Goal: Task Accomplishment & Management: Manage account settings

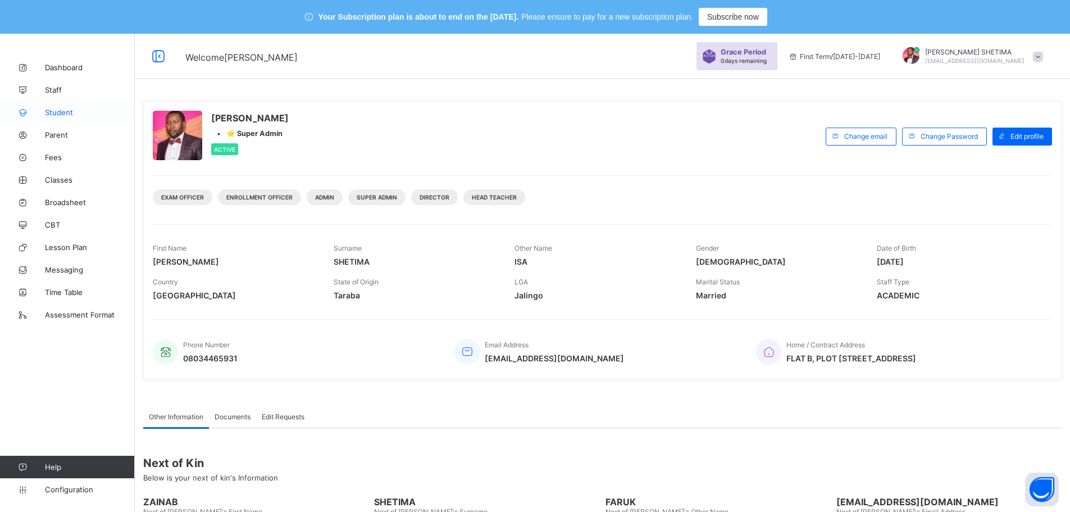
click at [67, 113] on span "Student" at bounding box center [90, 112] width 90 height 9
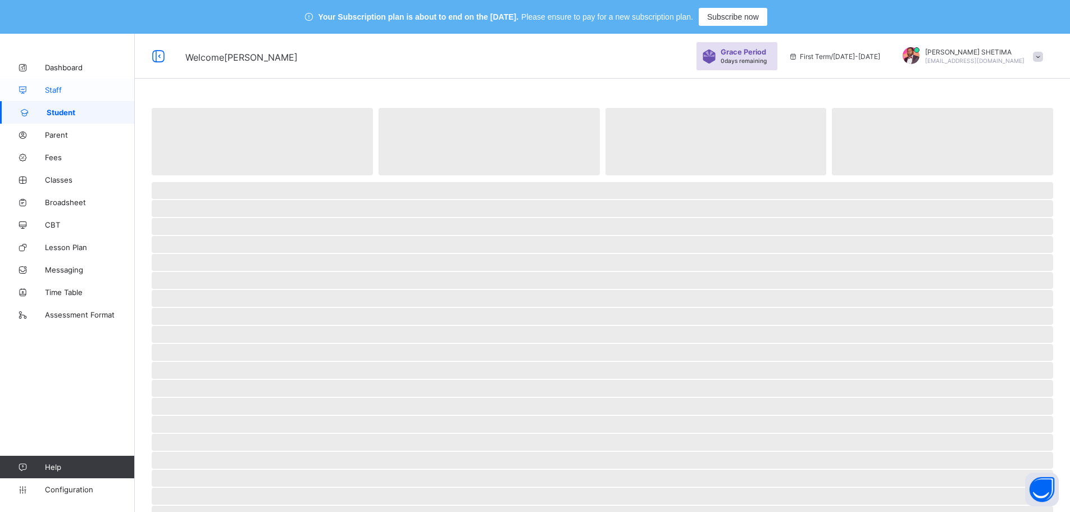
click at [54, 89] on span "Staff" at bounding box center [90, 89] width 90 height 9
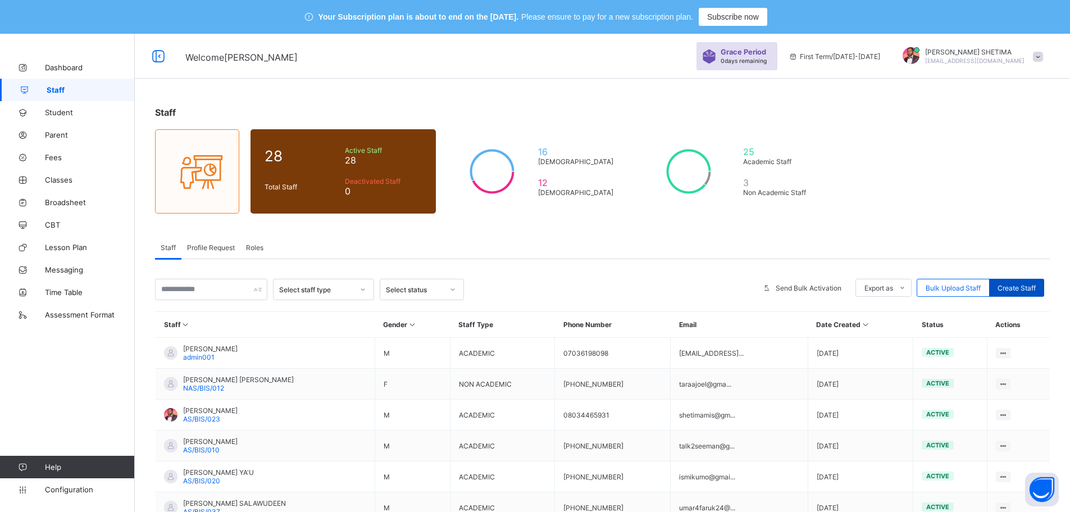
click at [1026, 290] on span "Create Staff" at bounding box center [1016, 288] width 38 height 8
select select "**"
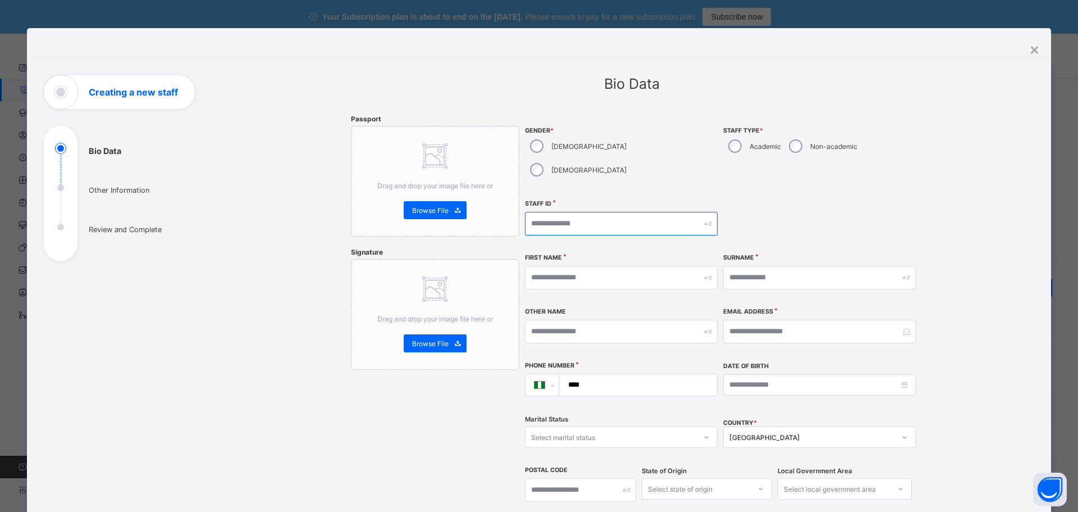
click at [599, 212] on input "text" at bounding box center [621, 224] width 193 height 24
type input "**********"
click at [581, 266] on input "text" at bounding box center [621, 278] width 193 height 24
type input "******"
click at [753, 266] on input "text" at bounding box center [819, 278] width 193 height 24
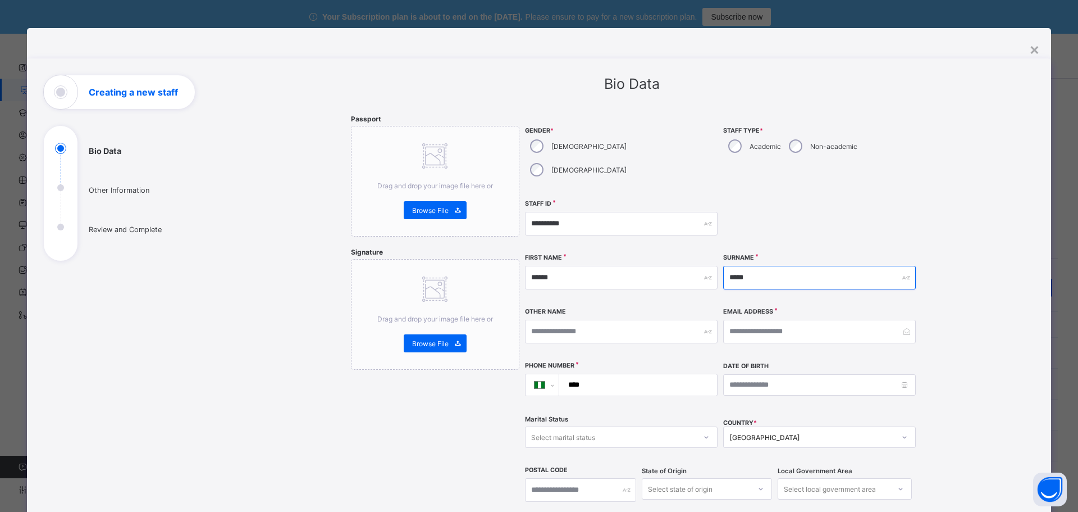
type input "*****"
click at [598, 320] on input "text" at bounding box center [621, 332] width 193 height 24
type input "*****"
click at [614, 374] on input "****" at bounding box center [636, 384] width 149 height 21
type input "**********"
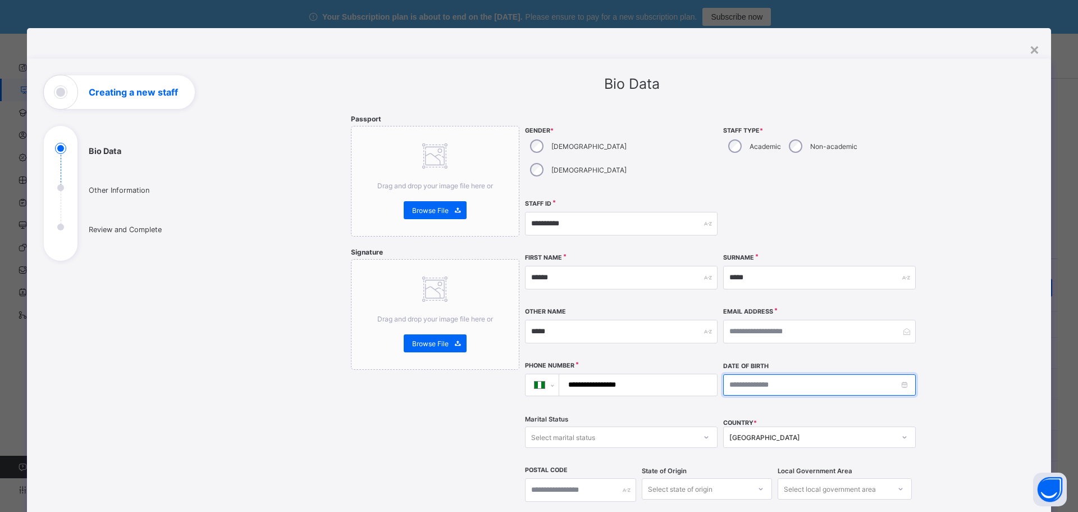
click at [902, 374] on input at bounding box center [819, 384] width 193 height 21
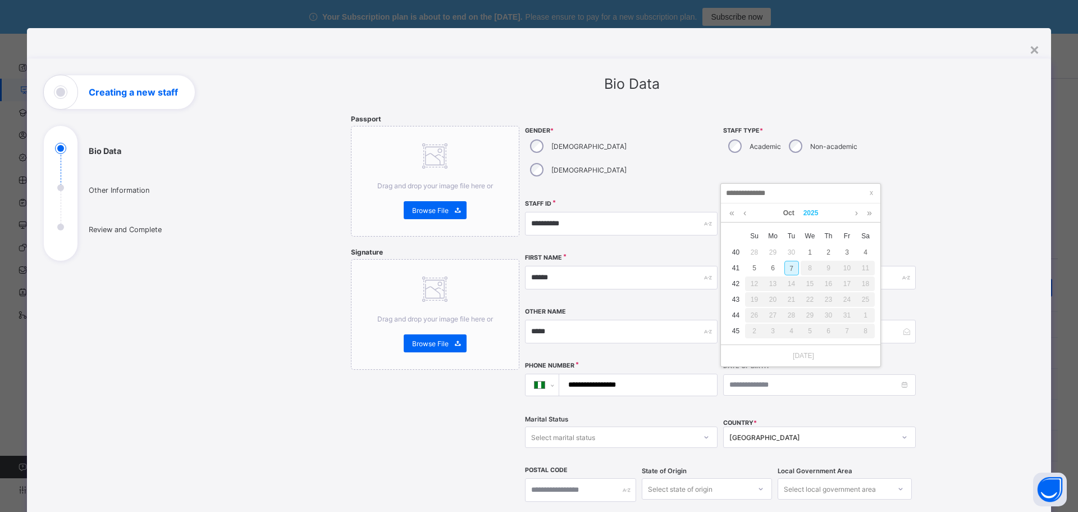
click at [813, 214] on link "2025" at bounding box center [811, 212] width 24 height 19
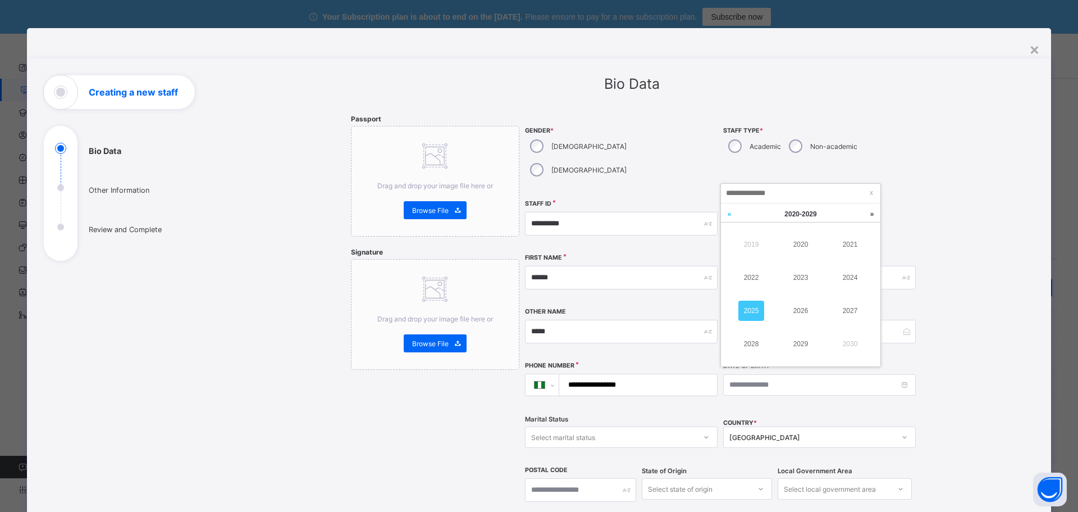
click at [732, 215] on link at bounding box center [729, 213] width 17 height 21
click at [853, 275] on link "1984" at bounding box center [850, 277] width 26 height 20
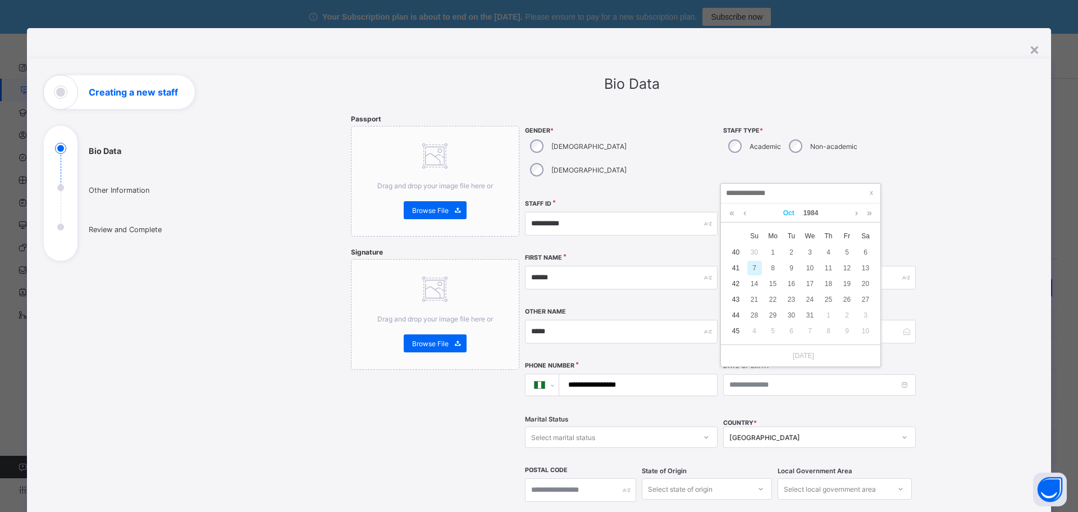
click at [789, 210] on link "Oct" at bounding box center [789, 212] width 20 height 19
click at [847, 245] on link "Mar" at bounding box center [850, 244] width 26 height 20
click at [755, 266] on div "4" at bounding box center [754, 268] width 15 height 15
type input "**********"
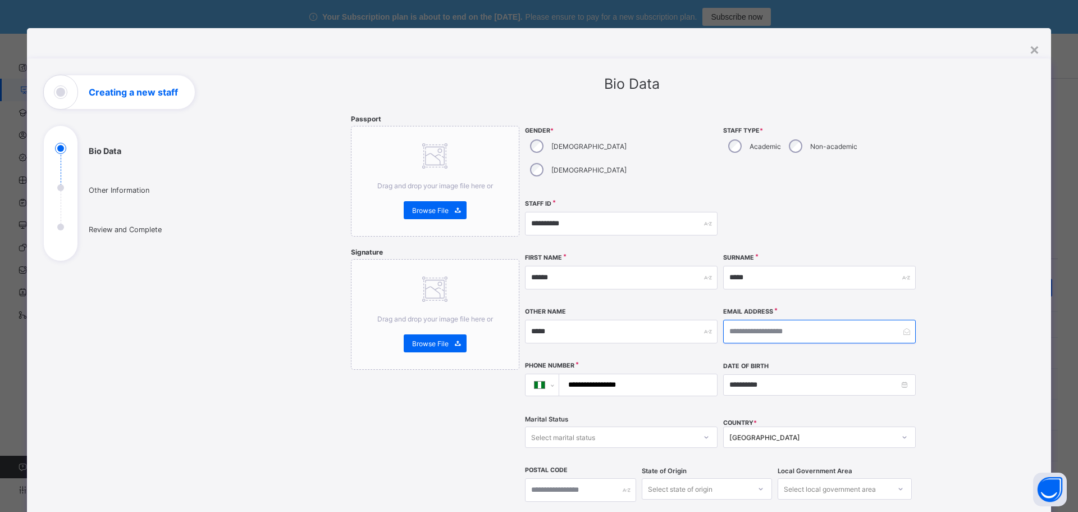
click at [735, 320] on input "email" at bounding box center [819, 332] width 193 height 24
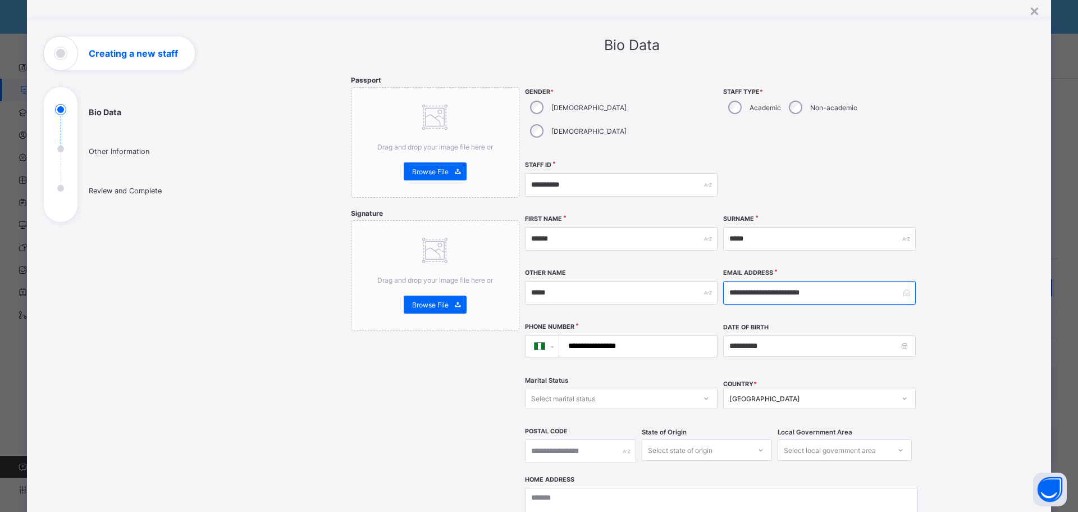
scroll to position [56, 0]
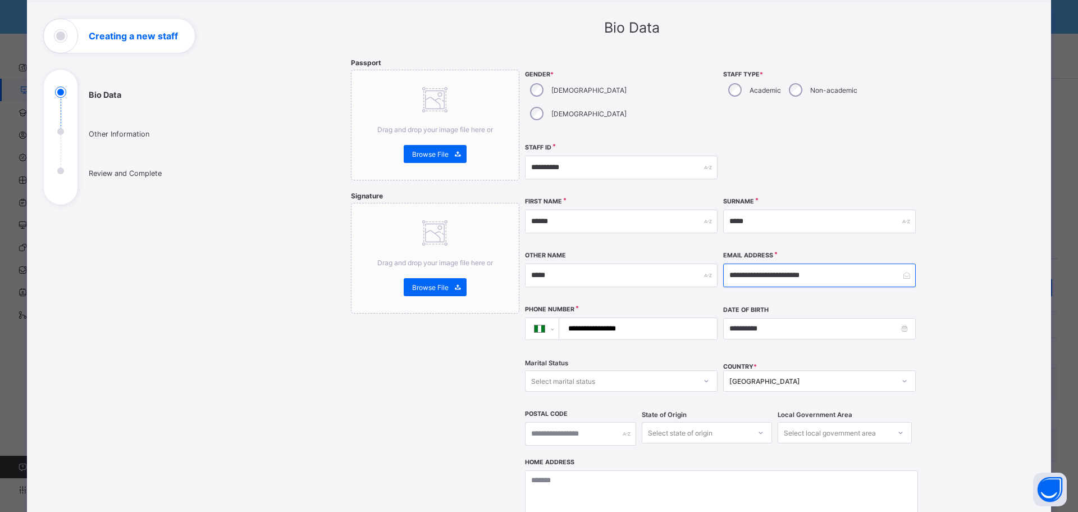
type input "**********"
click at [573, 370] on div "Select marital status" at bounding box center [563, 380] width 64 height 21
click at [569, 414] on div "Married" at bounding box center [621, 422] width 191 height 17
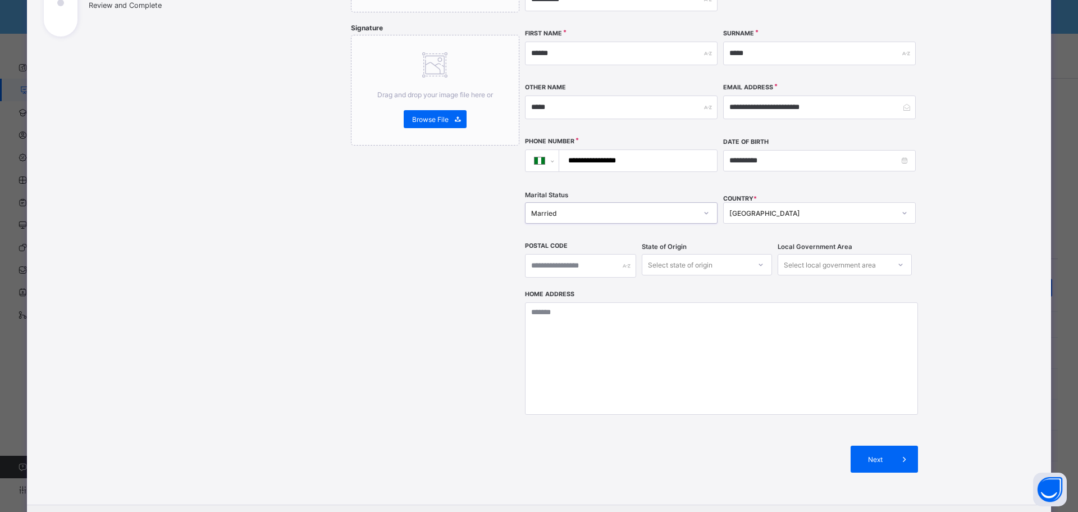
scroll to position [225, 0]
click at [661, 253] on div "Select state of origin" at bounding box center [680, 263] width 65 height 21
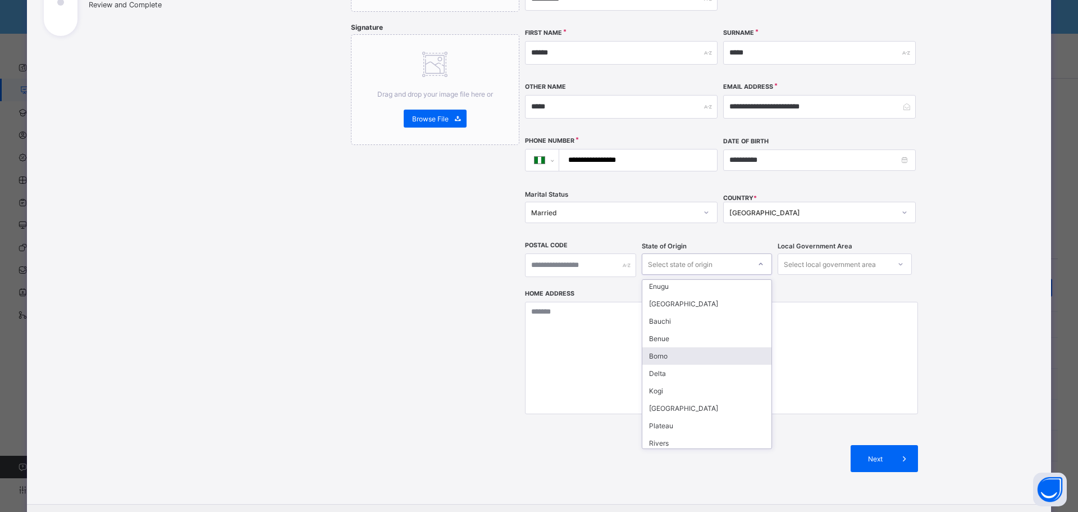
scroll to position [449, 0]
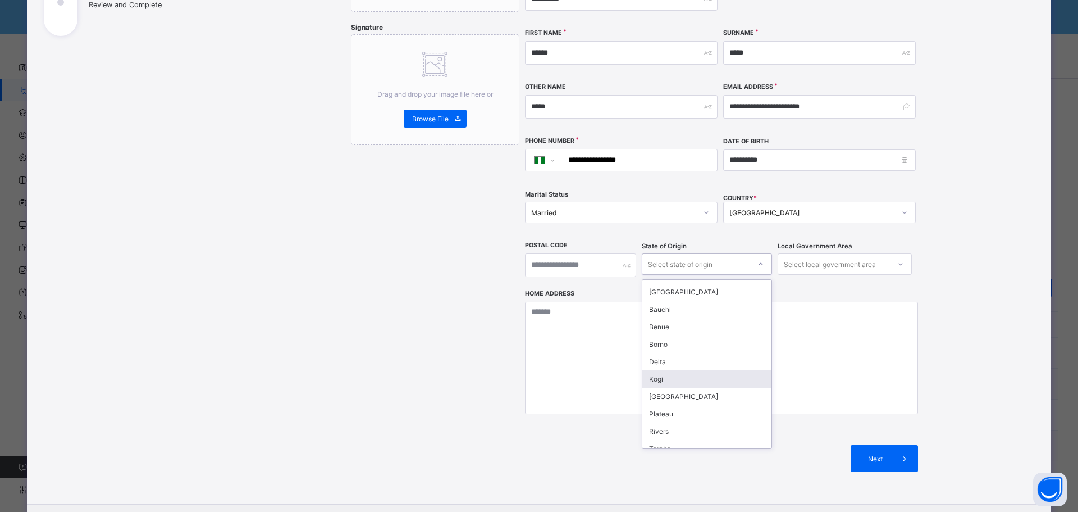
click at [670, 370] on div "Kogi" at bounding box center [706, 378] width 129 height 17
click at [820, 253] on div "Select local government area" at bounding box center [830, 263] width 92 height 21
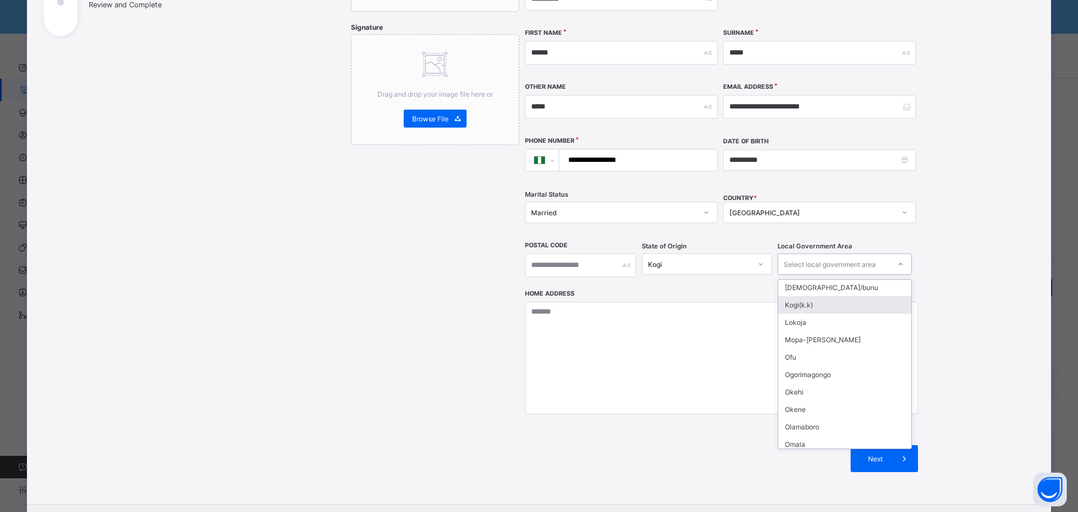
scroll to position [168, 0]
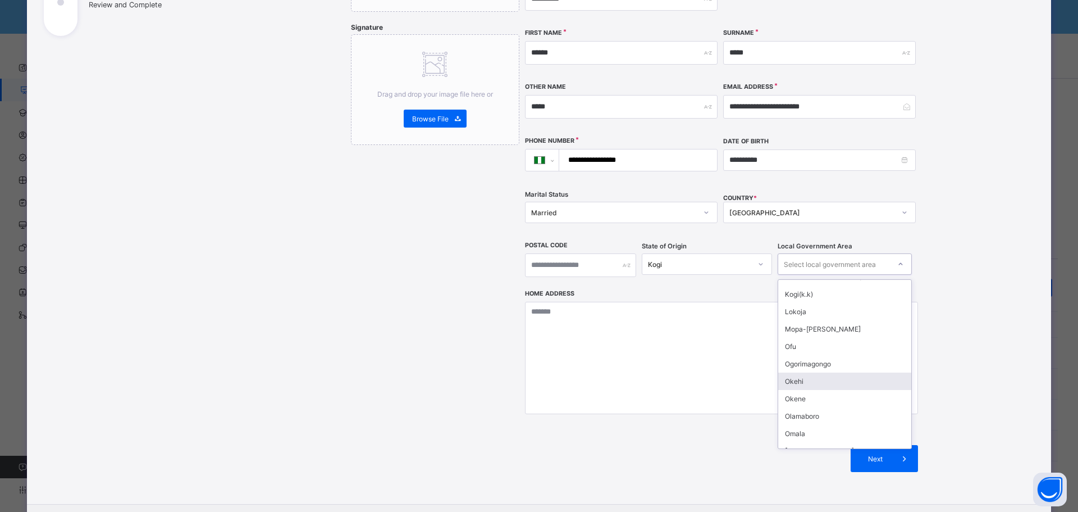
click at [811, 372] on div "Okehi" at bounding box center [844, 380] width 133 height 17
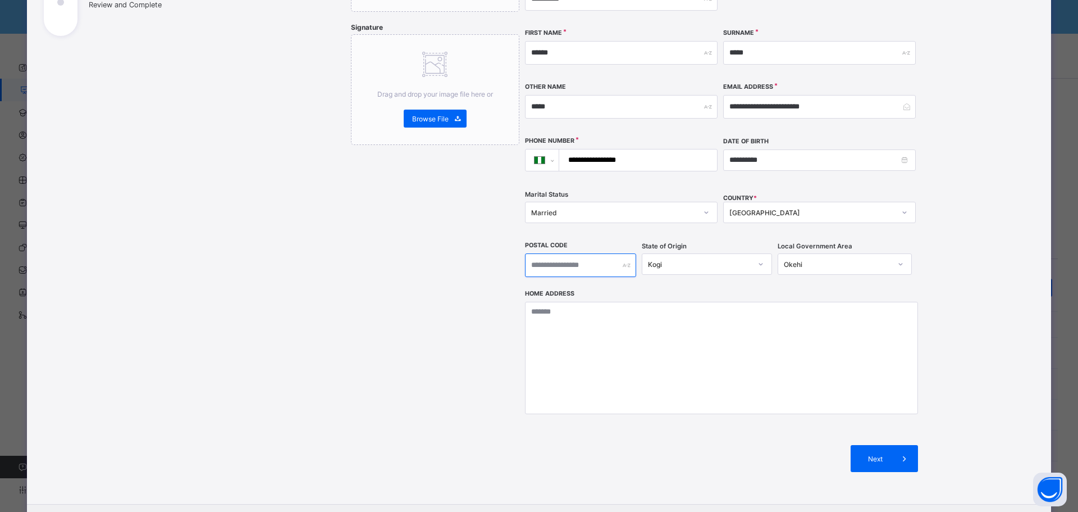
click at [589, 253] on input "text" at bounding box center [580, 265] width 111 height 24
click at [569, 253] on input "text" at bounding box center [580, 265] width 111 height 24
type input "******"
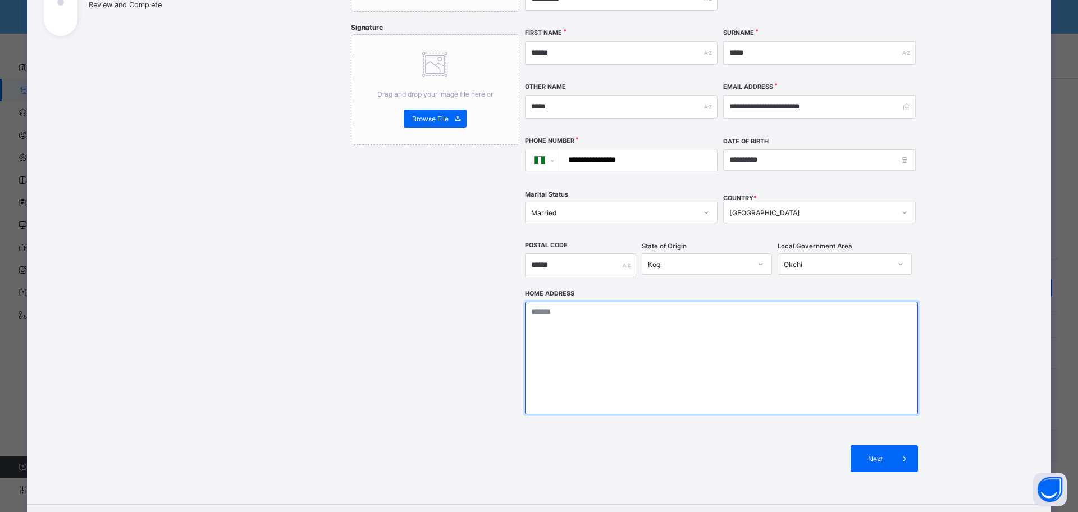
click at [536, 304] on textarea at bounding box center [721, 358] width 393 height 112
type textarea "*"
type textarea "**********"
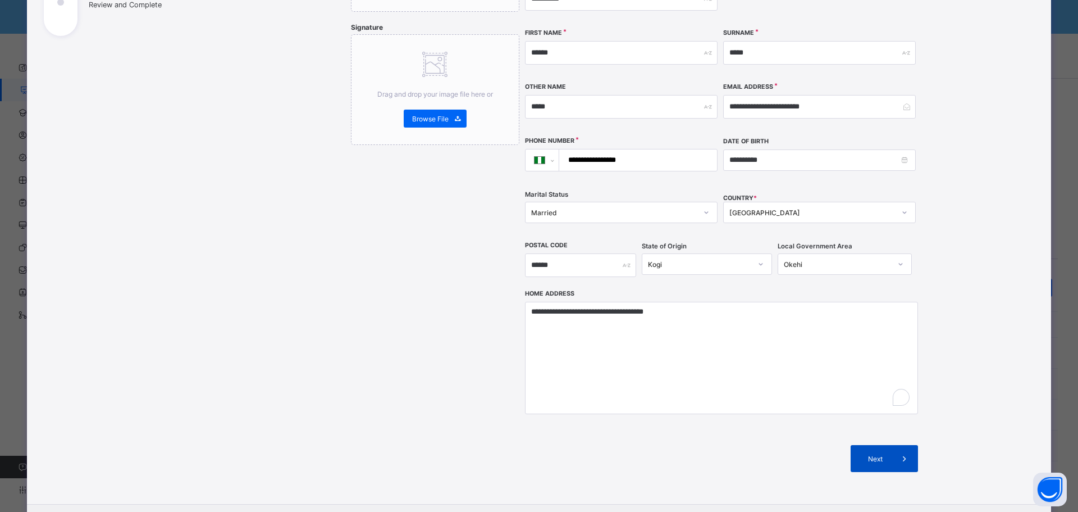
click at [869, 454] on span "Next" at bounding box center [875, 458] width 32 height 8
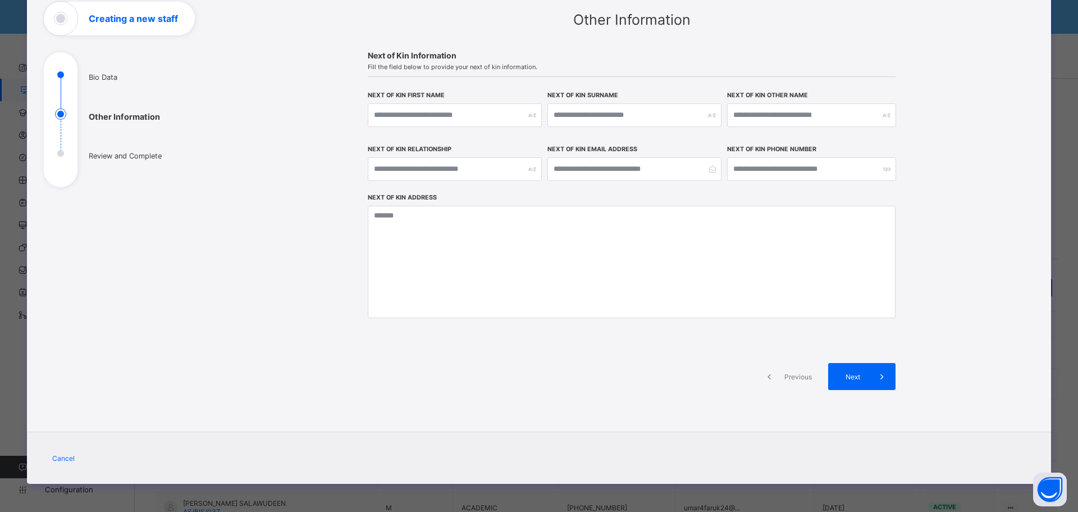
scroll to position [74, 0]
click at [420, 113] on input "text" at bounding box center [455, 115] width 174 height 24
click at [397, 115] on input "***" at bounding box center [455, 115] width 174 height 24
click at [470, 112] on input "***" at bounding box center [455, 115] width 174 height 24
click at [455, 115] on input "***" at bounding box center [455, 115] width 174 height 24
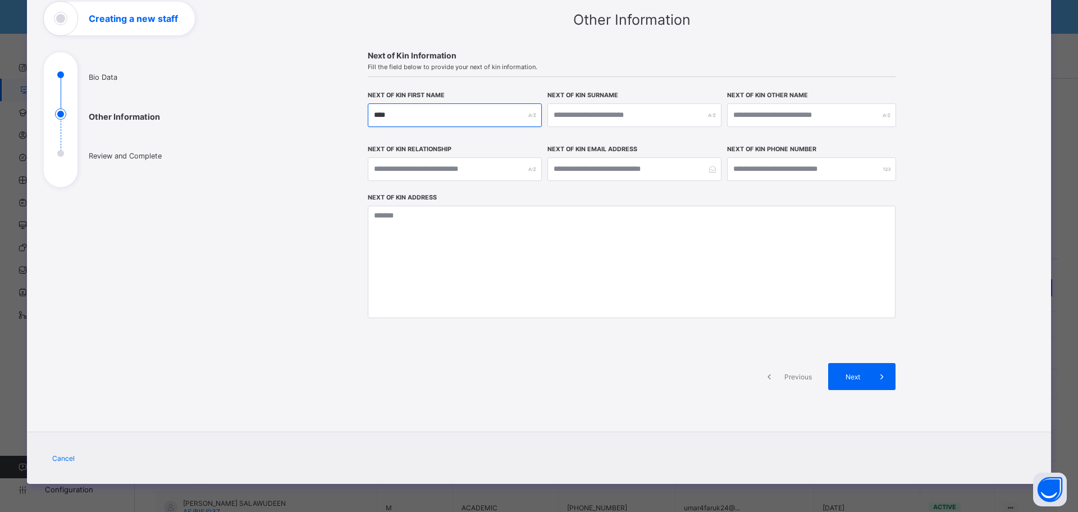
type input "****"
click at [581, 115] on input "text" at bounding box center [635, 115] width 174 height 24
type input "****"
click at [423, 116] on input "****" at bounding box center [455, 115] width 174 height 24
type input "*"
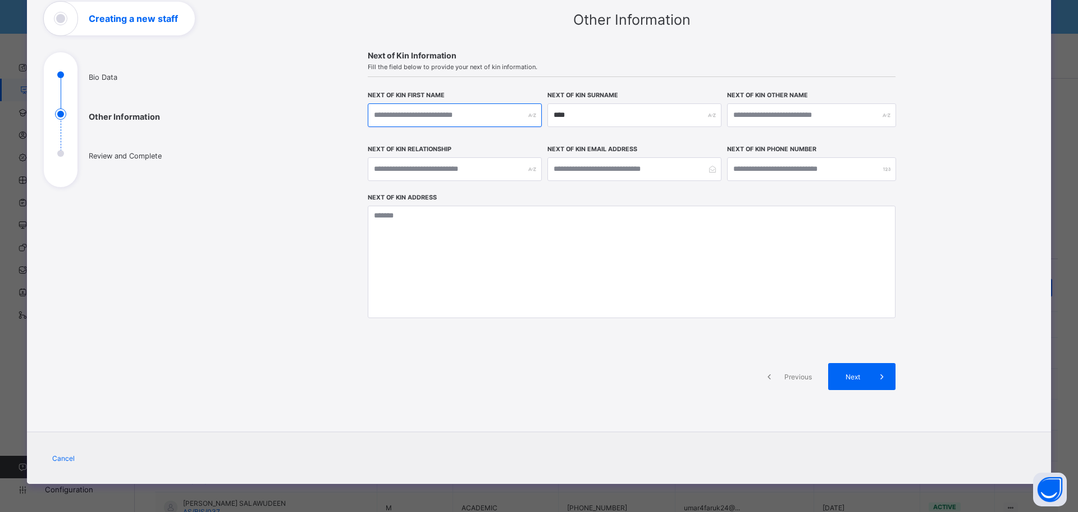
click at [404, 118] on input "text" at bounding box center [455, 115] width 174 height 24
click at [405, 108] on input "text" at bounding box center [455, 115] width 174 height 24
click at [404, 115] on input "text" at bounding box center [455, 115] width 174 height 24
type input "******"
click at [449, 165] on input "text" at bounding box center [455, 169] width 174 height 24
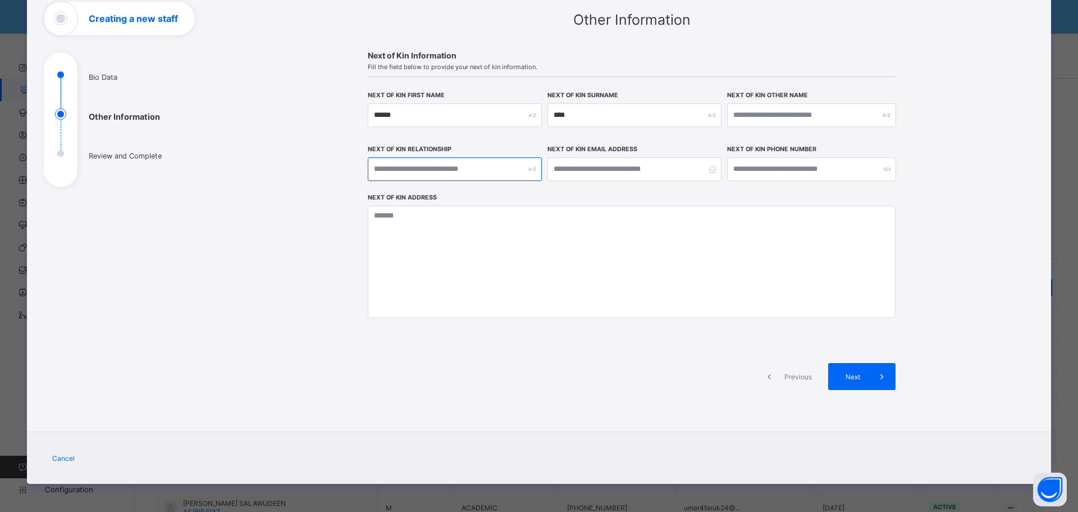
click at [459, 167] on input "text" at bounding box center [455, 169] width 174 height 24
click at [445, 170] on input "text" at bounding box center [455, 169] width 174 height 24
type input "***"
click at [613, 167] on input "email" at bounding box center [635, 169] width 174 height 24
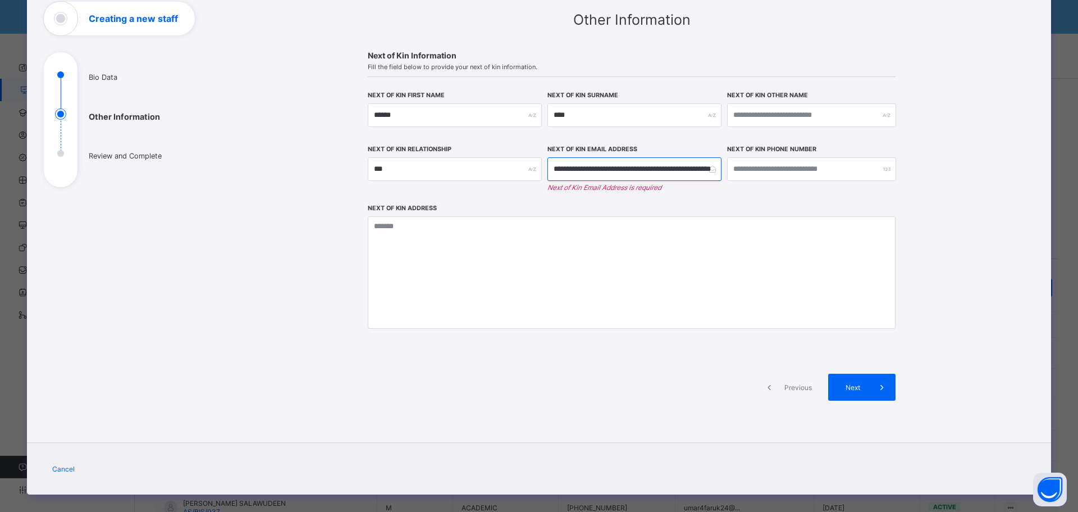
type input "**********"
click at [838, 170] on input "number" at bounding box center [811, 169] width 169 height 24
click at [775, 163] on input "number" at bounding box center [811, 169] width 169 height 24
click at [774, 167] on input "number" at bounding box center [811, 169] width 169 height 24
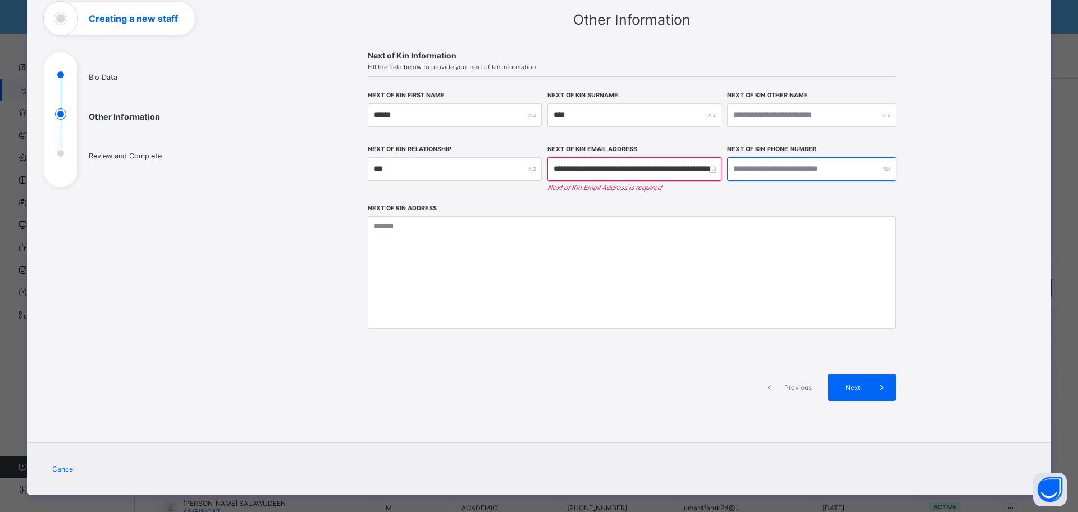
type input "*"
type input "**********"
click at [562, 168] on input "**********" at bounding box center [635, 169] width 174 height 24
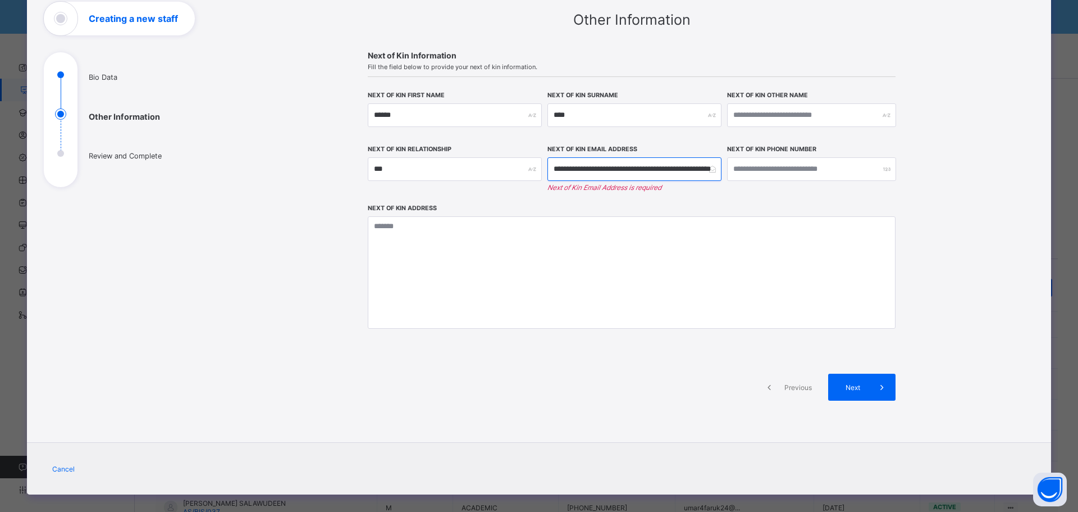
drag, startPoint x: 550, startPoint y: 169, endPoint x: 772, endPoint y: 195, distance: 223.9
click at [772, 195] on div "**********" at bounding box center [632, 147] width 528 height 113
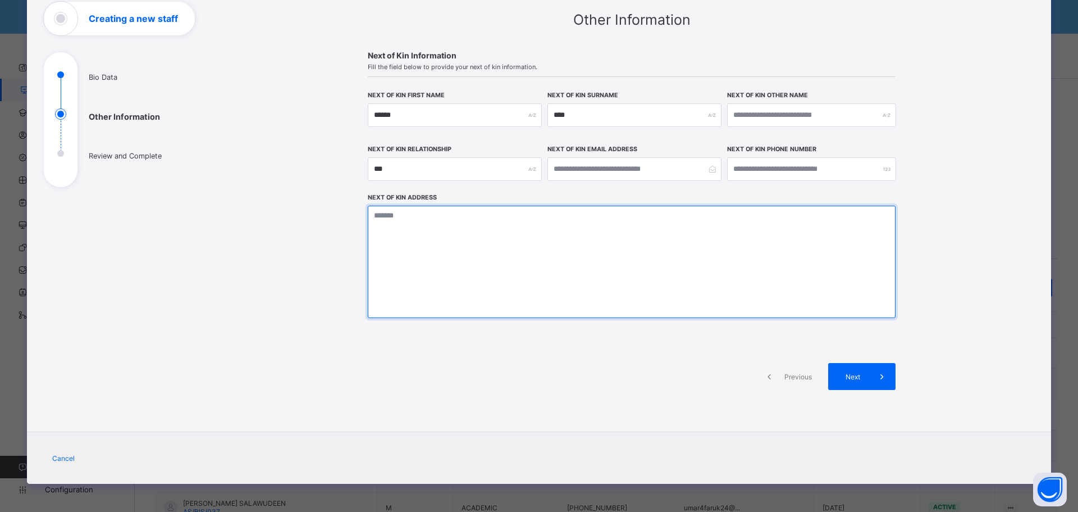
click at [485, 245] on textarea at bounding box center [632, 262] width 528 height 112
click at [515, 229] on textarea at bounding box center [632, 262] width 528 height 112
paste textarea "**********"
type textarea "**********"
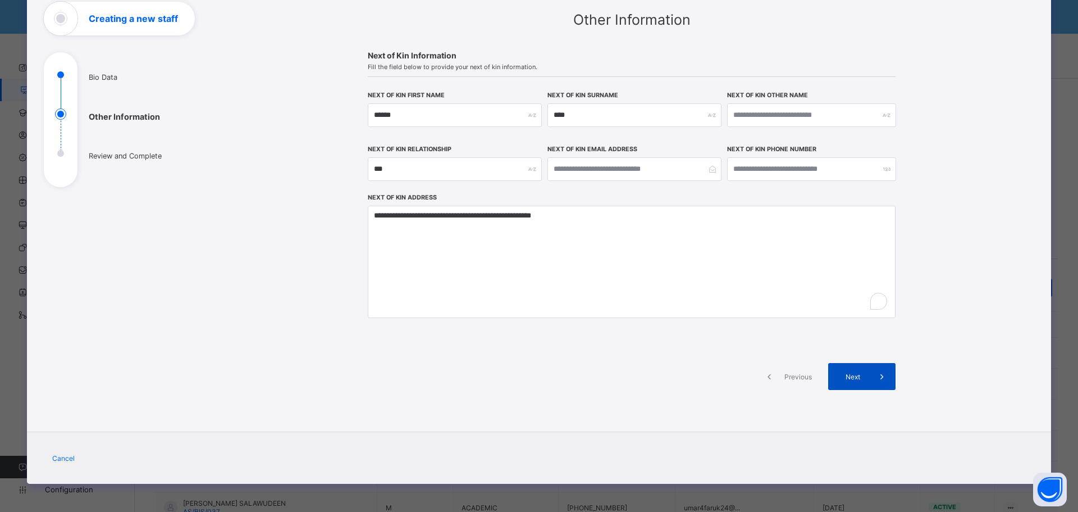
click at [858, 374] on span "Next" at bounding box center [853, 376] width 32 height 8
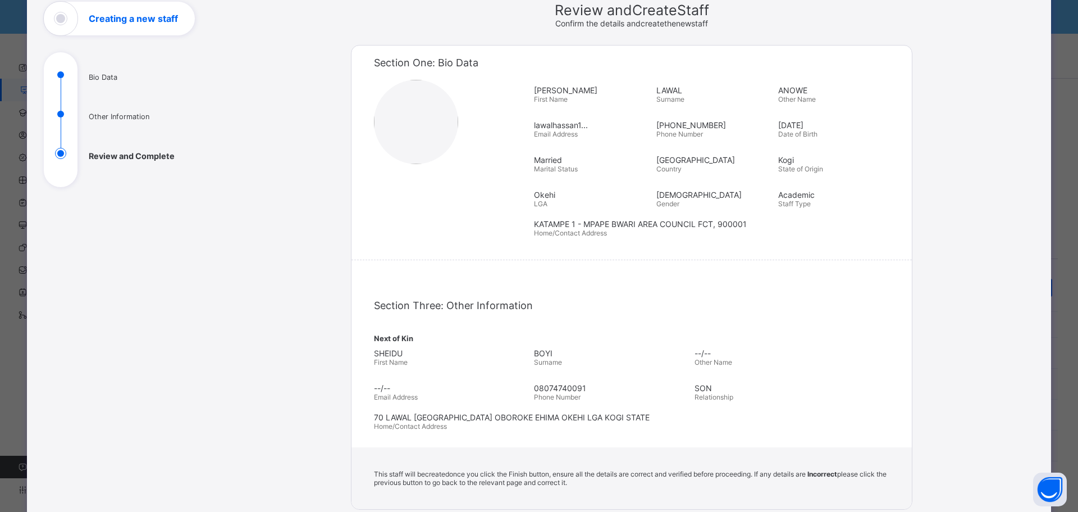
click at [893, 386] on div "Section Three: Other Information Next of Kin SHEIDU First Name BOYI Surname --/…" at bounding box center [632, 362] width 560 height 170
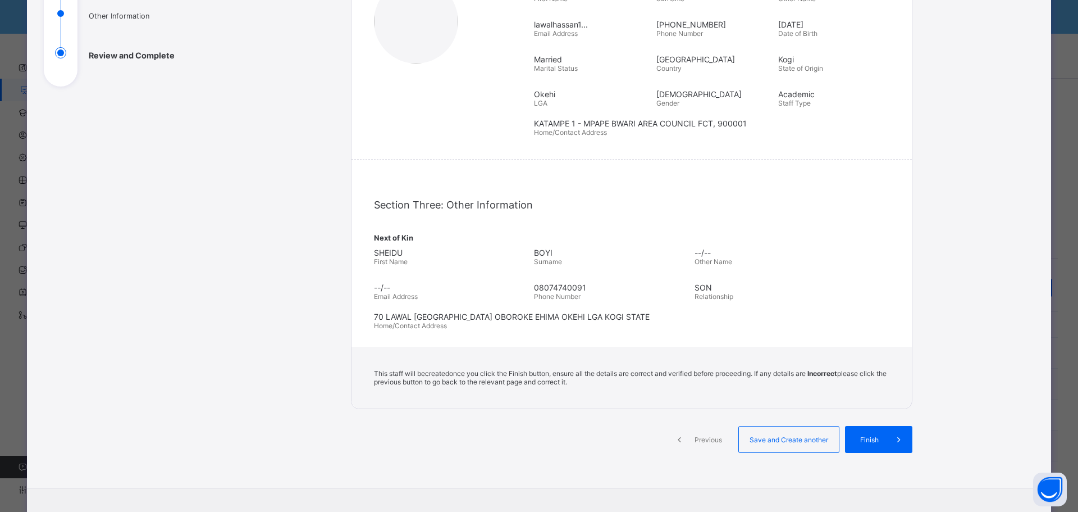
click at [871, 437] on span "Finish" at bounding box center [870, 439] width 32 height 8
click at [622, 212] on div "Section Three: Other Information" at bounding box center [632, 205] width 516 height 34
click at [884, 383] on div "This staff will be created once you click the Finish button, ensure all the det…" at bounding box center [632, 377] width 560 height 62
click at [883, 384] on div "This staff will be created once you click the Finish button, ensure all the det…" at bounding box center [632, 377] width 560 height 62
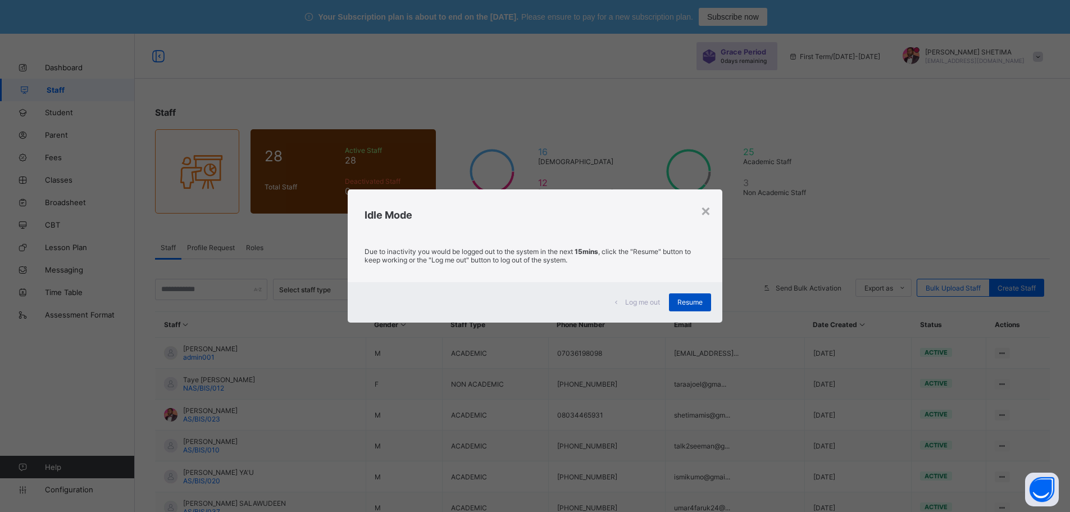
click at [691, 298] on span "Resume" at bounding box center [689, 302] width 25 height 8
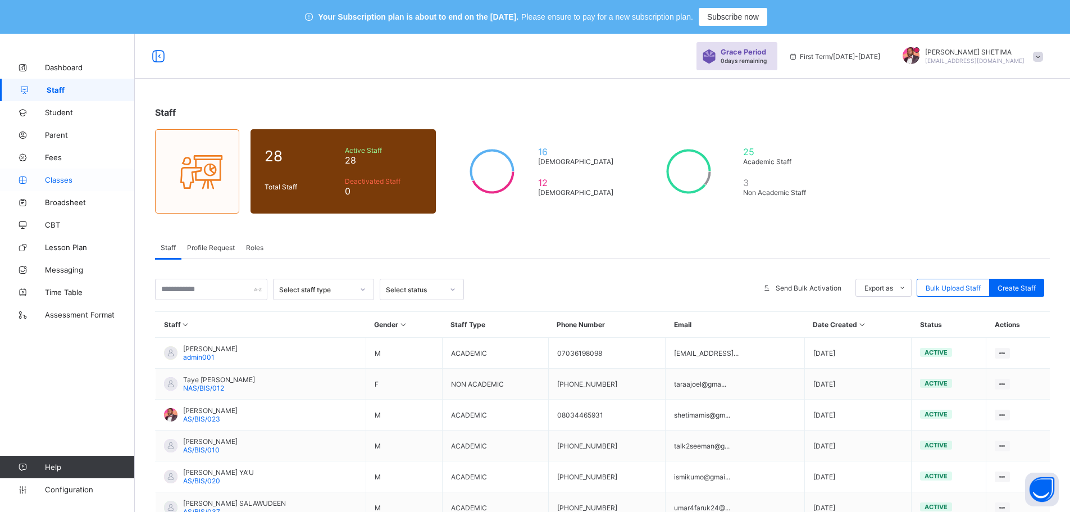
click at [49, 176] on span "Classes" at bounding box center [90, 179] width 90 height 9
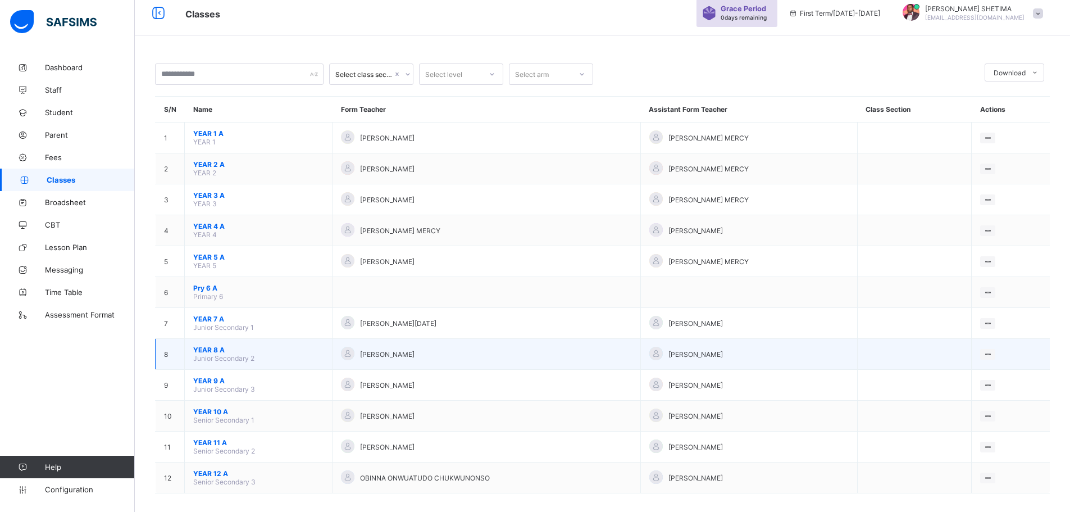
scroll to position [53, 0]
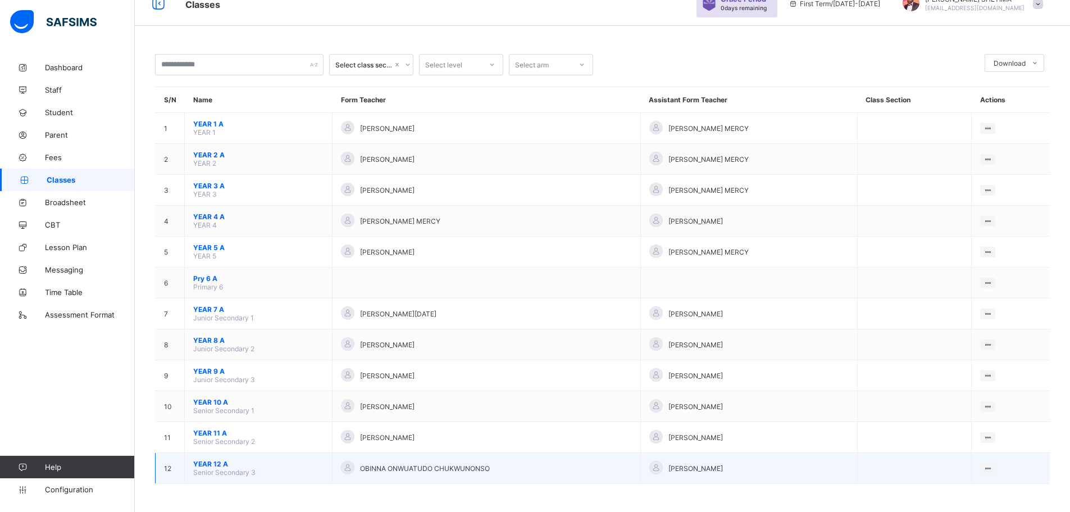
click at [245, 464] on span "YEAR 12 A" at bounding box center [258, 463] width 130 height 8
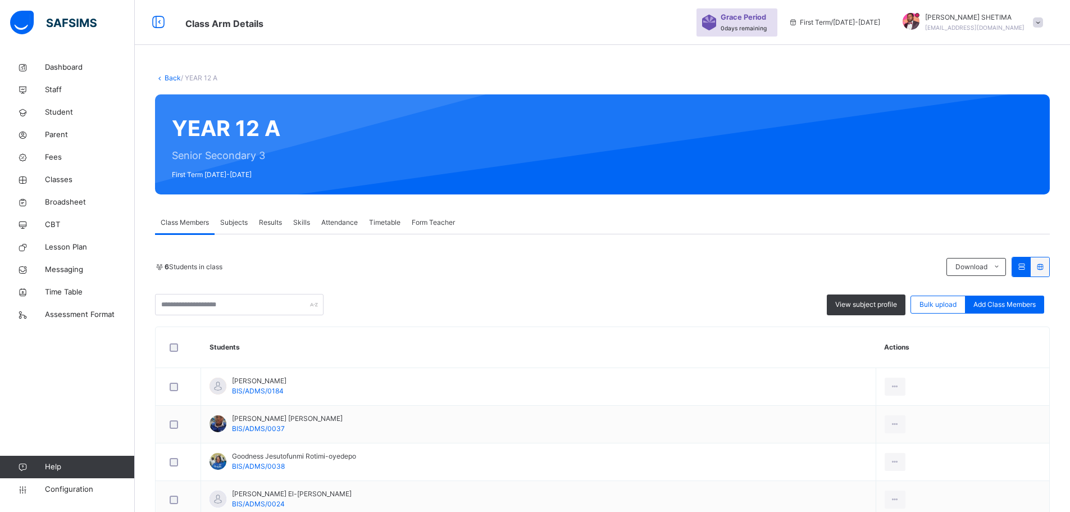
scroll to position [52, 0]
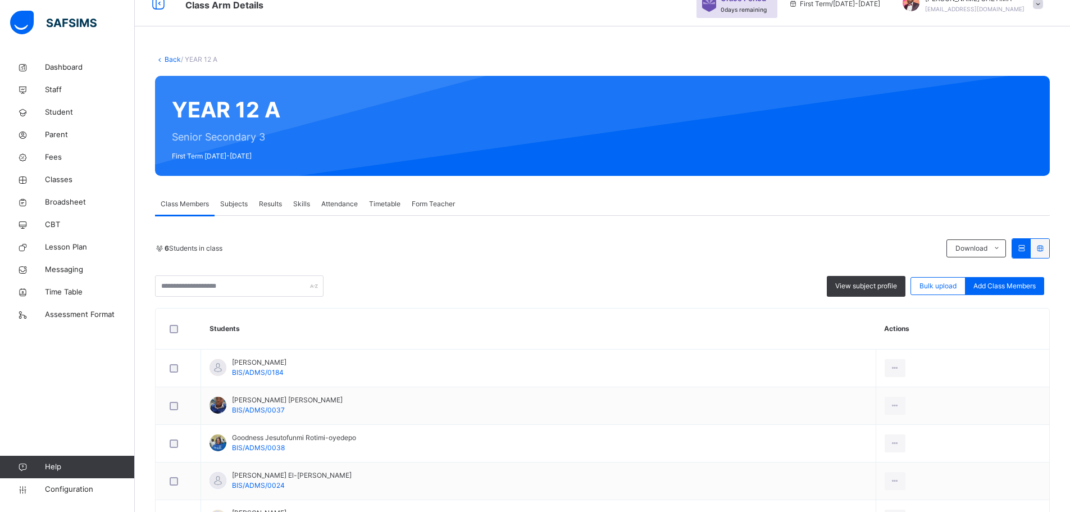
click at [234, 206] on span "Subjects" at bounding box center [234, 204] width 28 height 10
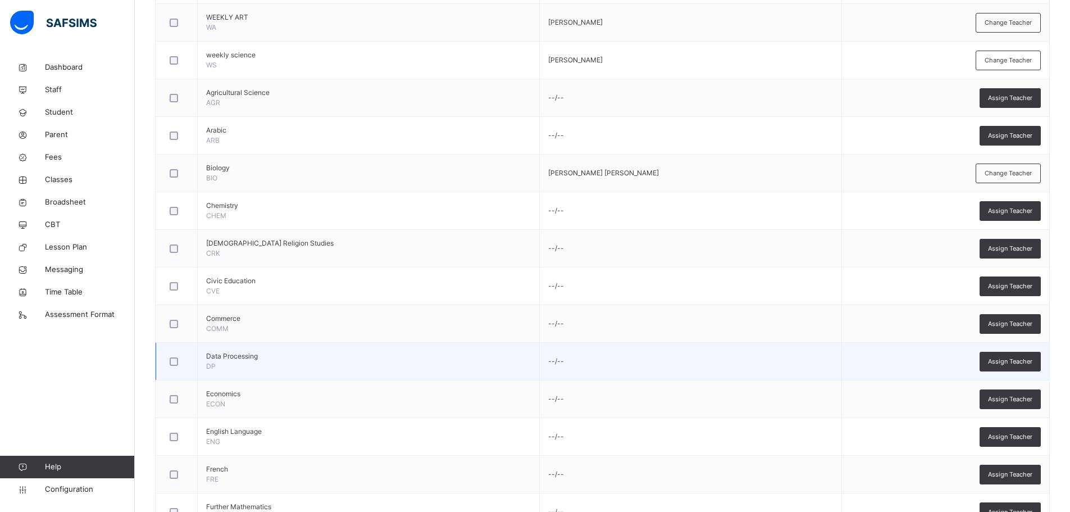
scroll to position [445, 0]
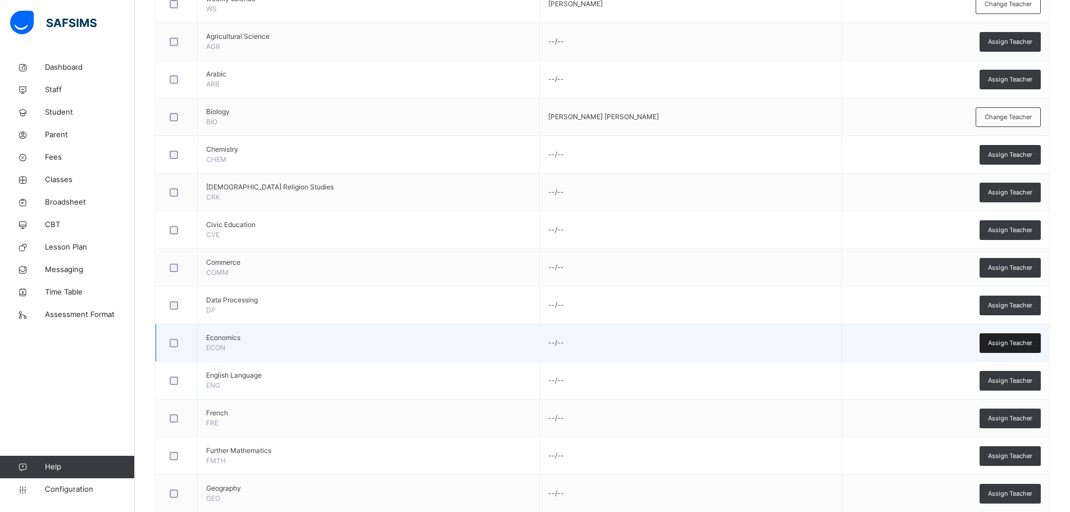
click at [1010, 336] on div "Assign Teacher" at bounding box center [1009, 343] width 61 height 20
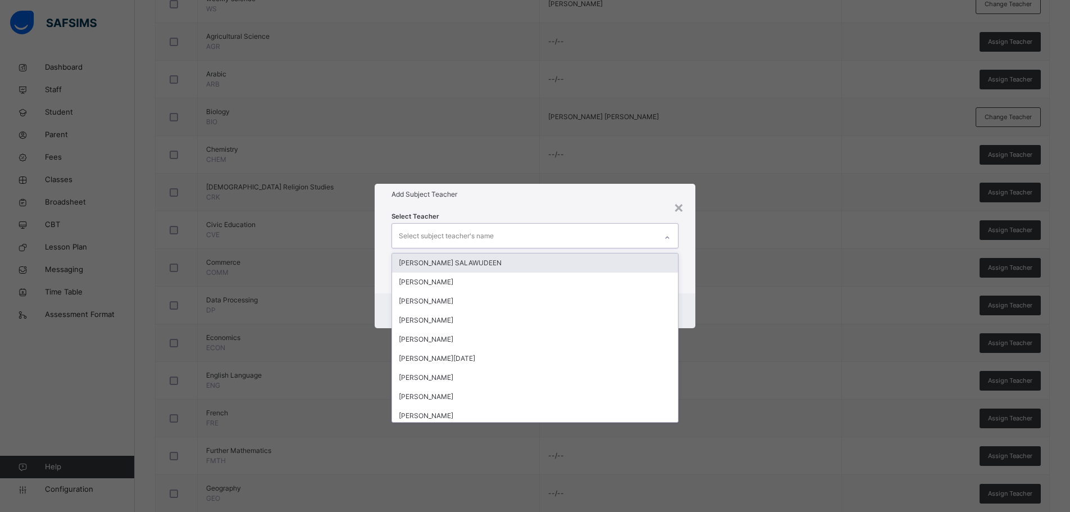
click at [671, 236] on icon at bounding box center [667, 237] width 7 height 11
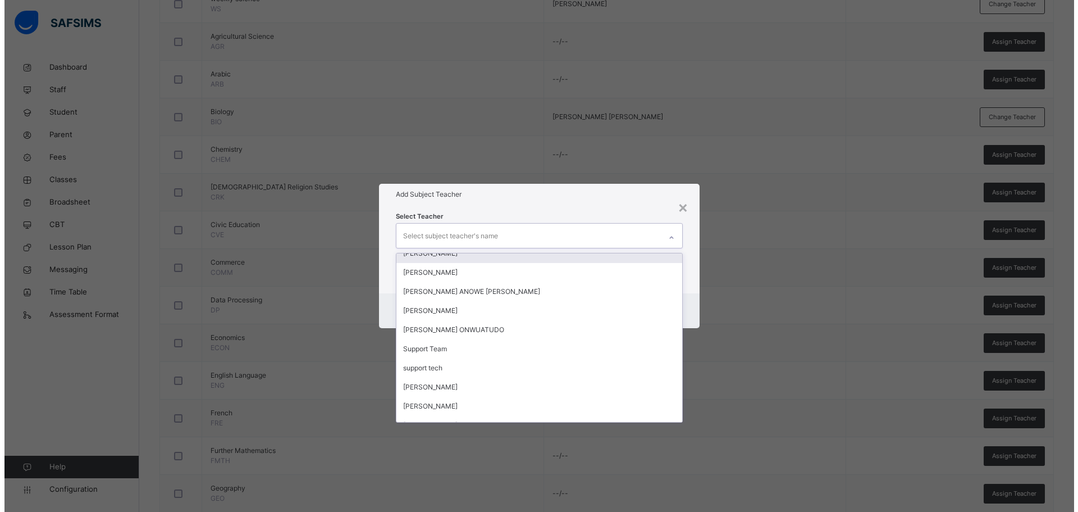
scroll to position [393, 0]
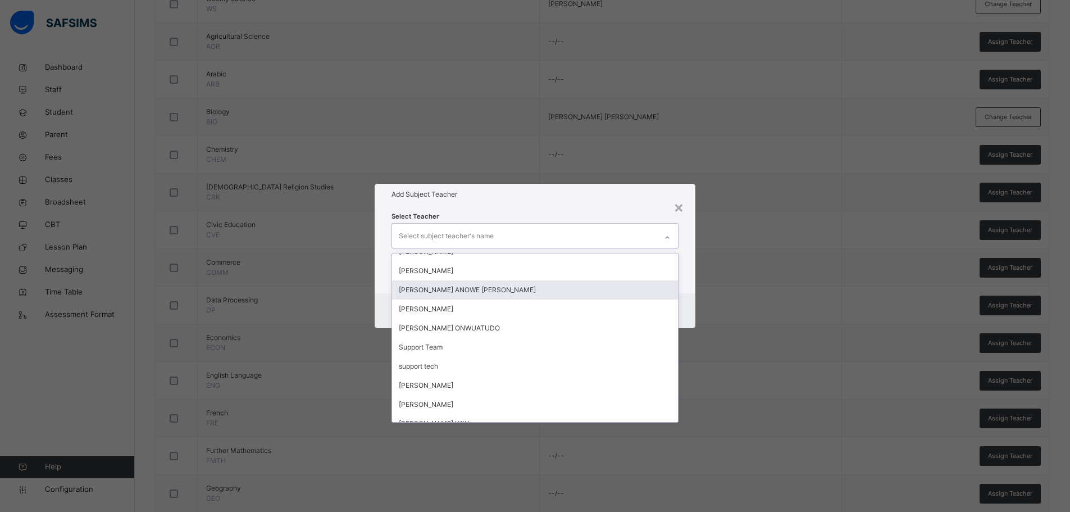
click at [492, 286] on div "HASSAN ANOWE LAWAL" at bounding box center [535, 289] width 286 height 19
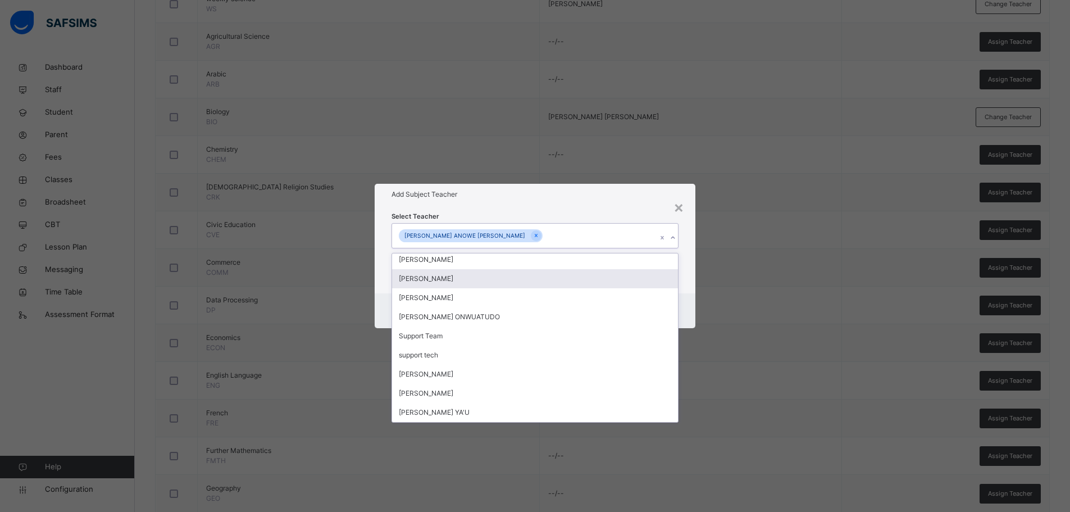
scroll to position [385, 0]
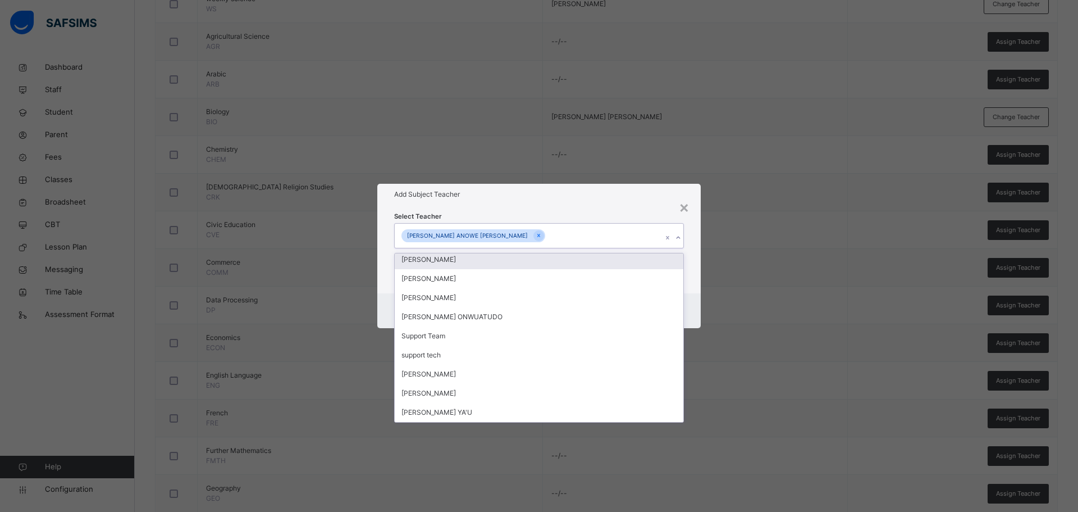
click at [645, 202] on div "Add Subject Teacher" at bounding box center [538, 194] width 323 height 21
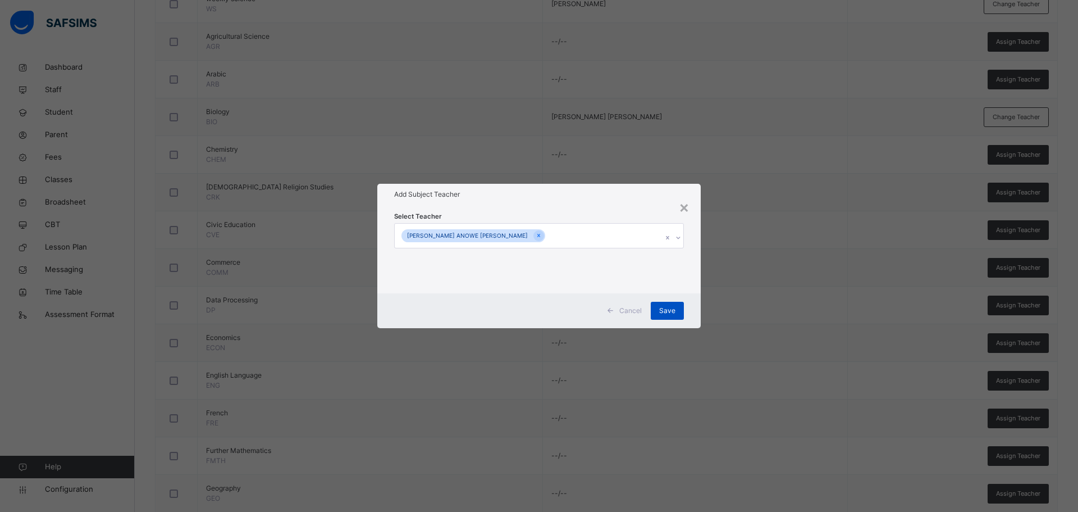
click at [664, 314] on span "Save" at bounding box center [667, 310] width 16 height 10
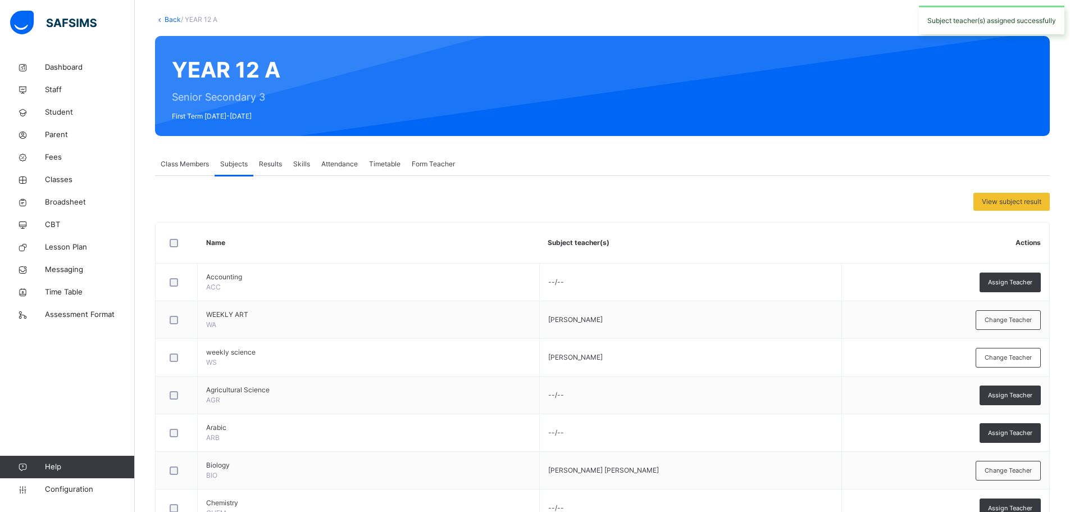
scroll to position [0, 0]
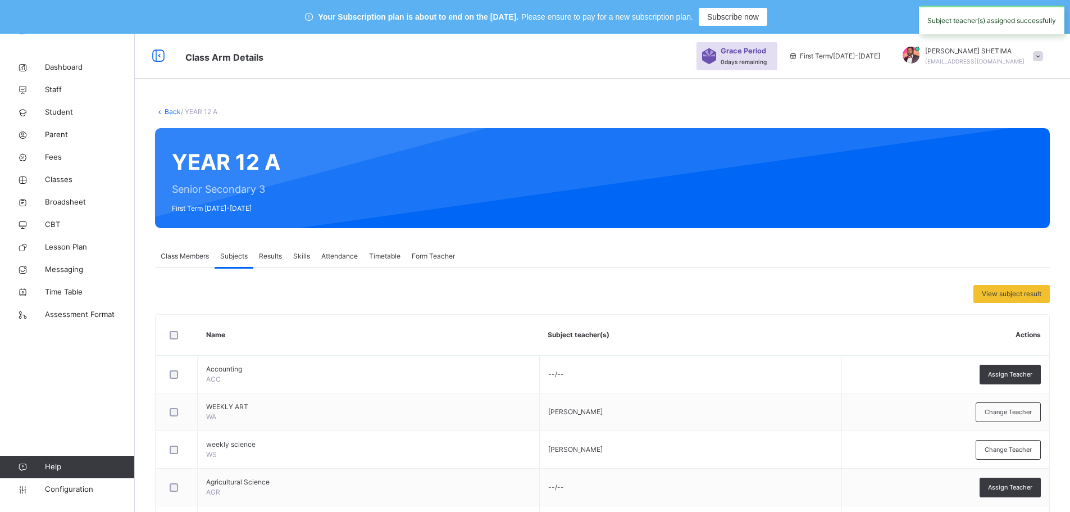
click at [171, 108] on link "Back" at bounding box center [173, 111] width 16 height 8
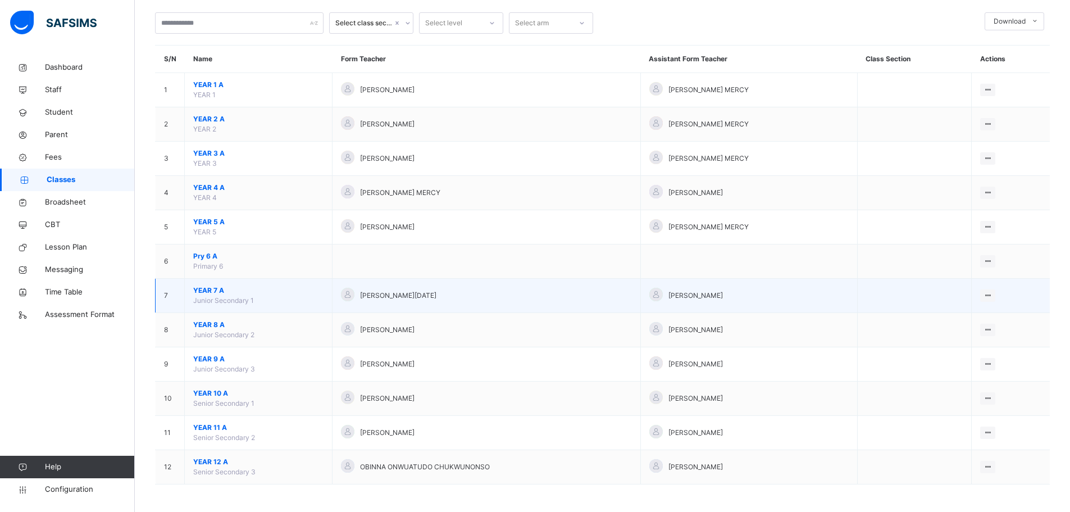
scroll to position [95, 0]
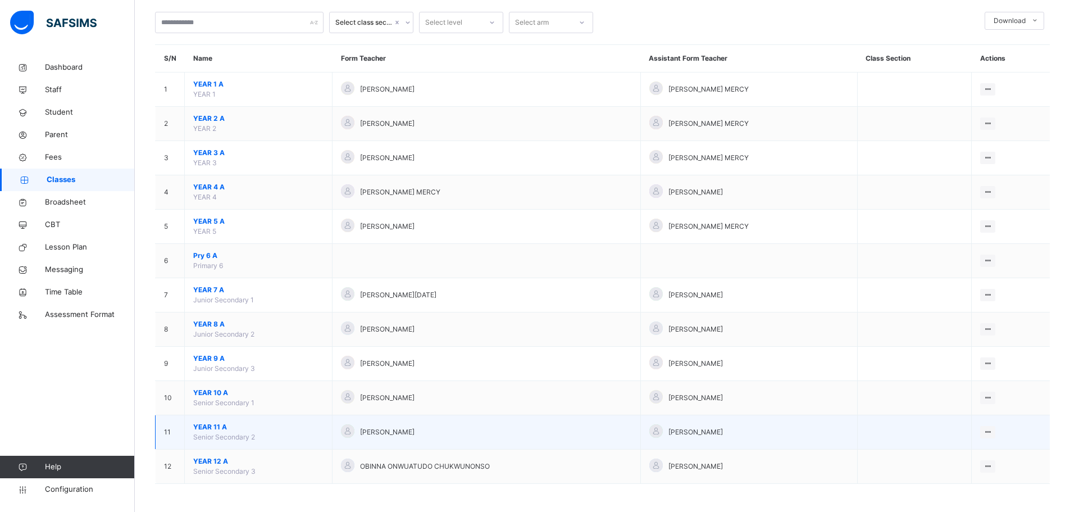
click at [215, 424] on span "YEAR 11 A" at bounding box center [258, 427] width 130 height 10
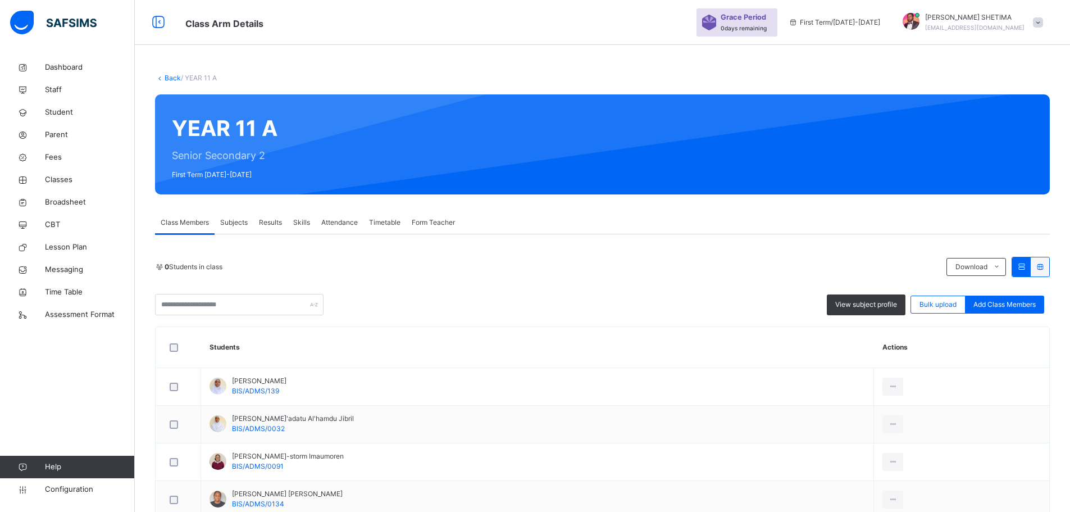
scroll to position [95, 0]
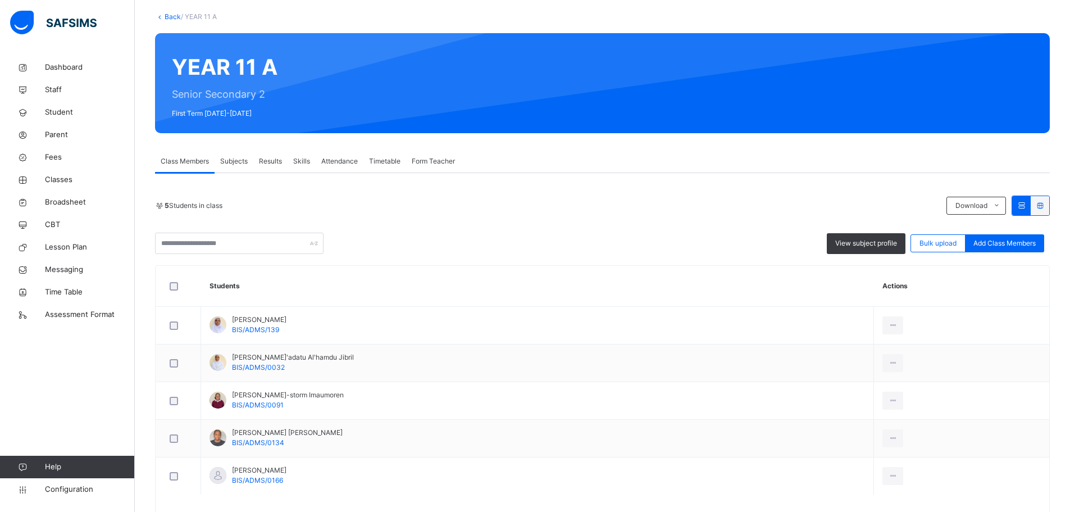
click at [245, 161] on span "Subjects" at bounding box center [234, 161] width 28 height 10
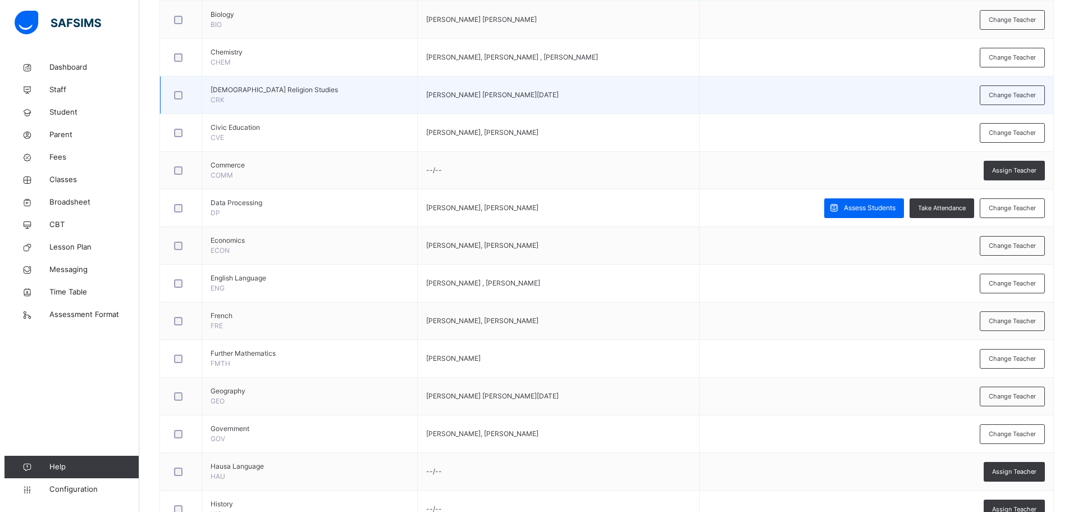
scroll to position [713, 0]
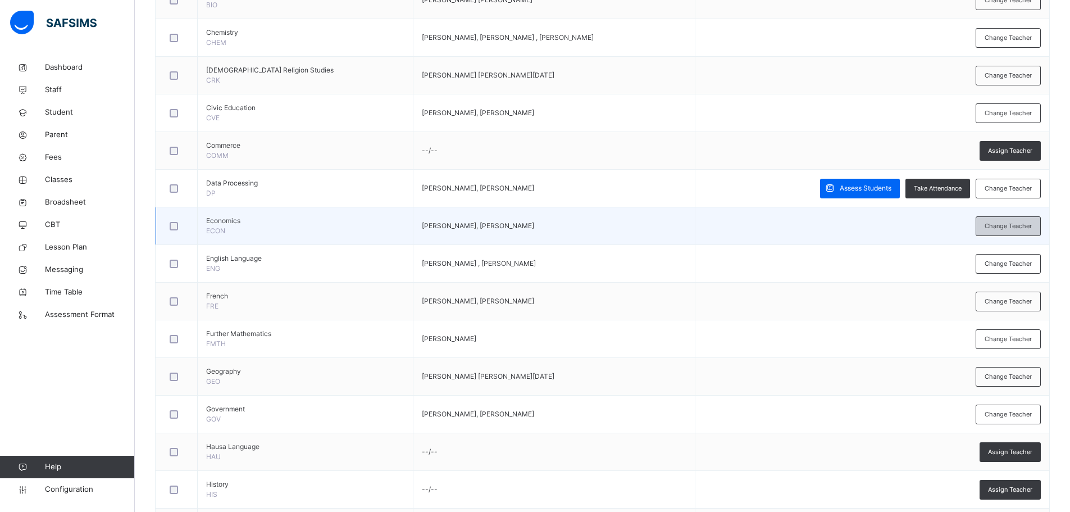
click at [1001, 229] on span "Change Teacher" at bounding box center [1007, 226] width 47 height 10
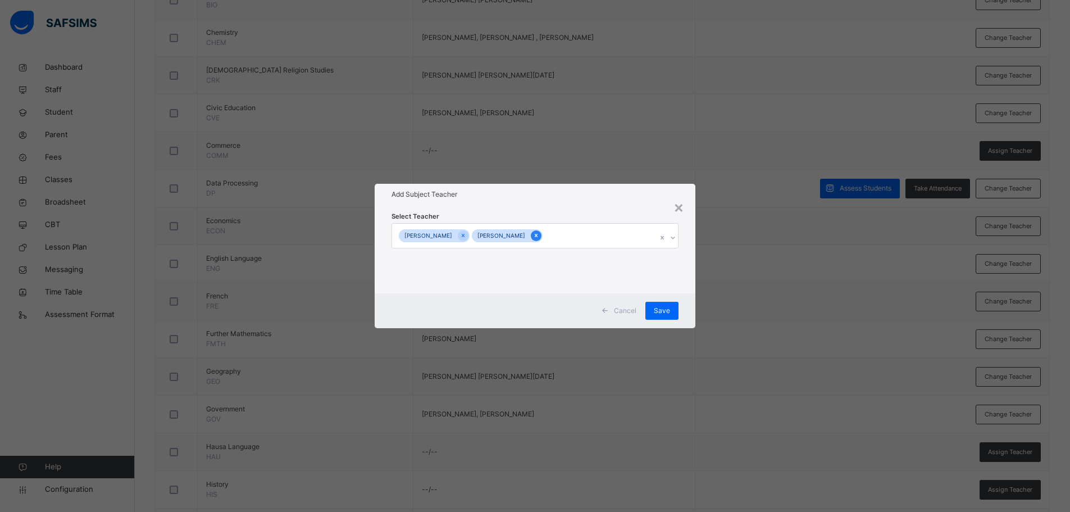
click at [539, 237] on icon at bounding box center [536, 235] width 6 height 8
click at [467, 235] on icon at bounding box center [465, 235] width 3 height 3
click at [677, 237] on div at bounding box center [672, 238] width 19 height 18
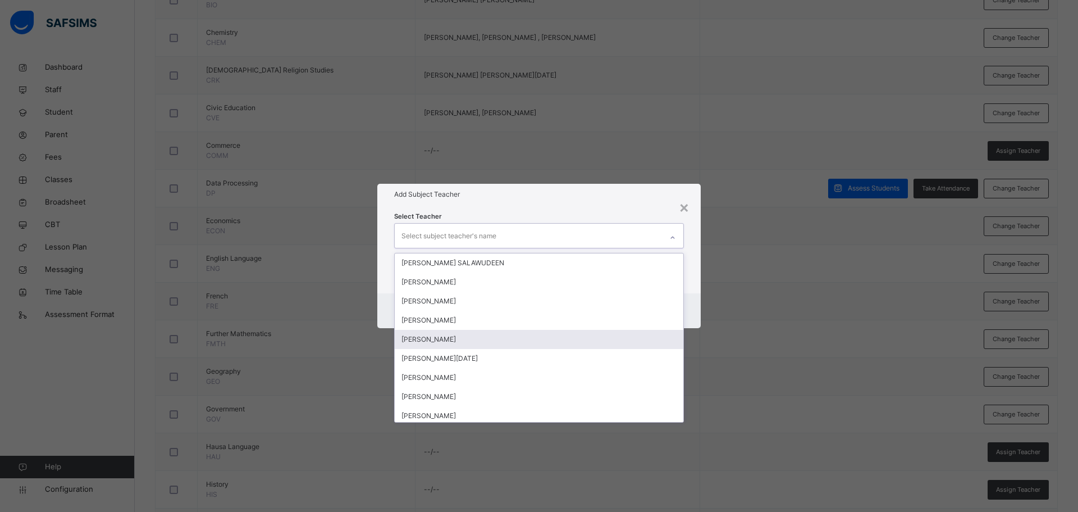
scroll to position [393, 0]
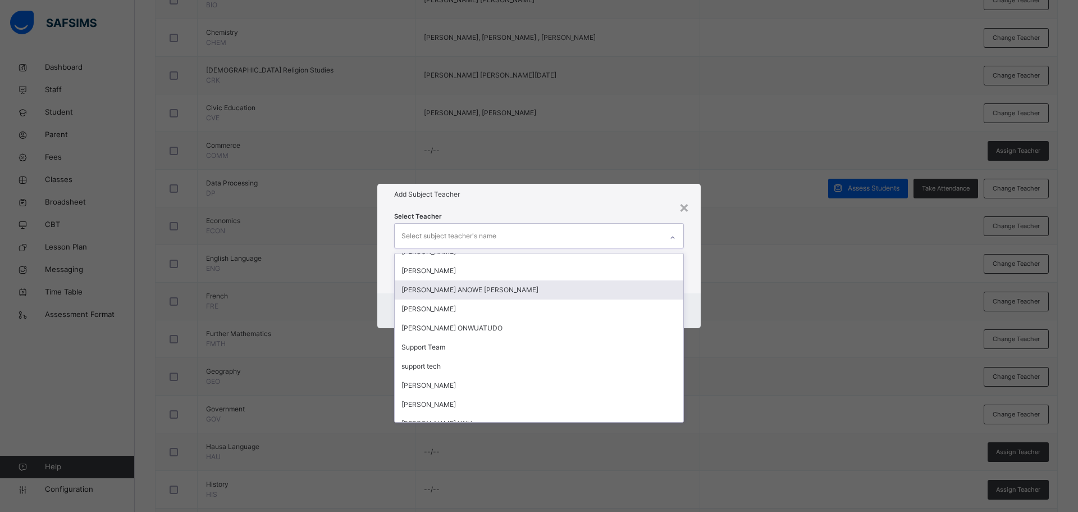
click at [521, 289] on div "HASSAN ANOWE LAWAL" at bounding box center [539, 289] width 289 height 19
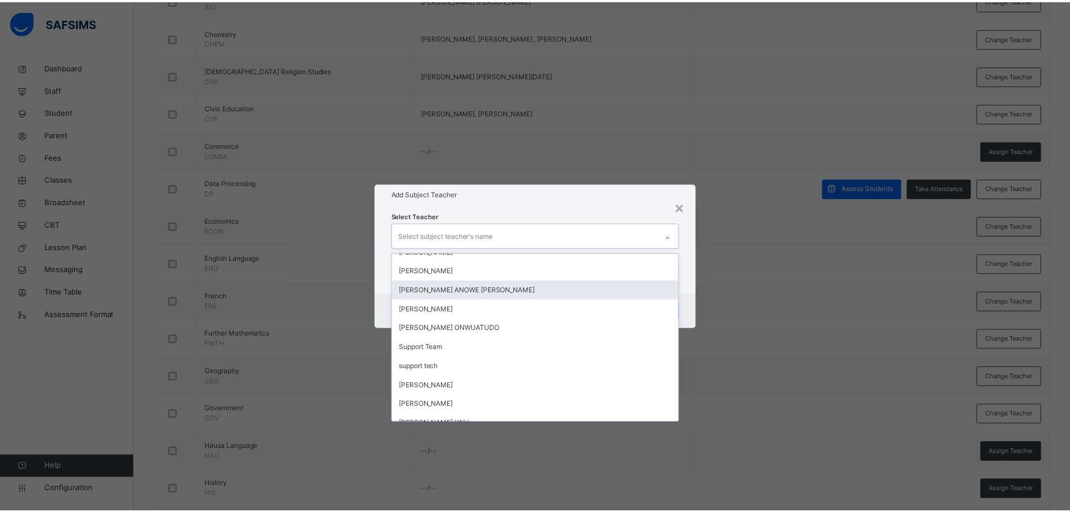
scroll to position [385, 0]
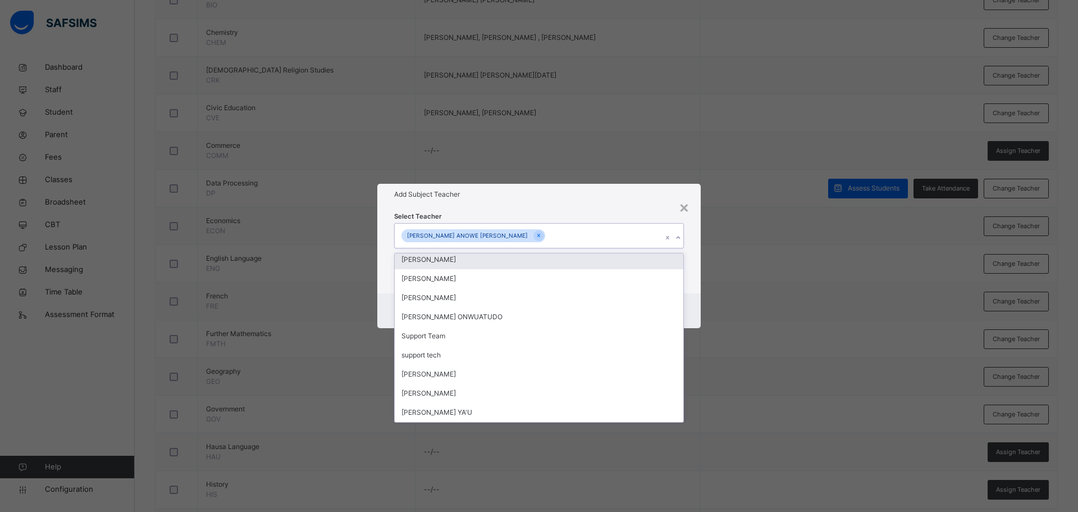
click at [546, 191] on h1 "Add Subject Teacher" at bounding box center [539, 194] width 290 height 10
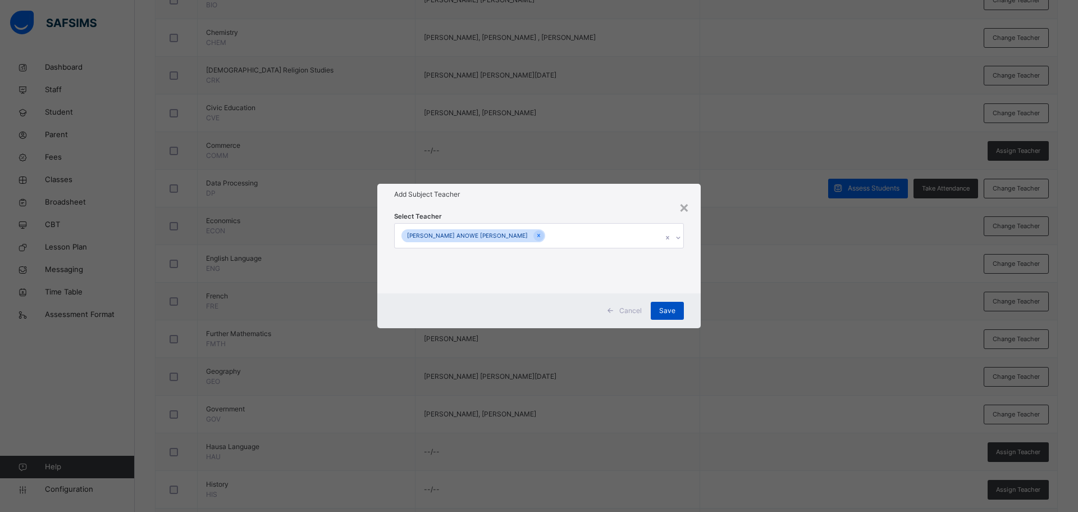
click at [675, 307] on span "Save" at bounding box center [667, 310] width 16 height 10
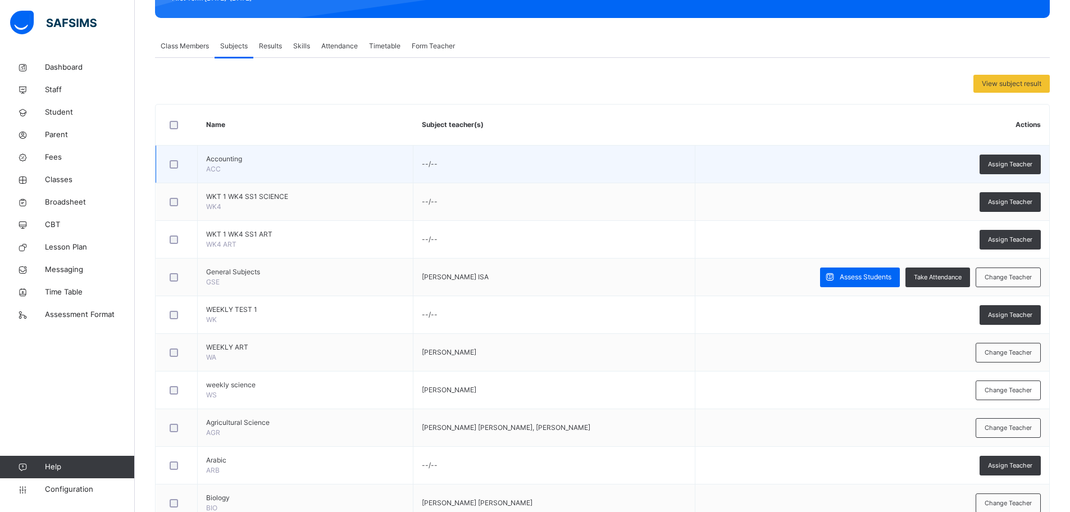
scroll to position [39, 0]
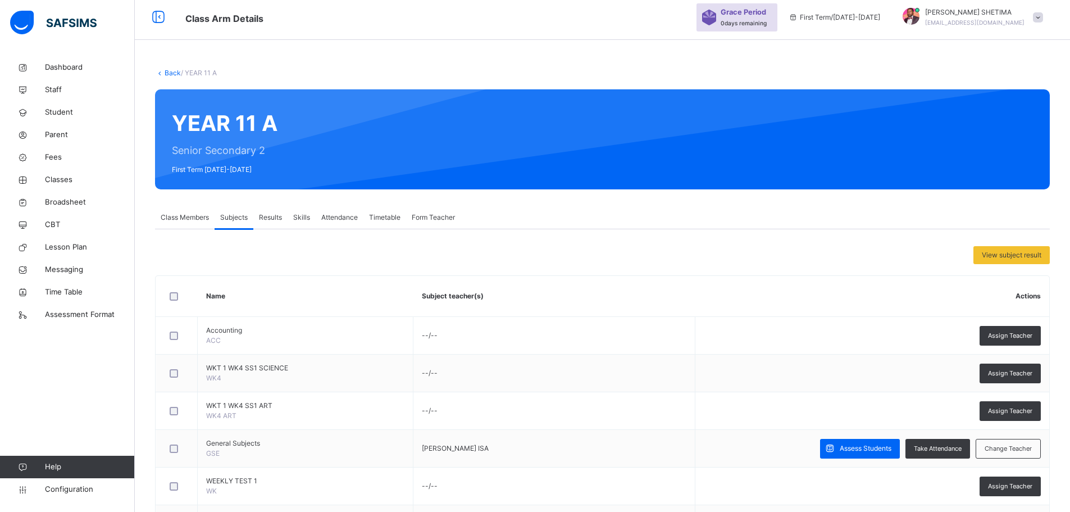
click at [193, 218] on span "Class Members" at bounding box center [185, 217] width 48 height 10
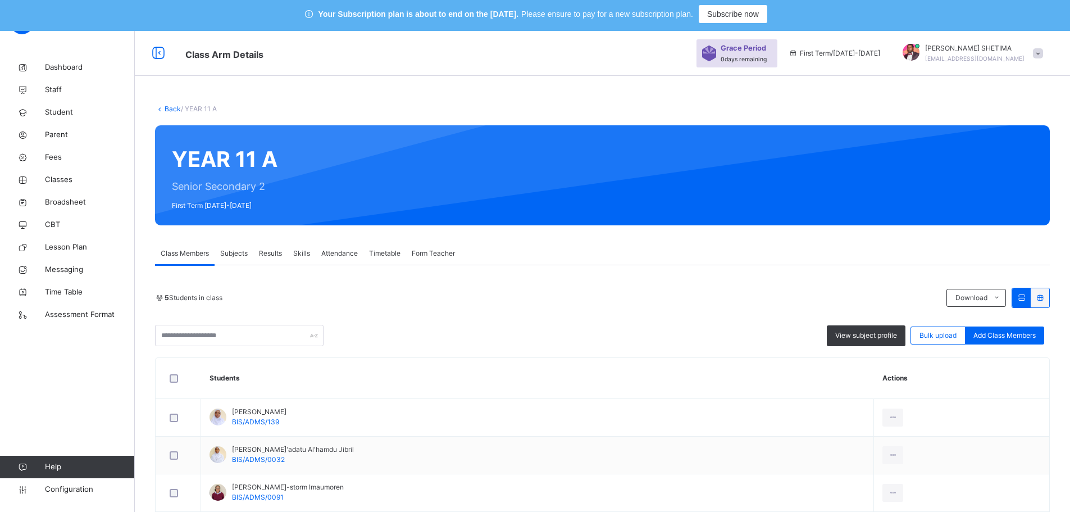
scroll to position [0, 0]
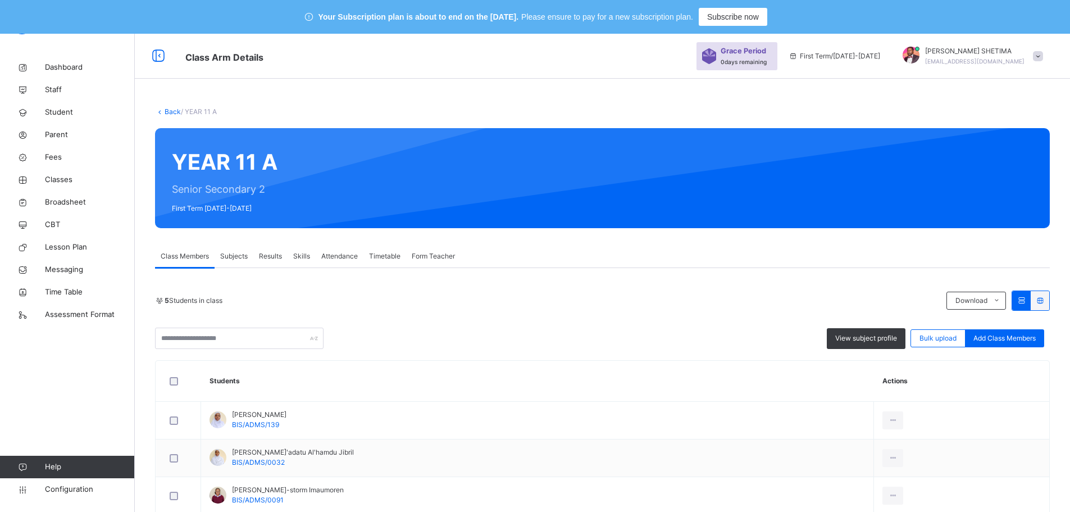
click at [171, 109] on link "Back" at bounding box center [173, 111] width 16 height 8
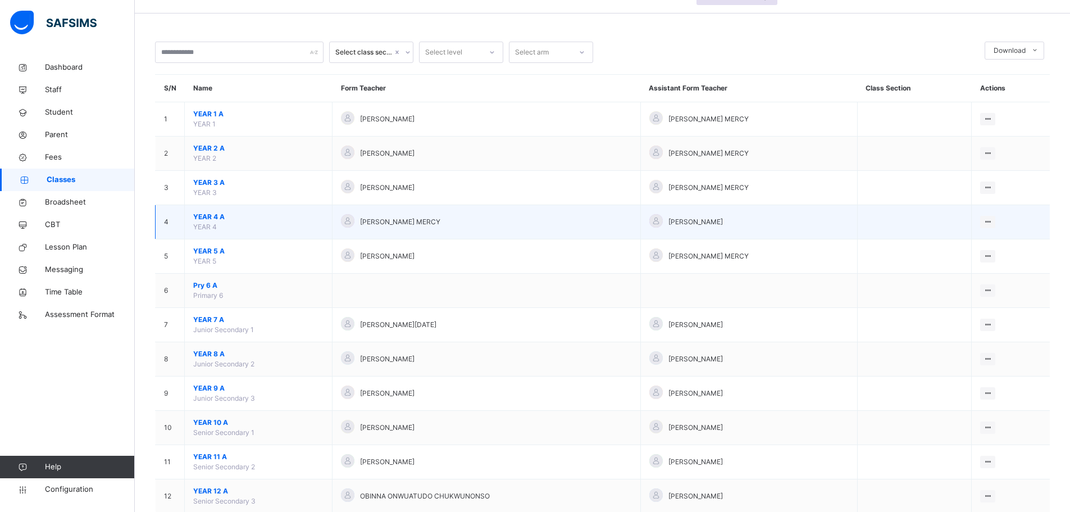
scroll to position [95, 0]
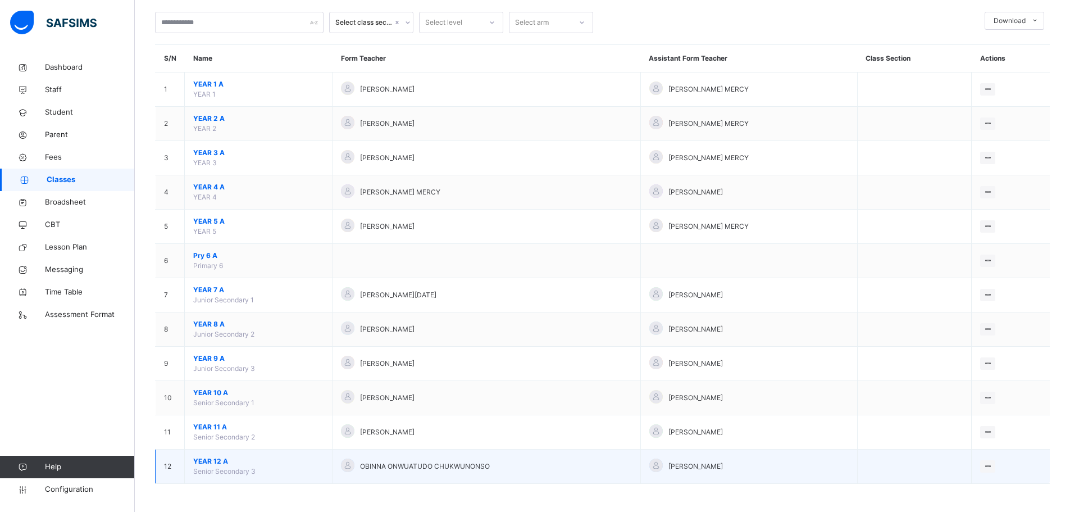
click at [205, 458] on span "YEAR 12 A" at bounding box center [258, 461] width 130 height 10
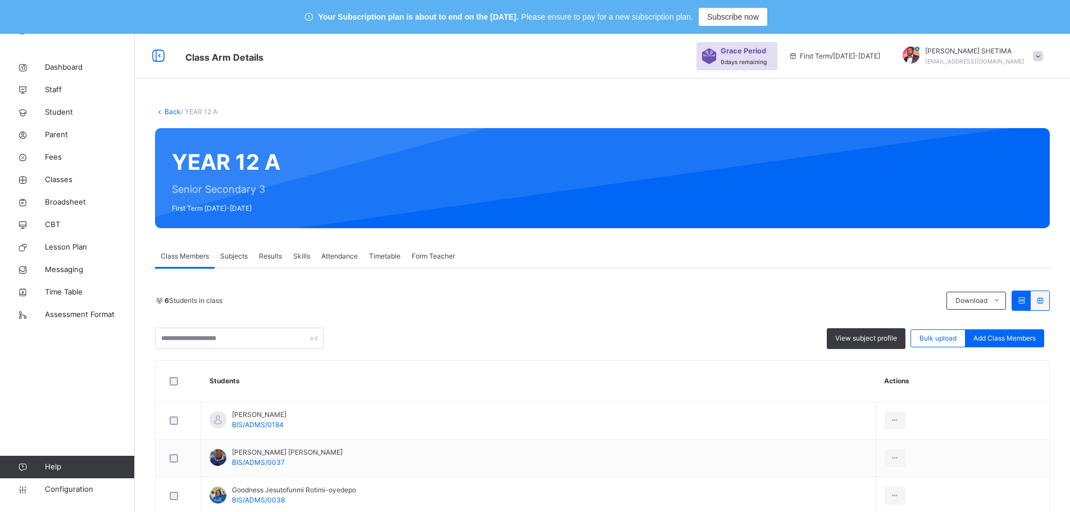
click at [174, 113] on link "Back" at bounding box center [173, 111] width 16 height 8
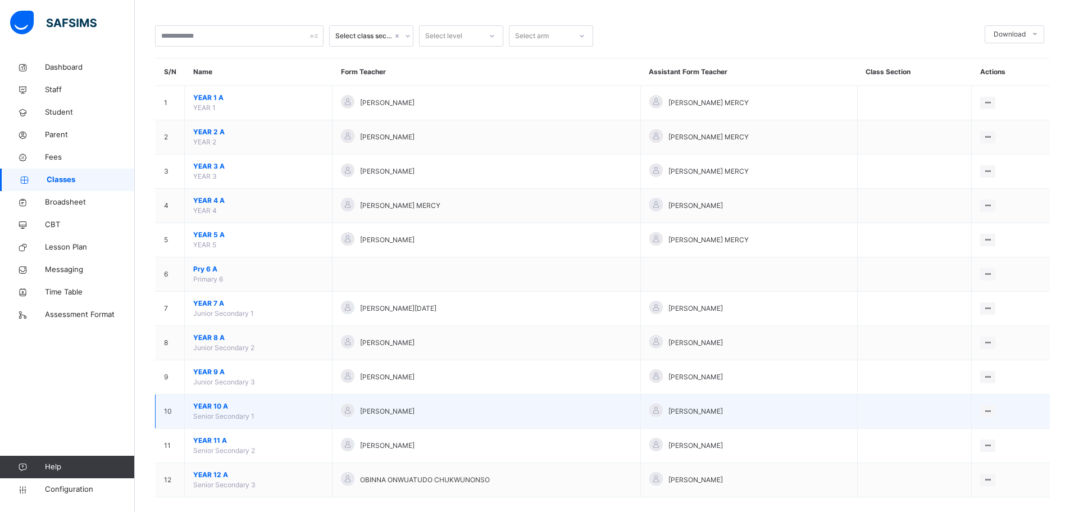
scroll to position [95, 0]
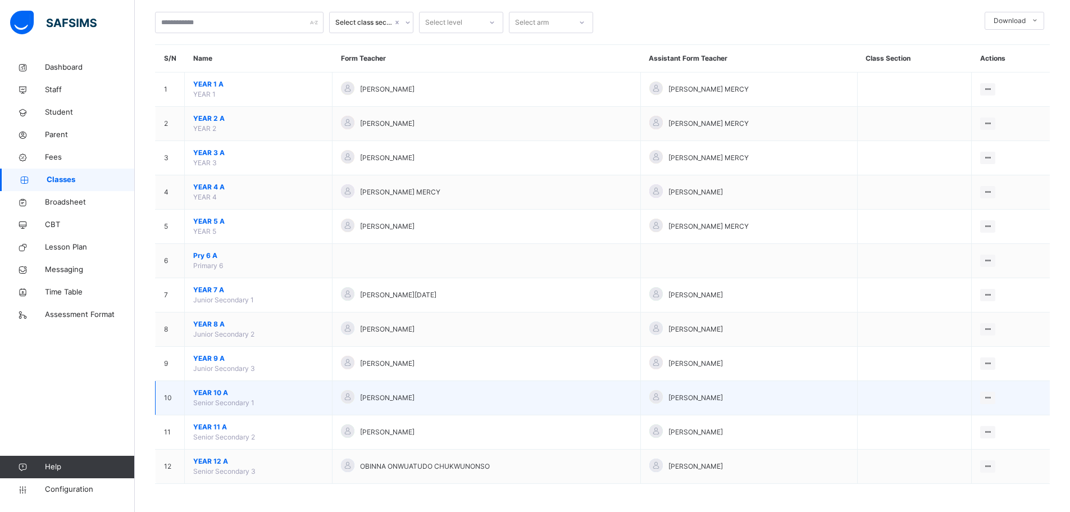
click at [221, 392] on span "YEAR 10 A" at bounding box center [258, 392] width 130 height 10
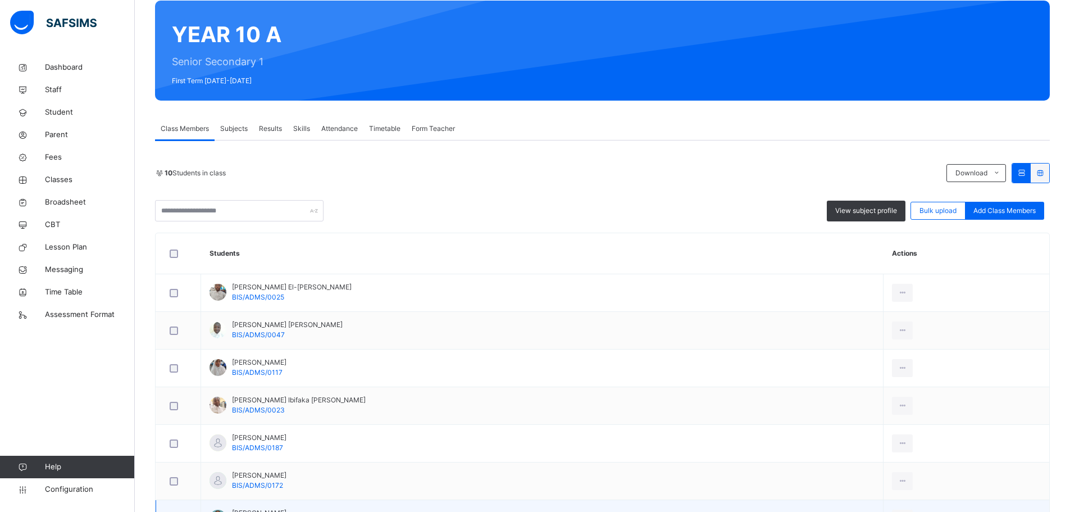
scroll to position [47, 0]
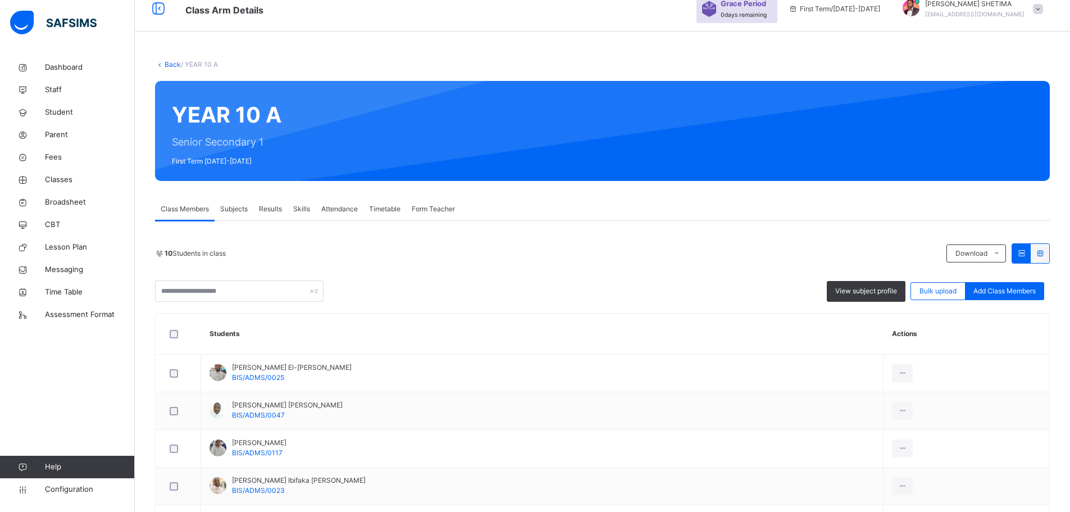
click at [244, 207] on span "Subjects" at bounding box center [234, 209] width 28 height 10
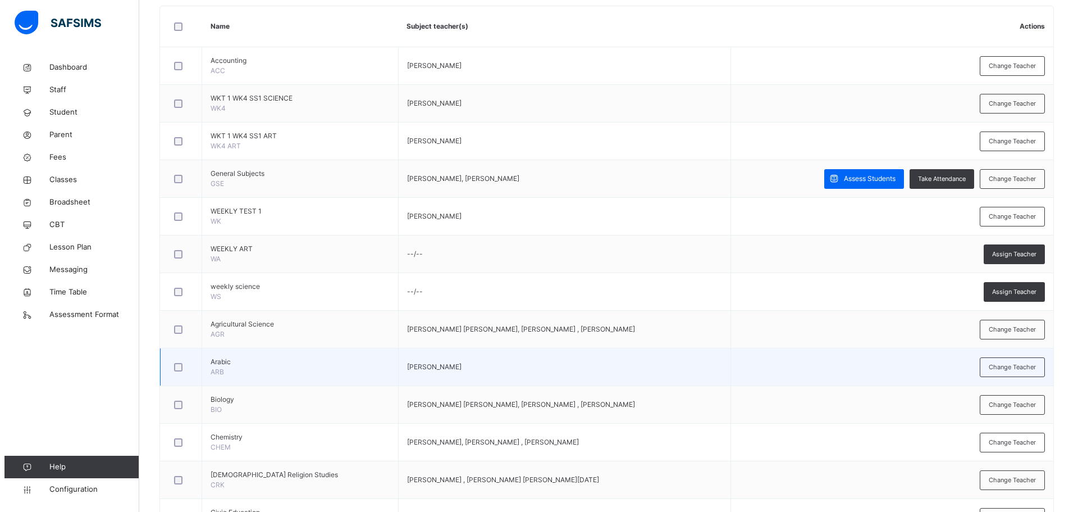
scroll to position [328, 0]
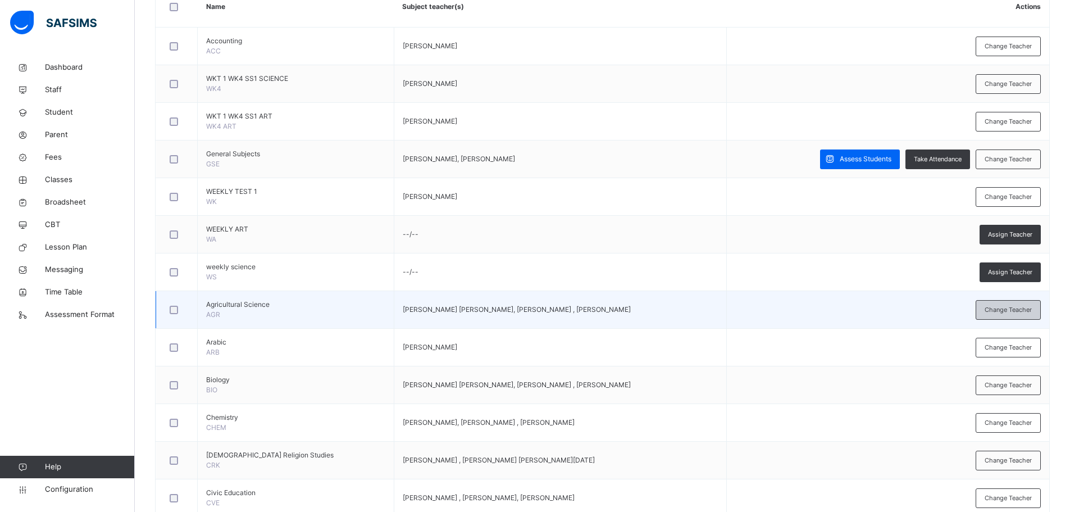
click at [1007, 313] on span "Change Teacher" at bounding box center [1007, 310] width 47 height 10
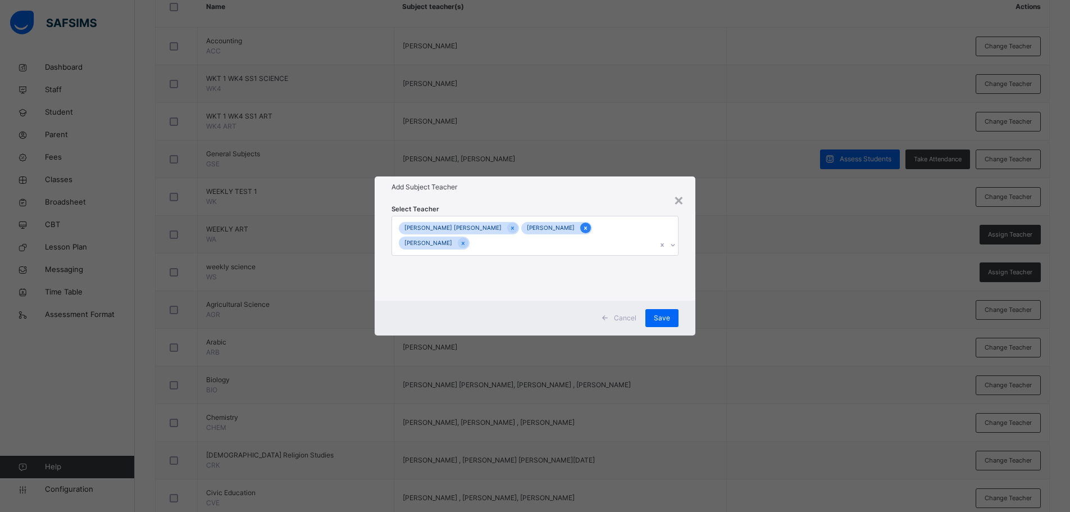
click at [582, 227] on icon at bounding box center [585, 228] width 6 height 8
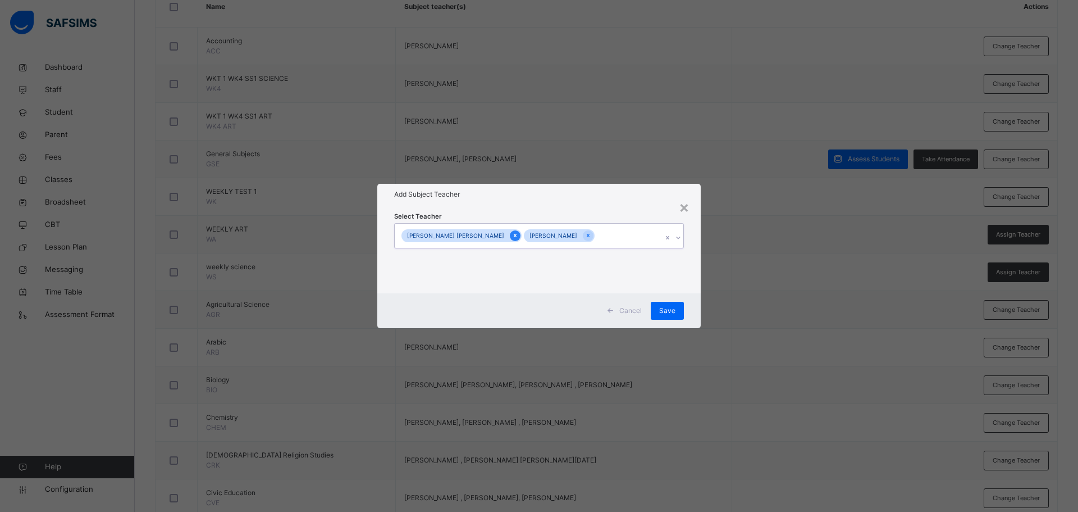
click at [512, 232] on icon at bounding box center [515, 235] width 6 height 8
click at [464, 237] on icon at bounding box center [463, 235] width 3 height 3
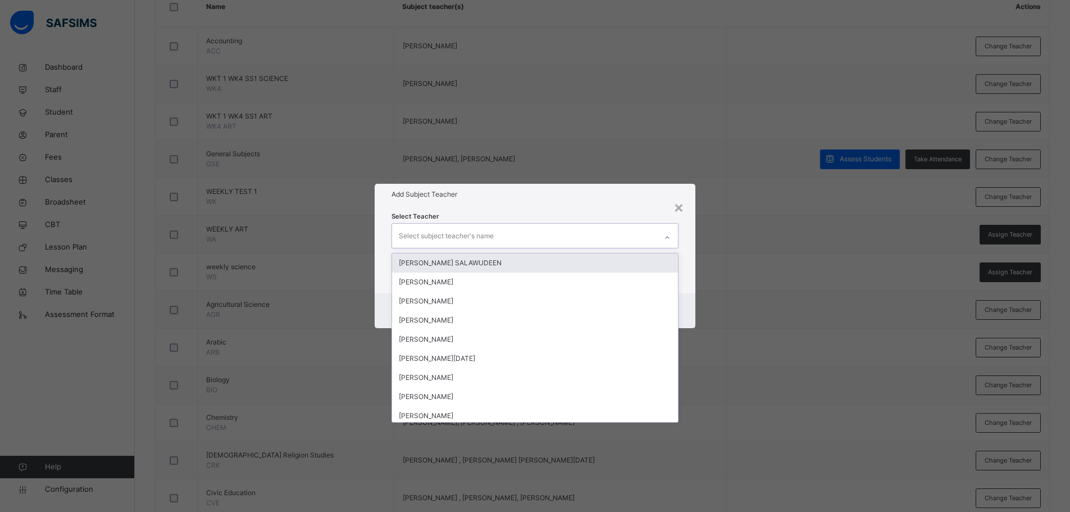
click at [667, 234] on icon at bounding box center [667, 237] width 7 height 11
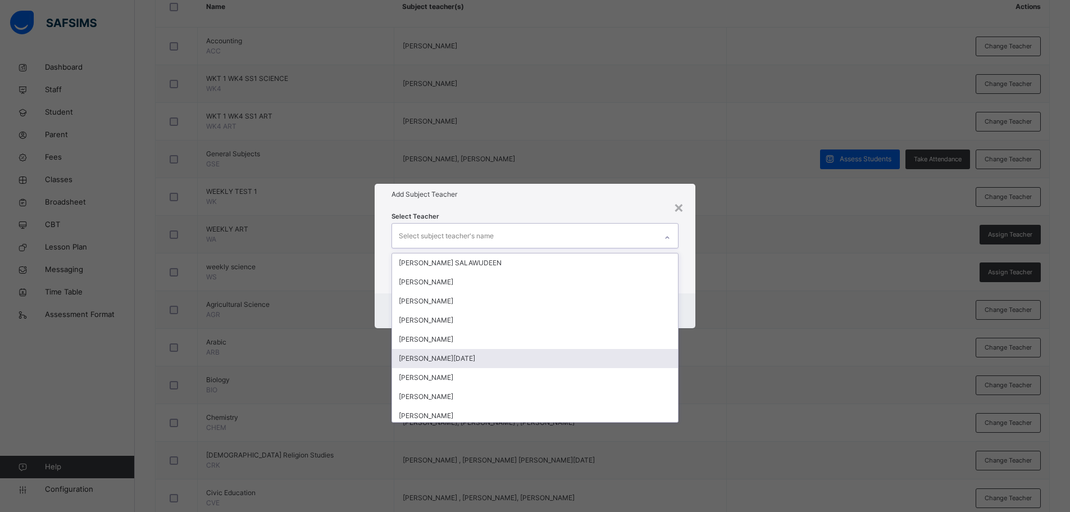
click at [485, 352] on div "PAUL MONDAY ABU" at bounding box center [535, 358] width 286 height 19
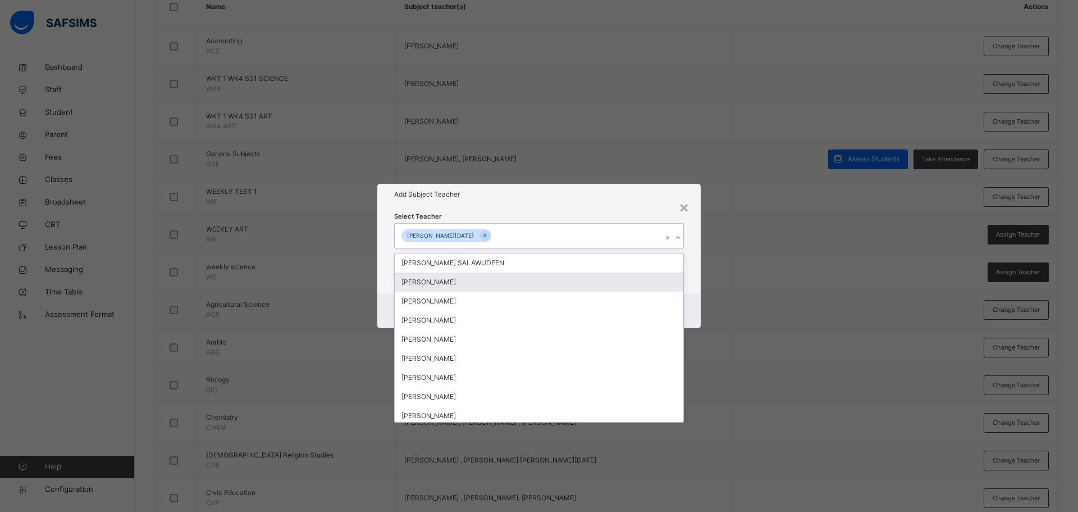
click at [699, 278] on div "Select Teacher option PAUL MONDAY ABU, selected. option YUSUF RAUFU focused, 2 …" at bounding box center [538, 249] width 323 height 88
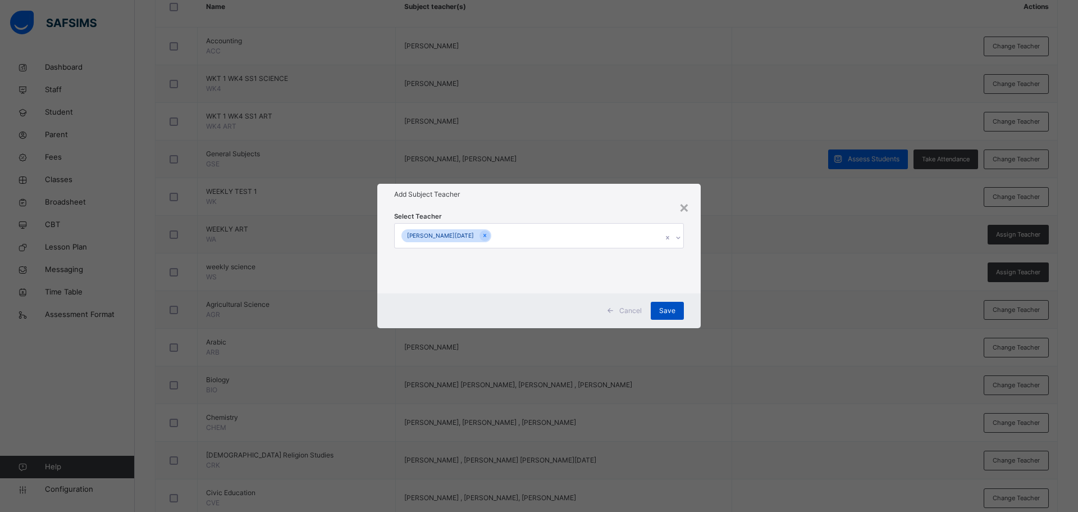
click at [672, 309] on div "Save" at bounding box center [667, 311] width 33 height 18
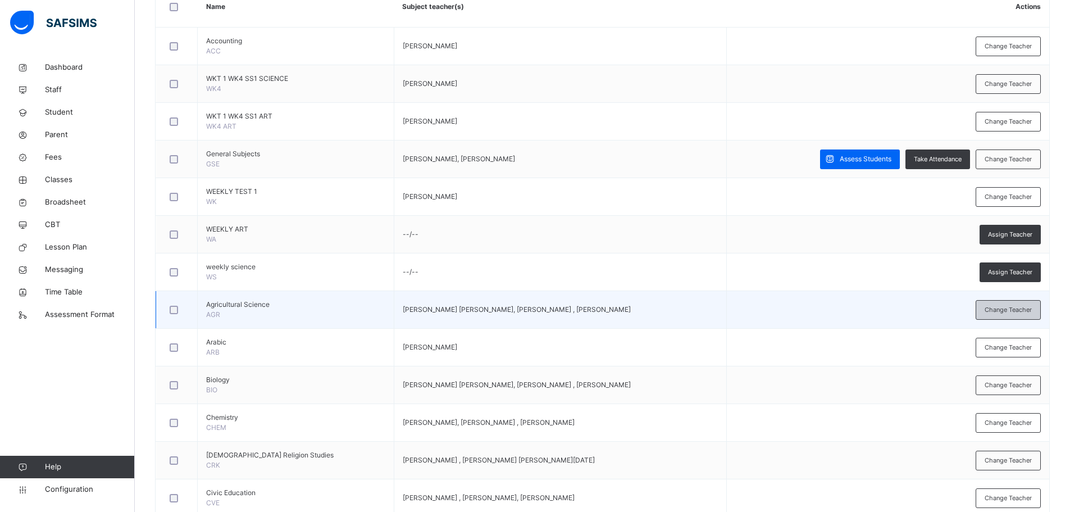
click at [1014, 312] on span "Change Teacher" at bounding box center [1007, 310] width 47 height 10
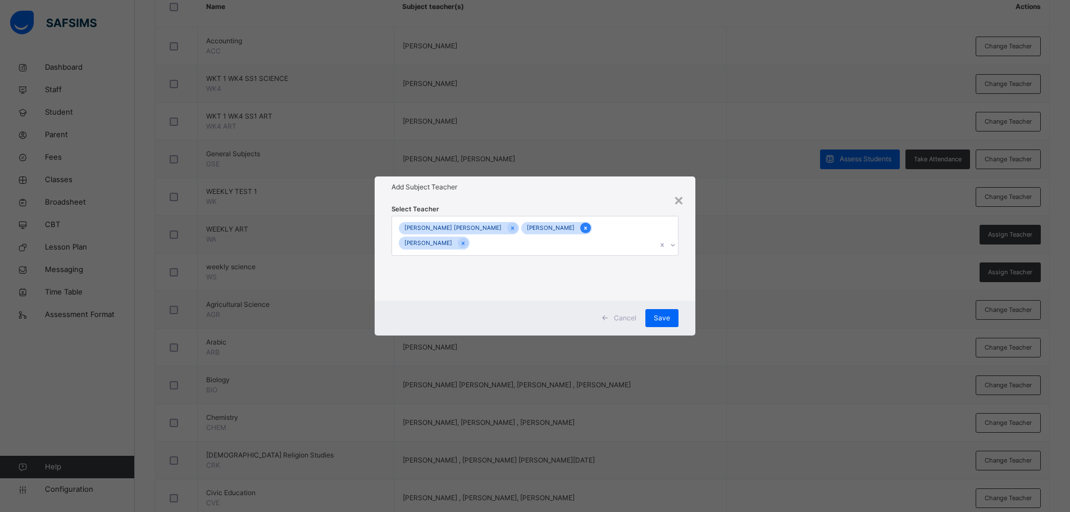
click at [582, 229] on icon at bounding box center [585, 228] width 6 height 8
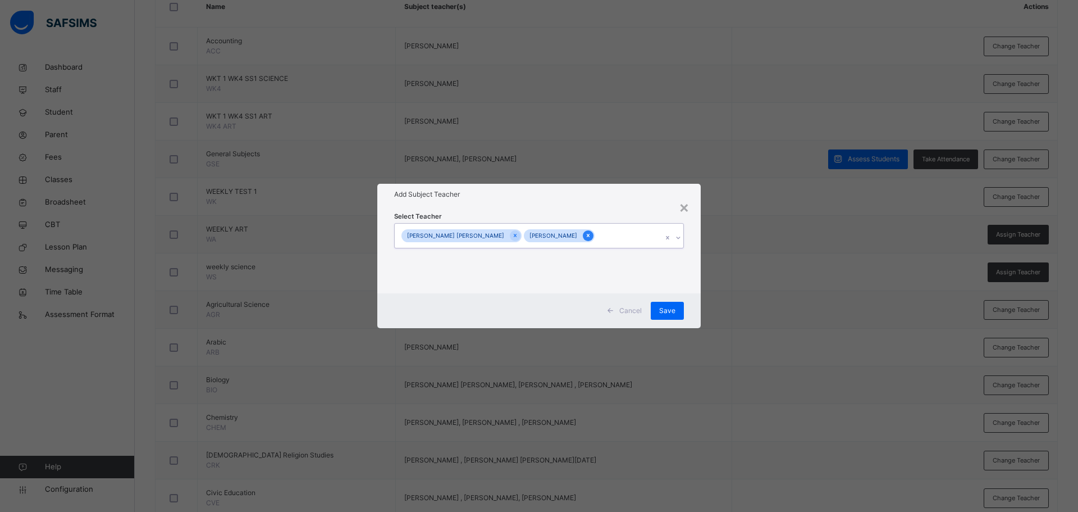
click at [585, 234] on icon at bounding box center [588, 235] width 6 height 8
click at [512, 232] on icon at bounding box center [515, 235] width 6 height 8
click at [662, 234] on div "Select subject teacher's name" at bounding box center [528, 236] width 267 height 24
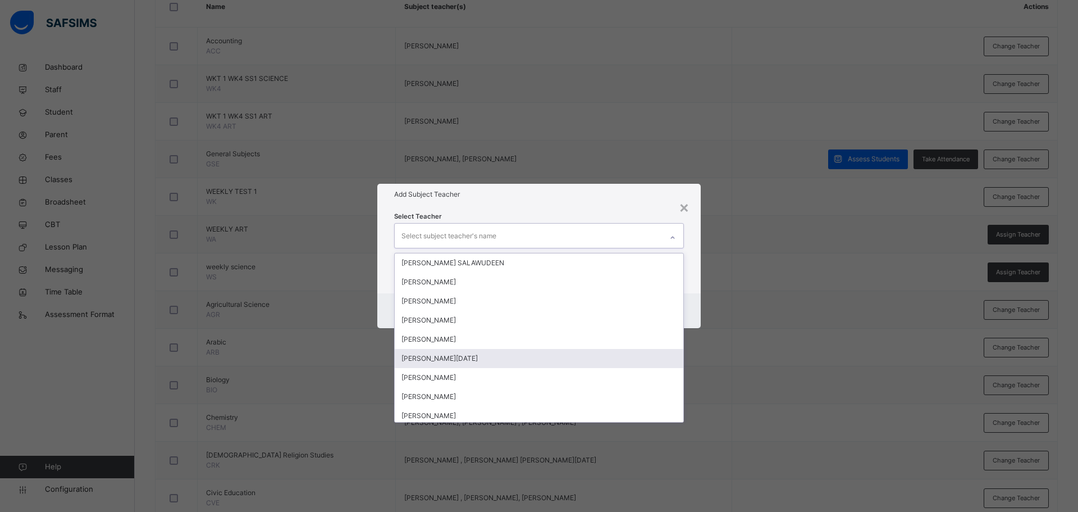
click at [475, 358] on div "PAUL MONDAY ABU" at bounding box center [539, 358] width 289 height 19
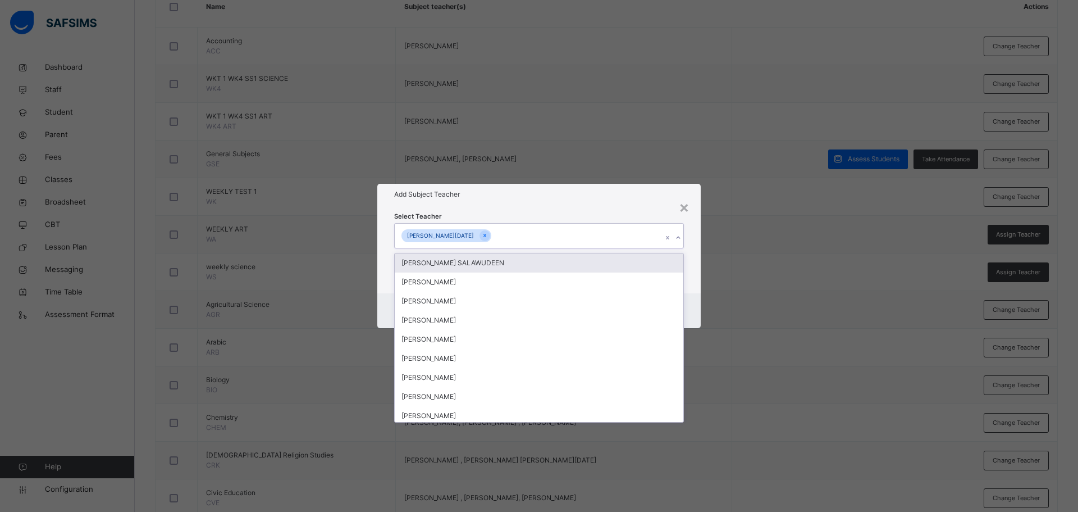
click at [568, 204] on div "Add Subject Teacher" at bounding box center [538, 194] width 323 height 21
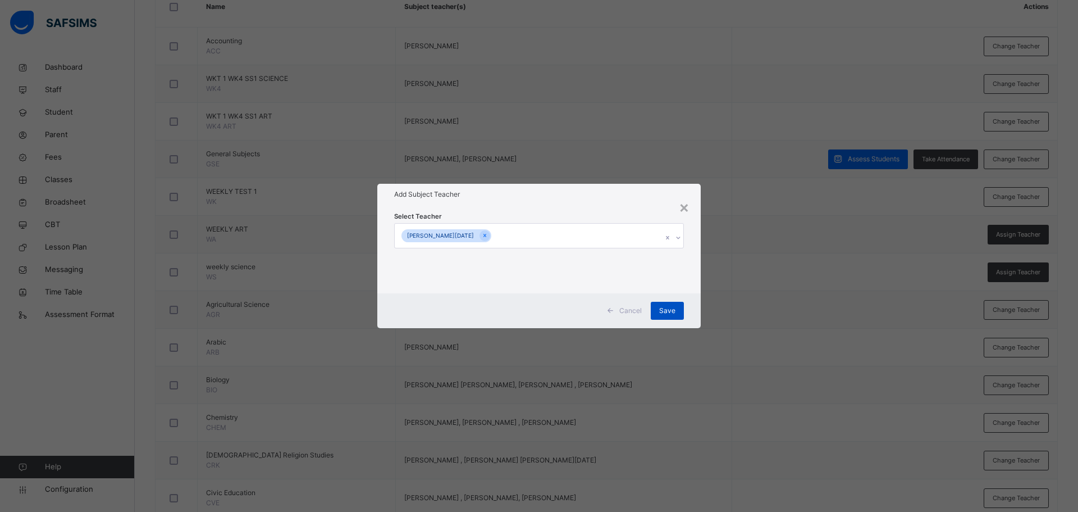
click at [660, 314] on span "Save" at bounding box center [667, 310] width 16 height 10
click at [667, 308] on div "Save" at bounding box center [661, 311] width 33 height 18
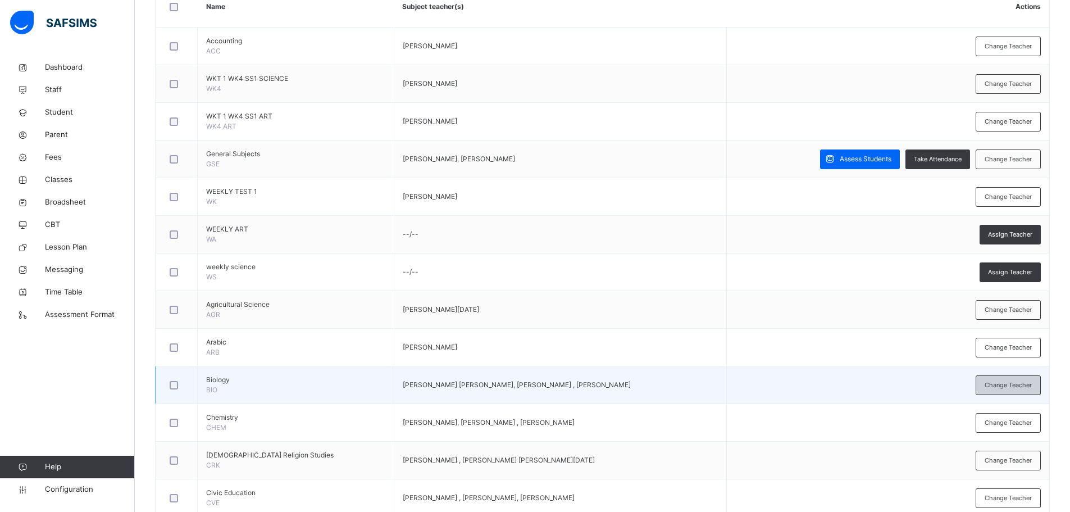
click at [996, 386] on span "Change Teacher" at bounding box center [1007, 385] width 47 height 10
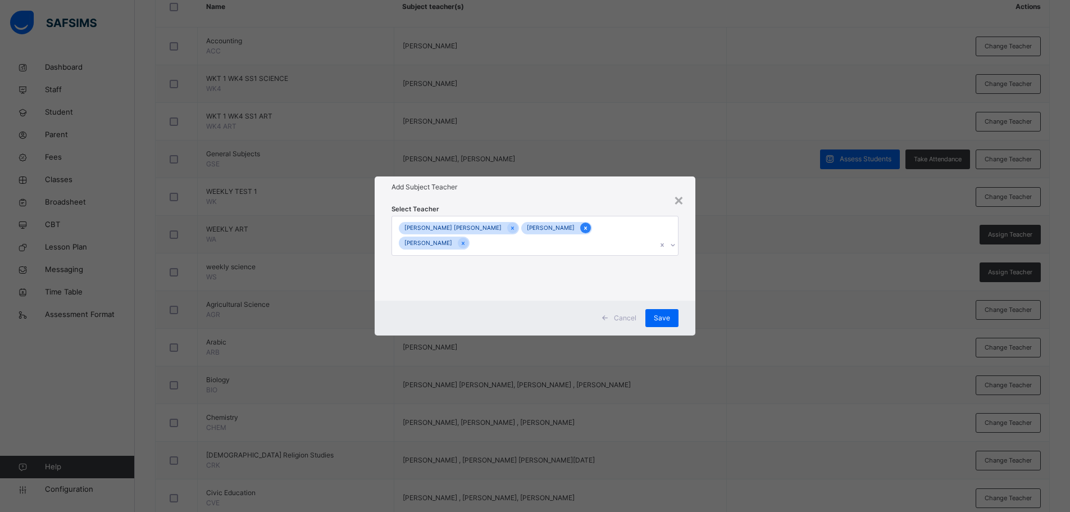
click at [582, 227] on icon at bounding box center [585, 228] width 6 height 8
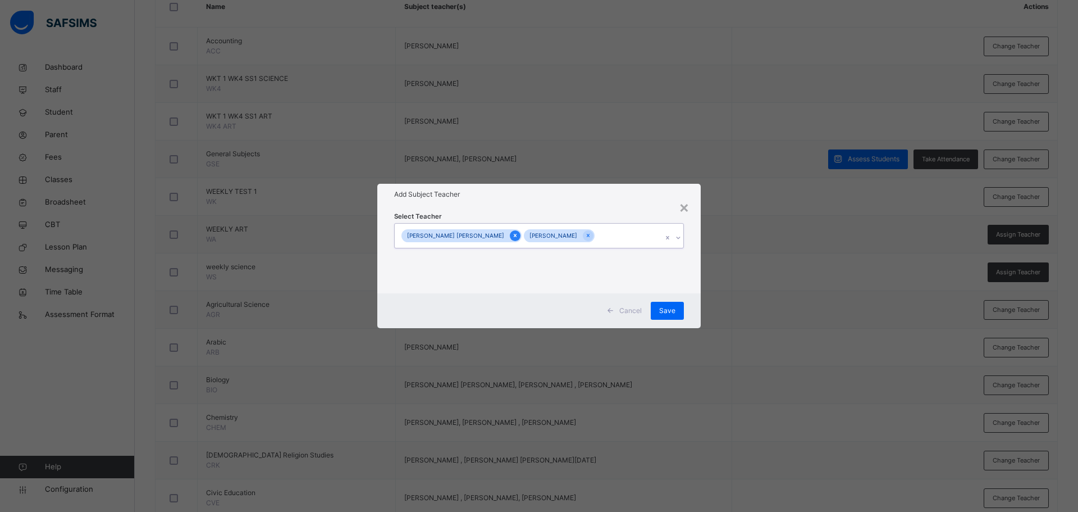
click at [512, 234] on icon at bounding box center [515, 235] width 6 height 8
click at [467, 234] on icon at bounding box center [465, 235] width 3 height 3
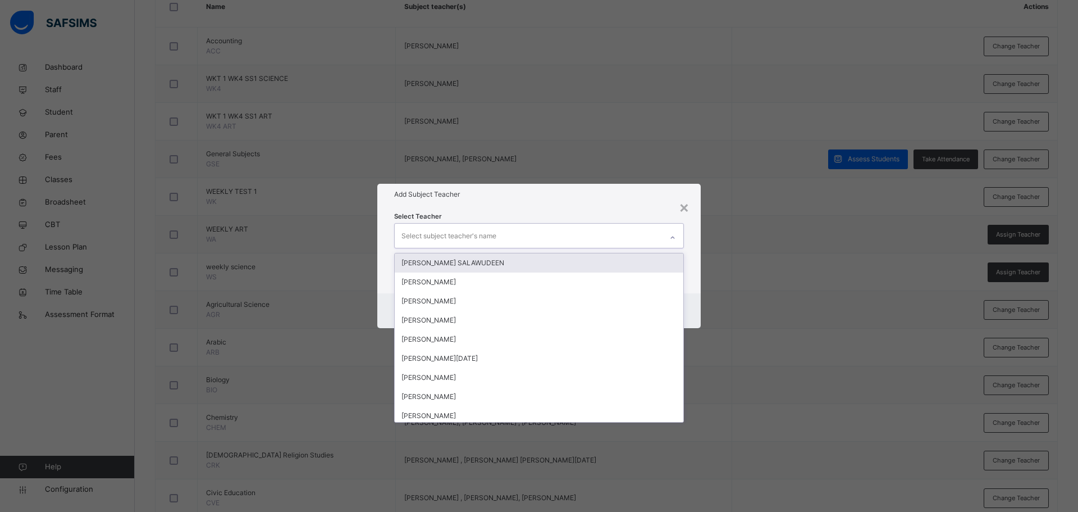
click at [642, 240] on div "Select subject teacher's name" at bounding box center [528, 236] width 267 height 24
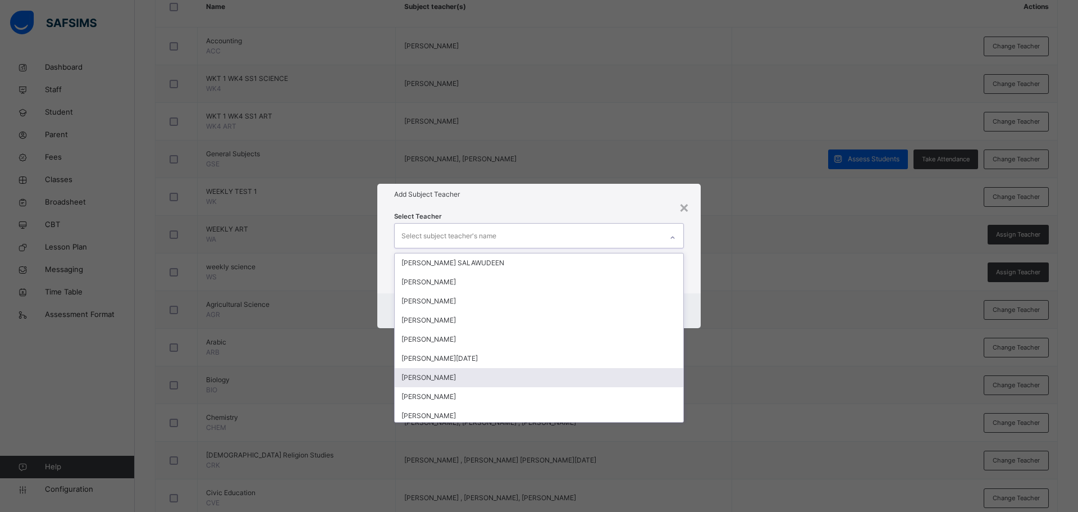
scroll to position [393, 0]
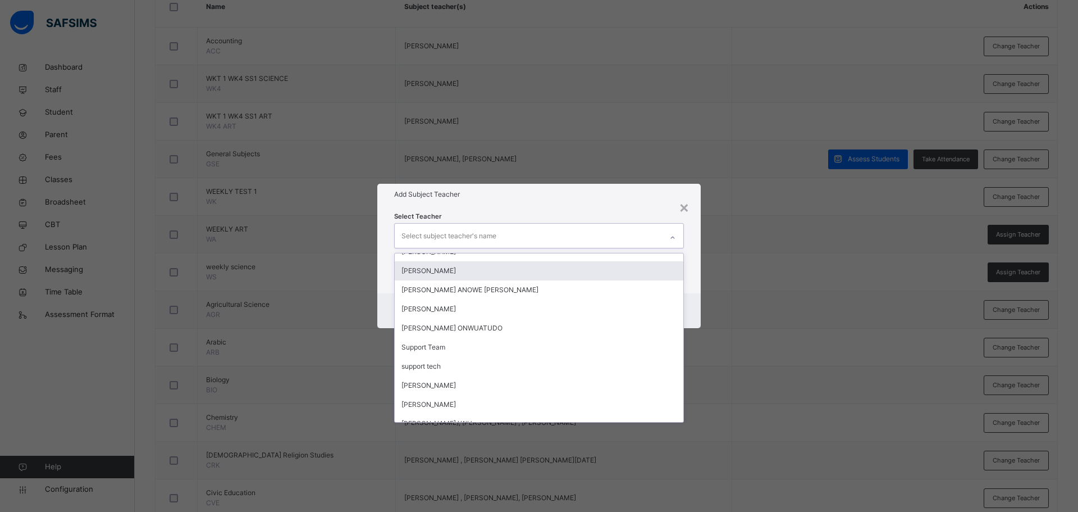
click at [454, 271] on div "MICHEAL SAMUEL OSBORN" at bounding box center [539, 270] width 289 height 19
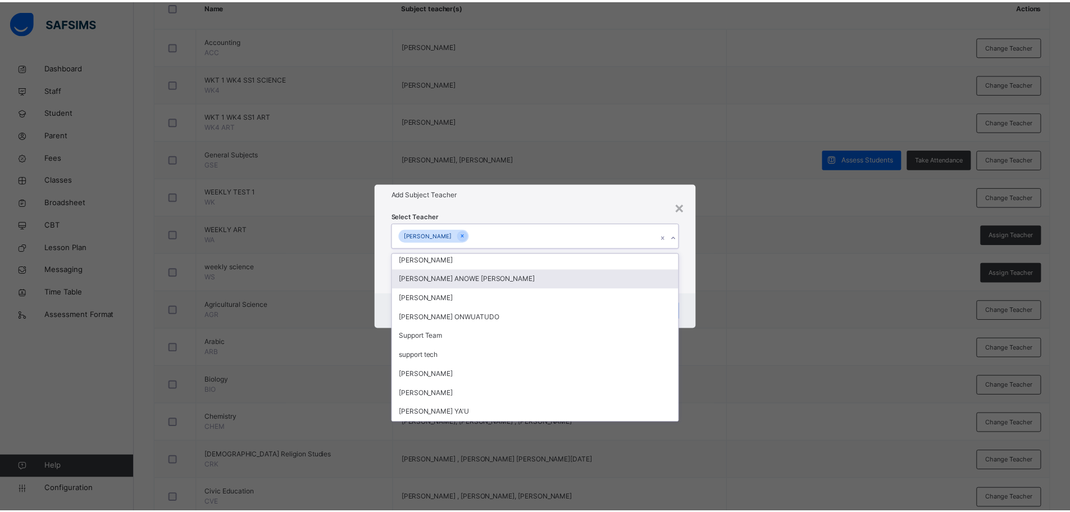
scroll to position [385, 0]
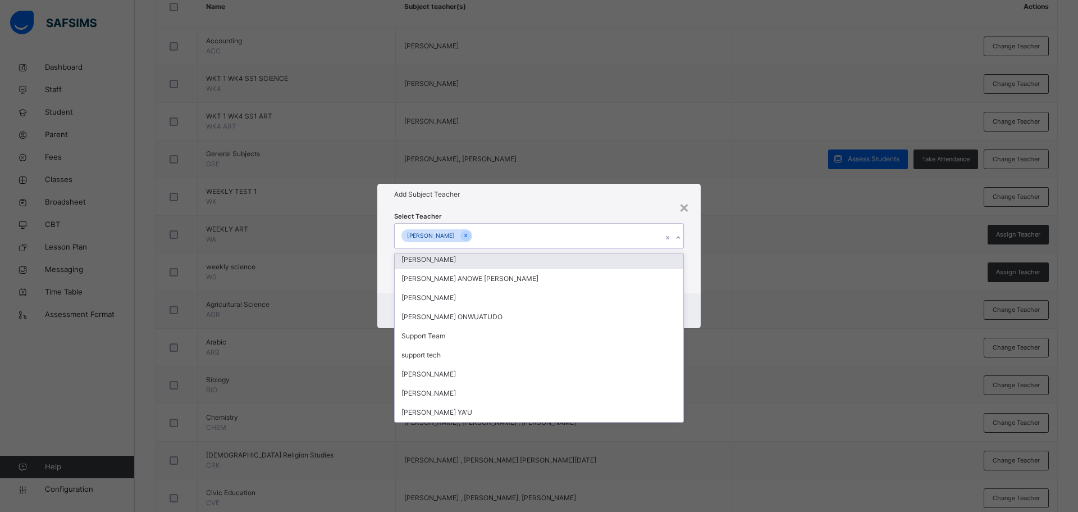
click at [568, 209] on div "Select Teacher option MICHEAL SAMUEL OSBORN, selected. option Hamid Bashir focu…" at bounding box center [538, 249] width 323 height 88
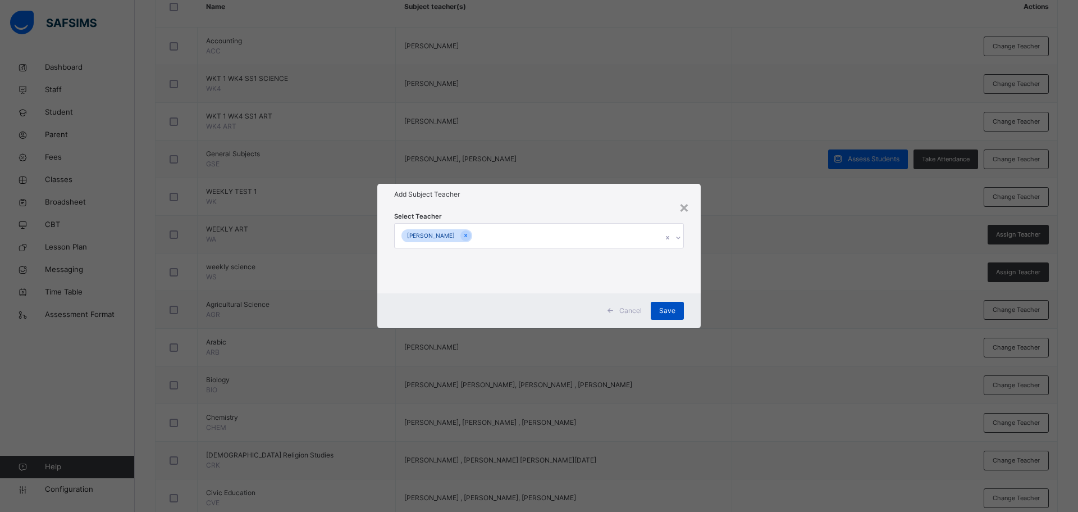
click at [665, 308] on span "Save" at bounding box center [667, 310] width 16 height 10
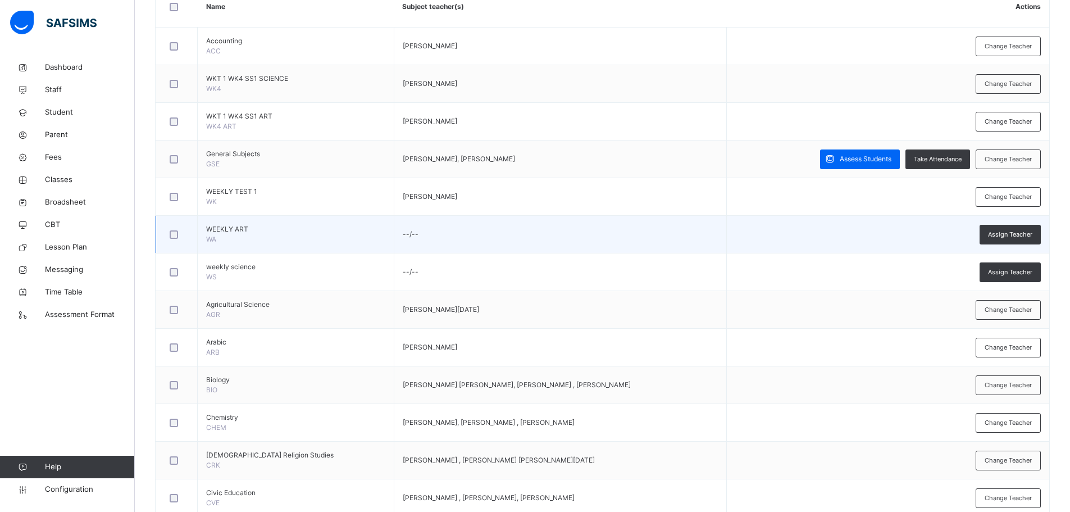
click at [792, 240] on td "Assign Teacher" at bounding box center [888, 235] width 322 height 38
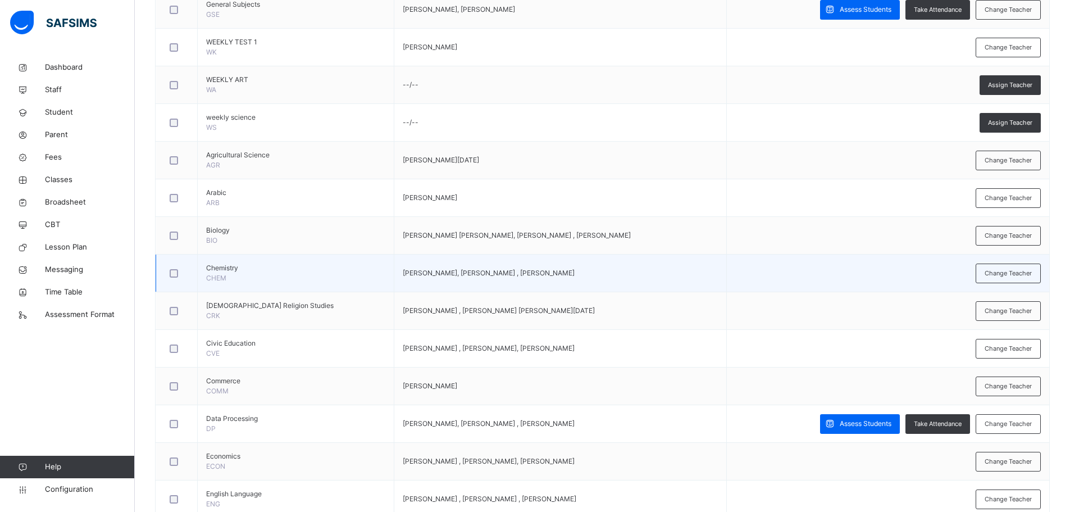
scroll to position [496, 0]
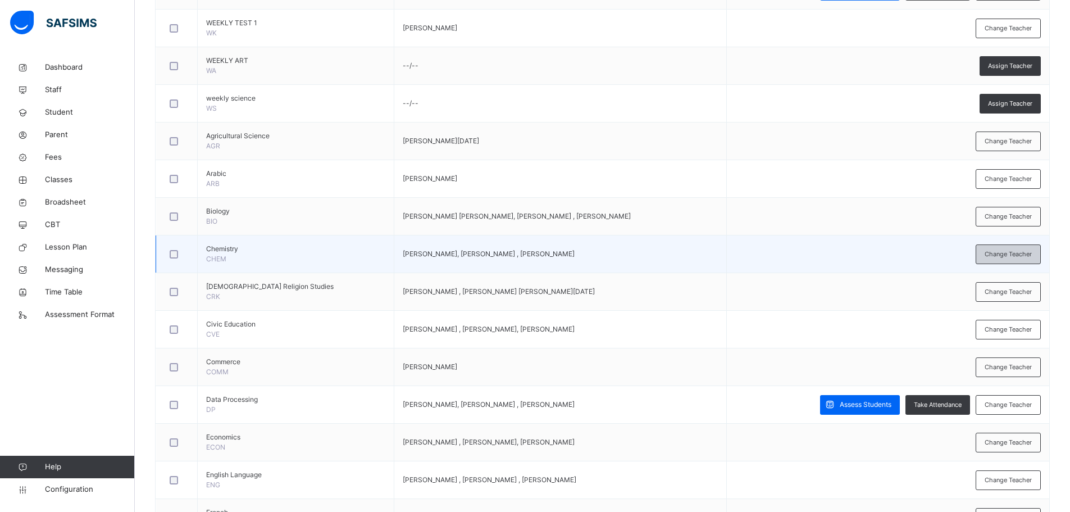
click at [1028, 247] on div "Change Teacher" at bounding box center [1007, 254] width 65 height 20
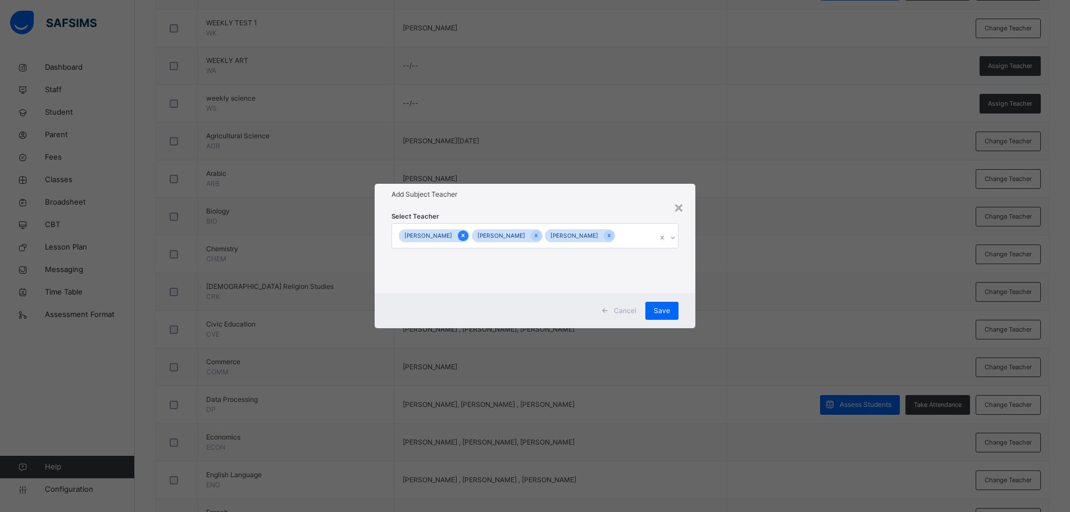
click at [464, 234] on icon at bounding box center [463, 235] width 3 height 3
click at [542, 235] on icon at bounding box center [539, 235] width 6 height 8
click at [667, 311] on span "Save" at bounding box center [667, 310] width 16 height 10
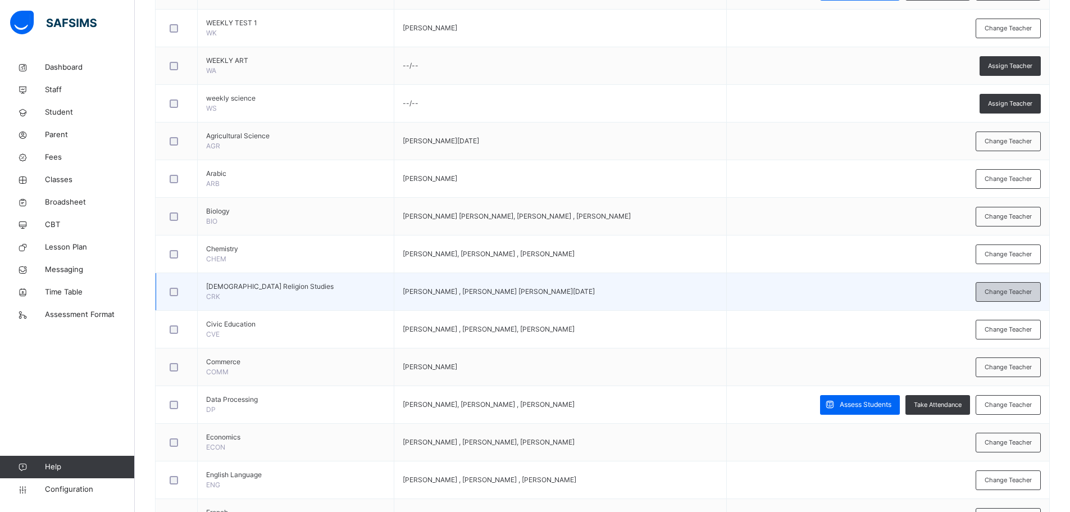
click at [1000, 291] on span "Change Teacher" at bounding box center [1007, 292] width 47 height 10
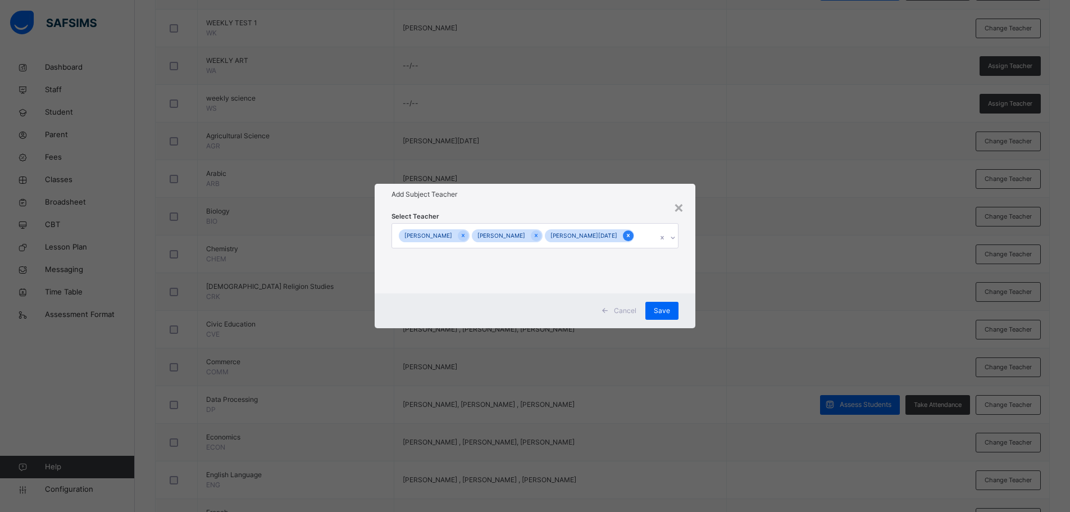
click at [631, 231] on icon at bounding box center [628, 235] width 6 height 8
click at [540, 236] on icon at bounding box center [538, 235] width 3 height 3
click at [469, 236] on div at bounding box center [465, 235] width 11 height 11
click at [519, 240] on div "Select subject teacher's name" at bounding box center [524, 236] width 265 height 24
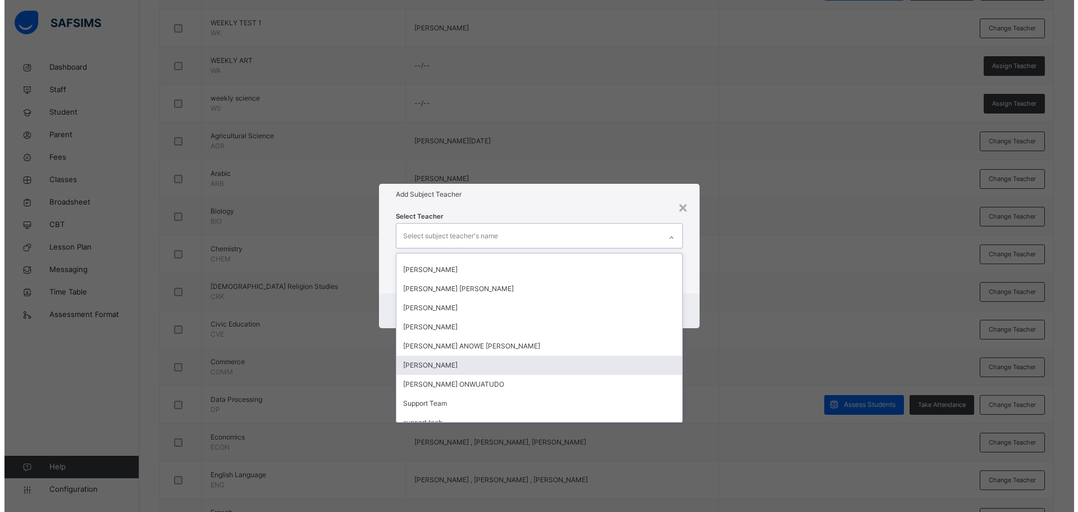
scroll to position [404, 0]
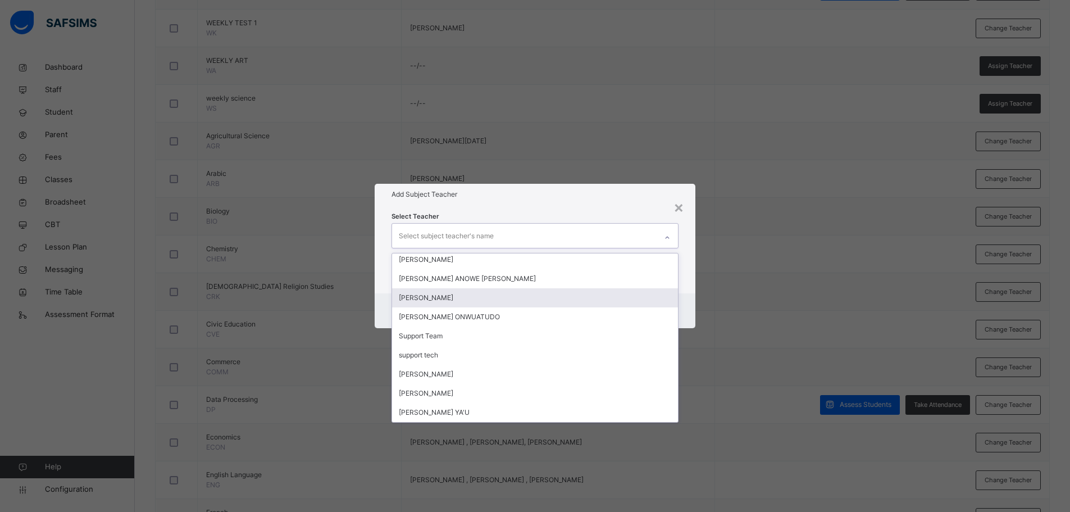
click at [489, 296] on div "PATIENCE AMAYA KADUNA" at bounding box center [535, 297] width 286 height 19
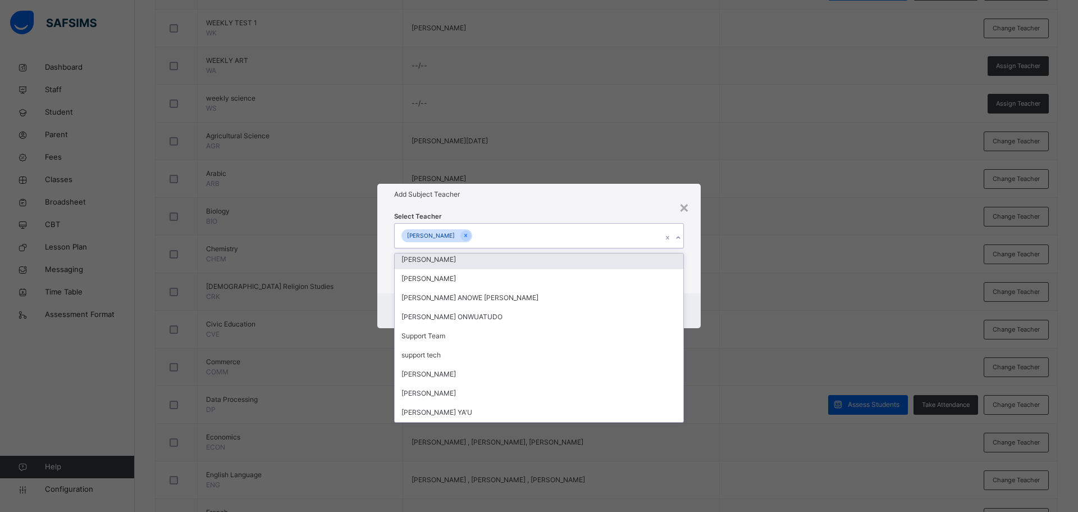
click at [547, 204] on div "Add Subject Teacher" at bounding box center [538, 194] width 323 height 21
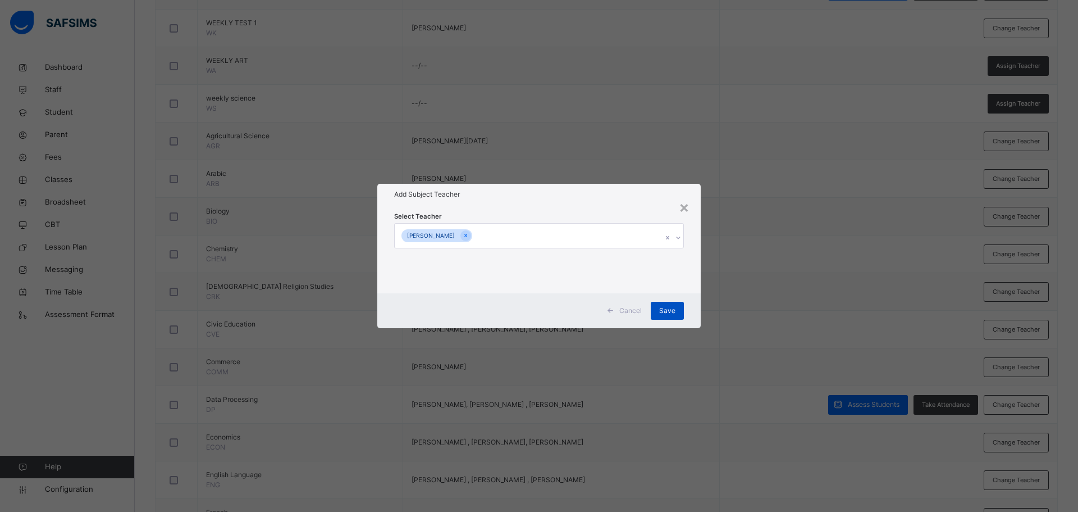
click at [672, 314] on span "Save" at bounding box center [667, 310] width 16 height 10
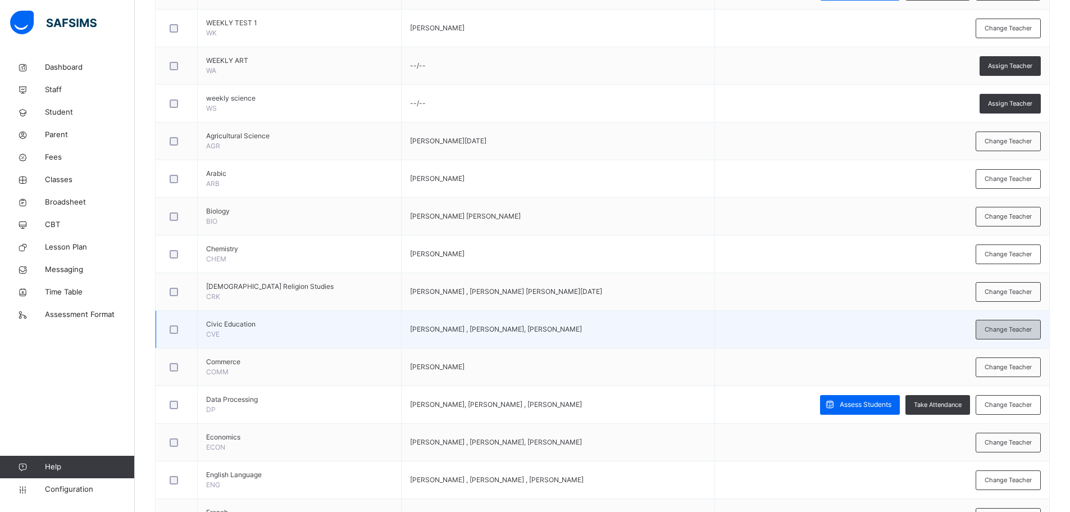
click at [1004, 331] on span "Change Teacher" at bounding box center [1007, 330] width 47 height 10
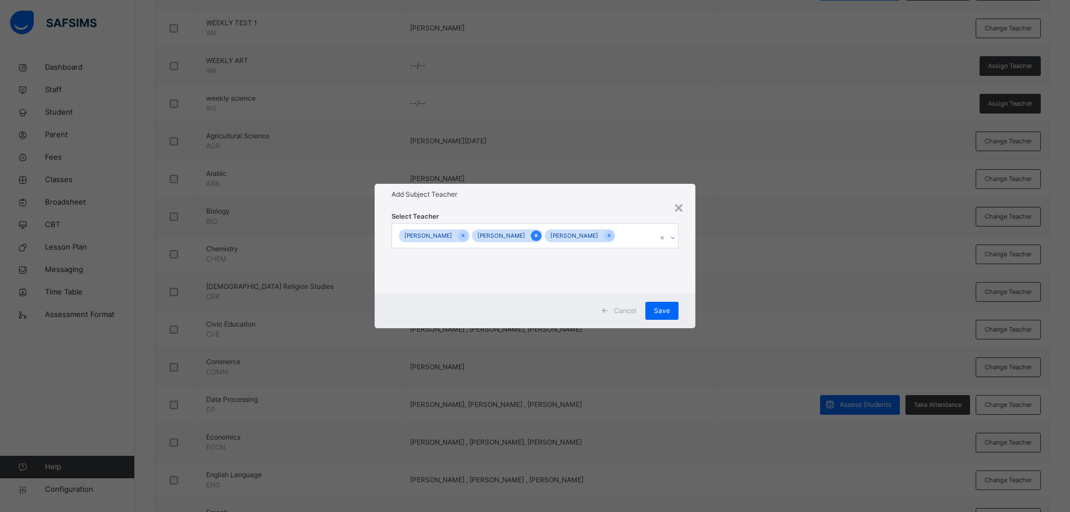
click at [537, 235] on icon at bounding box center [536, 235] width 3 height 3
click at [467, 236] on icon at bounding box center [465, 235] width 3 height 3
click at [672, 311] on span "Save" at bounding box center [667, 310] width 16 height 10
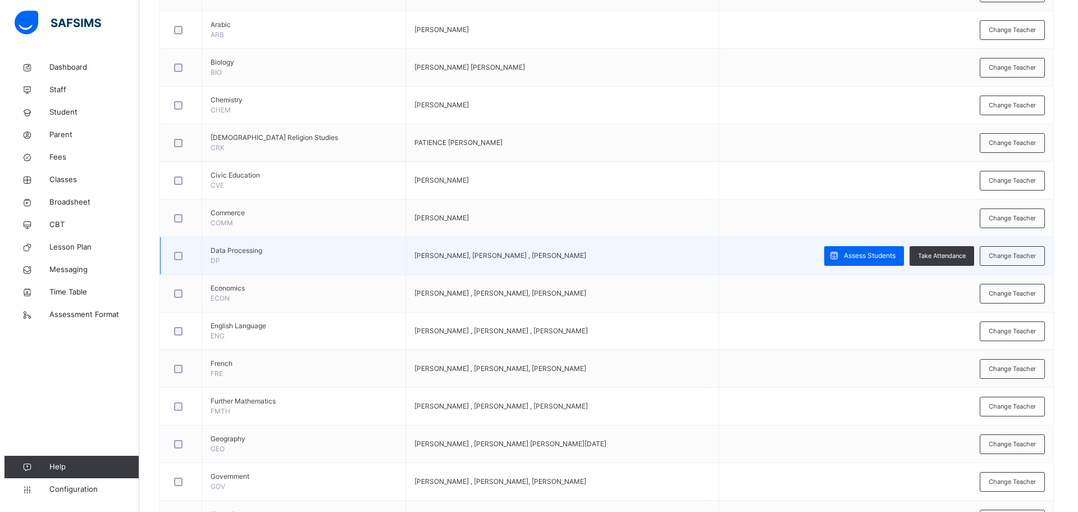
scroll to position [665, 0]
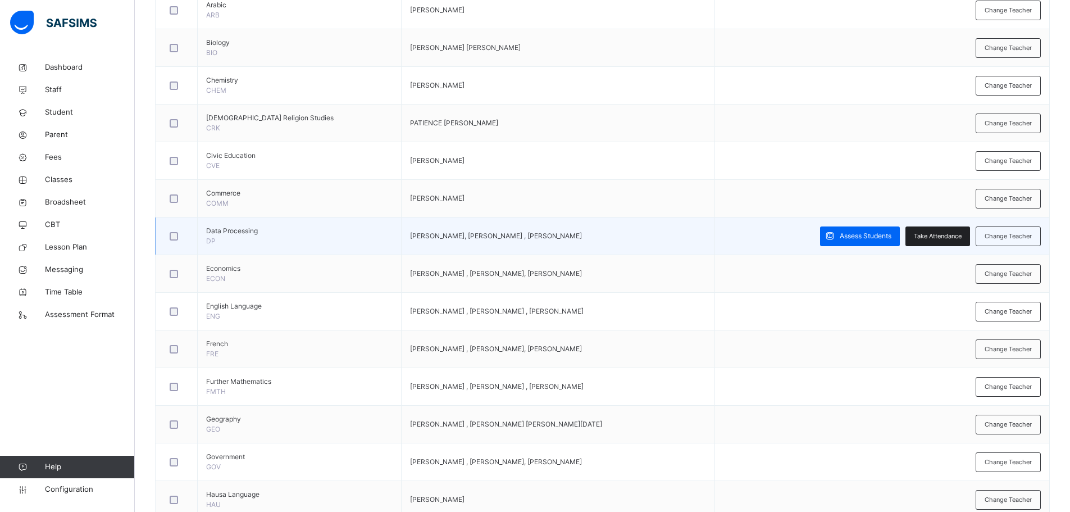
click at [946, 232] on span "Take Attendance" at bounding box center [938, 236] width 48 height 10
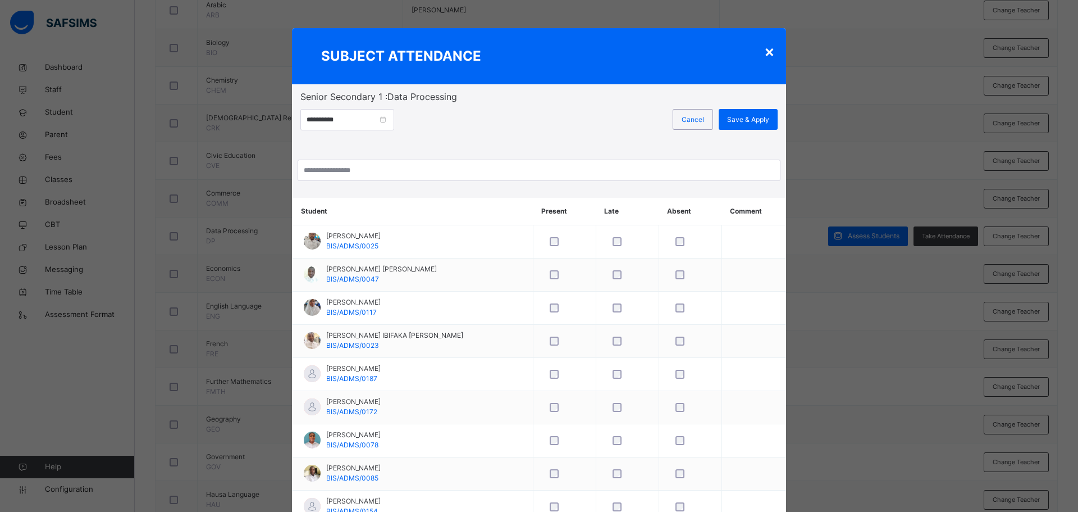
click at [764, 52] on div "×" at bounding box center [769, 51] width 11 height 24
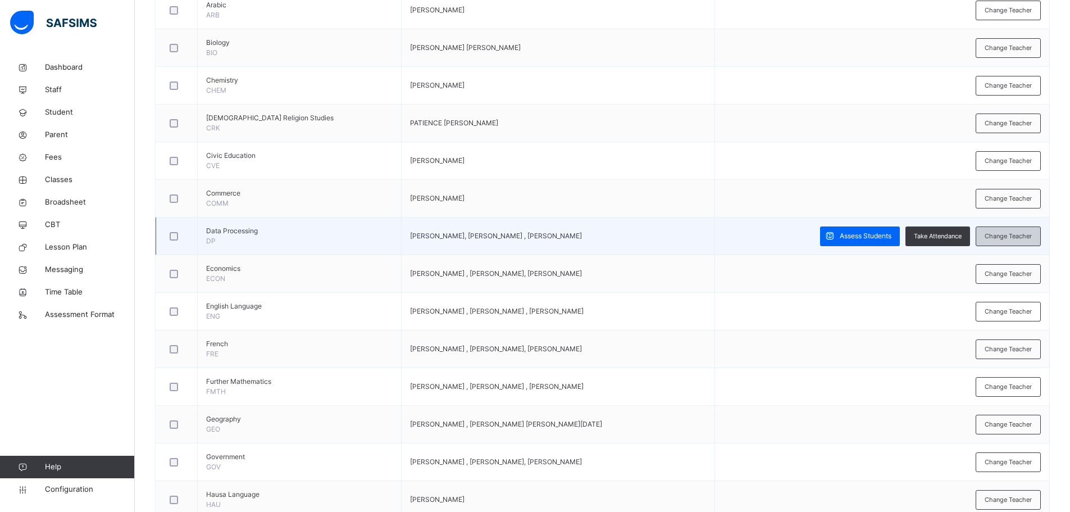
click at [1022, 236] on span "Change Teacher" at bounding box center [1007, 236] width 47 height 10
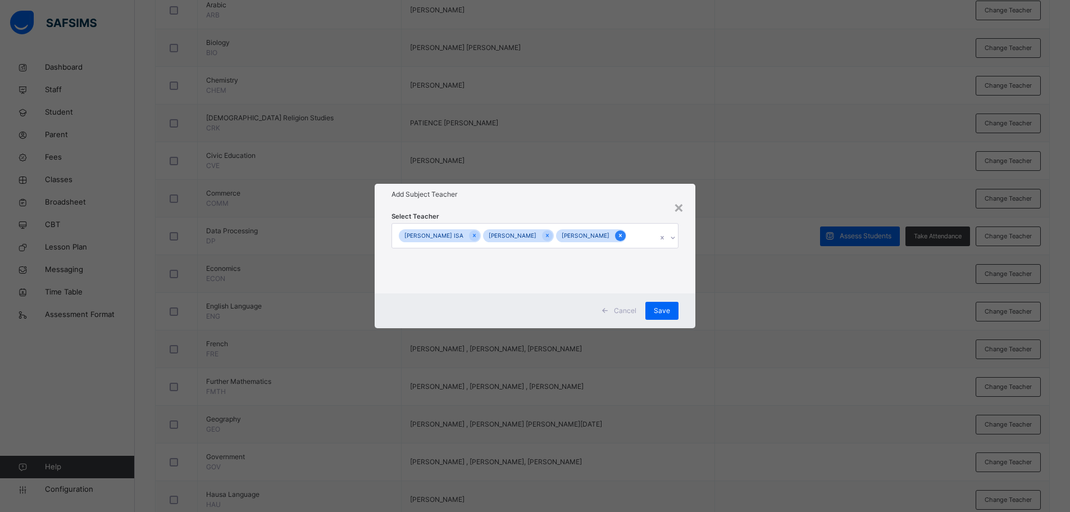
click at [617, 239] on icon at bounding box center [620, 235] width 6 height 8
click at [553, 235] on icon at bounding box center [550, 235] width 6 height 8
click at [676, 308] on div "Save" at bounding box center [667, 311] width 33 height 18
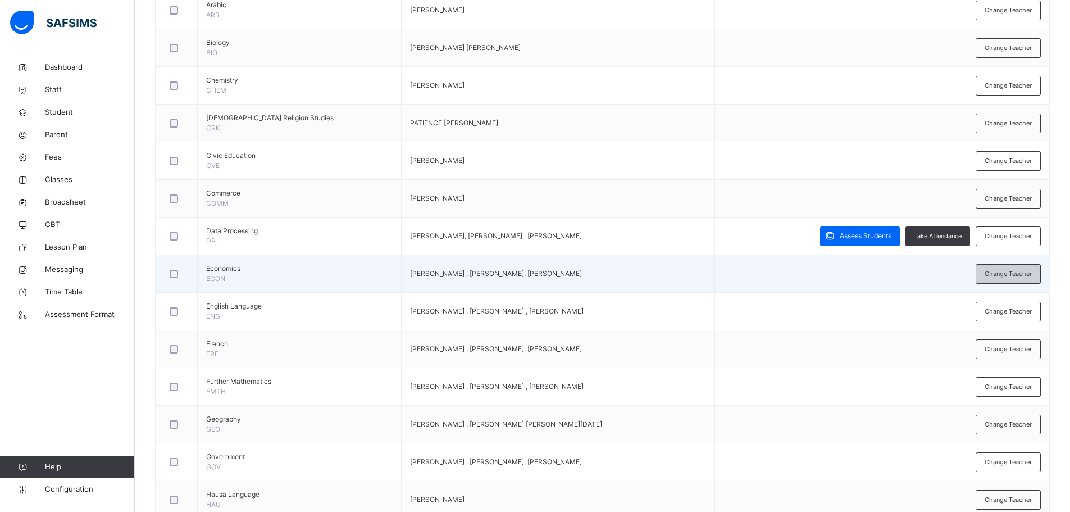
click at [1008, 276] on span "Change Teacher" at bounding box center [1007, 274] width 47 height 10
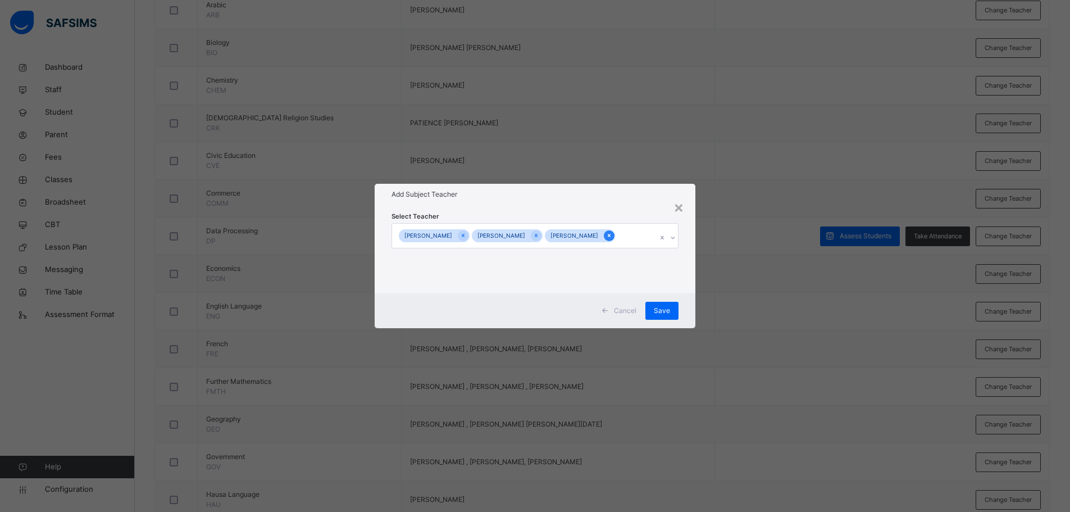
click at [614, 236] on div at bounding box center [609, 235] width 11 height 11
click at [542, 238] on icon at bounding box center [539, 235] width 6 height 8
click at [471, 237] on div at bounding box center [465, 235] width 11 height 11
click at [670, 236] on icon at bounding box center [672, 237] width 7 height 11
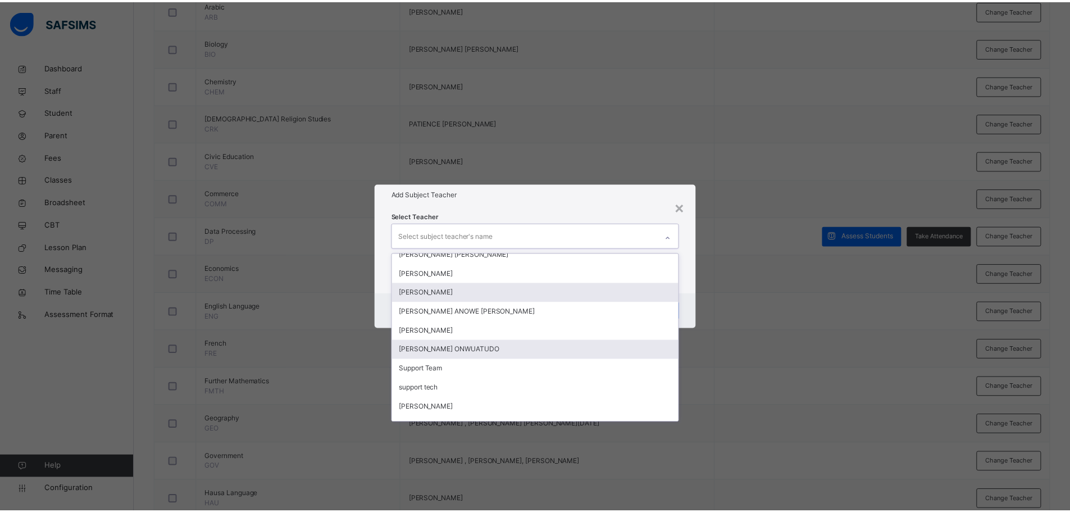
scroll to position [348, 0]
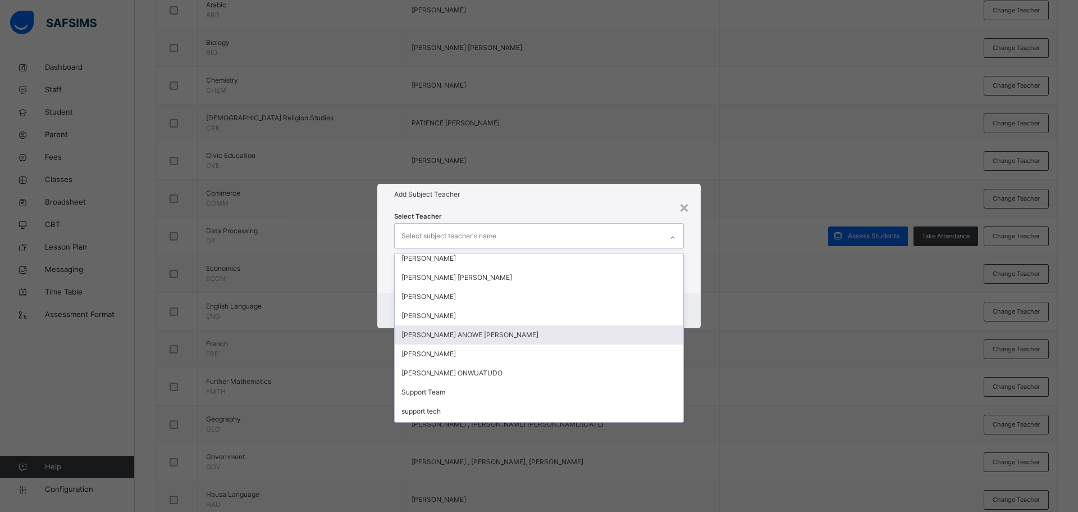
click at [506, 335] on div "HASSAN ANOWE LAWAL" at bounding box center [539, 334] width 289 height 19
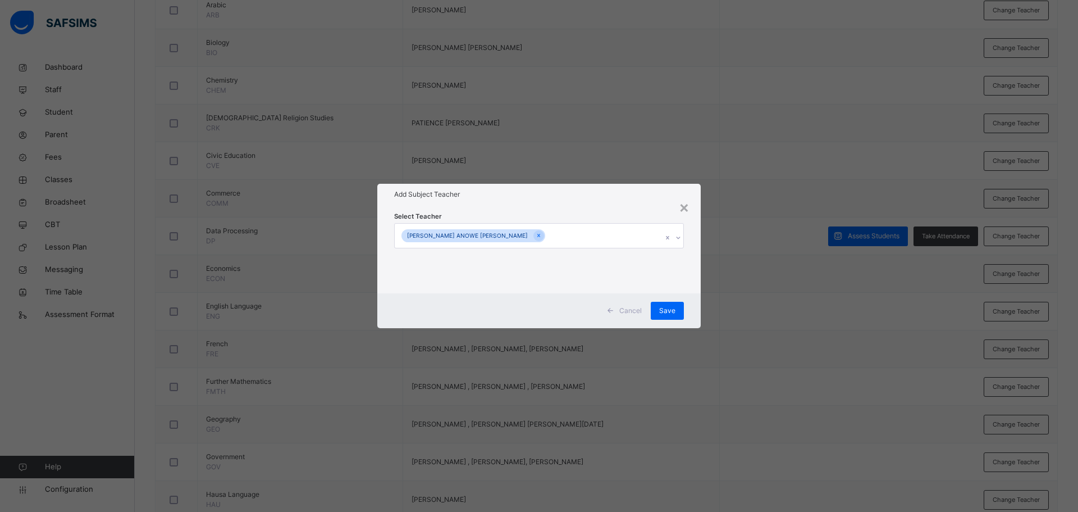
click at [528, 200] on div "Add Subject Teacher" at bounding box center [538, 194] width 323 height 21
click at [676, 309] on div "Save" at bounding box center [667, 311] width 33 height 18
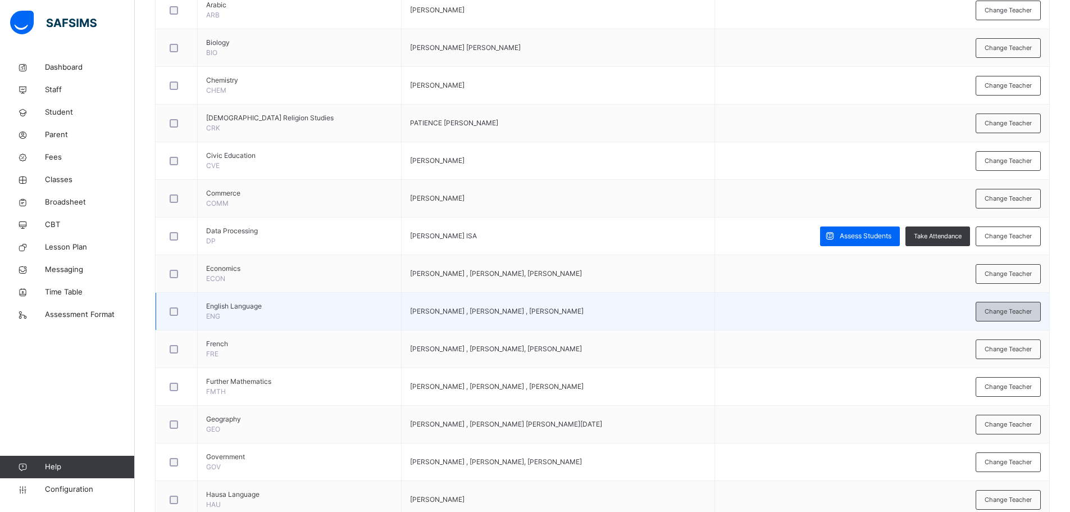
click at [1003, 310] on span "Change Teacher" at bounding box center [1007, 312] width 47 height 10
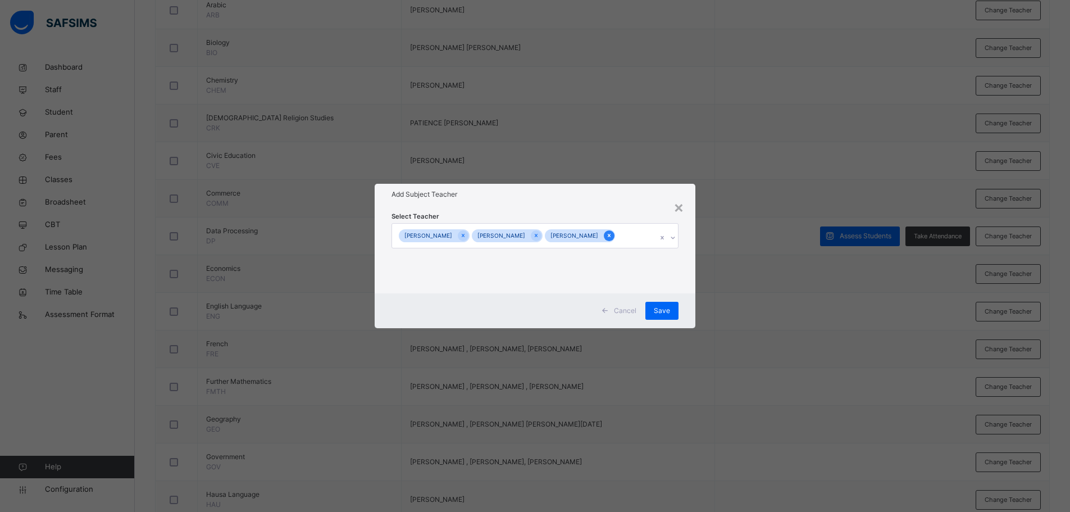
click at [612, 232] on icon at bounding box center [609, 235] width 6 height 8
click at [664, 314] on span "Save" at bounding box center [667, 310] width 16 height 10
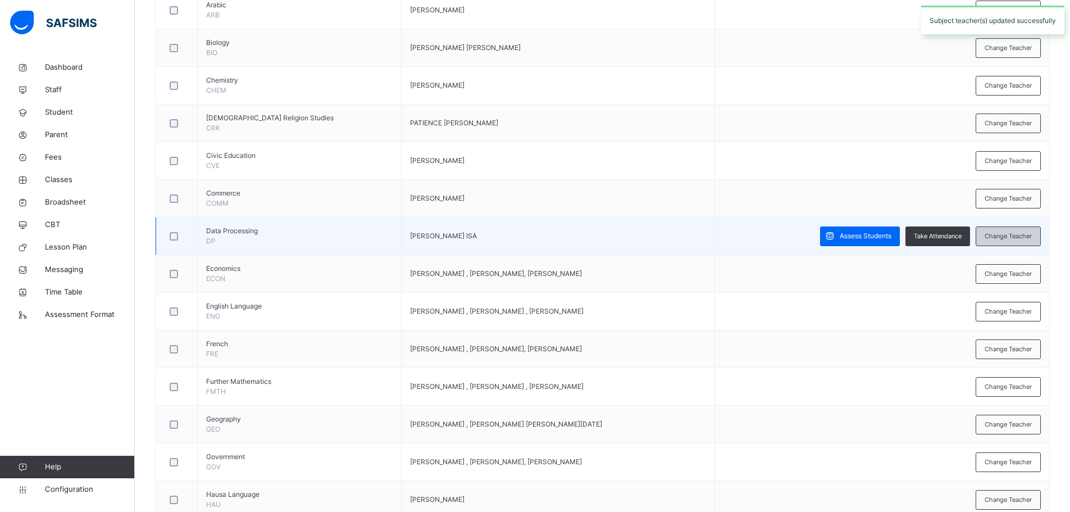
click at [1010, 234] on span "Change Teacher" at bounding box center [1007, 236] width 47 height 10
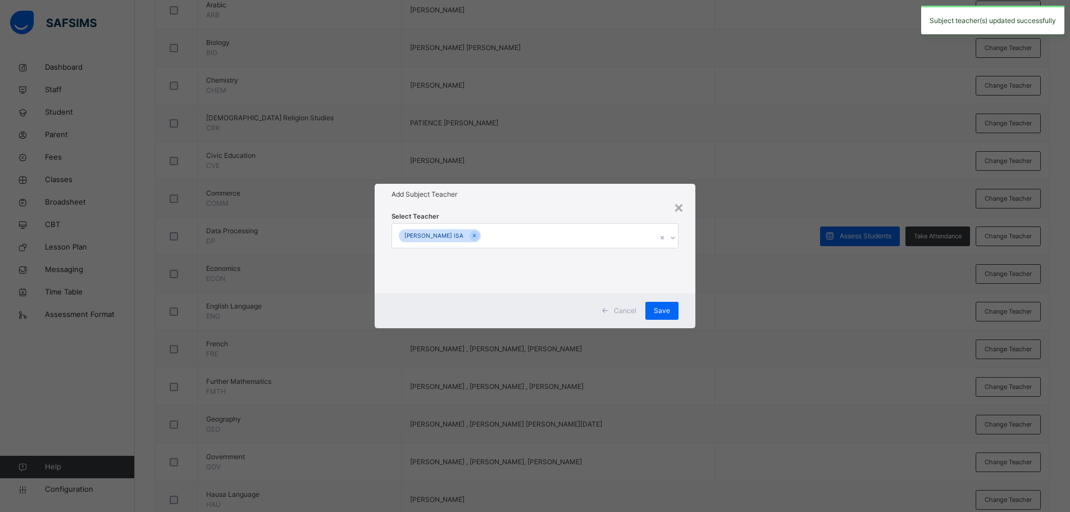
click at [677, 236] on div at bounding box center [672, 238] width 11 height 18
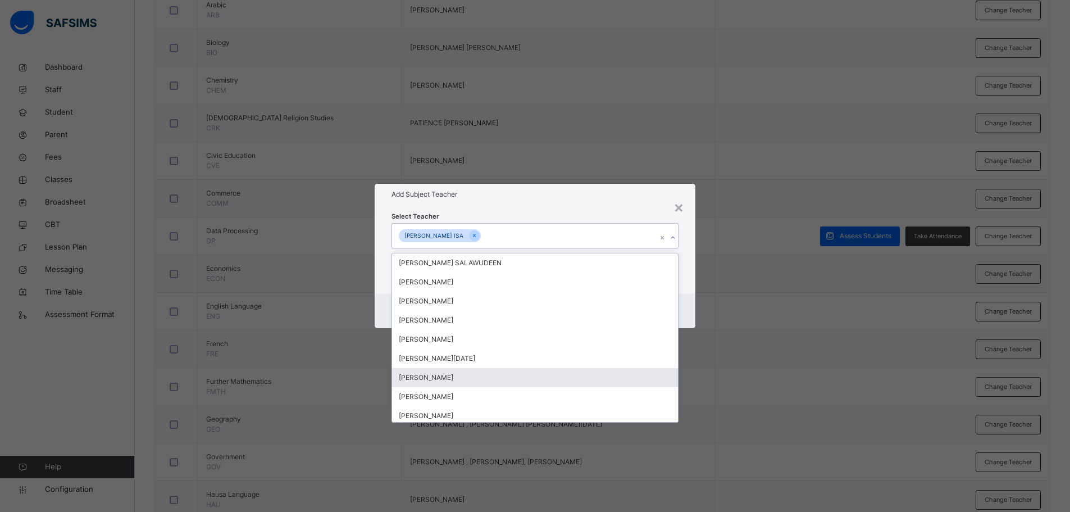
click at [457, 377] on div "[PERSON_NAME]" at bounding box center [535, 377] width 286 height 19
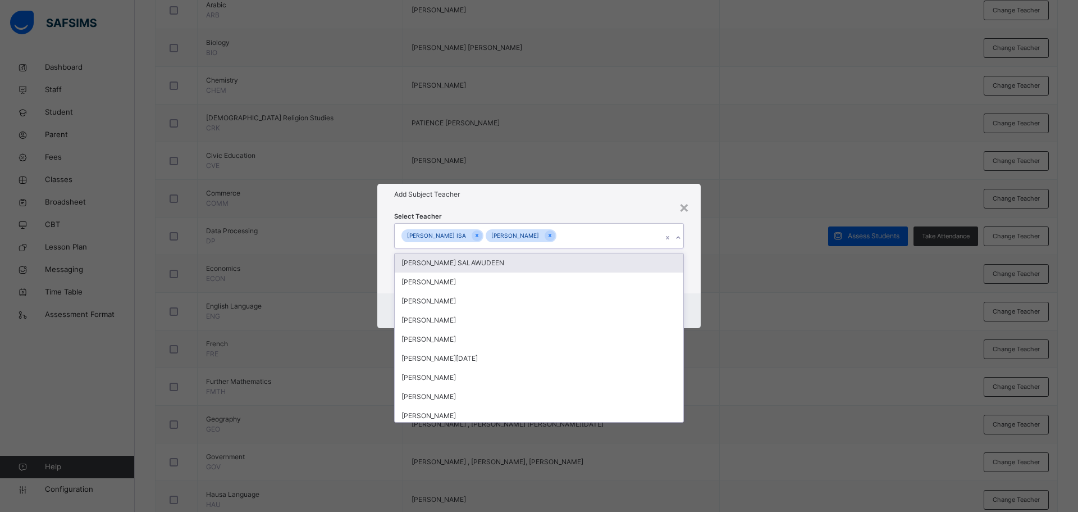
click at [535, 206] on div "Select Teacher option YASIR Muazu ALIYU, selected. option FARUK AFOLABI SALAWUD…" at bounding box center [538, 249] width 323 height 88
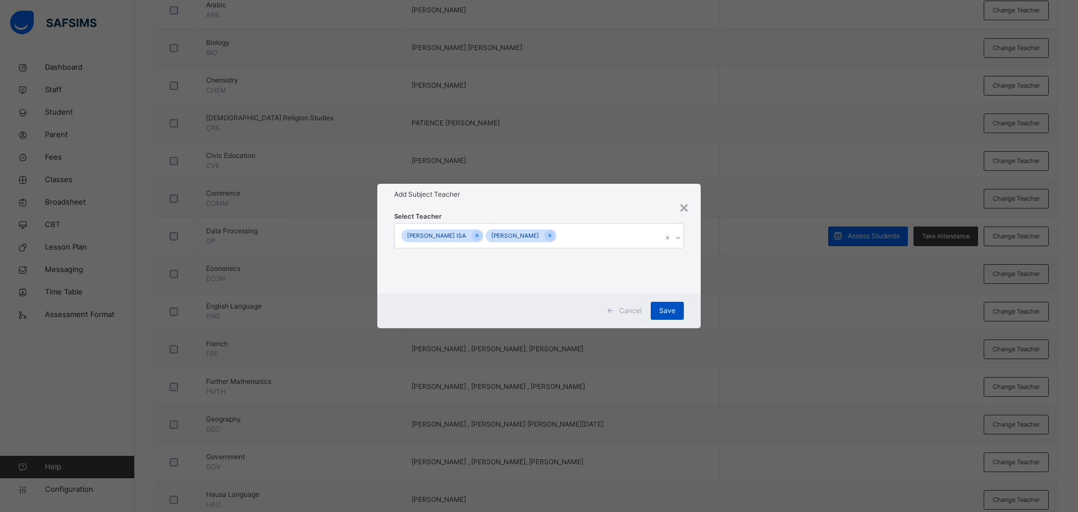
click at [664, 308] on span "Save" at bounding box center [667, 310] width 16 height 10
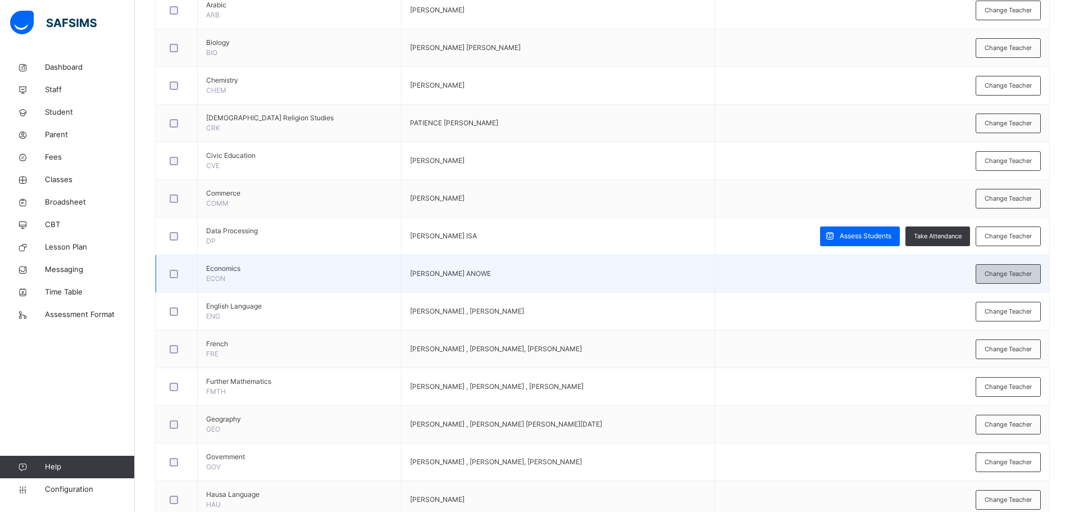
click at [1011, 275] on span "Change Teacher" at bounding box center [1007, 274] width 47 height 10
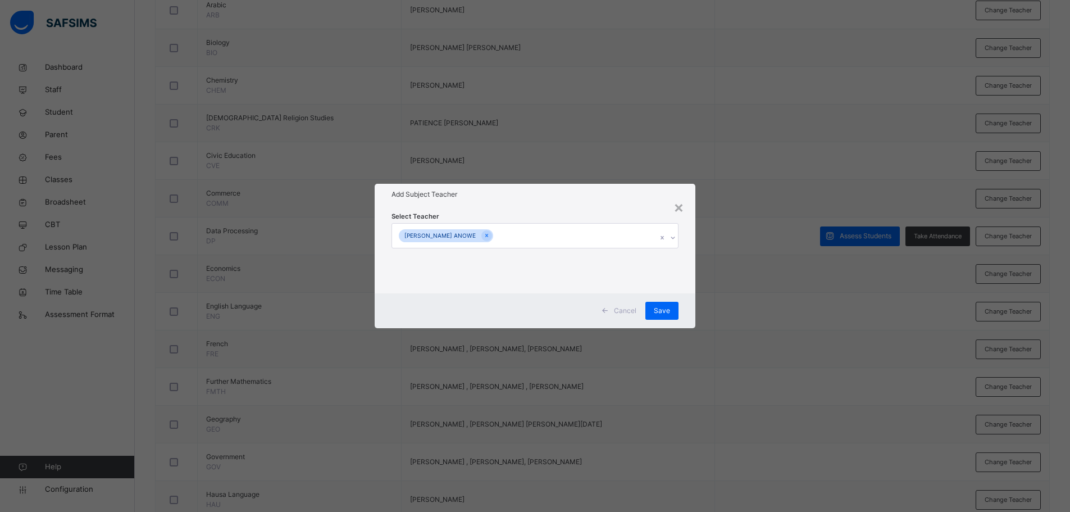
click at [676, 235] on icon at bounding box center [672, 237] width 7 height 11
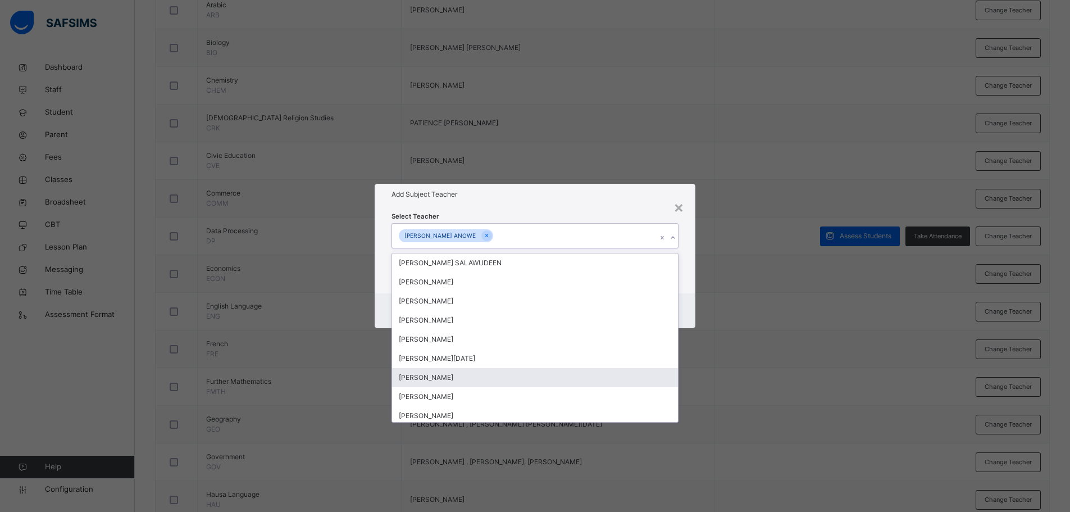
click at [471, 375] on div "[PERSON_NAME]" at bounding box center [535, 377] width 286 height 19
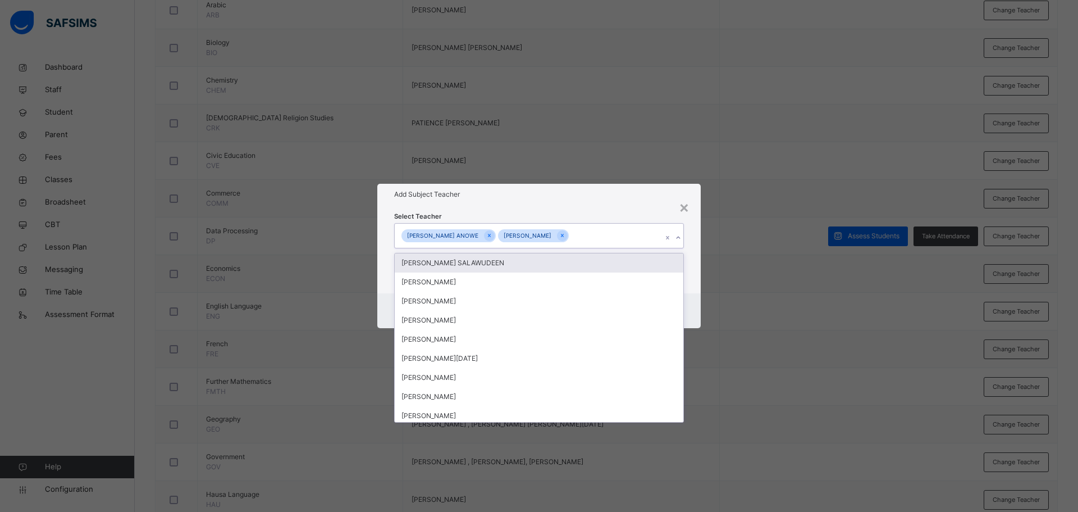
click at [548, 190] on h1 "Add Subject Teacher" at bounding box center [539, 194] width 290 height 10
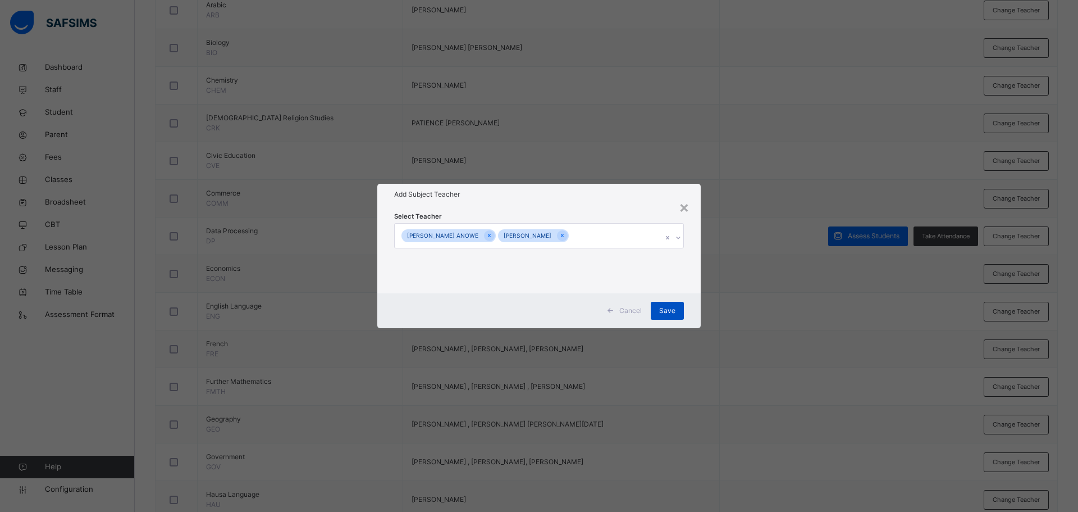
click at [669, 307] on span "Save" at bounding box center [667, 310] width 16 height 10
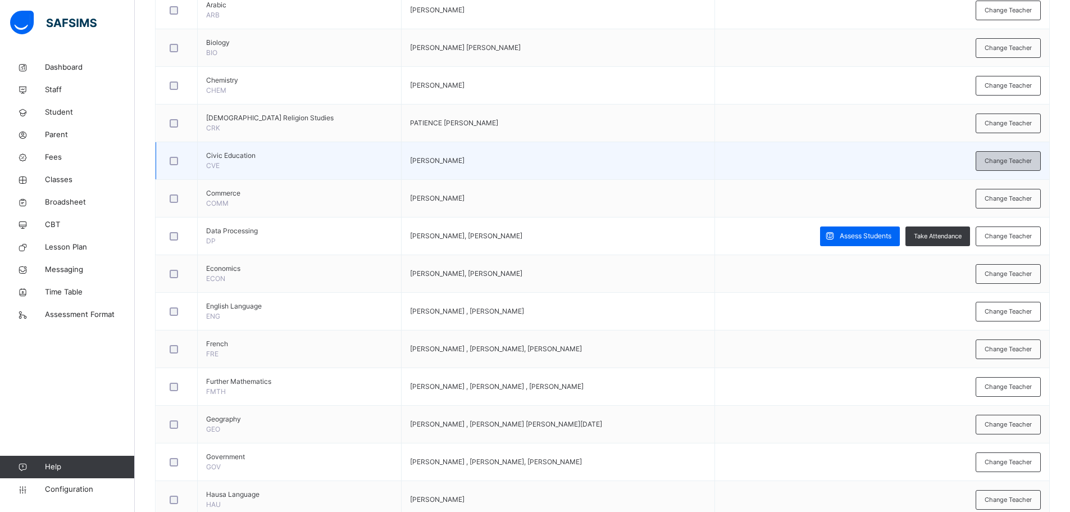
click at [1010, 159] on span "Change Teacher" at bounding box center [1007, 161] width 47 height 10
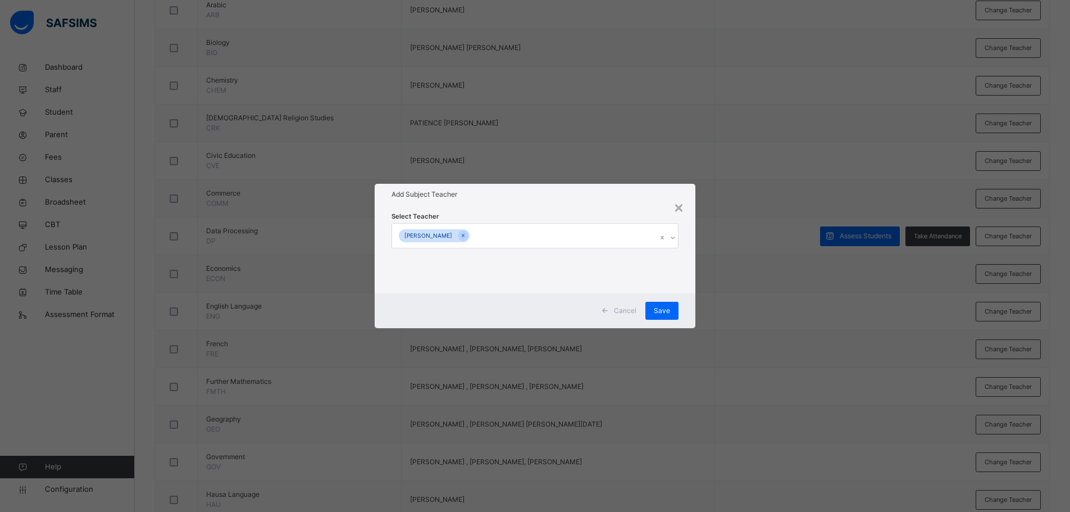
click at [610, 239] on div "VICTORIA SALIFU" at bounding box center [524, 236] width 265 height 24
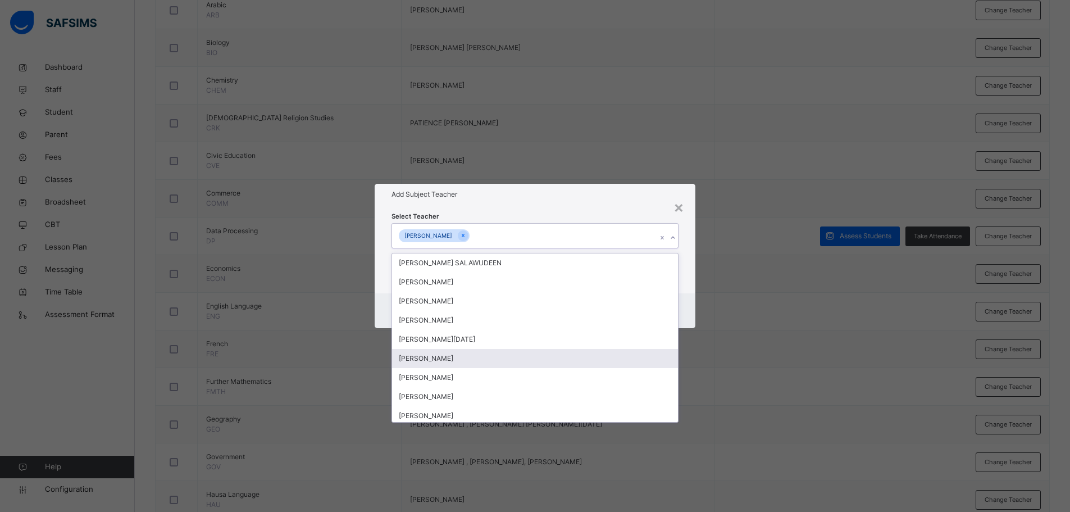
click at [480, 357] on div "[PERSON_NAME]" at bounding box center [535, 358] width 286 height 19
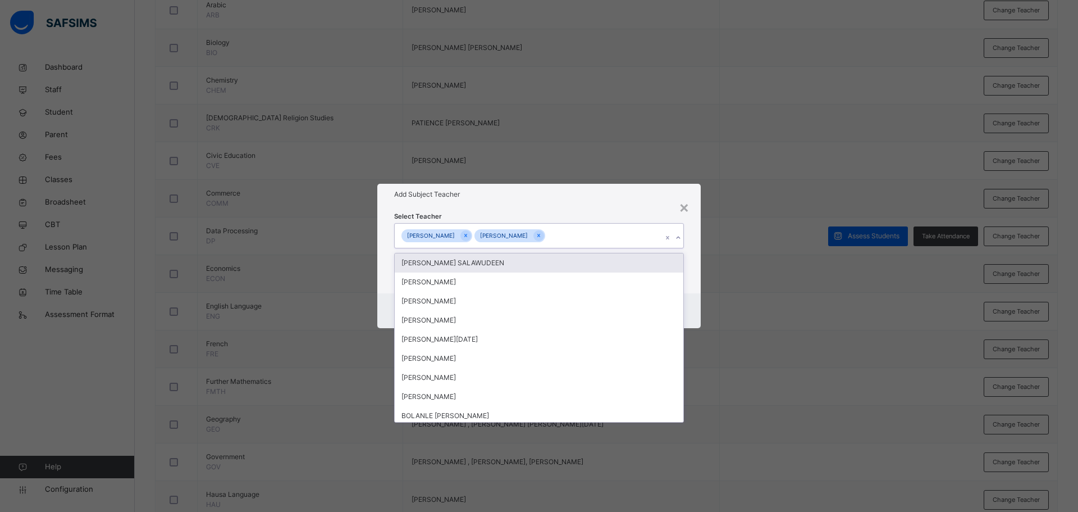
click at [622, 194] on h1 "Add Subject Teacher" at bounding box center [539, 194] width 290 height 10
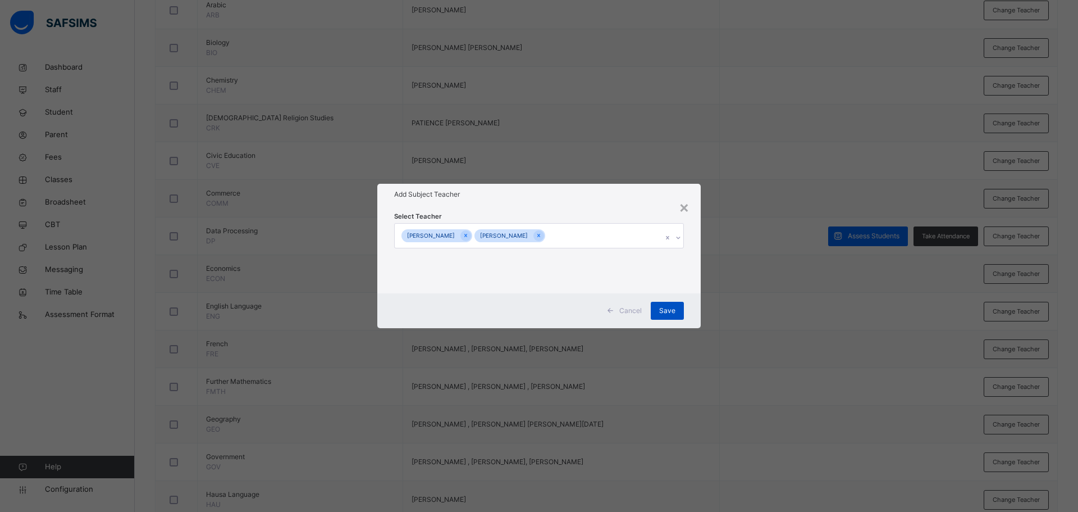
click at [672, 308] on span "Save" at bounding box center [667, 310] width 16 height 10
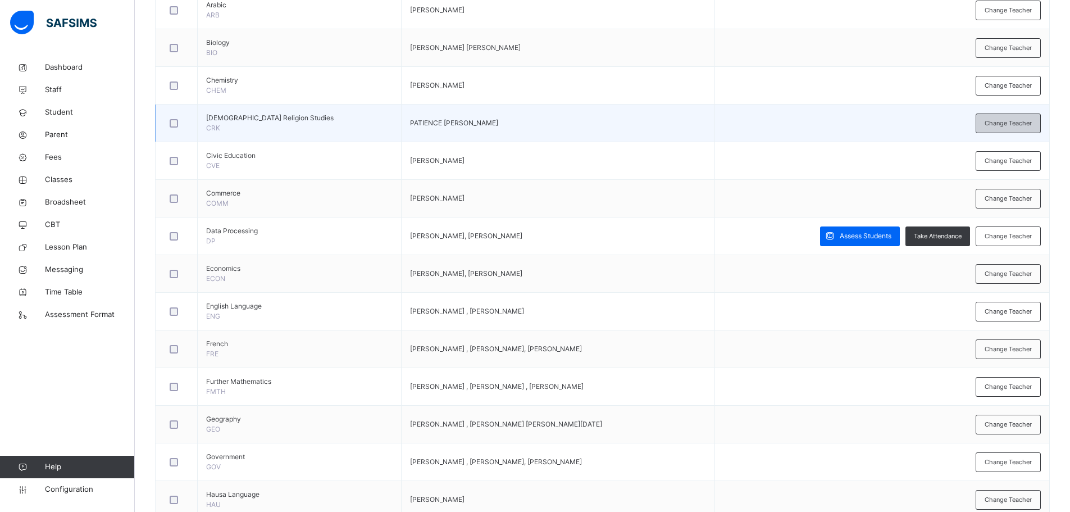
click at [1001, 120] on span "Change Teacher" at bounding box center [1007, 123] width 47 height 10
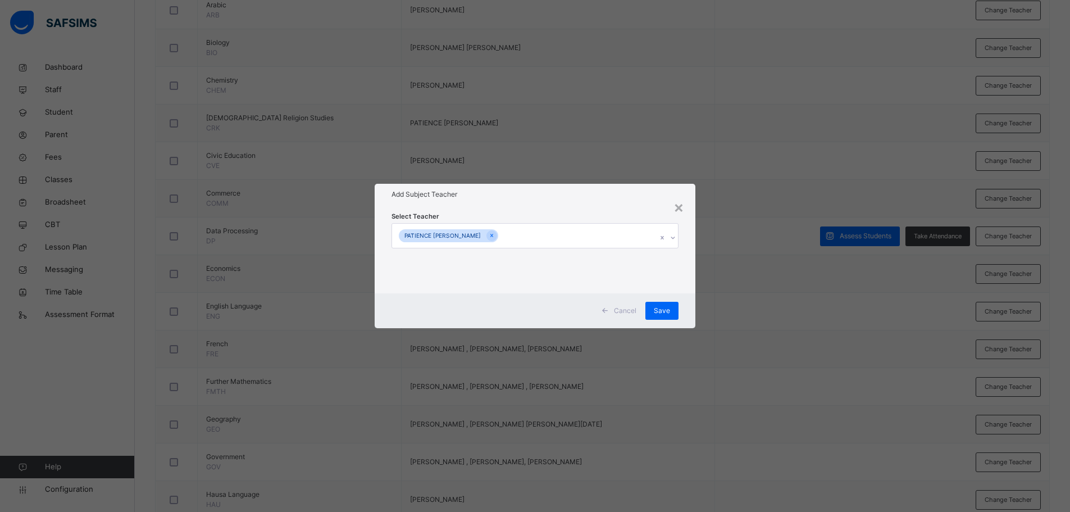
click at [627, 244] on div "PATIENCE KADUNA AMAYA" at bounding box center [524, 236] width 265 height 24
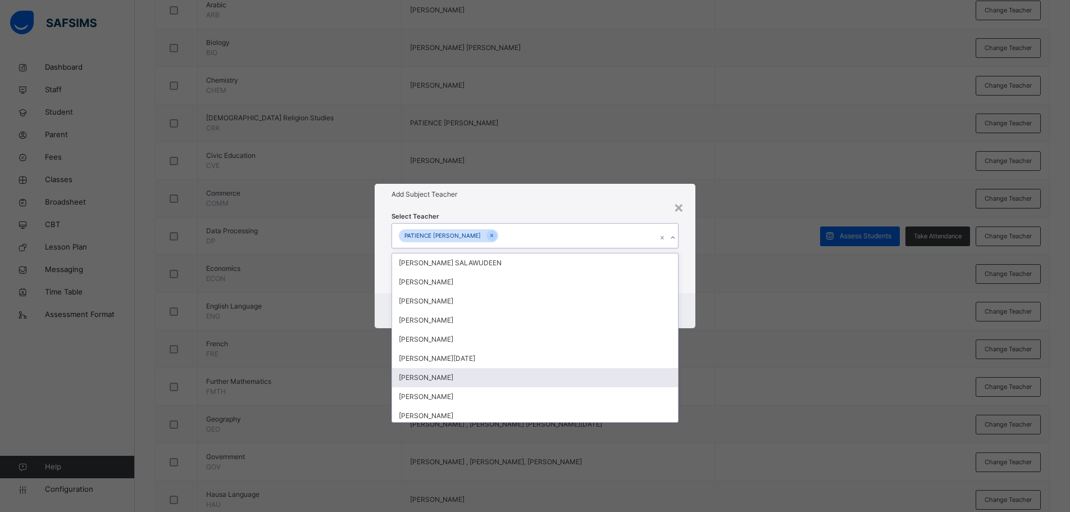
click at [477, 376] on div "[PERSON_NAME]" at bounding box center [535, 377] width 286 height 19
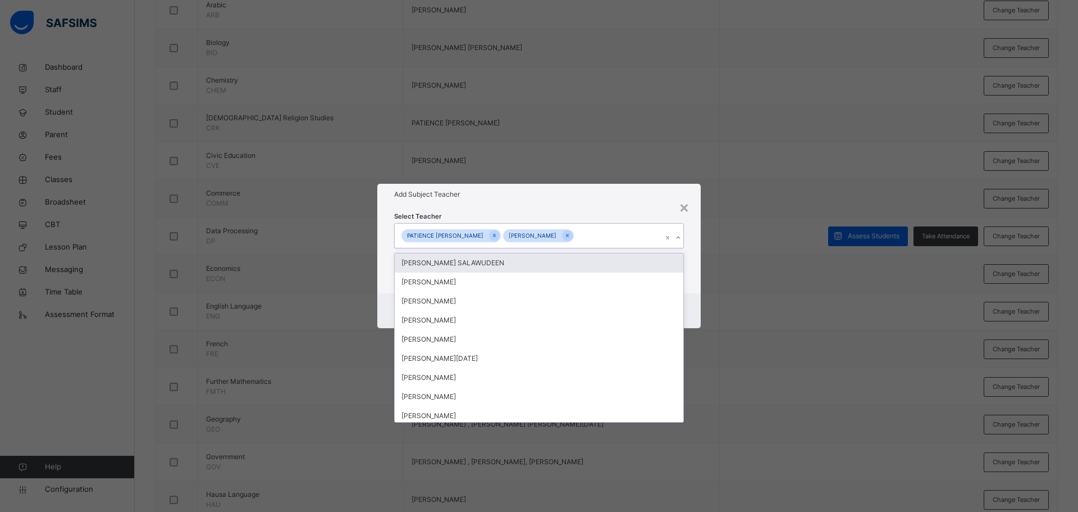
click at [513, 207] on div "Select Teacher option YASIR Muazu ALIYU, selected. option FARUK AFOLABI SALAWUD…" at bounding box center [538, 249] width 323 height 88
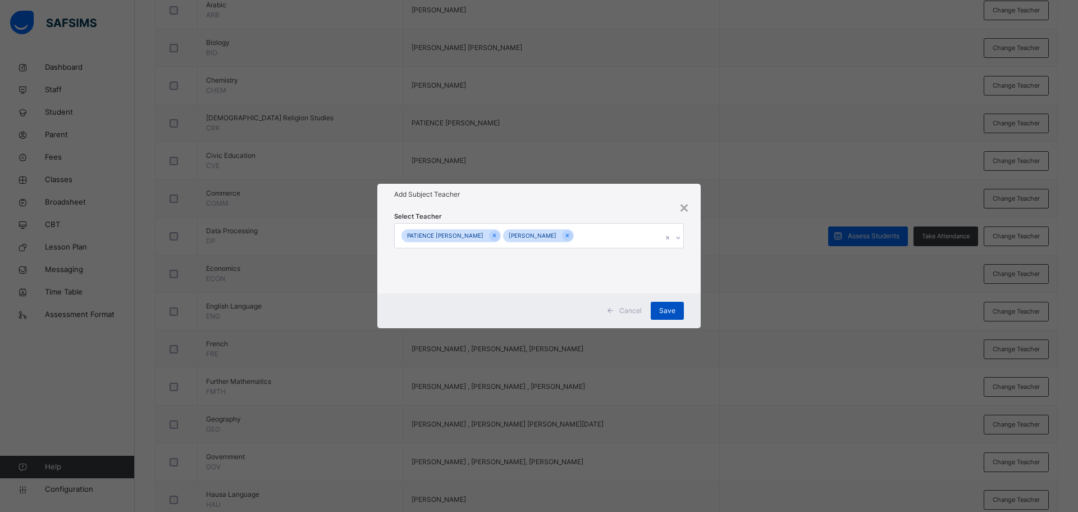
click at [668, 308] on span "Save" at bounding box center [667, 310] width 16 height 10
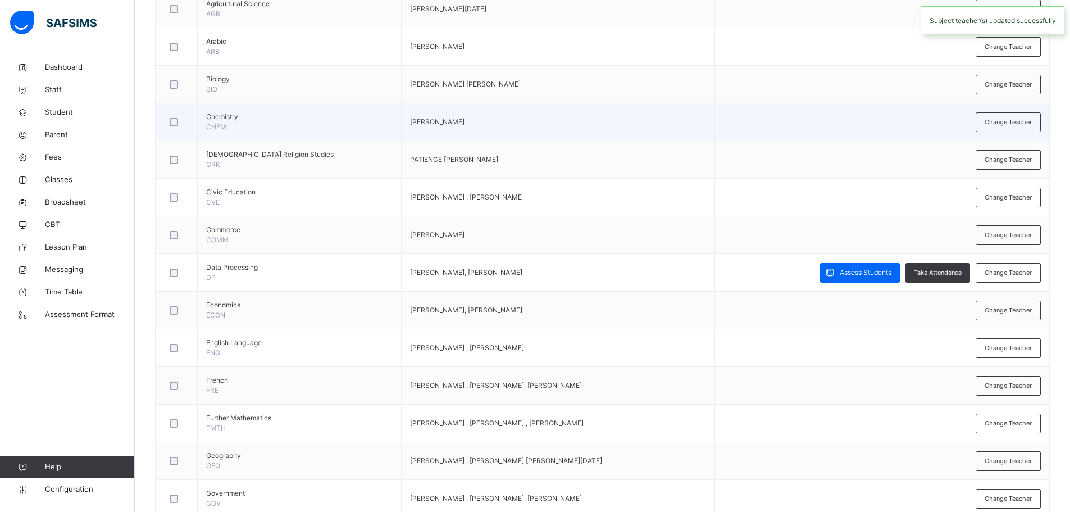
scroll to position [609, 0]
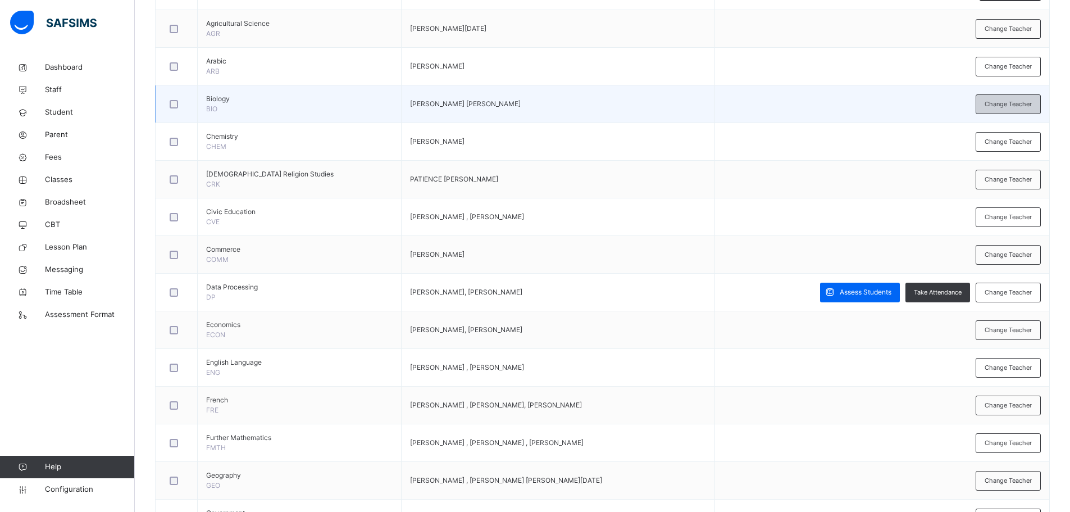
click at [1012, 108] on span "Change Teacher" at bounding box center [1007, 104] width 47 height 10
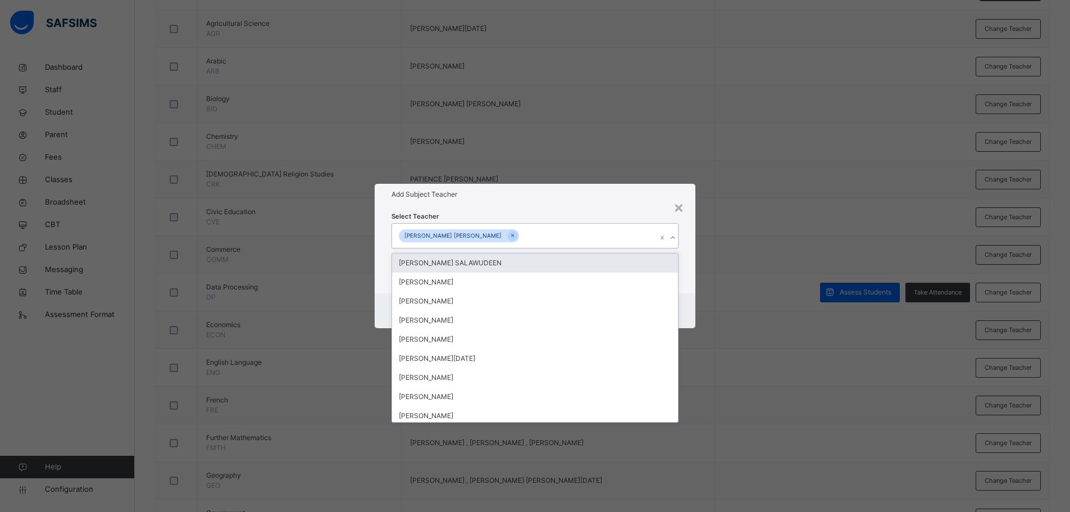
click at [592, 239] on div "MICHEAL OSBORN SAMUEL" at bounding box center [524, 236] width 265 height 24
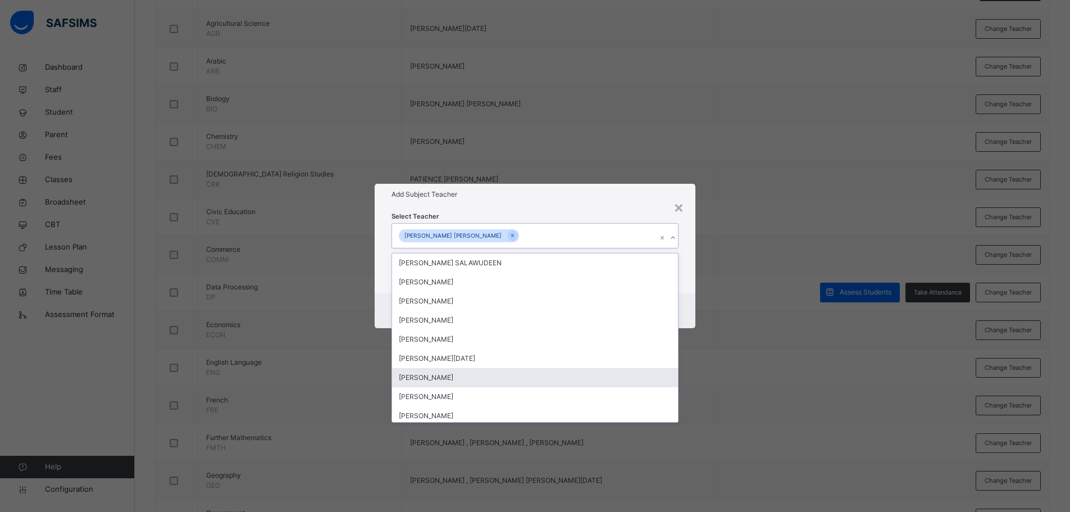
click at [471, 376] on div "[PERSON_NAME]" at bounding box center [535, 377] width 286 height 19
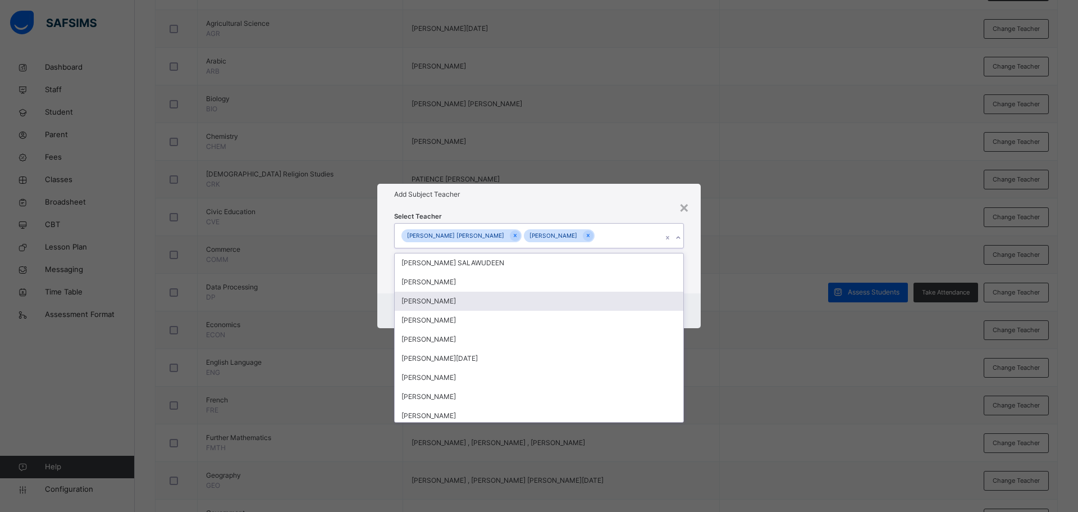
click at [519, 191] on h1 "Add Subject Teacher" at bounding box center [539, 194] width 290 height 10
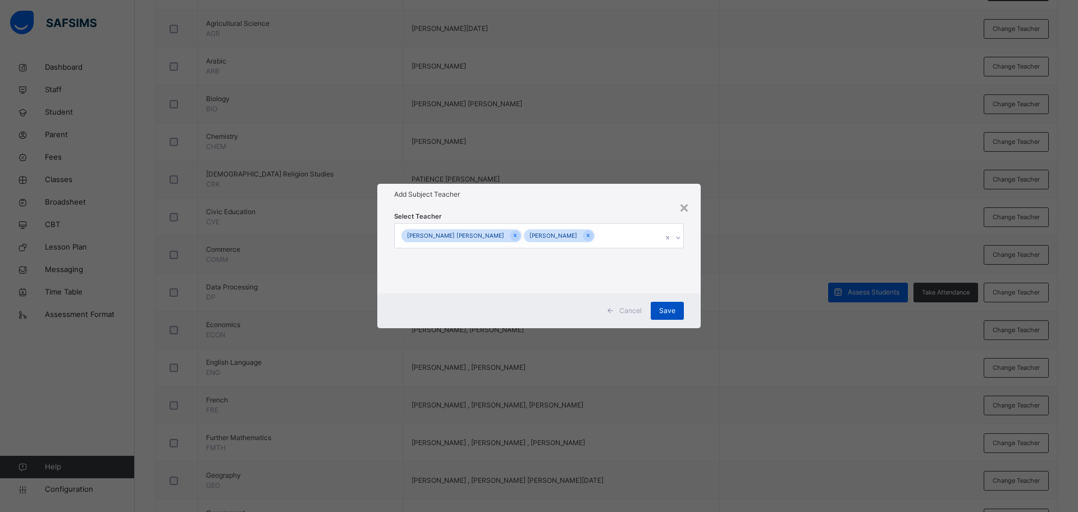
click at [663, 306] on span "Save" at bounding box center [667, 310] width 16 height 10
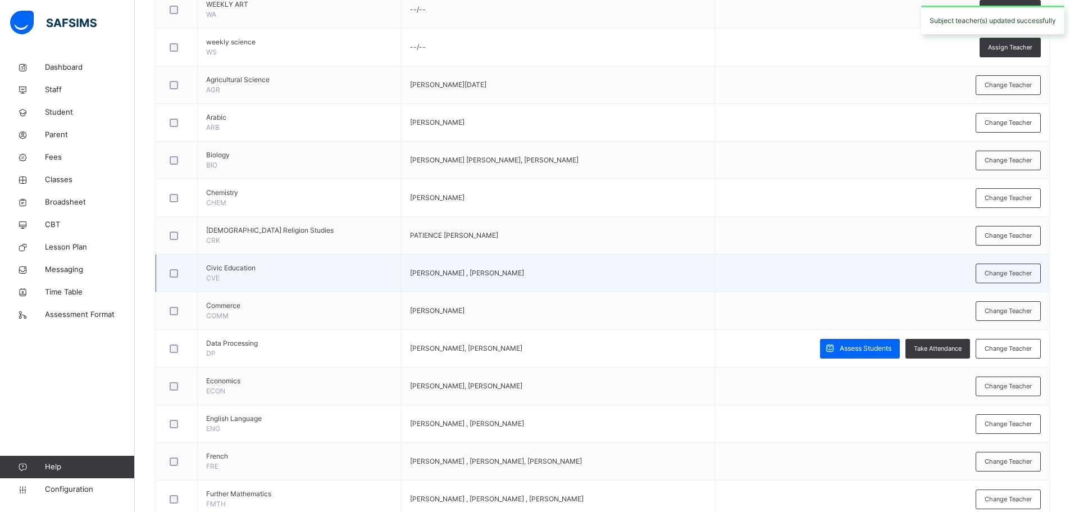
scroll to position [496, 0]
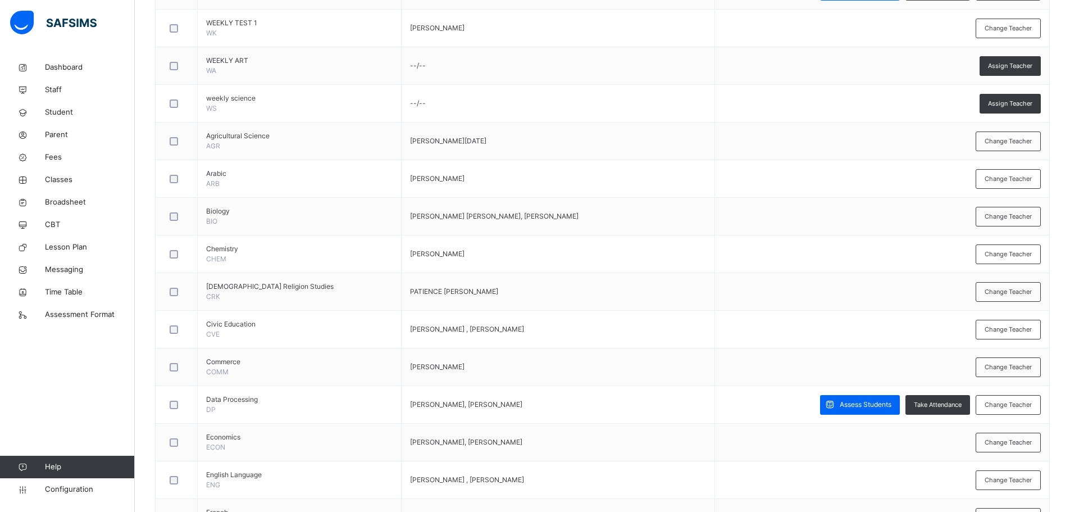
click at [1011, 134] on div "Change Teacher" at bounding box center [1007, 141] width 65 height 20
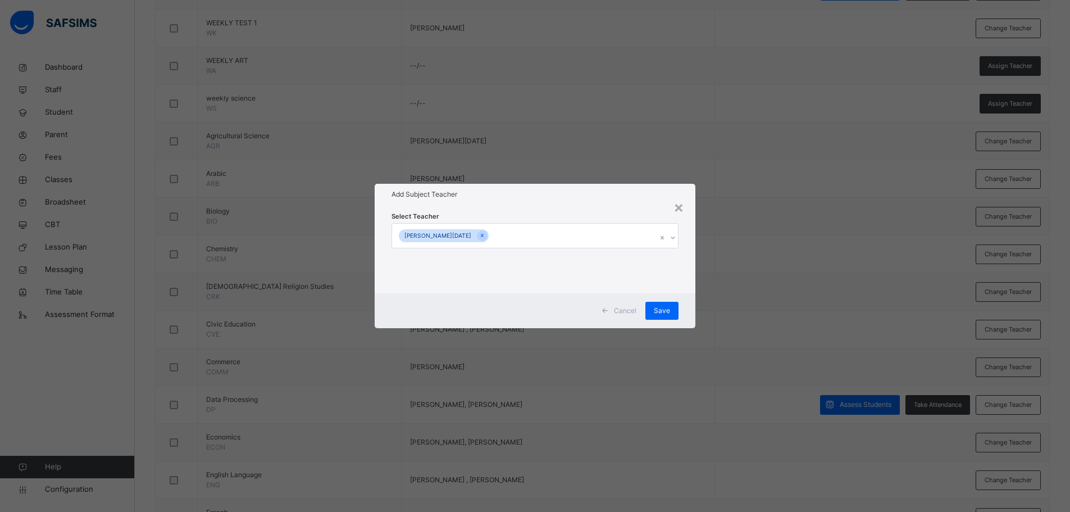
click at [562, 232] on div "PAUL ABU MONDAY" at bounding box center [524, 236] width 265 height 24
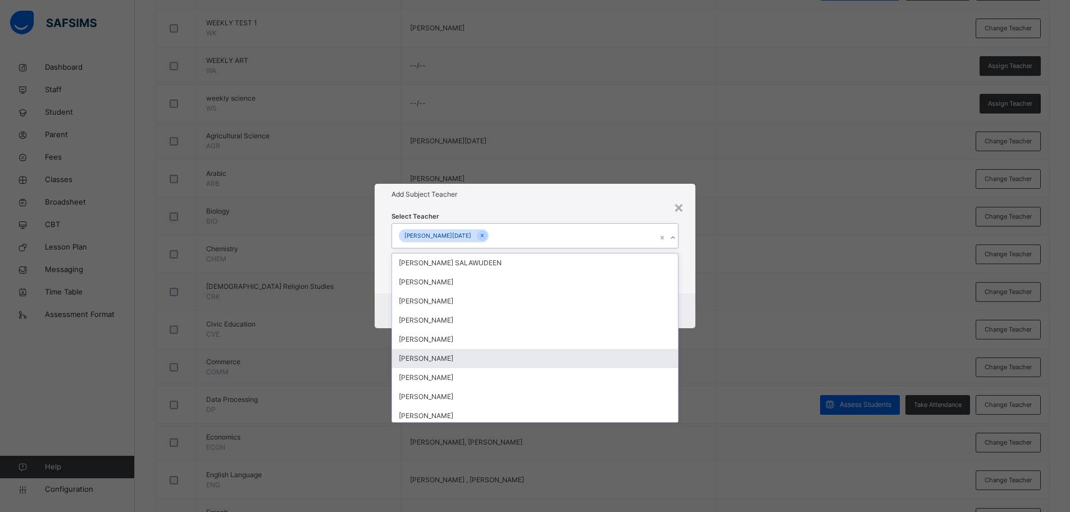
click at [480, 353] on div "[PERSON_NAME]" at bounding box center [535, 358] width 286 height 19
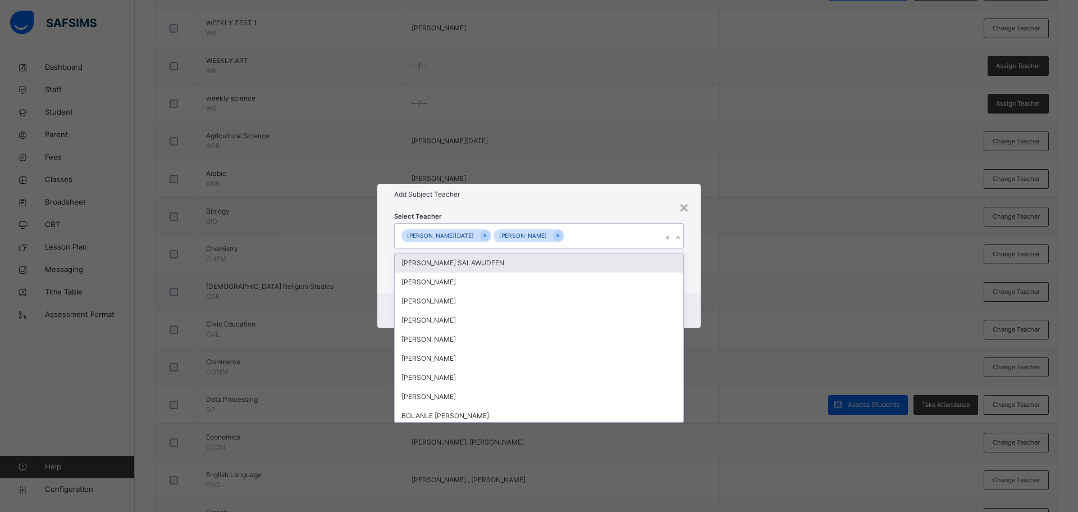
click at [501, 211] on div "Select Teacher option YASIR Muazu ALIYU, selected. option FARUK AFOLABI SALAWUD…" at bounding box center [539, 249] width 290 height 76
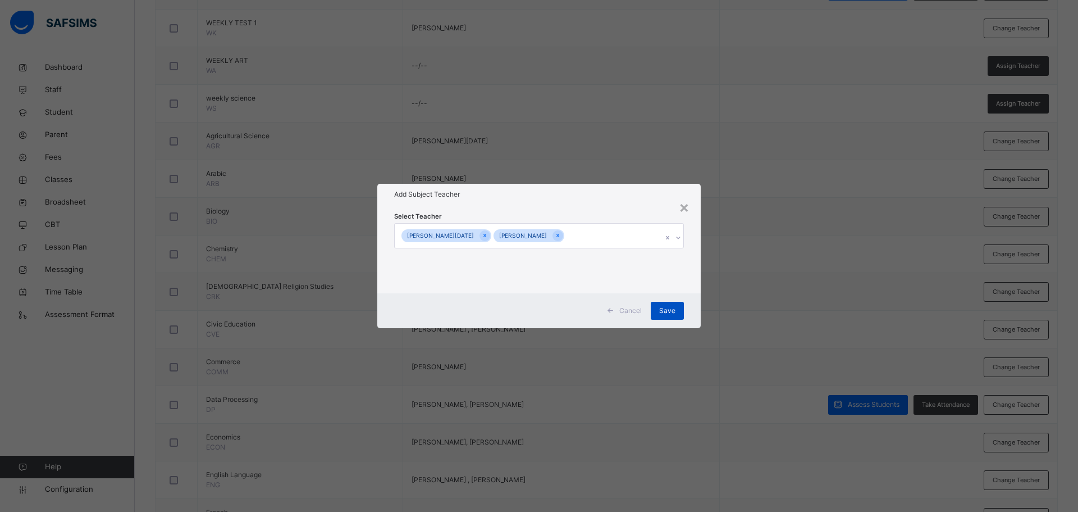
click at [667, 307] on span "Save" at bounding box center [667, 310] width 16 height 10
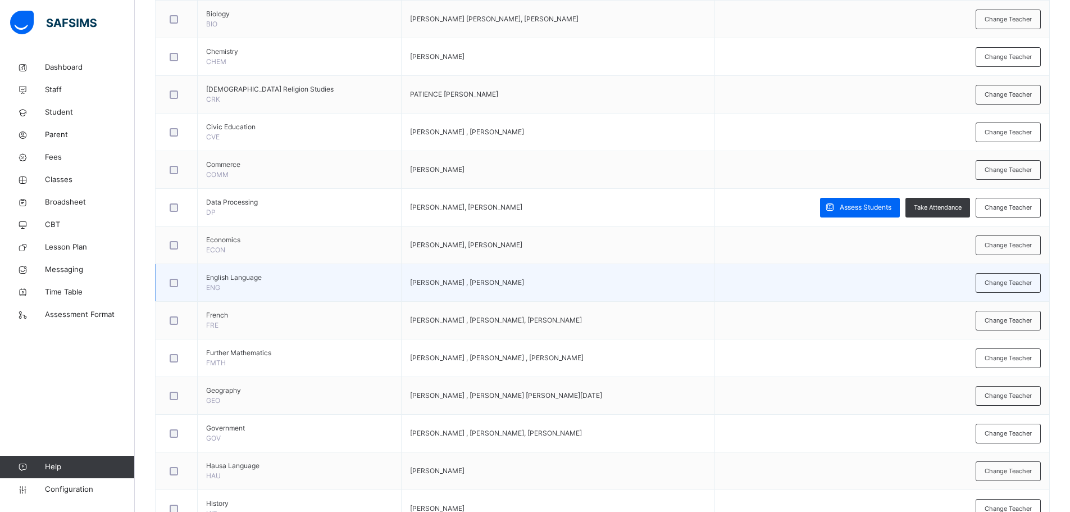
scroll to position [721, 0]
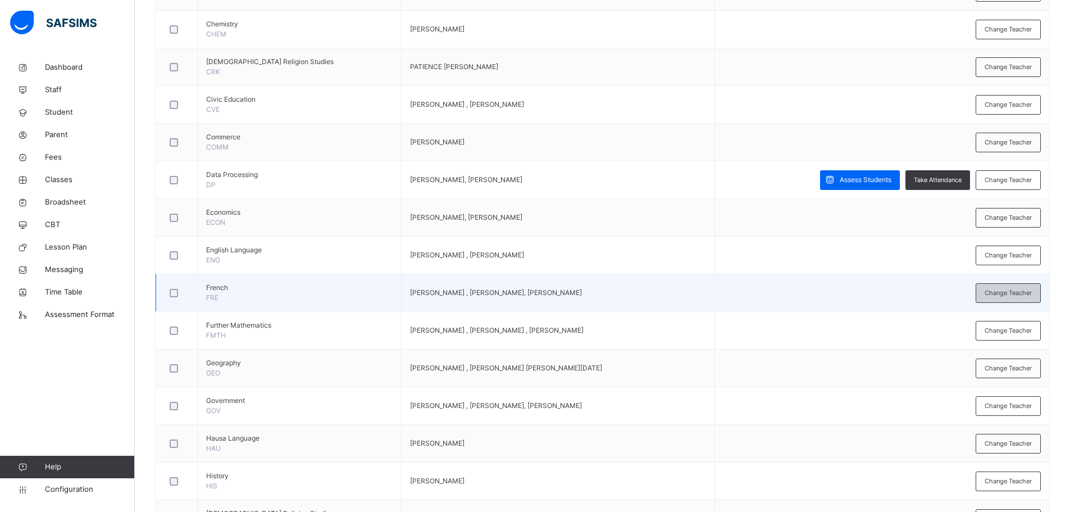
click at [991, 292] on div "Change Teacher" at bounding box center [1007, 293] width 65 height 20
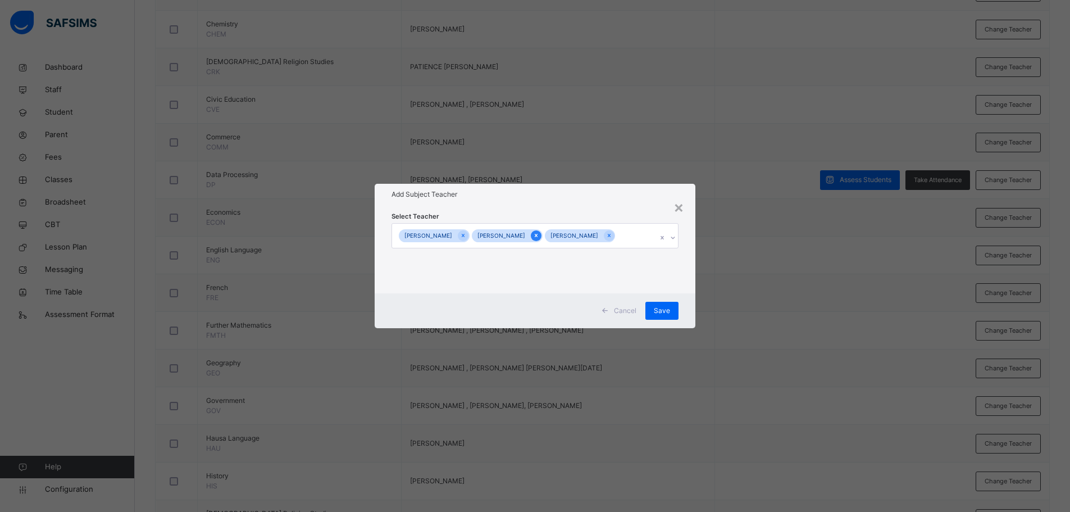
click at [537, 235] on icon at bounding box center [536, 235] width 3 height 3
click at [668, 303] on div "Save" at bounding box center [667, 311] width 33 height 18
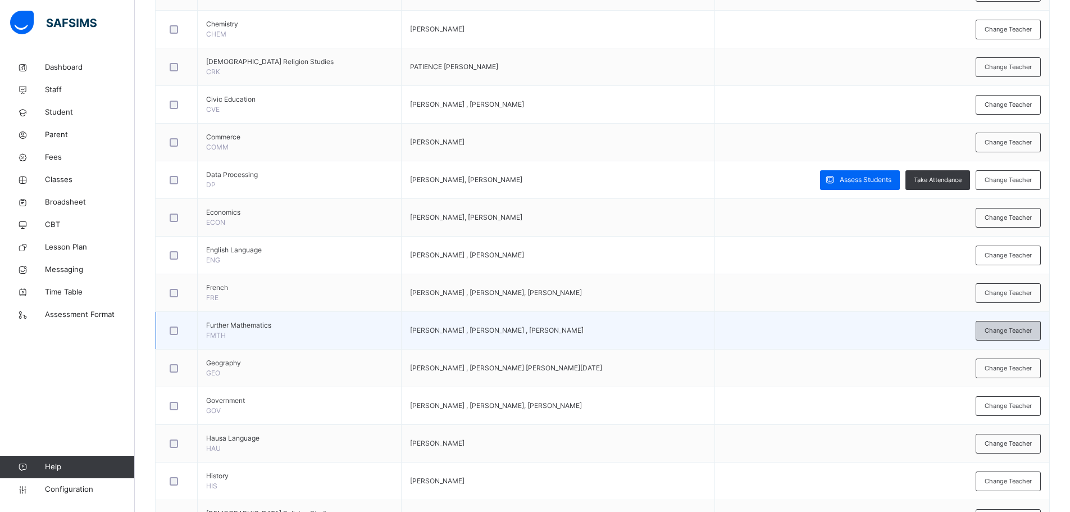
click at [1020, 331] on span "Change Teacher" at bounding box center [1007, 331] width 47 height 10
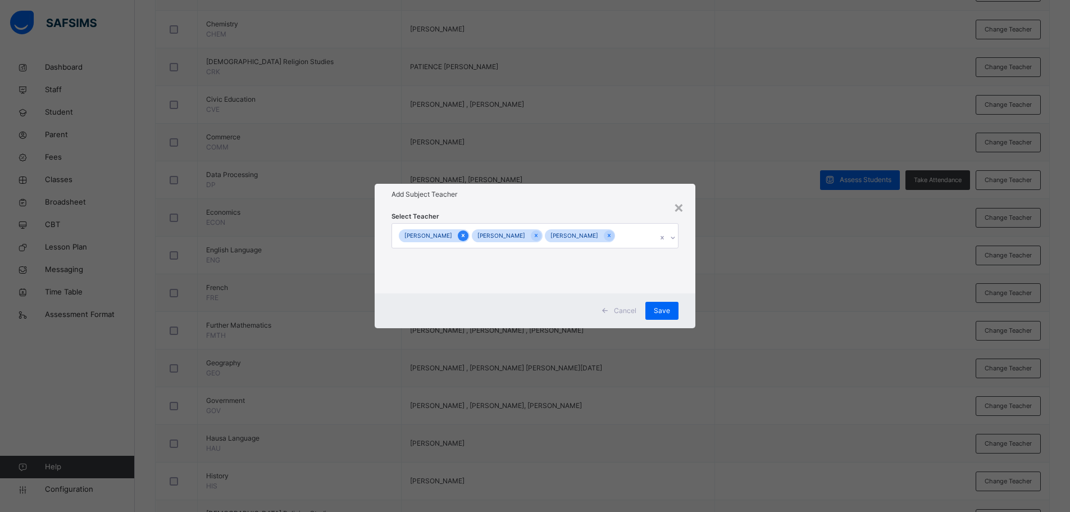
click at [466, 231] on icon at bounding box center [463, 235] width 6 height 8
click at [667, 308] on span "Save" at bounding box center [667, 310] width 16 height 10
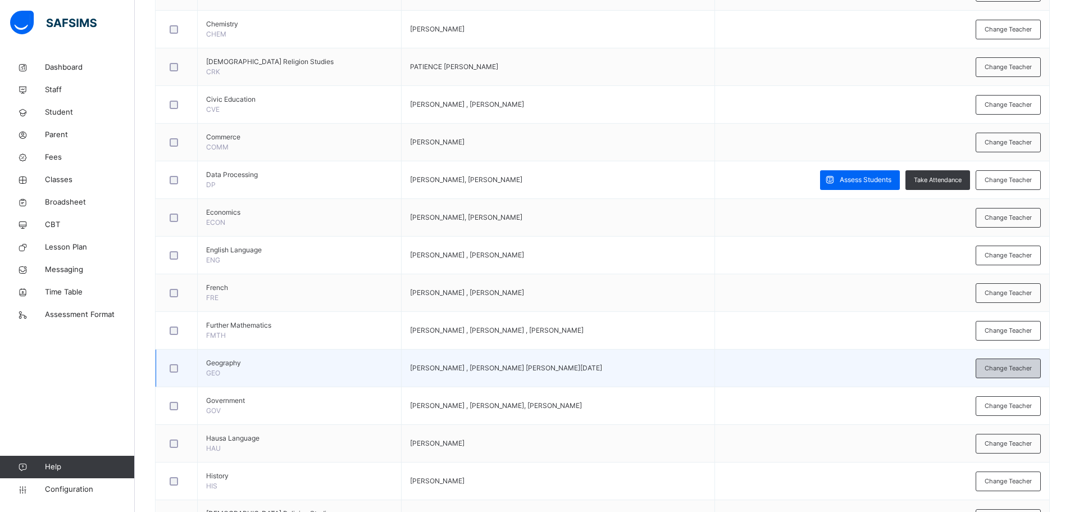
click at [998, 370] on span "Change Teacher" at bounding box center [1007, 368] width 47 height 10
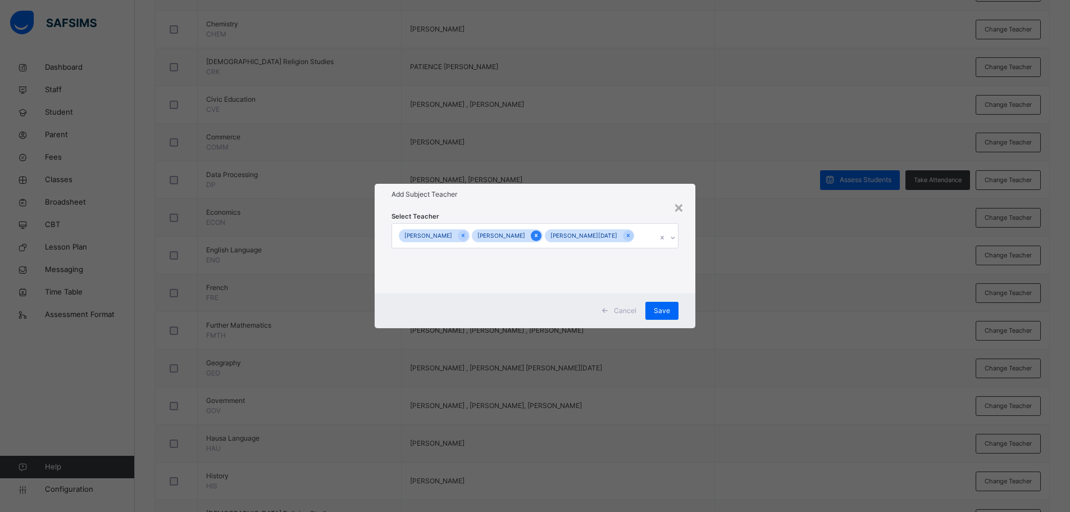
click at [539, 231] on icon at bounding box center [536, 235] width 6 height 8
click at [667, 308] on span "Save" at bounding box center [667, 310] width 16 height 10
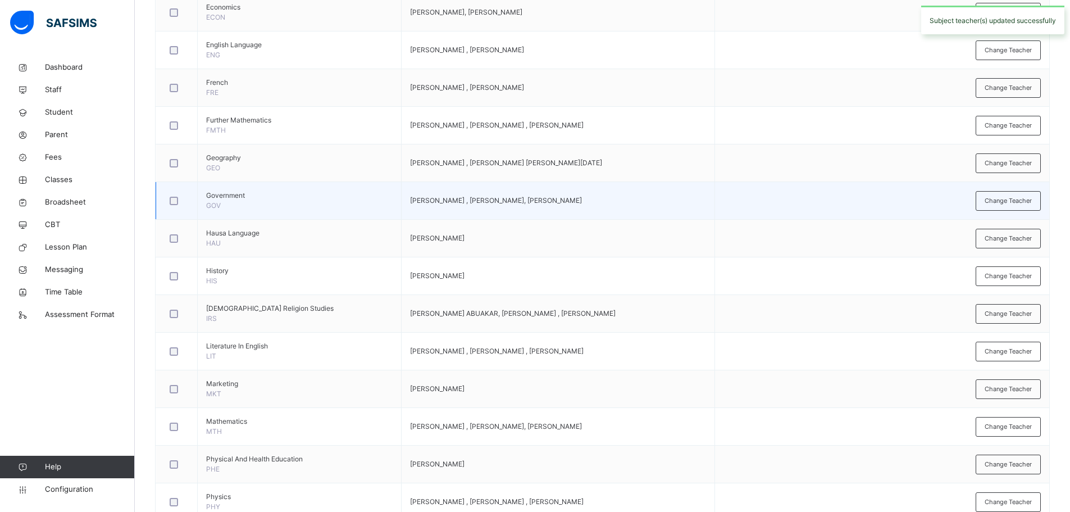
scroll to position [946, 0]
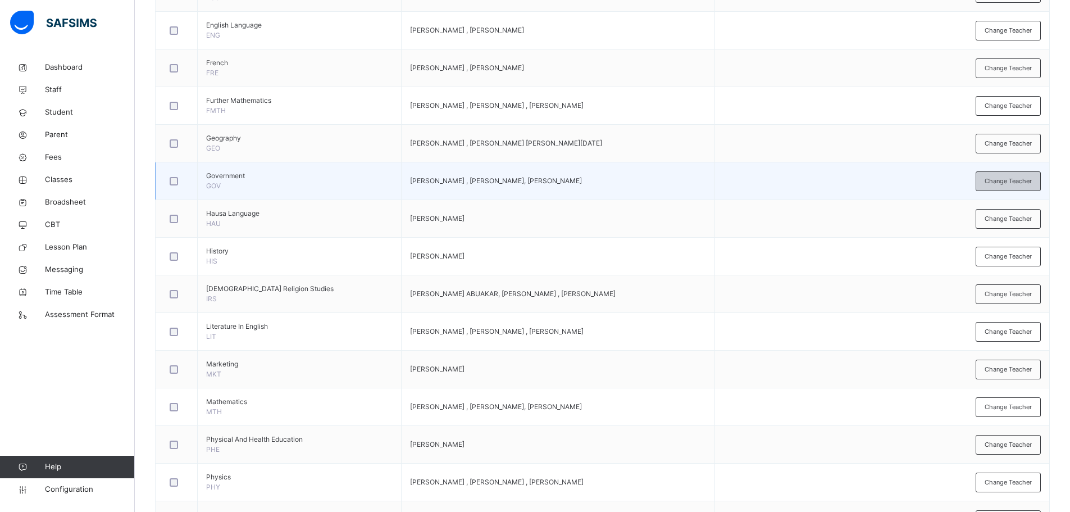
click at [1007, 180] on span "Change Teacher" at bounding box center [1007, 181] width 47 height 10
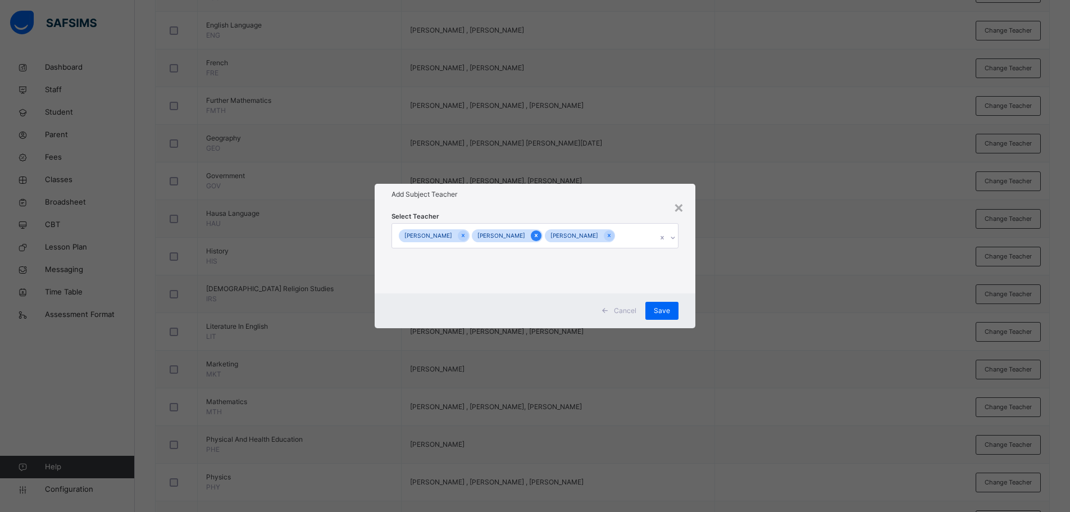
click at [541, 234] on div at bounding box center [536, 235] width 11 height 11
click at [665, 308] on span "Save" at bounding box center [667, 310] width 16 height 10
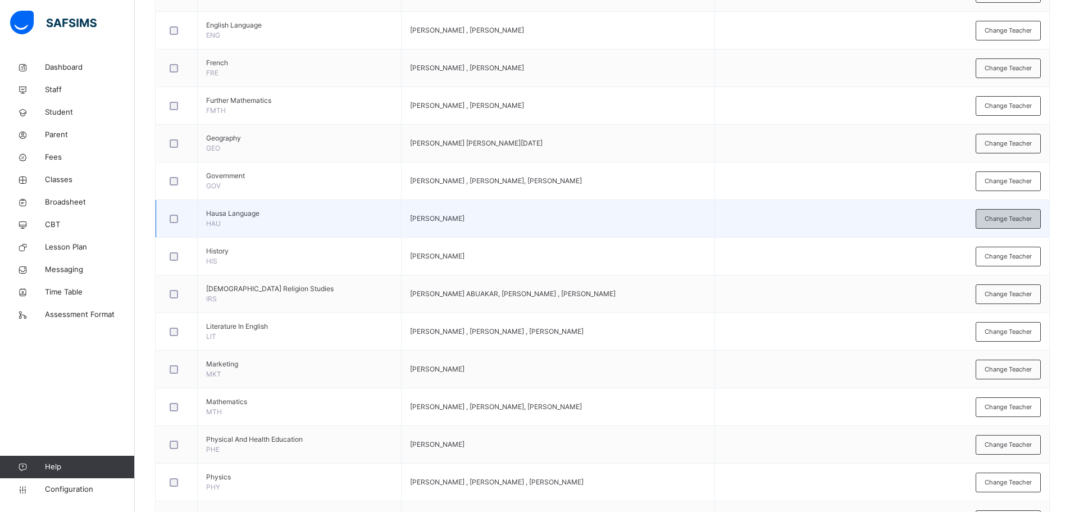
click at [1016, 218] on span "Change Teacher" at bounding box center [1007, 219] width 47 height 10
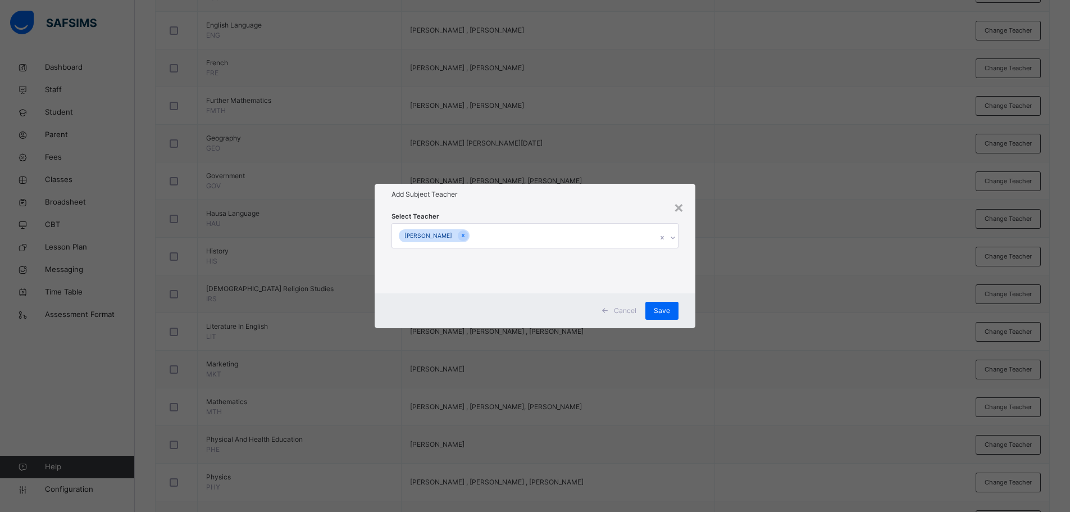
click at [612, 235] on div "YASIR ALIYU Muazu" at bounding box center [524, 236] width 265 height 24
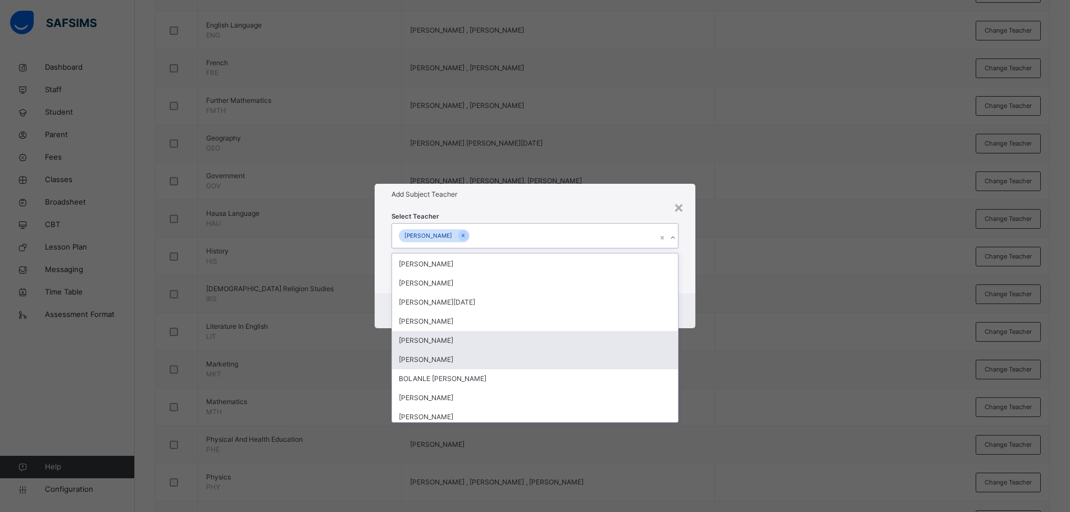
scroll to position [112, 0]
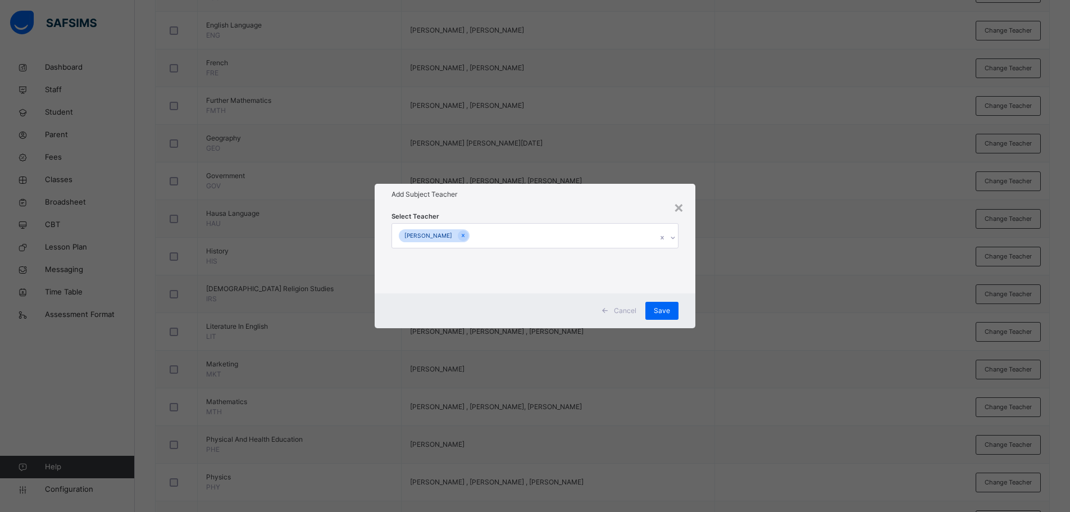
click at [521, 198] on h1 "Add Subject Teacher" at bounding box center [535, 194] width 288 height 10
click at [618, 309] on span "Cancel" at bounding box center [625, 310] width 22 height 10
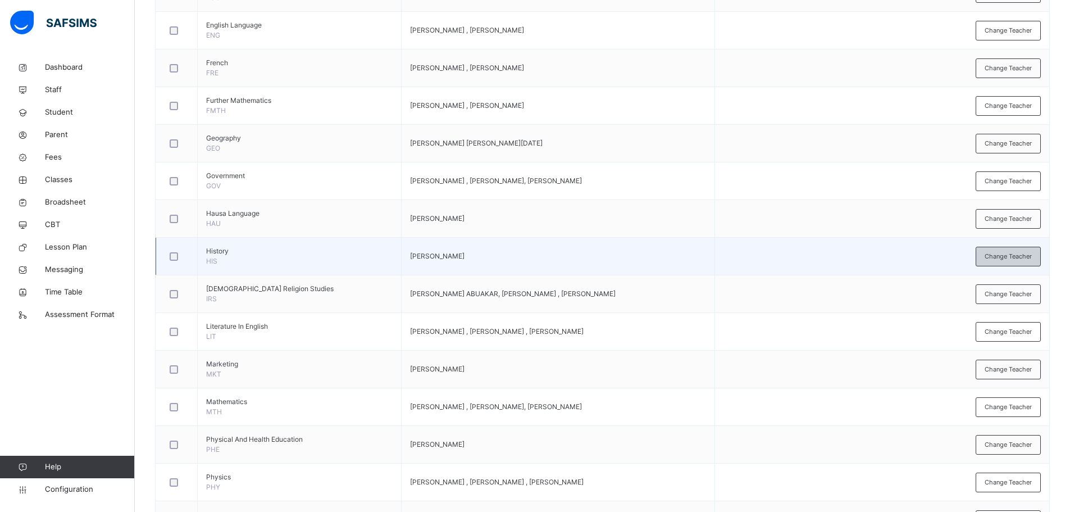
click at [998, 258] on span "Change Teacher" at bounding box center [1007, 257] width 47 height 10
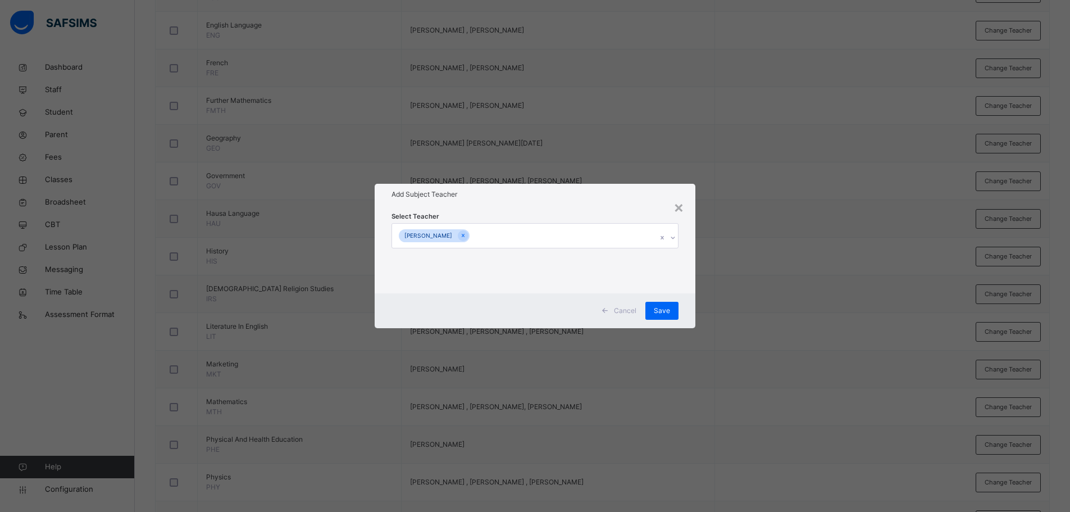
click at [612, 234] on div "YASIR ALIYU Muazu" at bounding box center [524, 236] width 265 height 24
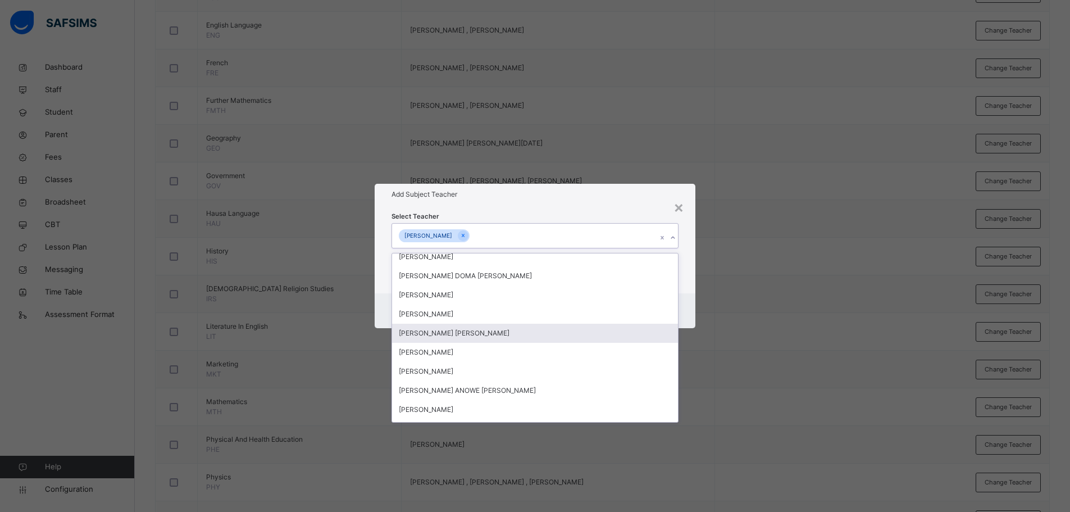
scroll to position [281, 0]
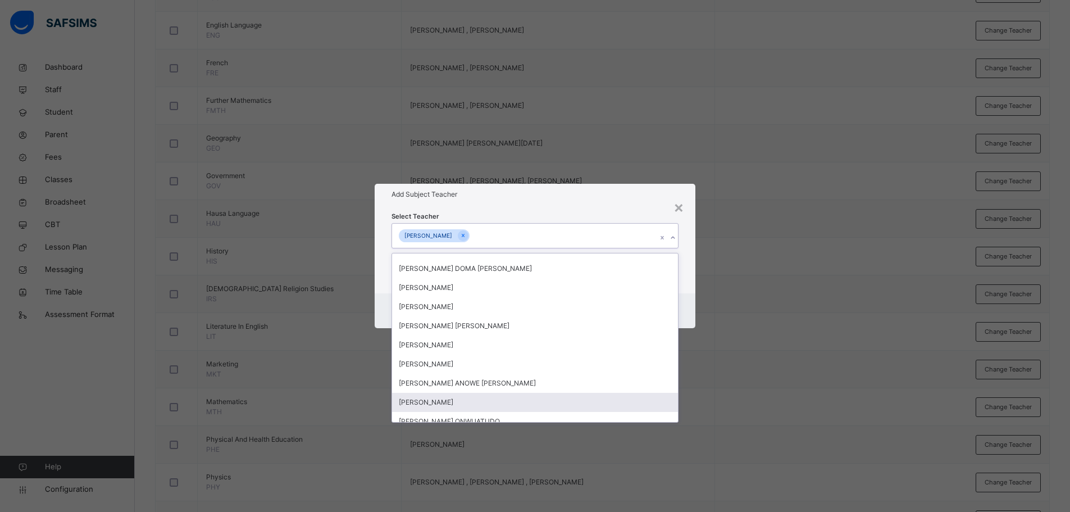
click at [492, 397] on div "PATIENCE AMAYA KADUNA" at bounding box center [535, 402] width 286 height 19
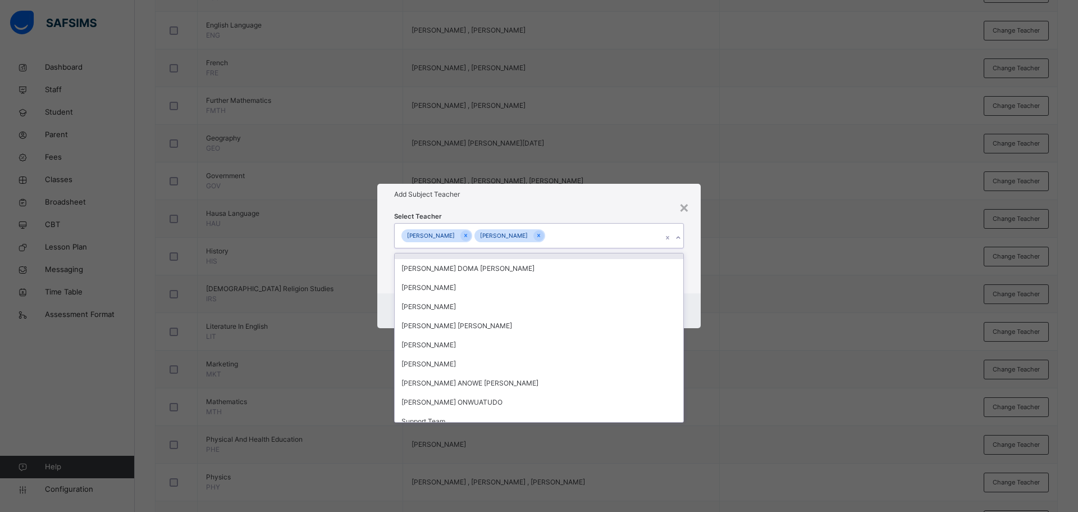
click at [545, 202] on div "Add Subject Teacher" at bounding box center [538, 194] width 323 height 21
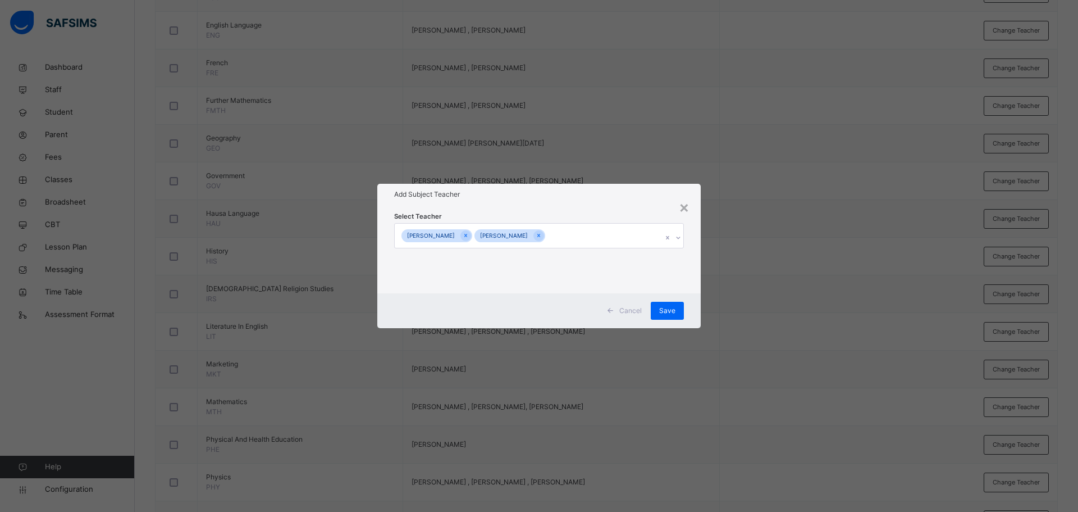
click at [684, 312] on div "Cancel Save" at bounding box center [538, 310] width 323 height 35
click at [673, 307] on span "Save" at bounding box center [667, 310] width 16 height 10
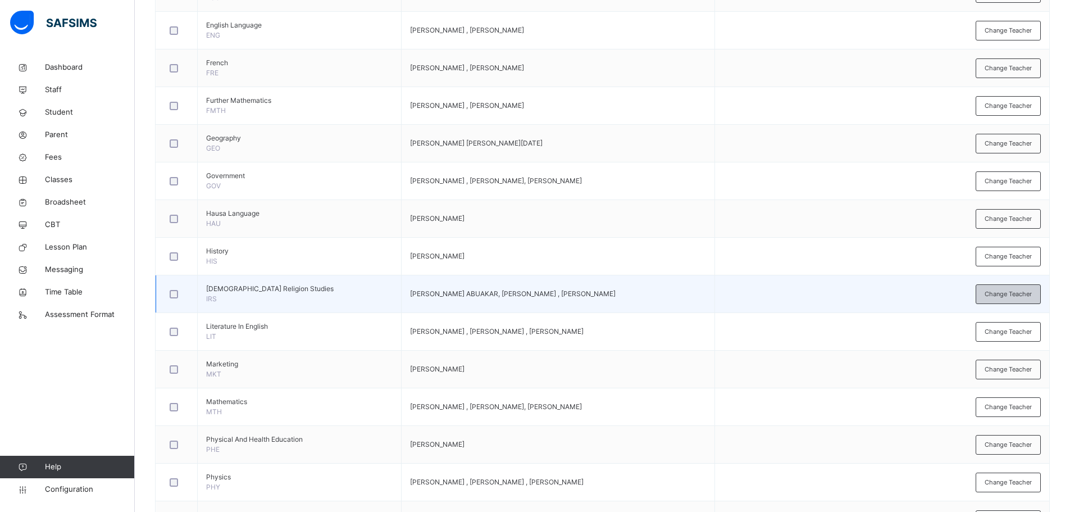
click at [998, 295] on span "Change Teacher" at bounding box center [1007, 294] width 47 height 10
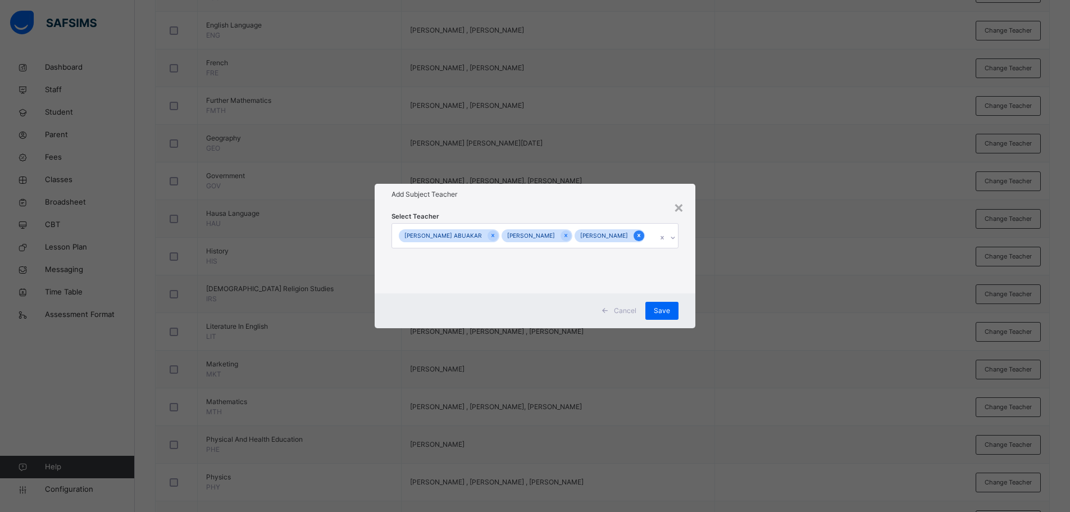
click at [636, 239] on icon at bounding box center [639, 235] width 6 height 8
click at [676, 312] on div "Save" at bounding box center [667, 311] width 33 height 18
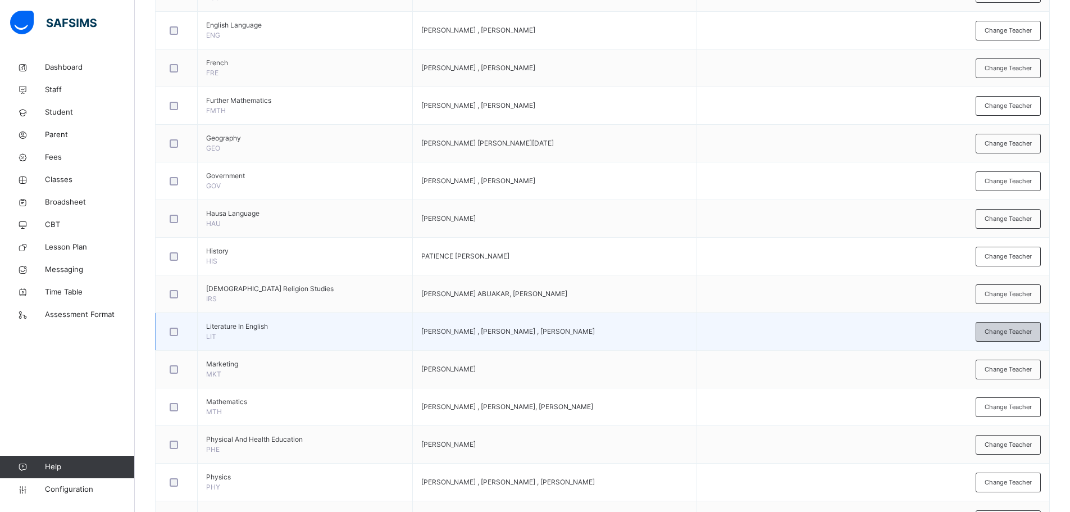
click at [1018, 336] on span "Change Teacher" at bounding box center [1007, 332] width 47 height 10
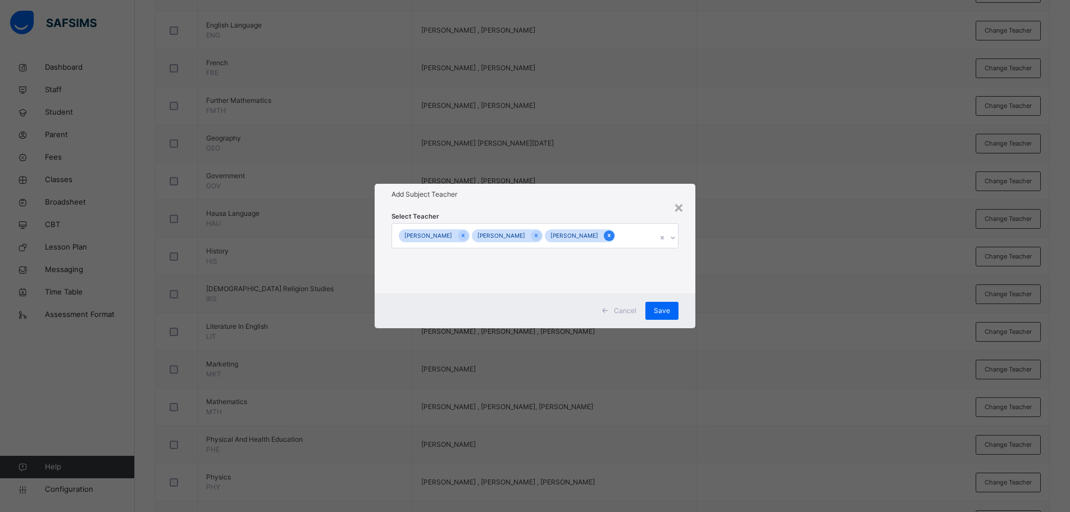
click at [612, 231] on icon at bounding box center [609, 235] width 6 height 8
click at [671, 308] on span "Save" at bounding box center [667, 310] width 16 height 10
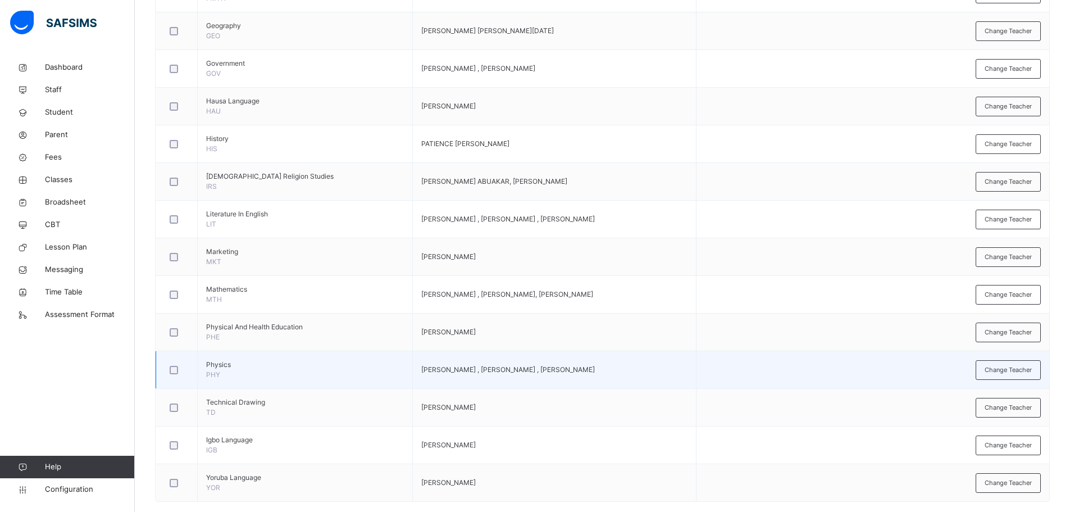
scroll to position [1076, 0]
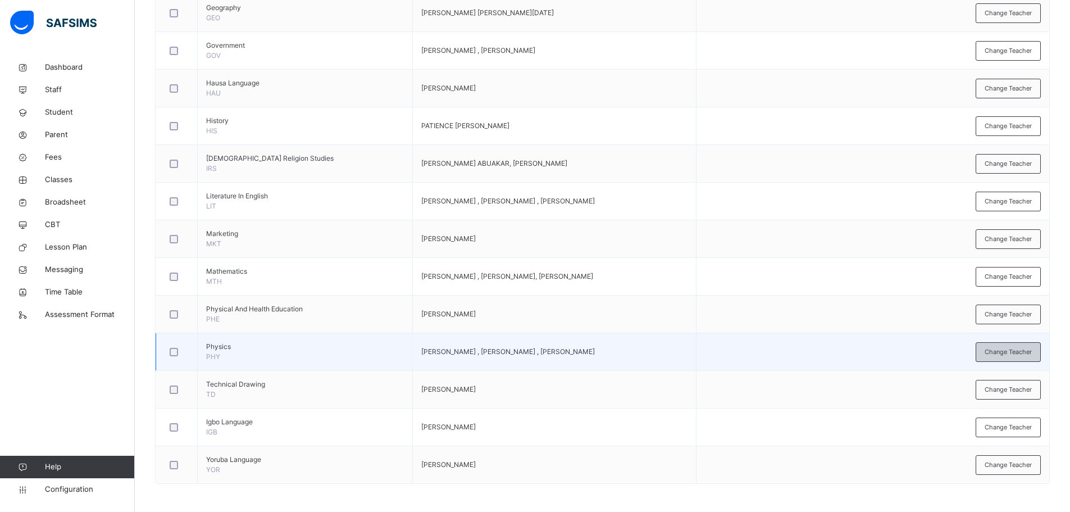
click at [1026, 353] on span "Change Teacher" at bounding box center [1007, 352] width 47 height 10
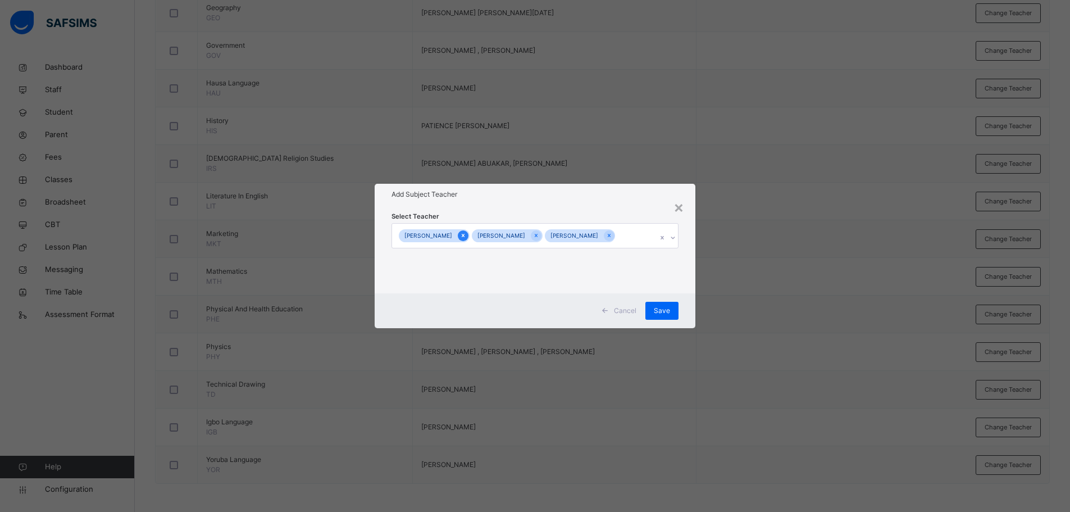
click at [464, 234] on icon at bounding box center [463, 235] width 3 height 3
click at [674, 310] on span "Save" at bounding box center [667, 310] width 16 height 10
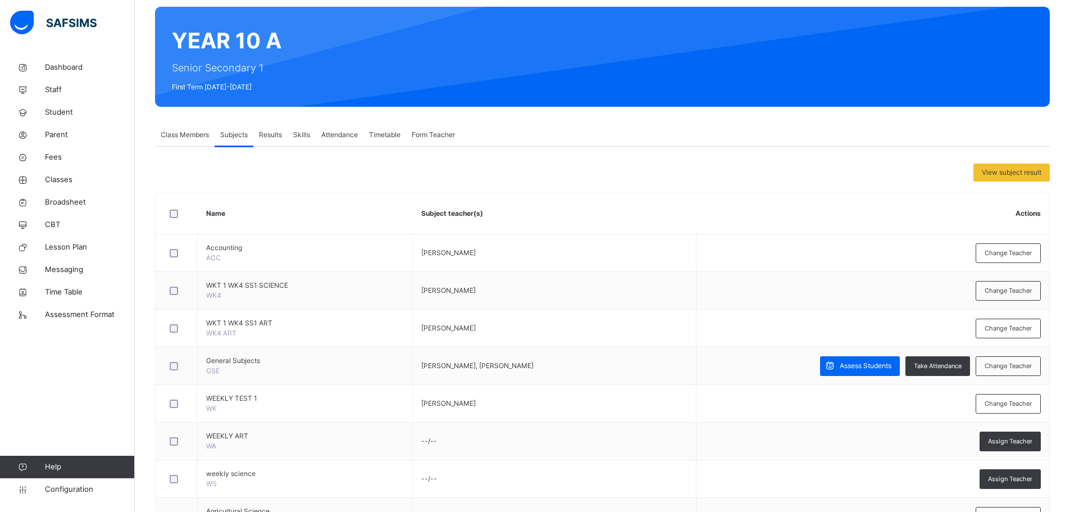
scroll to position [0, 0]
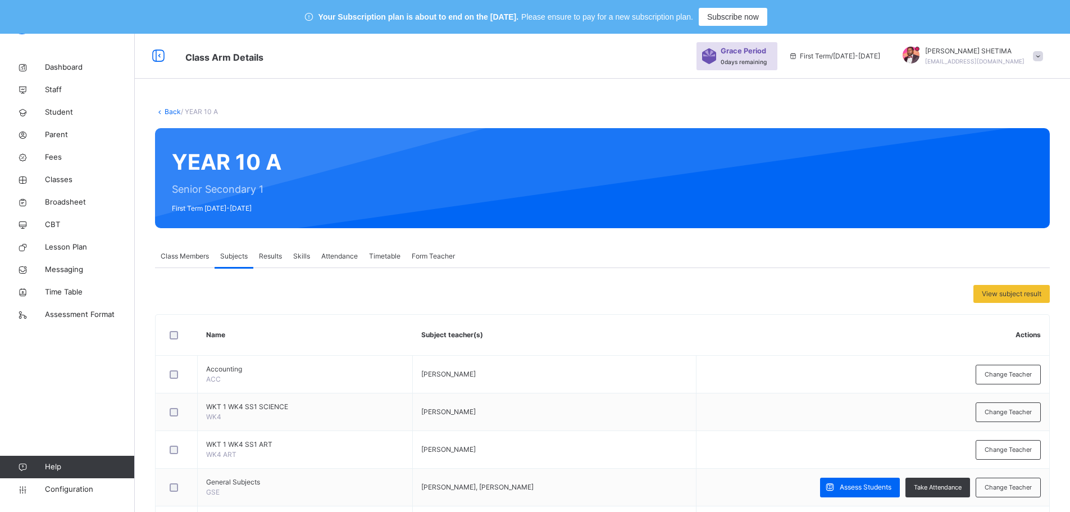
click at [171, 108] on link "Back" at bounding box center [173, 111] width 16 height 8
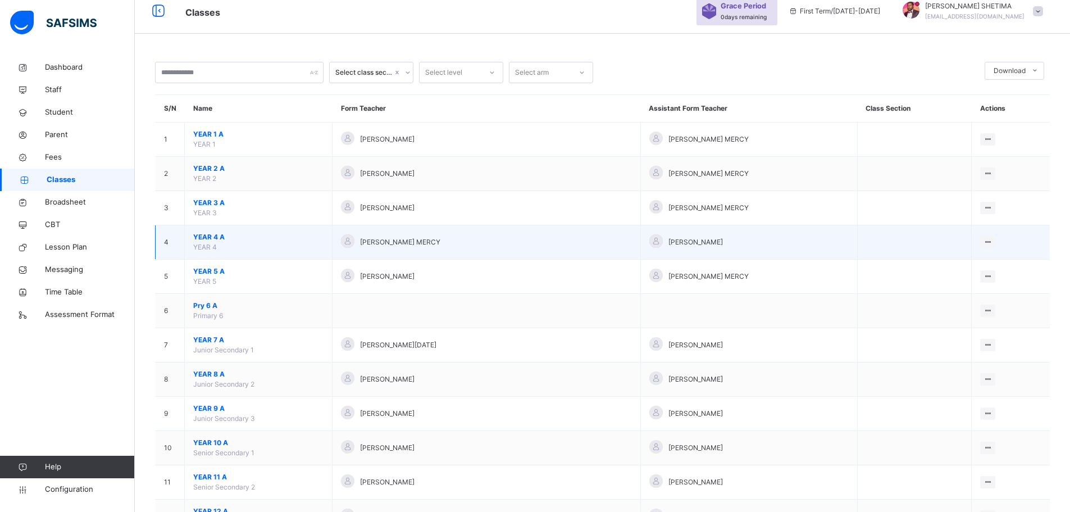
scroll to position [95, 0]
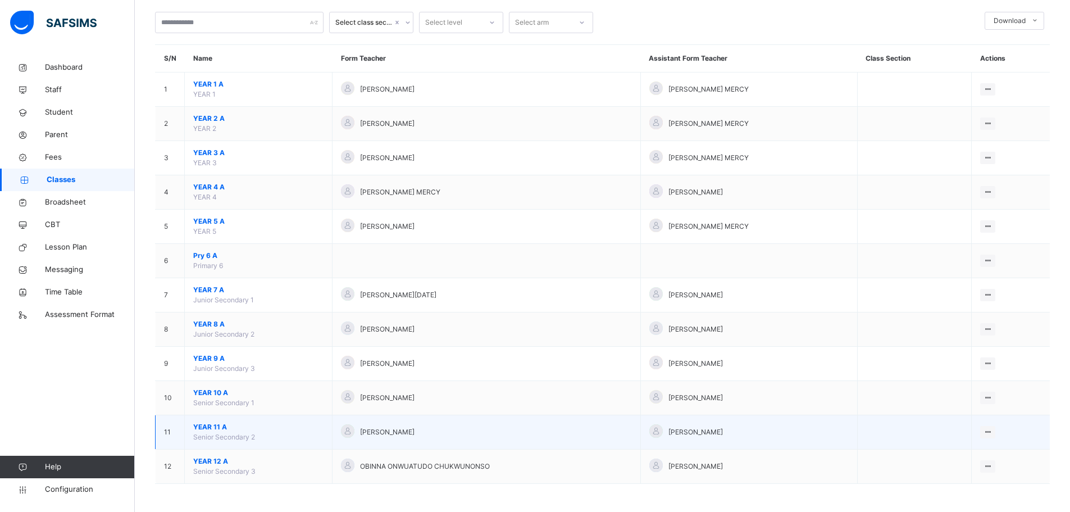
click at [229, 429] on span "YEAR 11 A" at bounding box center [258, 427] width 130 height 10
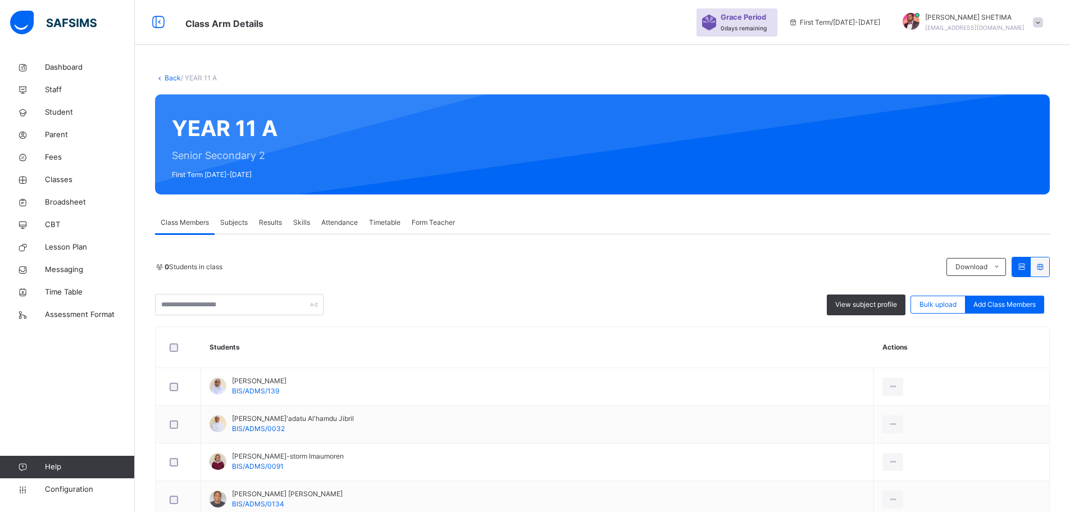
scroll to position [95, 0]
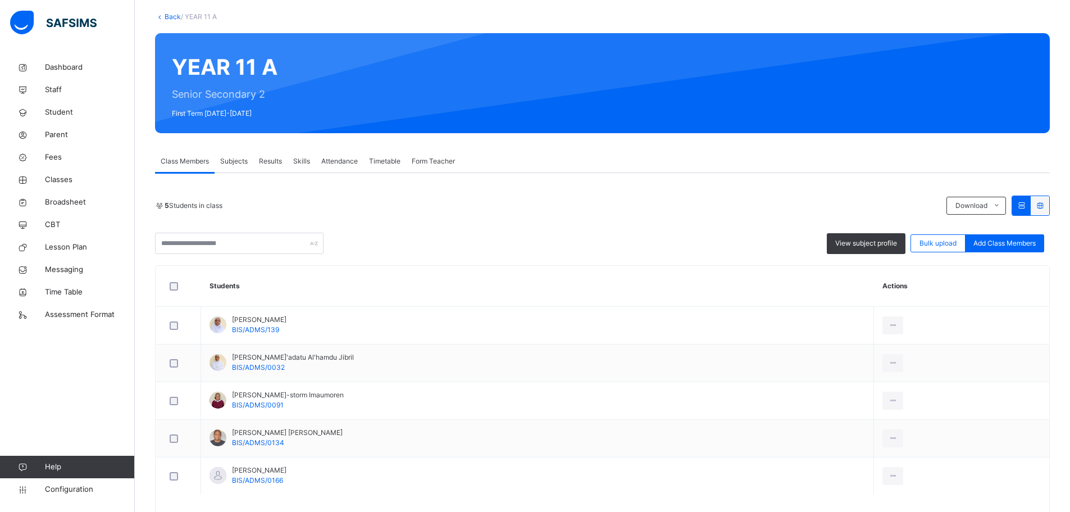
click at [222, 160] on span "Subjects" at bounding box center [234, 161] width 28 height 10
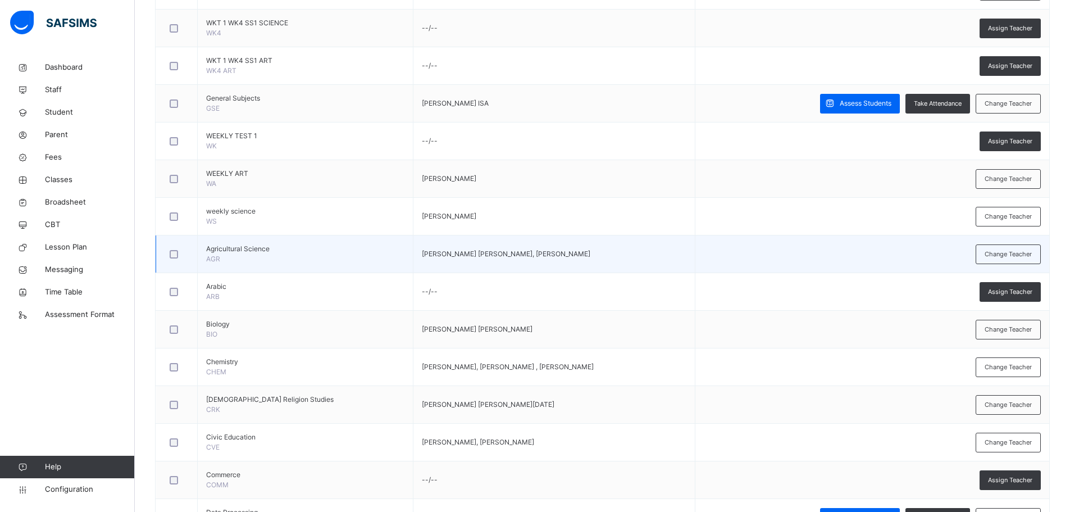
scroll to position [432, 0]
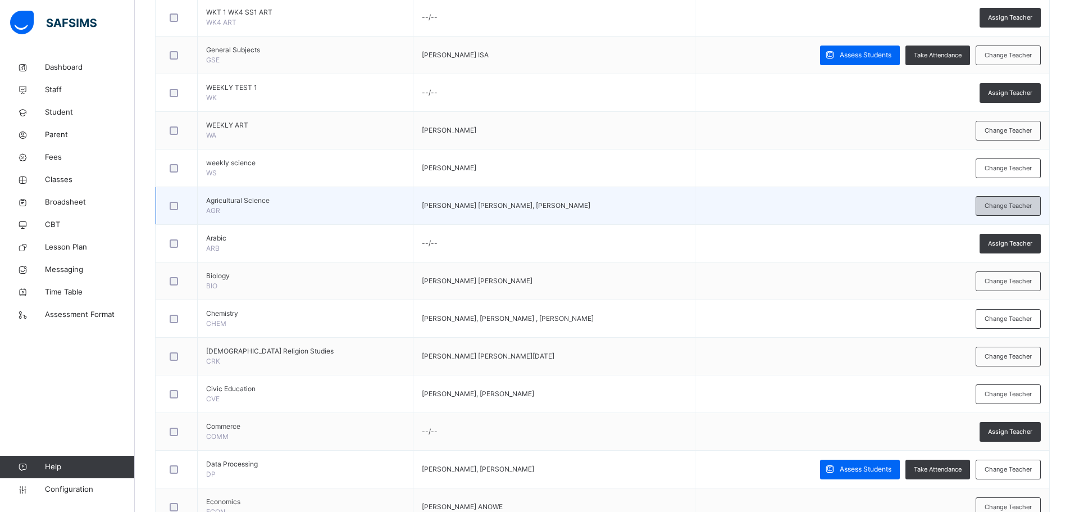
click at [991, 207] on div "Change Teacher" at bounding box center [1007, 206] width 65 height 20
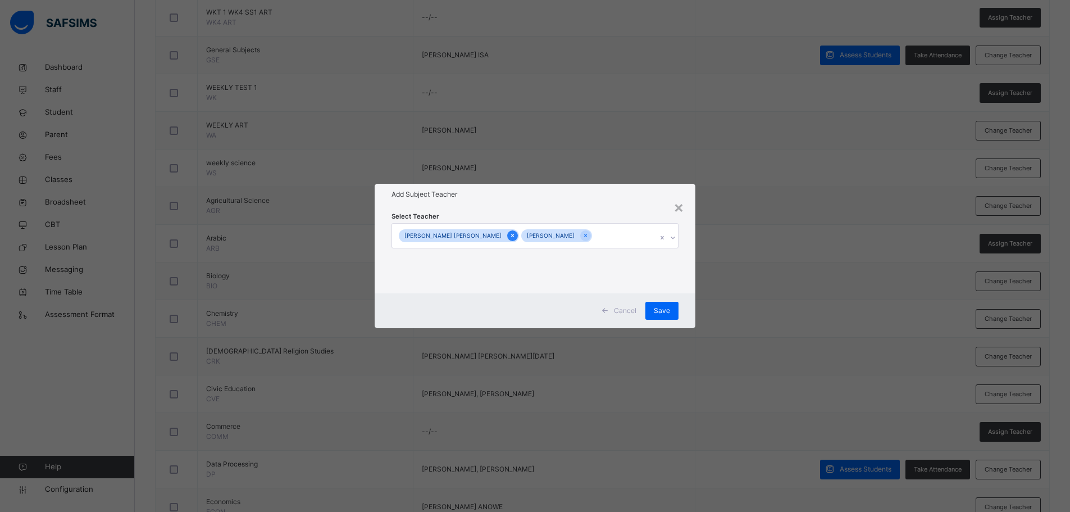
click at [511, 236] on icon at bounding box center [512, 235] width 3 height 3
click at [469, 235] on icon at bounding box center [466, 235] width 6 height 8
click at [659, 238] on div at bounding box center [667, 238] width 19 height 18
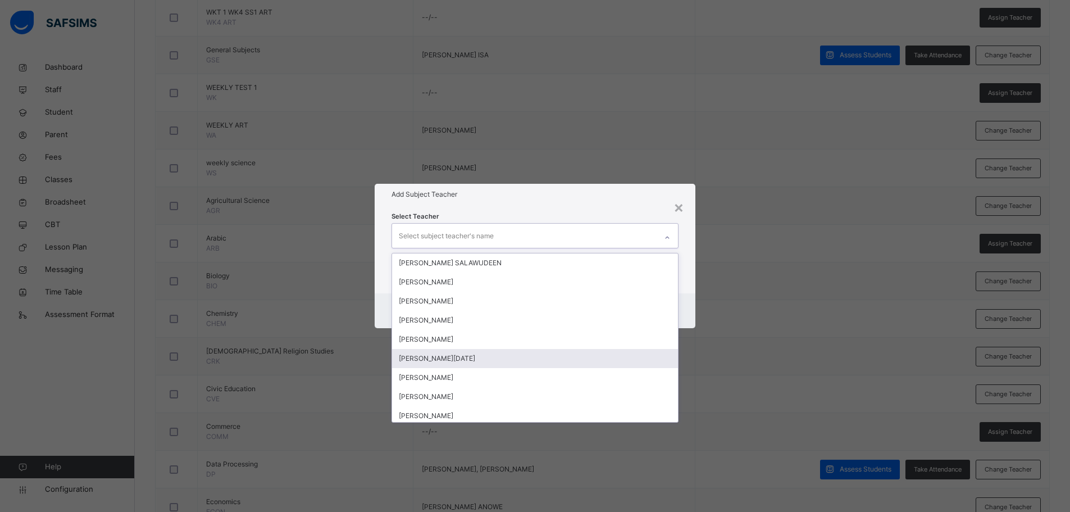
click at [470, 356] on div "PAUL MONDAY ABU" at bounding box center [535, 358] width 286 height 19
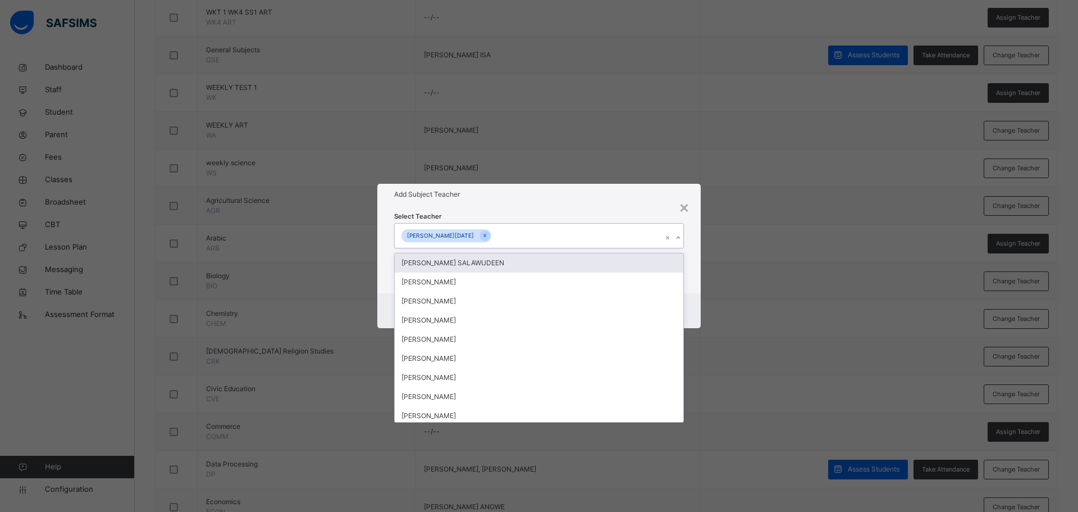
click at [547, 200] on div "Add Subject Teacher" at bounding box center [538, 194] width 323 height 21
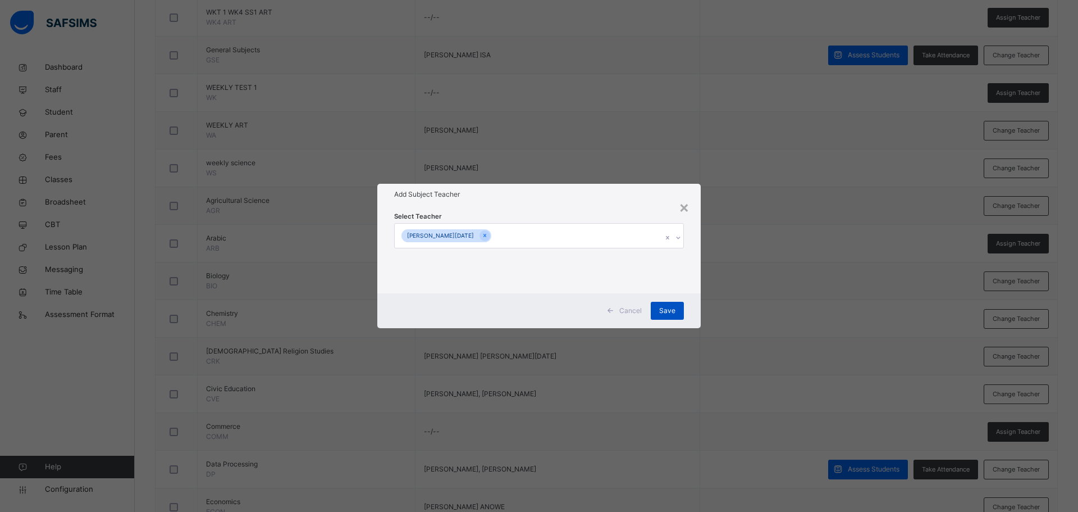
click at [666, 308] on span "Save" at bounding box center [667, 310] width 16 height 10
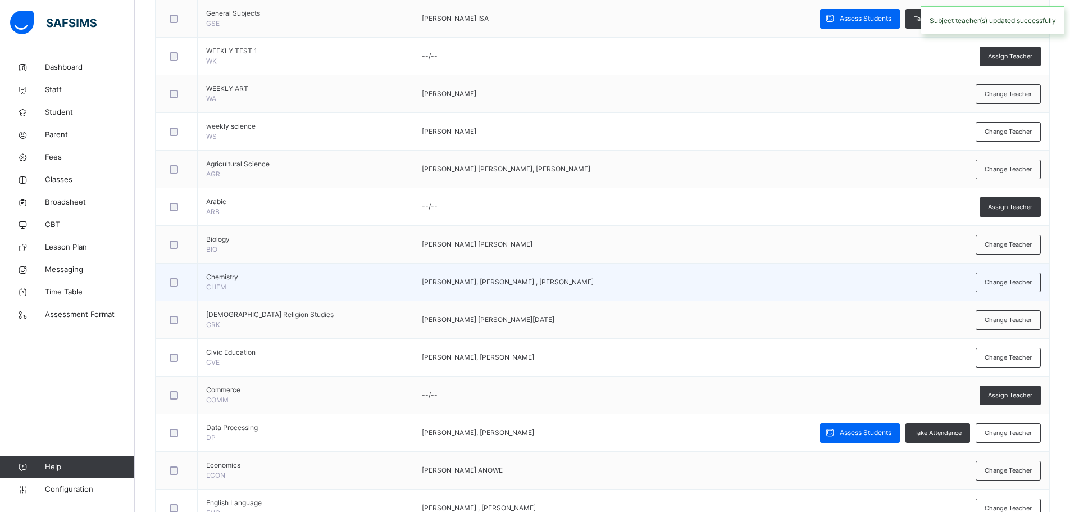
scroll to position [488, 0]
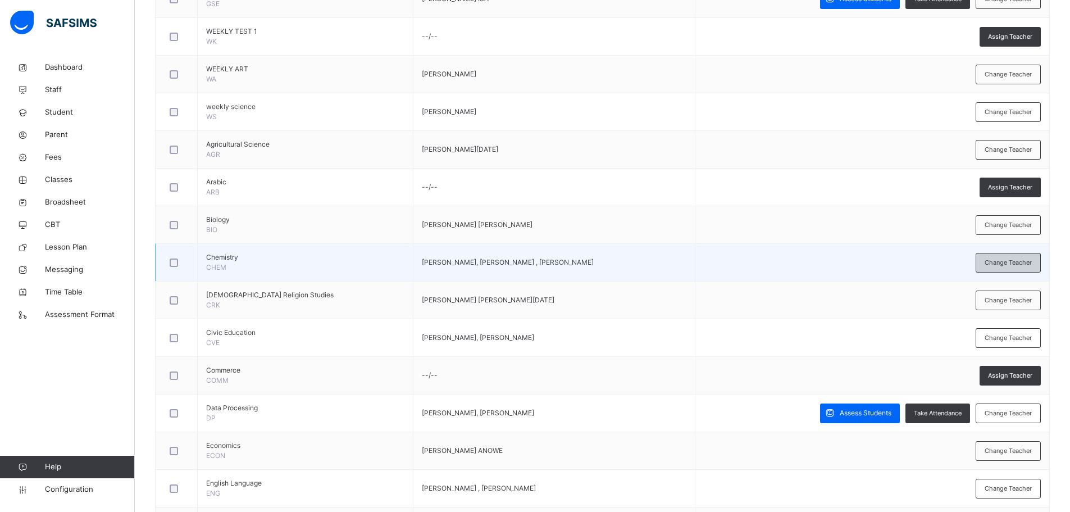
click at [1002, 261] on span "Change Teacher" at bounding box center [1007, 263] width 47 height 10
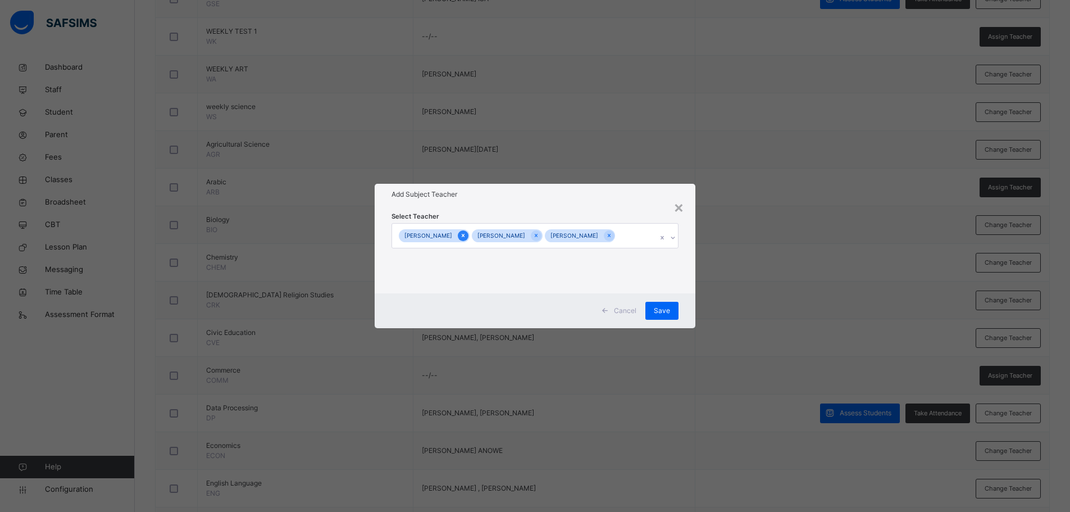
click at [468, 230] on div at bounding box center [463, 235] width 11 height 11
click at [676, 308] on div "Save" at bounding box center [667, 311] width 33 height 18
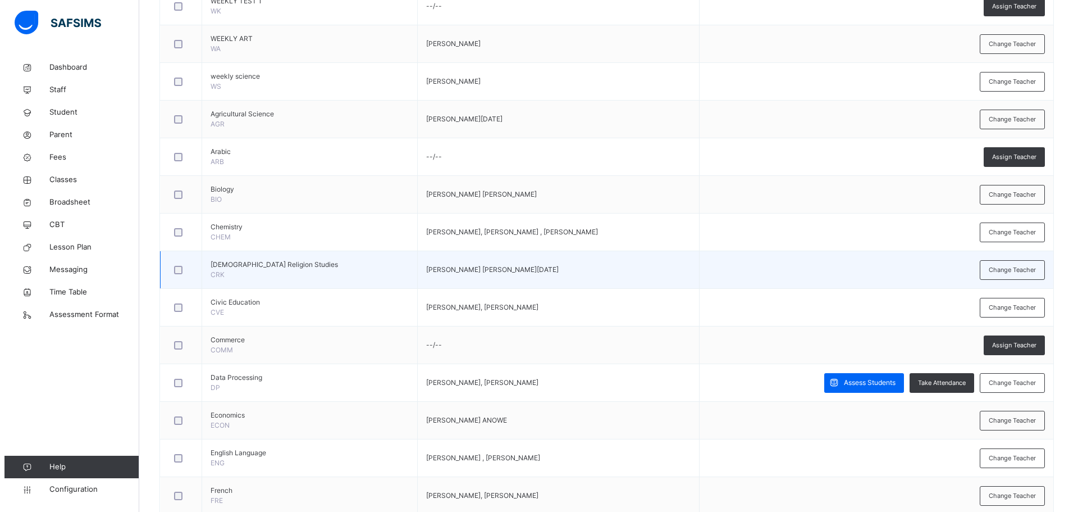
scroll to position [544, 0]
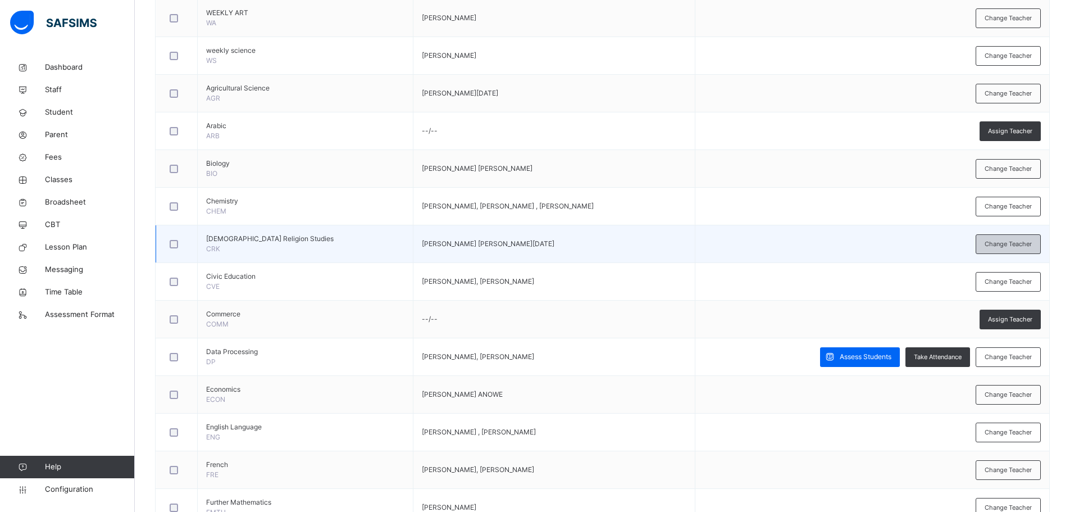
click at [1006, 243] on span "Change Teacher" at bounding box center [1007, 244] width 47 height 10
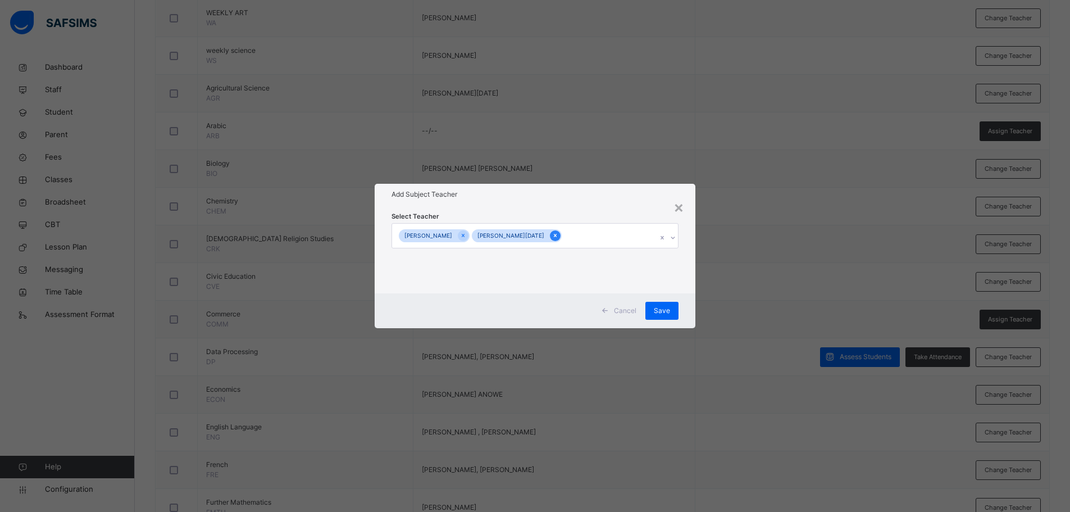
click at [558, 234] on icon at bounding box center [555, 235] width 6 height 8
click at [469, 234] on icon at bounding box center [466, 235] width 6 height 8
click at [609, 239] on div "Select subject teacher's name" at bounding box center [528, 236] width 267 height 24
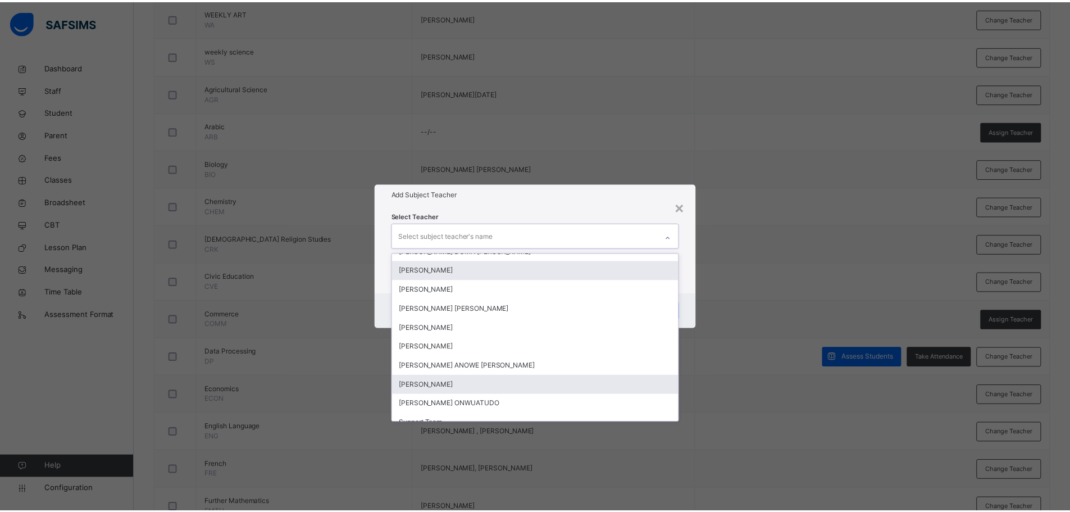
scroll to position [337, 0]
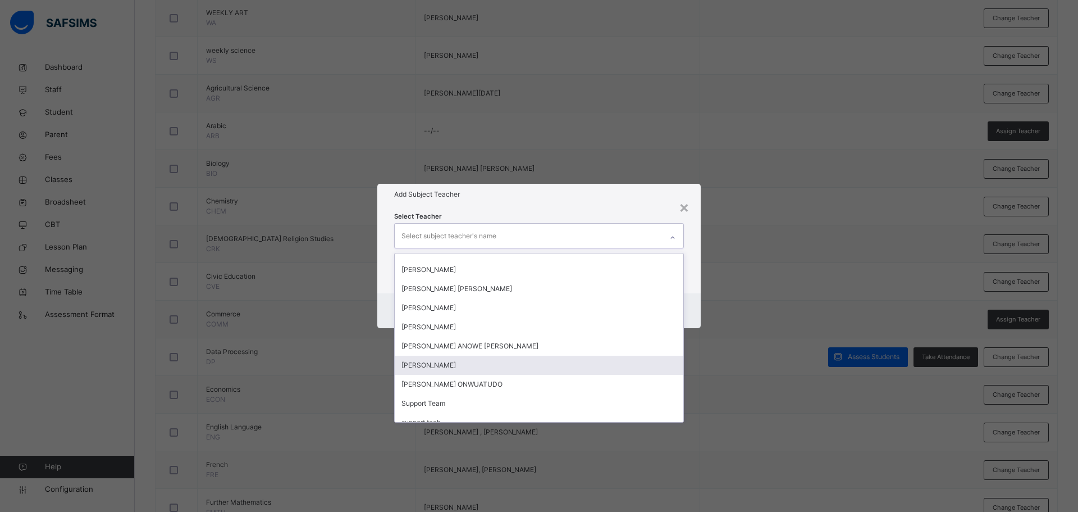
click at [501, 364] on div "PATIENCE AMAYA KADUNA" at bounding box center [539, 364] width 289 height 19
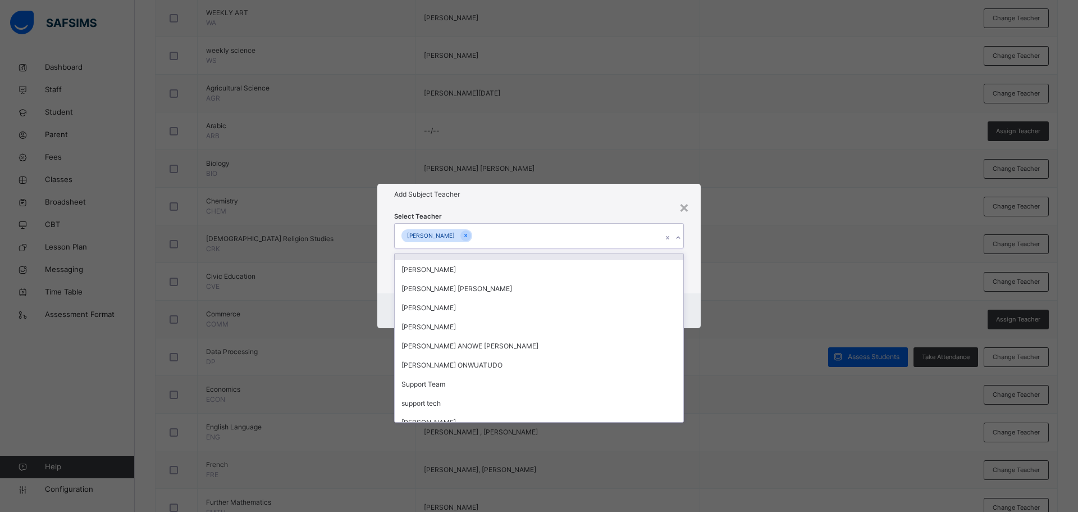
click at [503, 217] on div "Select Teacher option PATIENCE AMAYA KADUNA, selected. option JULIANAH O. OYEWA…" at bounding box center [539, 249] width 290 height 76
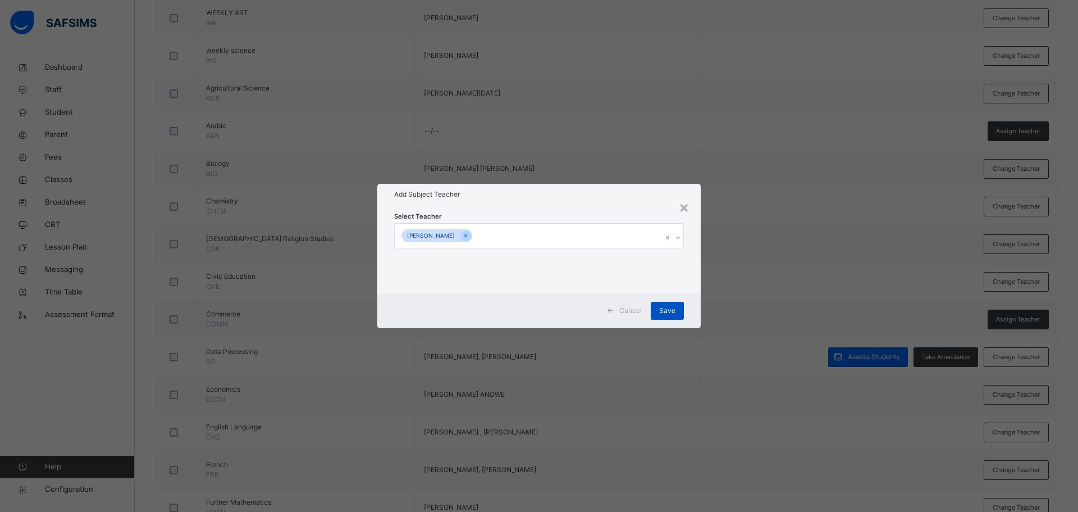
click at [668, 311] on span "Save" at bounding box center [667, 310] width 16 height 10
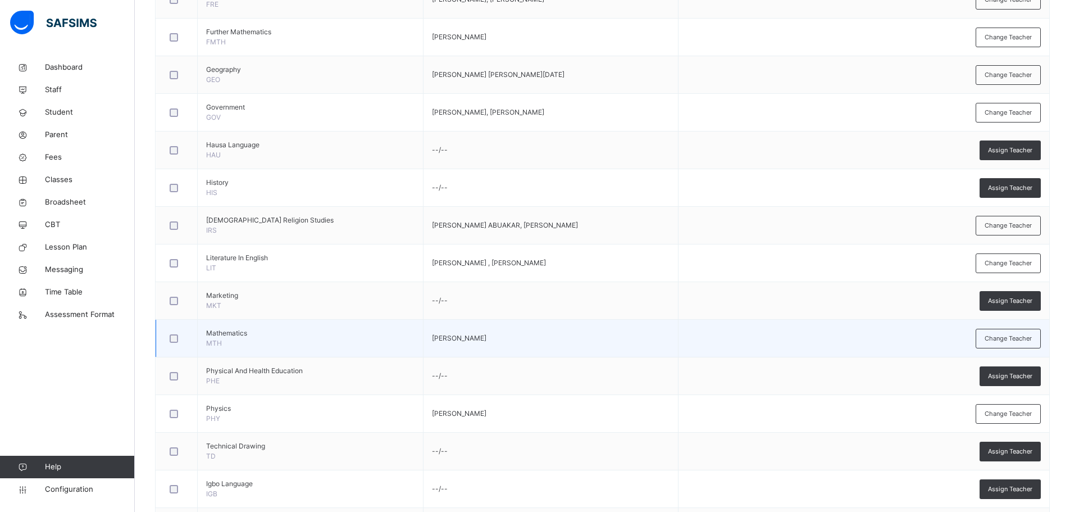
scroll to position [1050, 0]
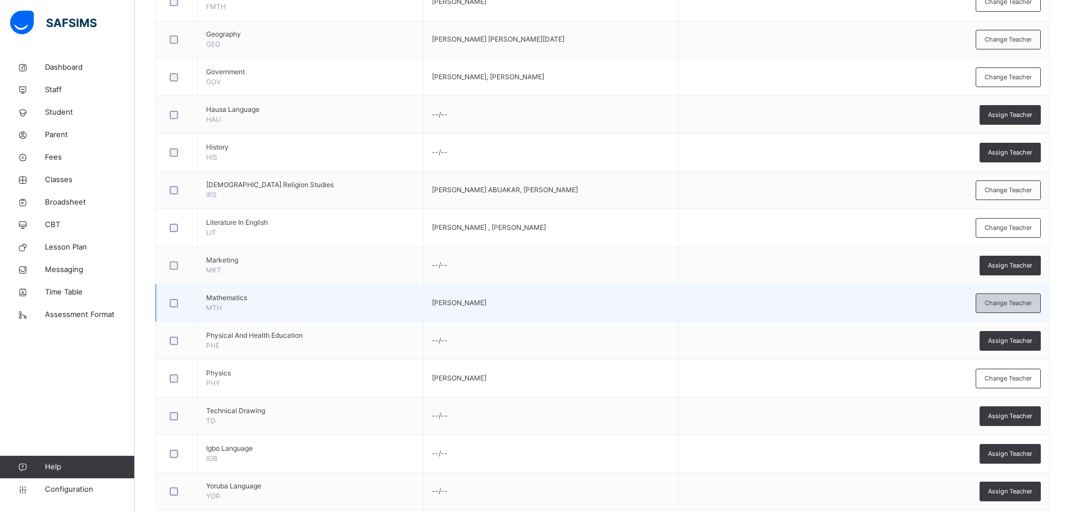
click at [1012, 304] on span "Change Teacher" at bounding box center [1007, 303] width 47 height 10
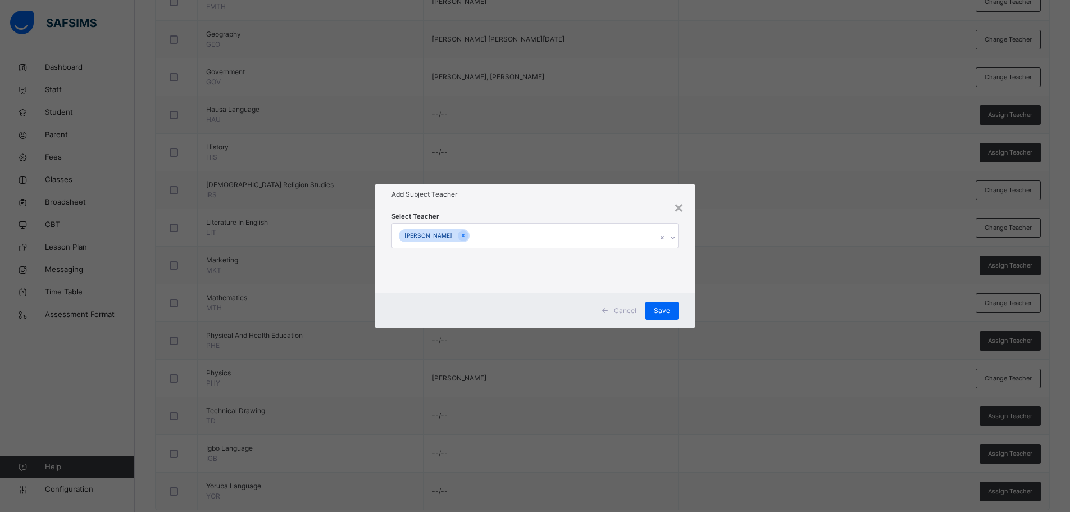
click at [671, 235] on icon at bounding box center [672, 237] width 7 height 11
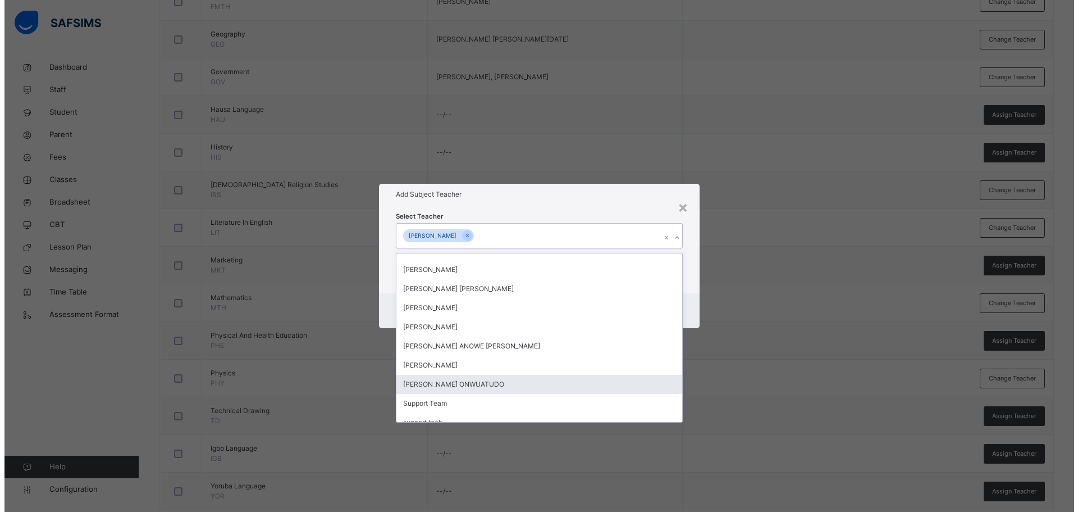
scroll to position [385, 0]
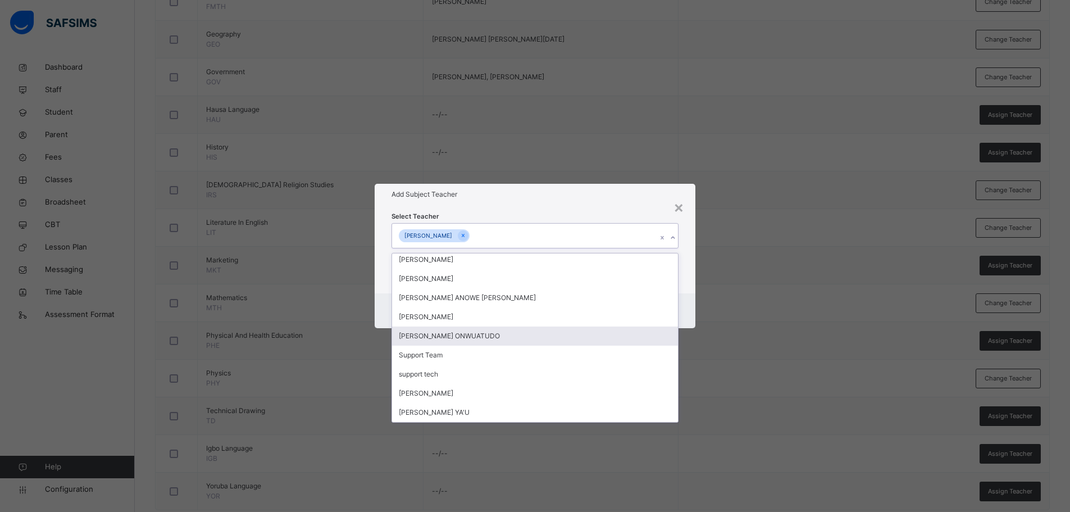
click at [528, 334] on div "OBINNA CHUKWUNONSO ONWUATUDO" at bounding box center [535, 335] width 286 height 19
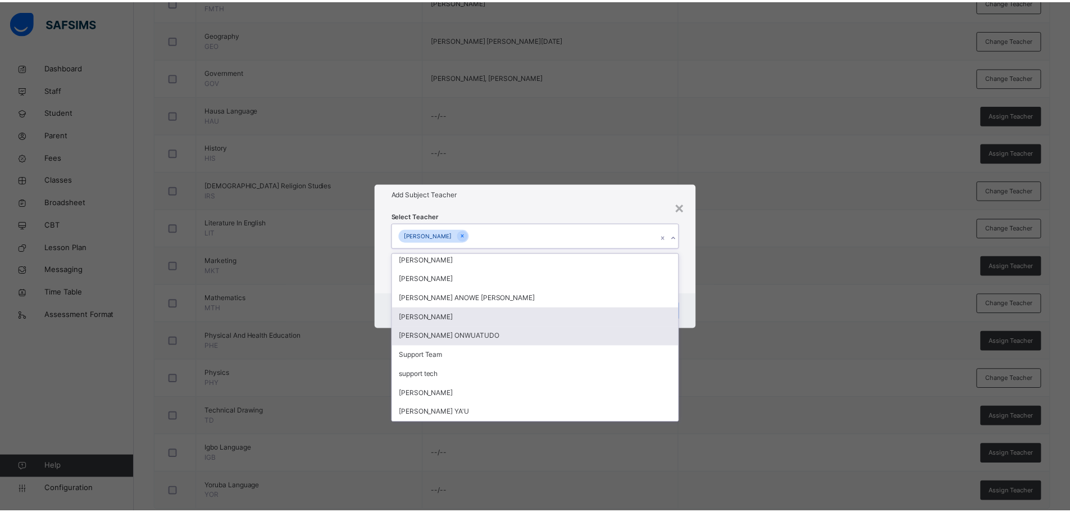
scroll to position [366, 0]
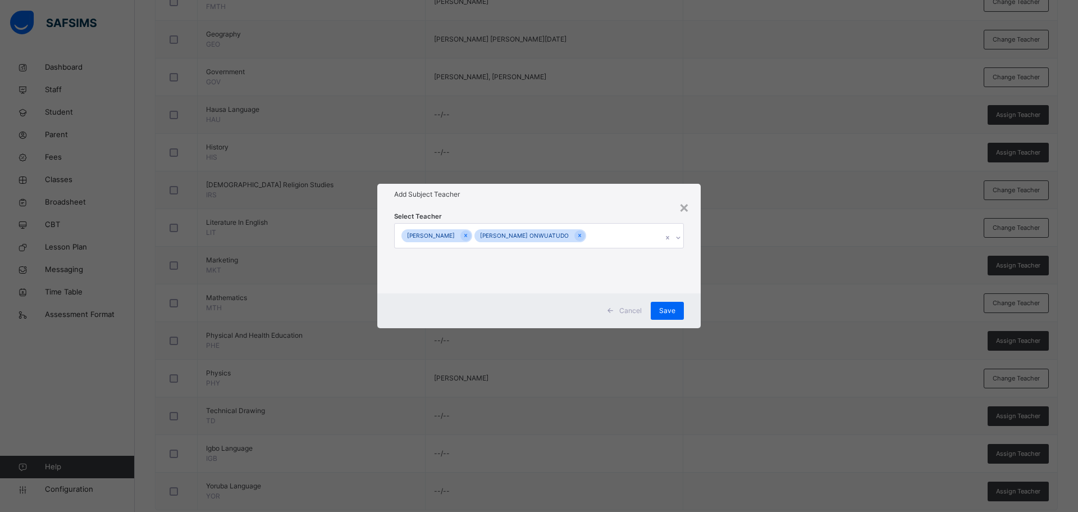
click at [503, 202] on div "Add Subject Teacher" at bounding box center [538, 194] width 323 height 21
click at [665, 305] on span "Save" at bounding box center [667, 310] width 16 height 10
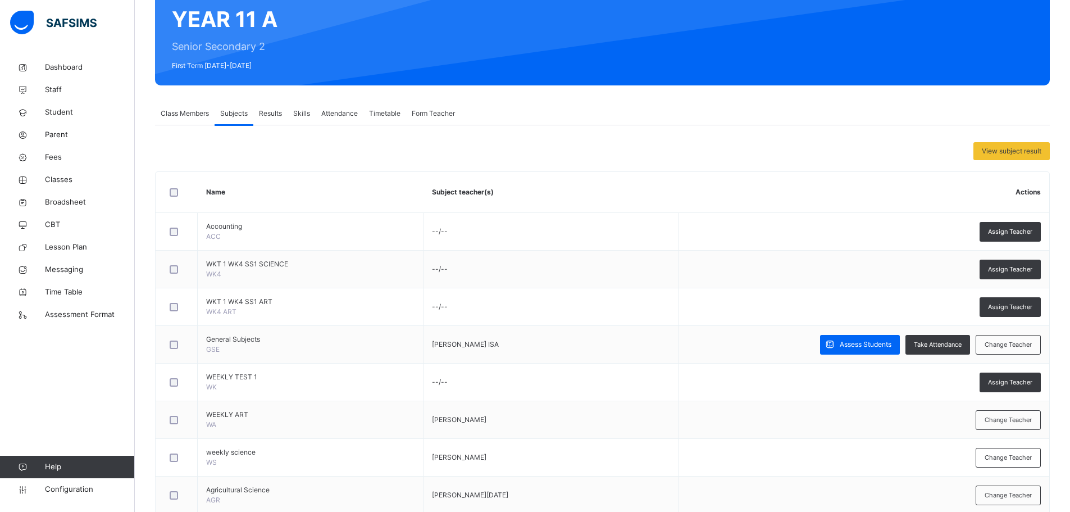
scroll to position [0, 0]
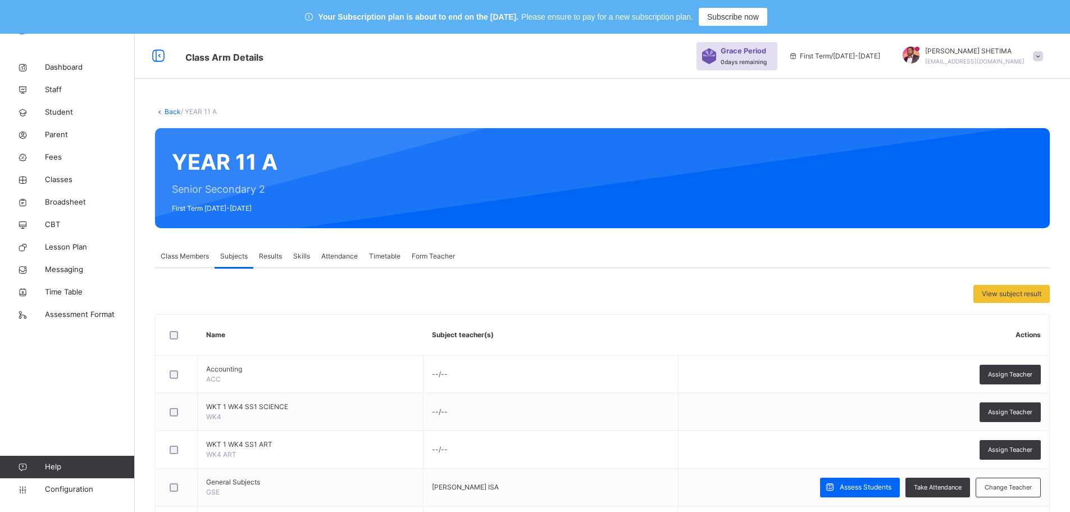
click at [172, 113] on link "Back" at bounding box center [173, 111] width 16 height 8
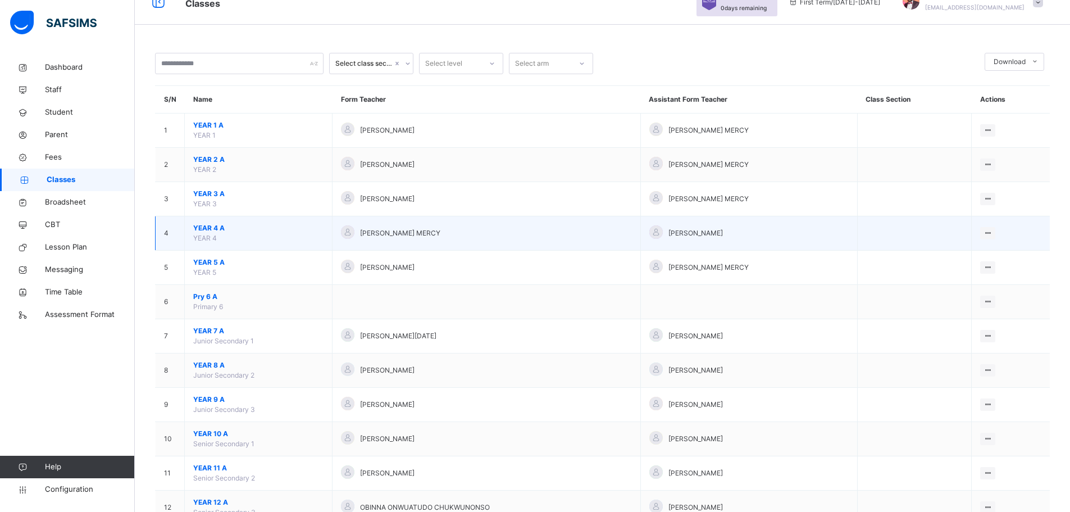
scroll to position [95, 0]
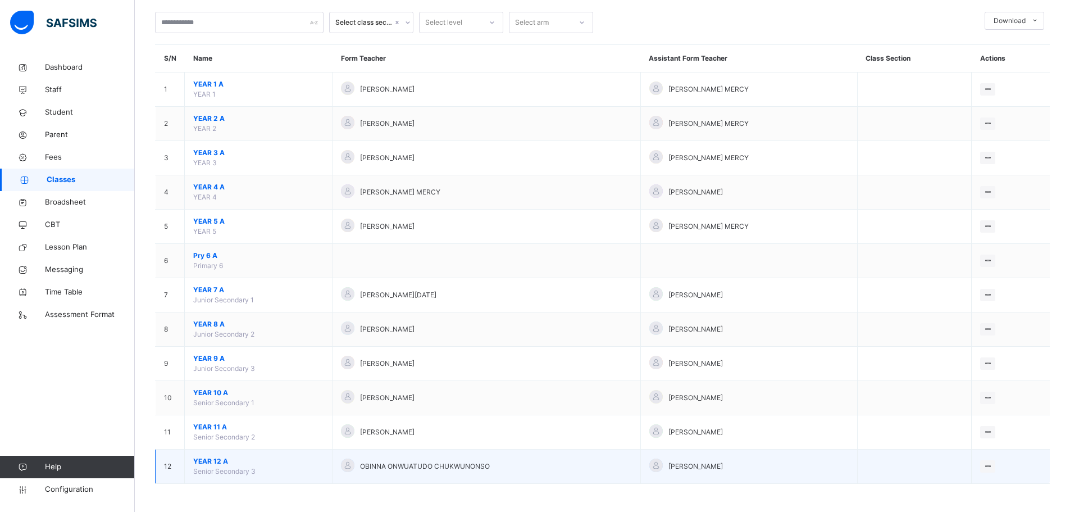
click at [216, 456] on span "YEAR 12 A" at bounding box center [258, 461] width 130 height 10
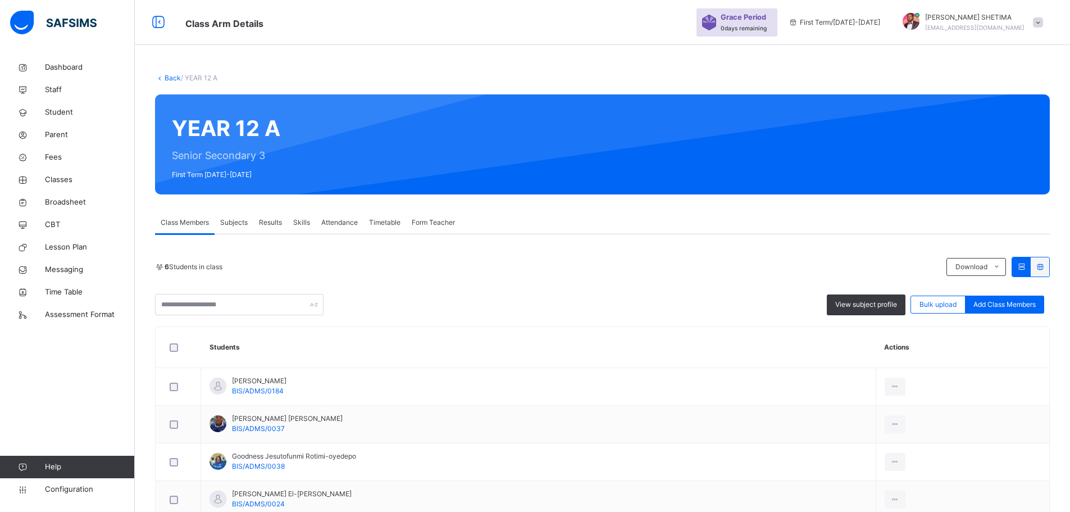
scroll to position [95, 0]
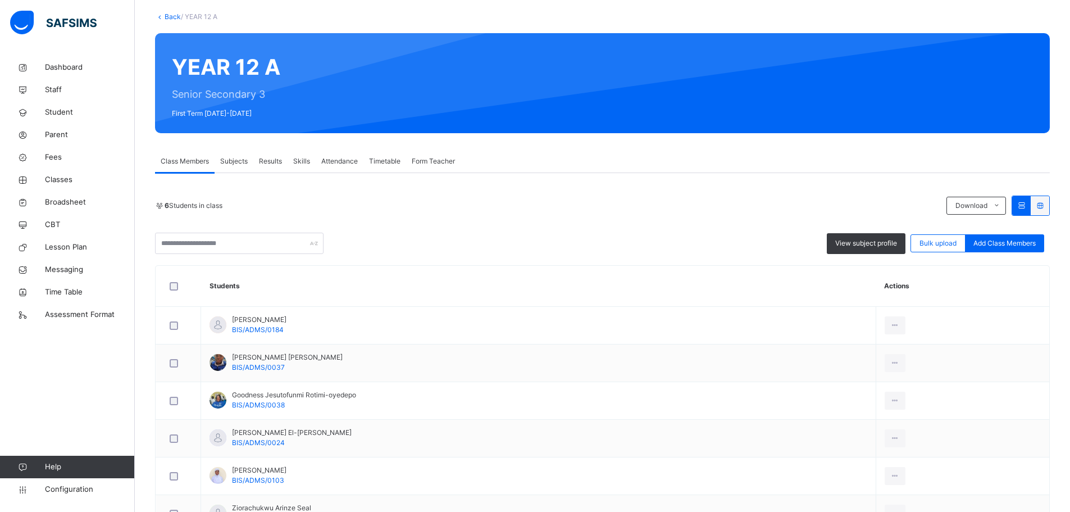
click at [232, 159] on span "Subjects" at bounding box center [234, 161] width 28 height 10
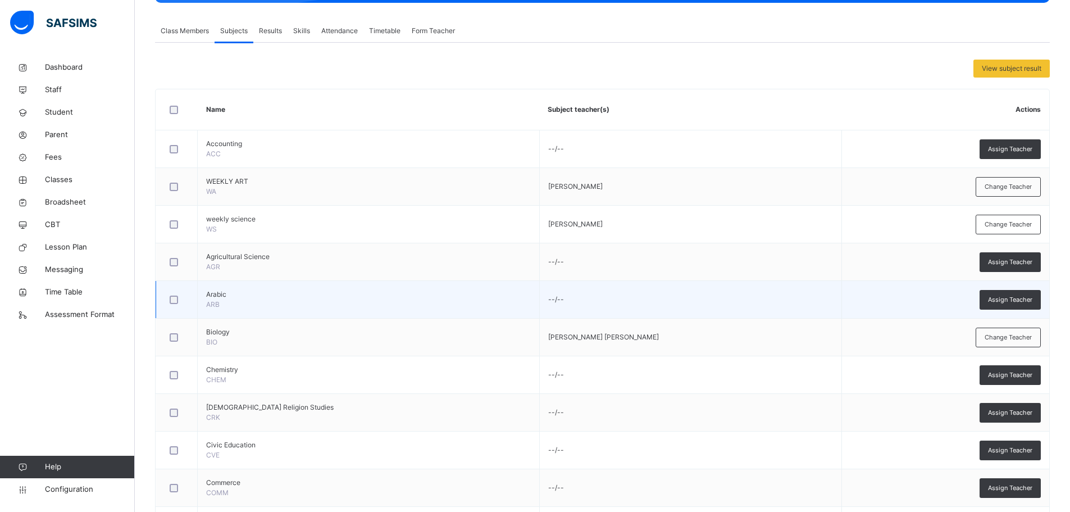
scroll to position [263, 0]
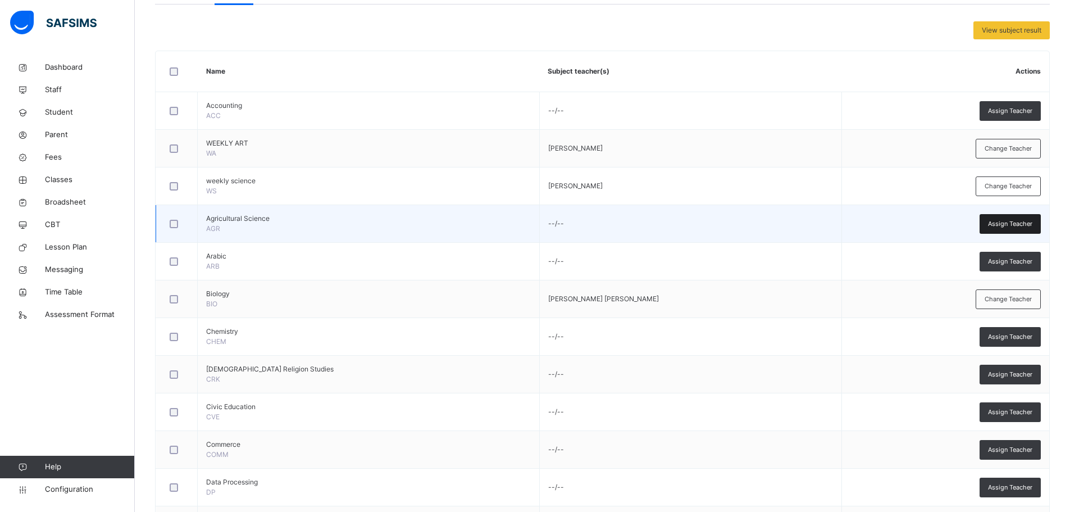
click at [1026, 218] on div "Assign Teacher" at bounding box center [1009, 224] width 61 height 20
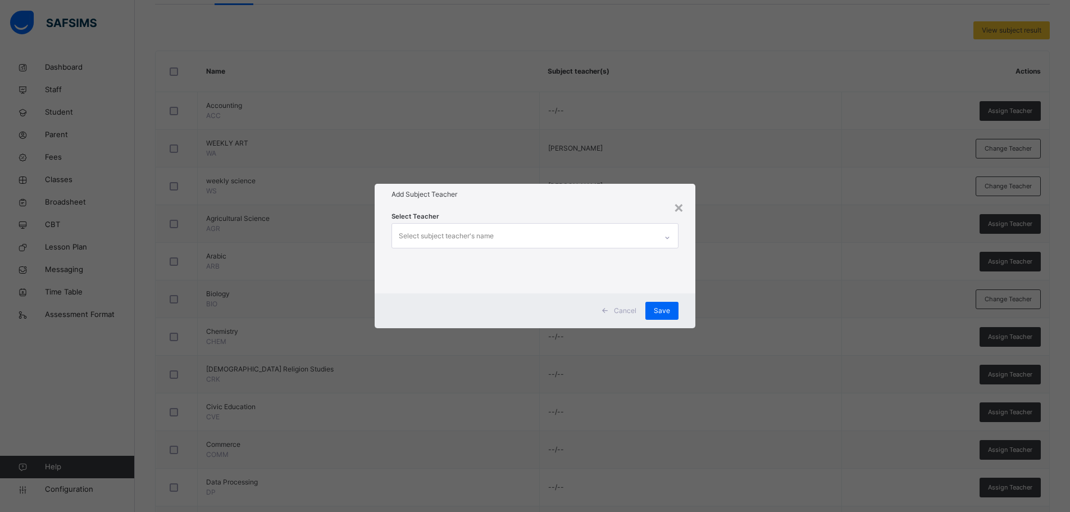
click at [554, 234] on div "Select subject teacher's name" at bounding box center [524, 236] width 265 height 24
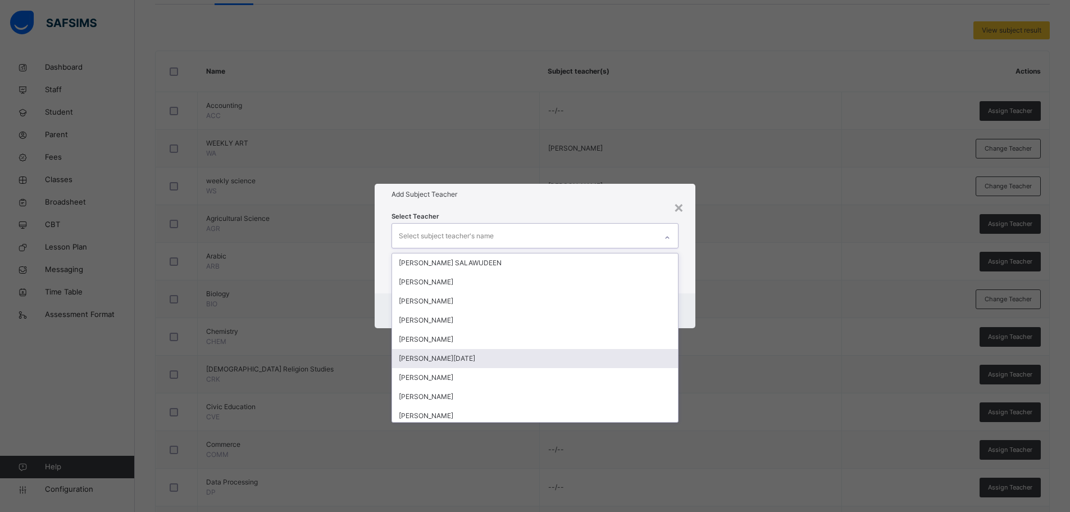
click at [475, 356] on div "PAUL MONDAY ABU" at bounding box center [535, 358] width 286 height 19
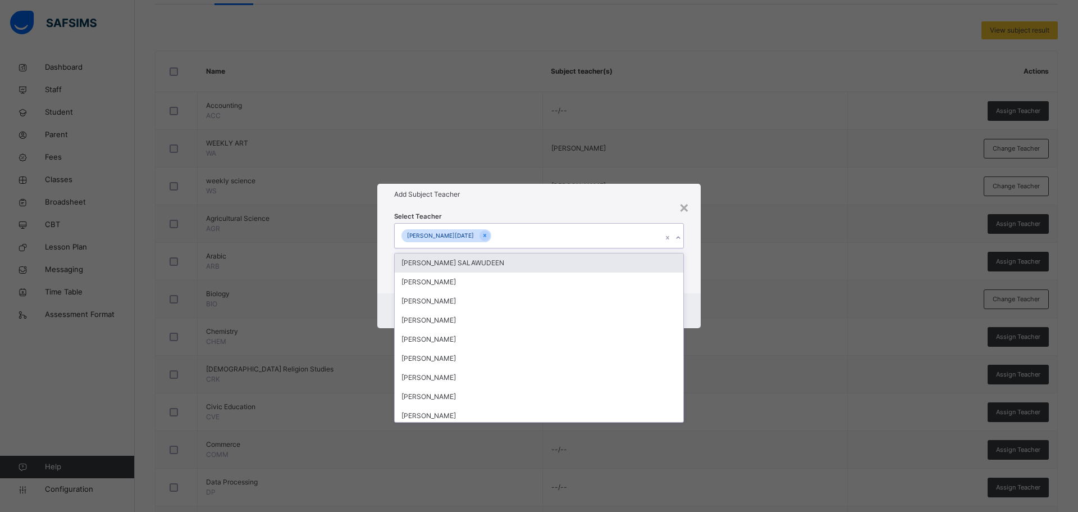
click at [504, 203] on div "Add Subject Teacher" at bounding box center [538, 194] width 323 height 21
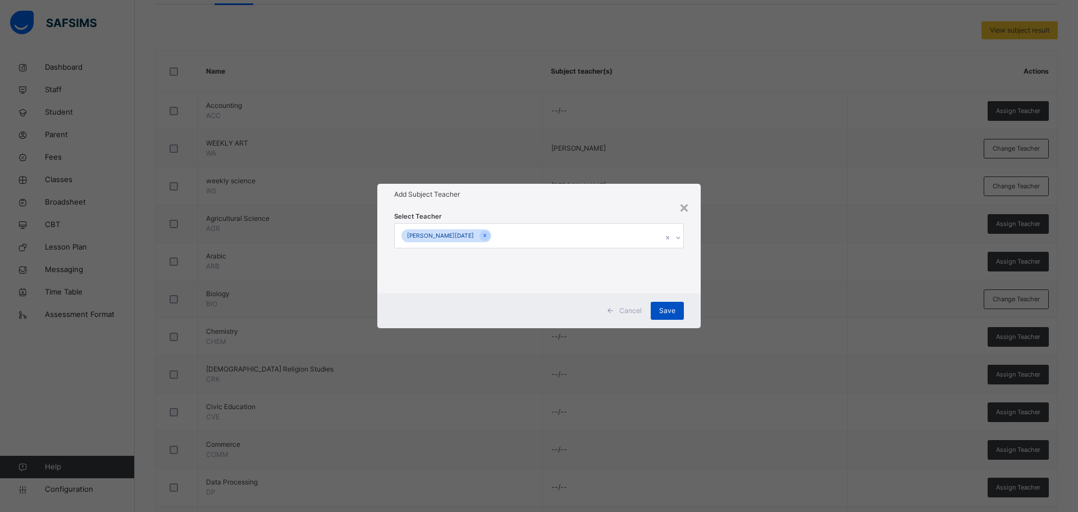
click at [677, 312] on div "Save" at bounding box center [667, 311] width 33 height 18
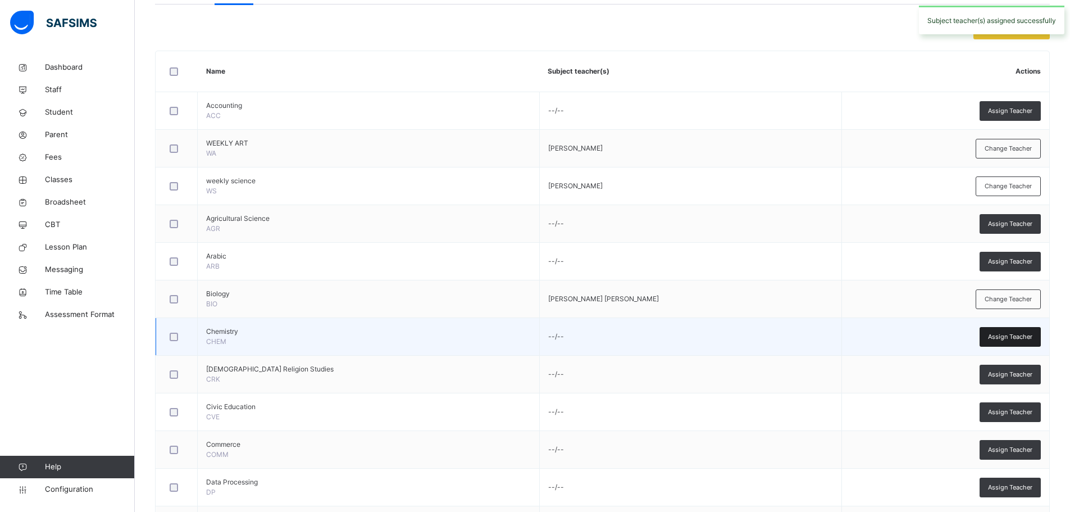
click at [1011, 338] on span "Assign Teacher" at bounding box center [1010, 337] width 44 height 10
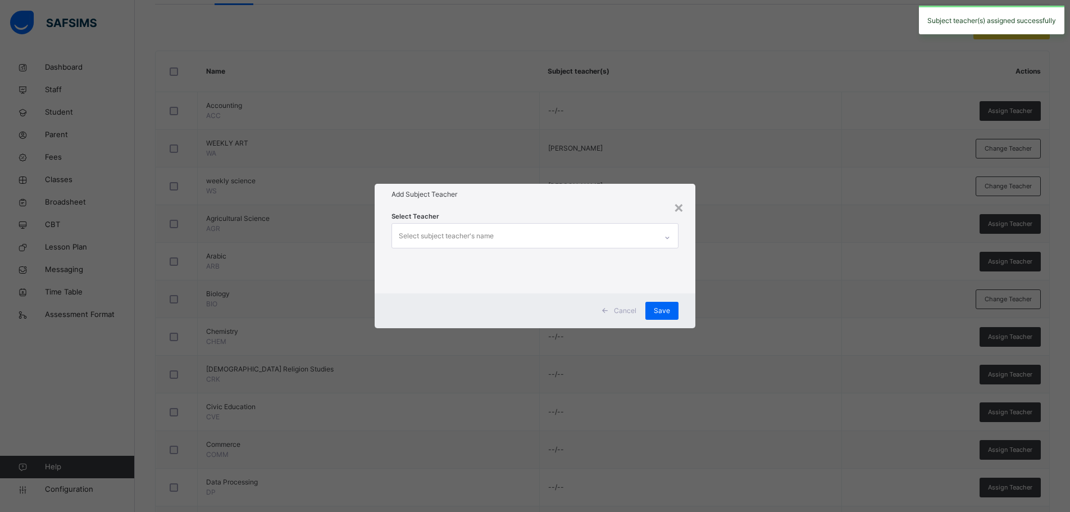
click at [474, 235] on div "Select subject teacher's name" at bounding box center [446, 235] width 95 height 21
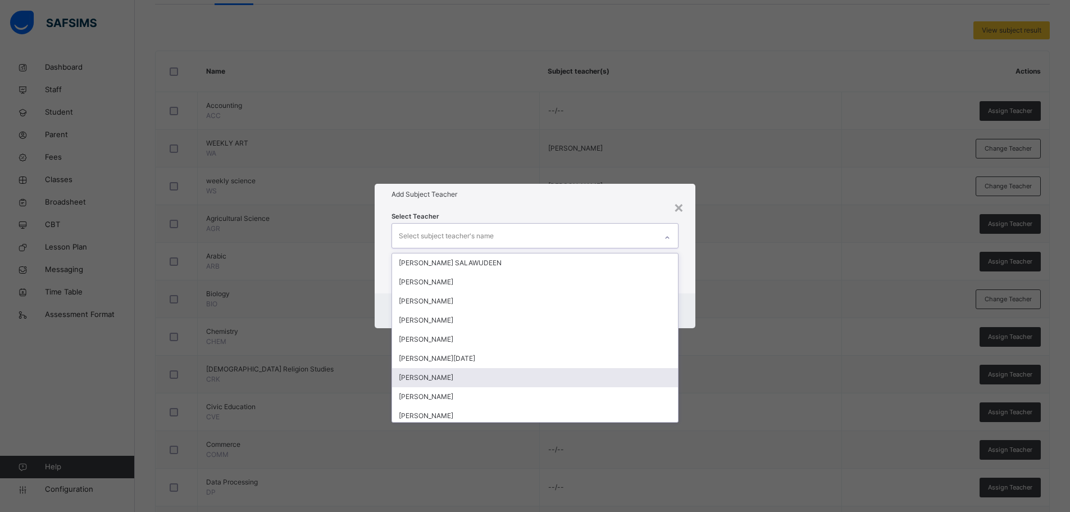
click at [460, 377] on div "[PERSON_NAME]" at bounding box center [535, 377] width 286 height 19
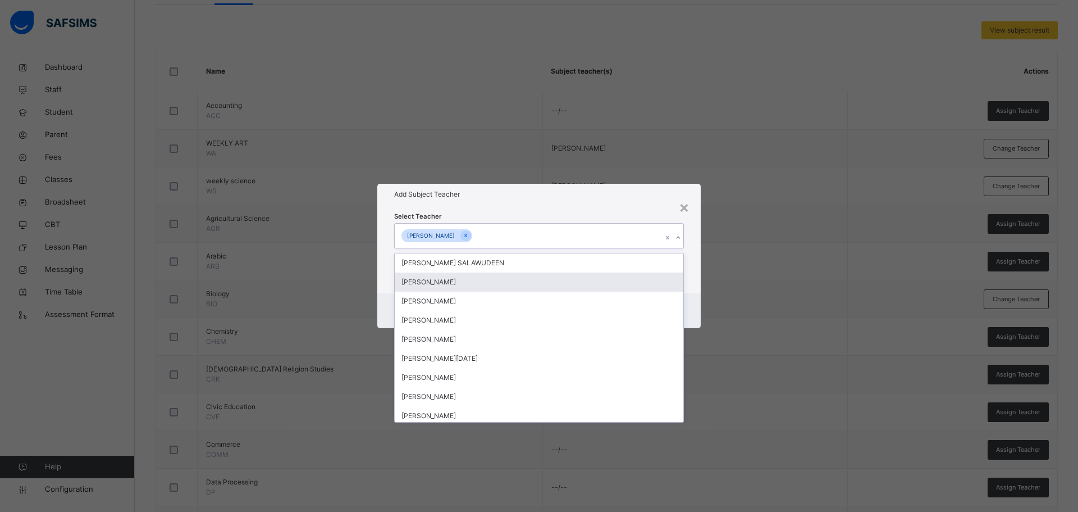
click at [494, 191] on h1 "Add Subject Teacher" at bounding box center [539, 194] width 290 height 10
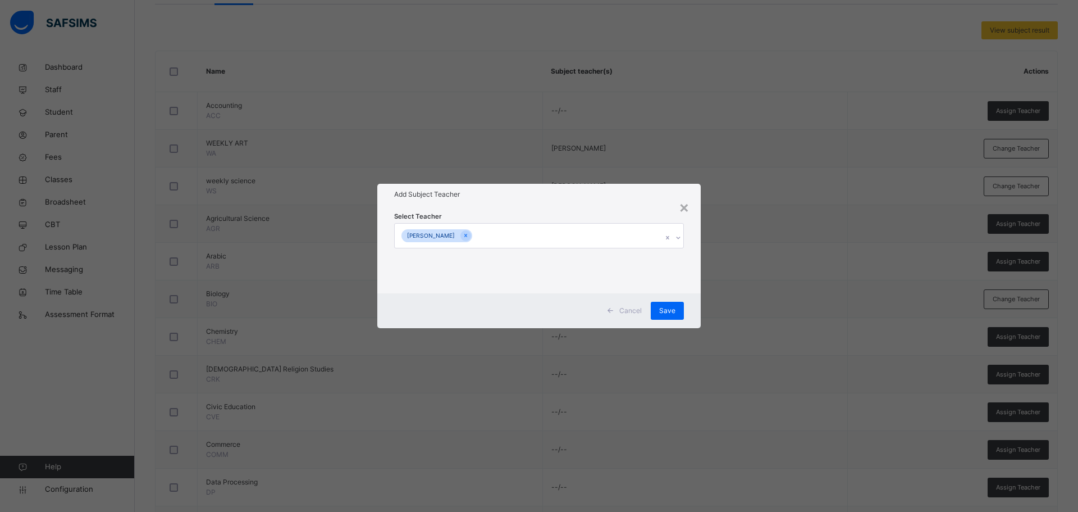
click at [671, 309] on span "Save" at bounding box center [667, 310] width 16 height 10
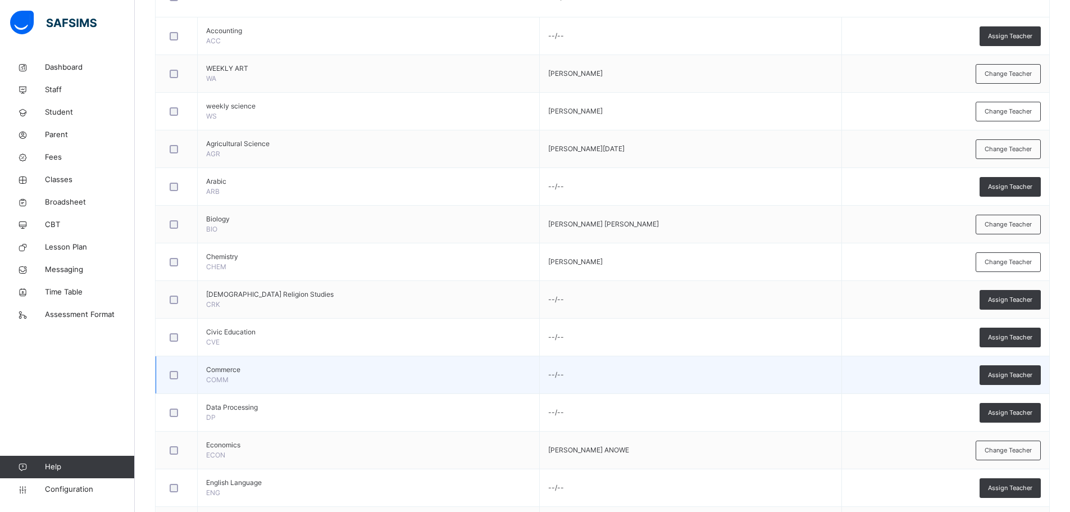
scroll to position [376, 0]
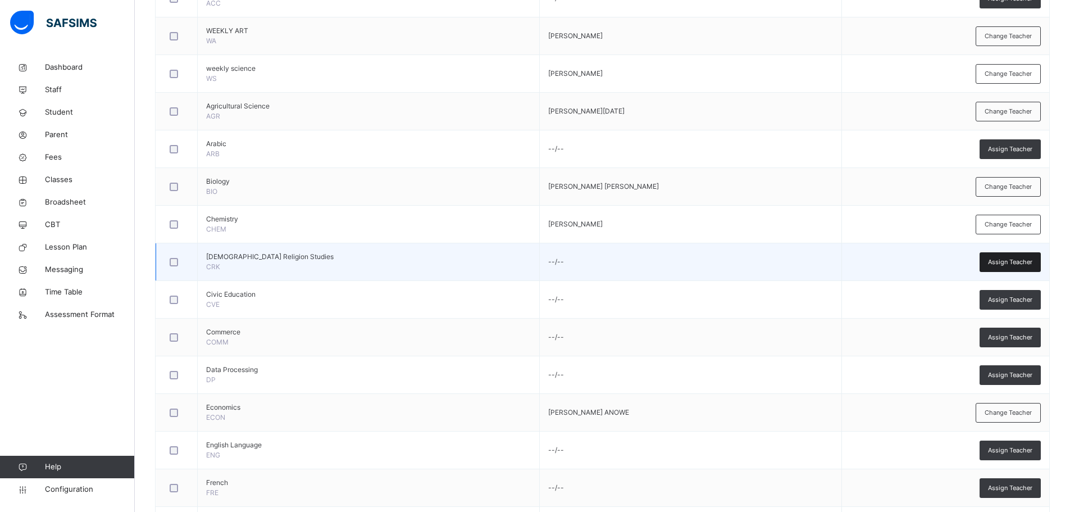
click at [1000, 258] on span "Assign Teacher" at bounding box center [1010, 262] width 44 height 10
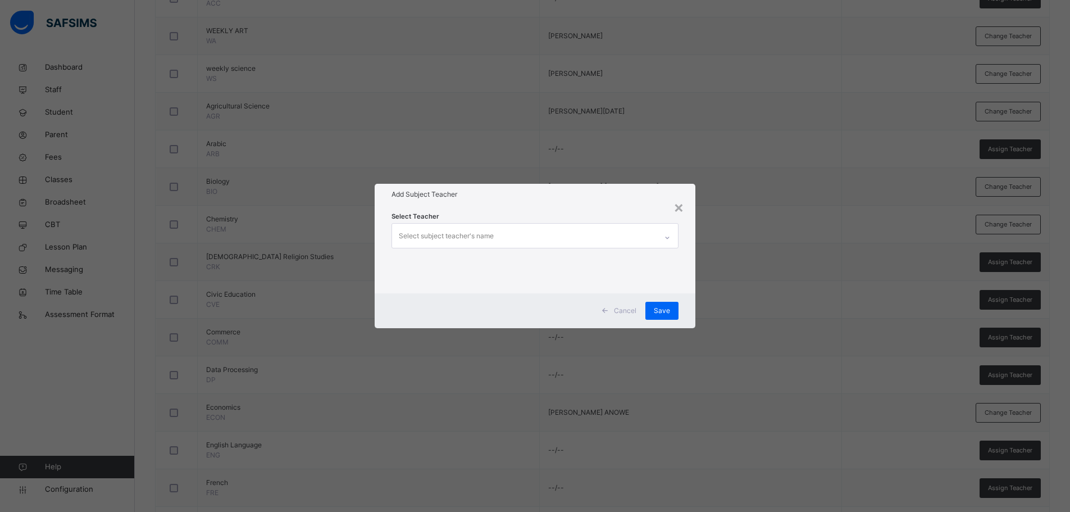
click at [525, 236] on div "Select subject teacher's name" at bounding box center [524, 236] width 265 height 24
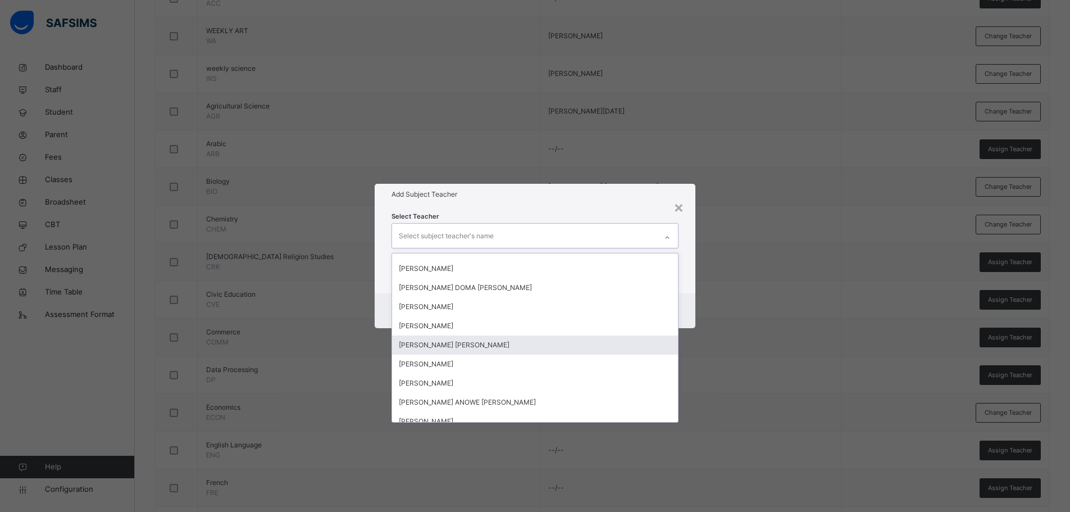
scroll to position [337, 0]
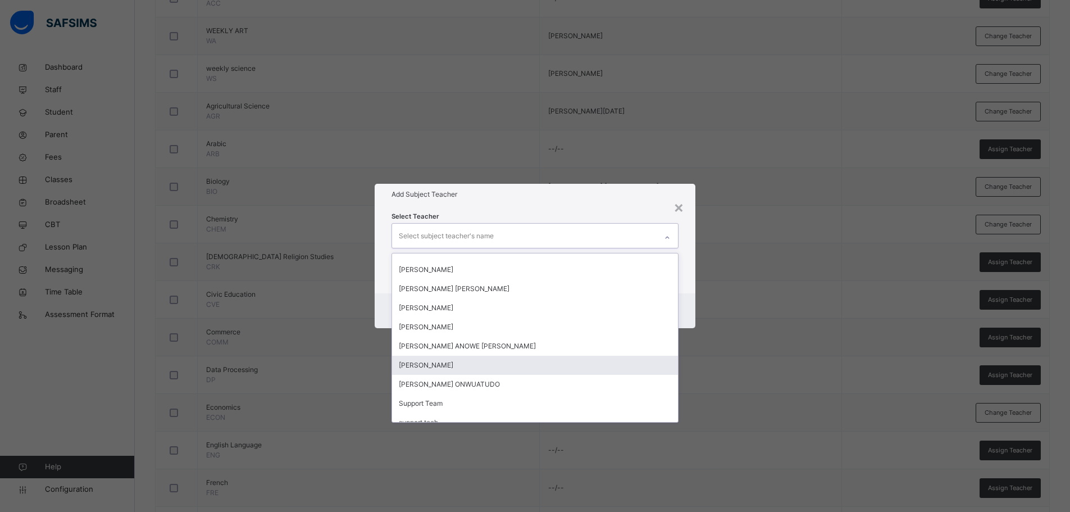
click at [498, 367] on div "PATIENCE AMAYA KADUNA" at bounding box center [535, 364] width 286 height 19
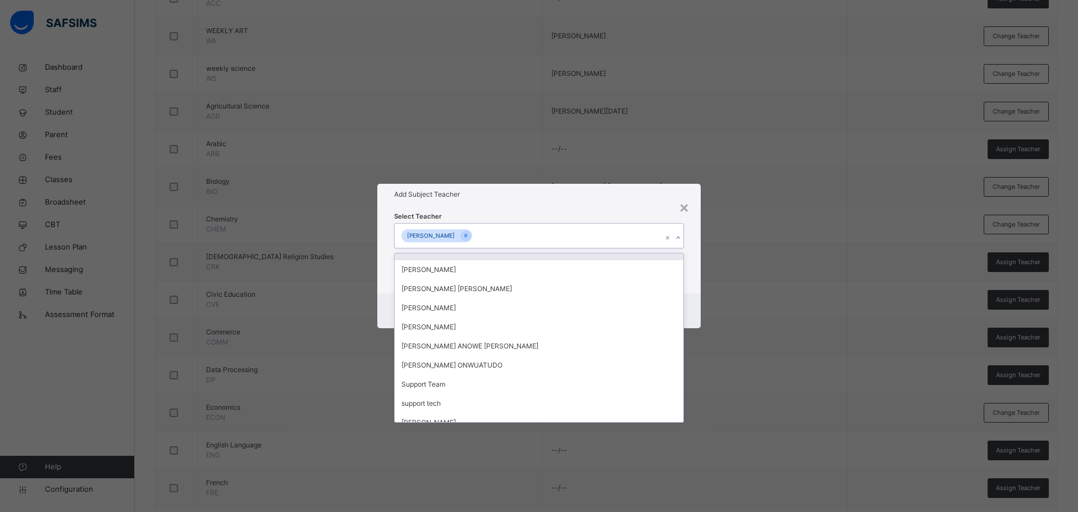
click at [517, 201] on div "Add Subject Teacher" at bounding box center [538, 194] width 323 height 21
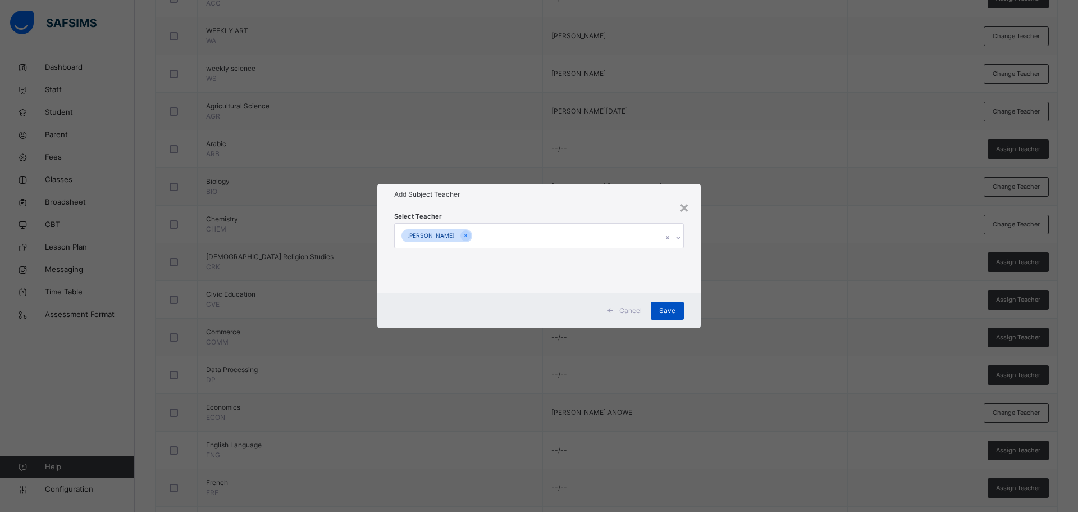
click at [669, 313] on span "Save" at bounding box center [667, 310] width 16 height 10
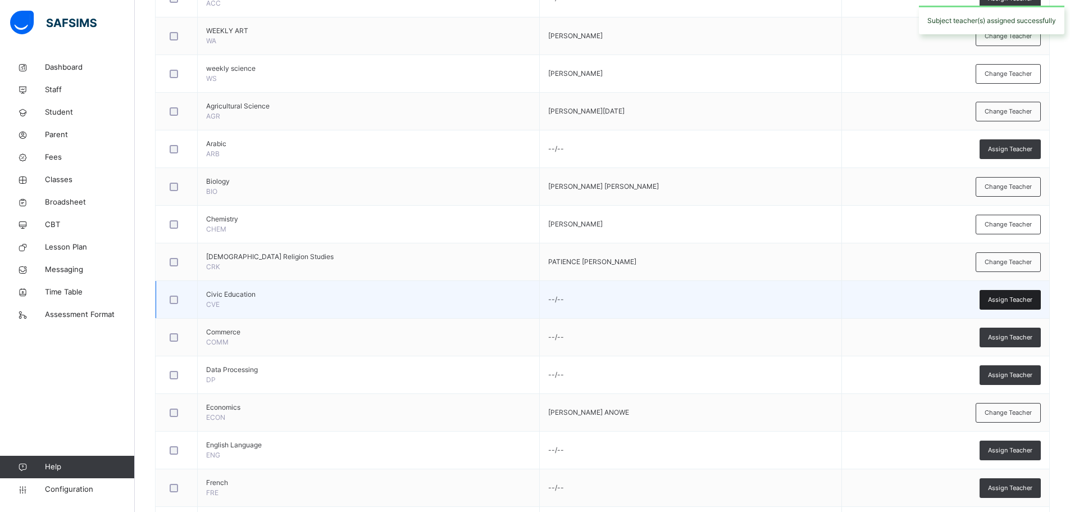
click at [1004, 302] on span "Assign Teacher" at bounding box center [1010, 300] width 44 height 10
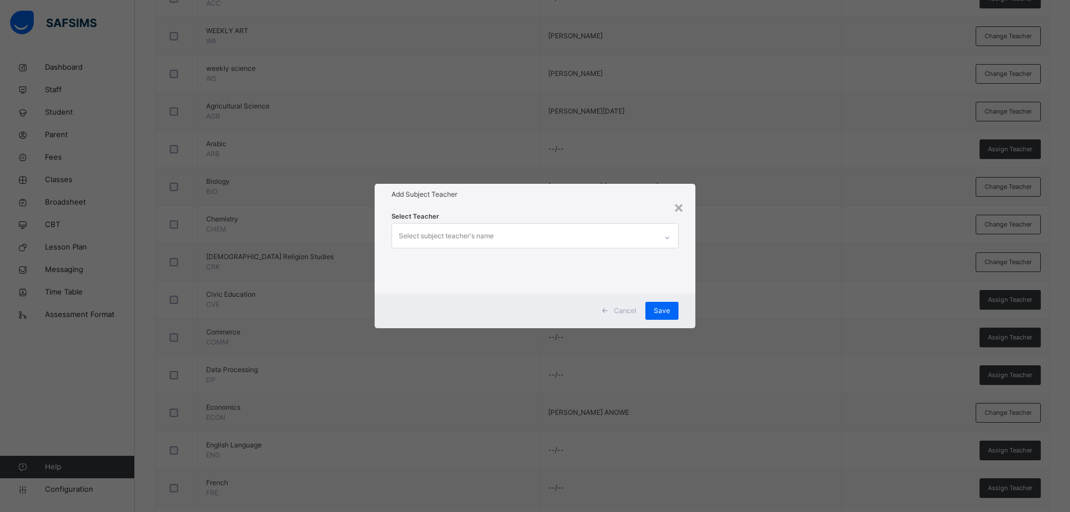
click at [554, 236] on div "Select subject teacher's name" at bounding box center [524, 236] width 265 height 24
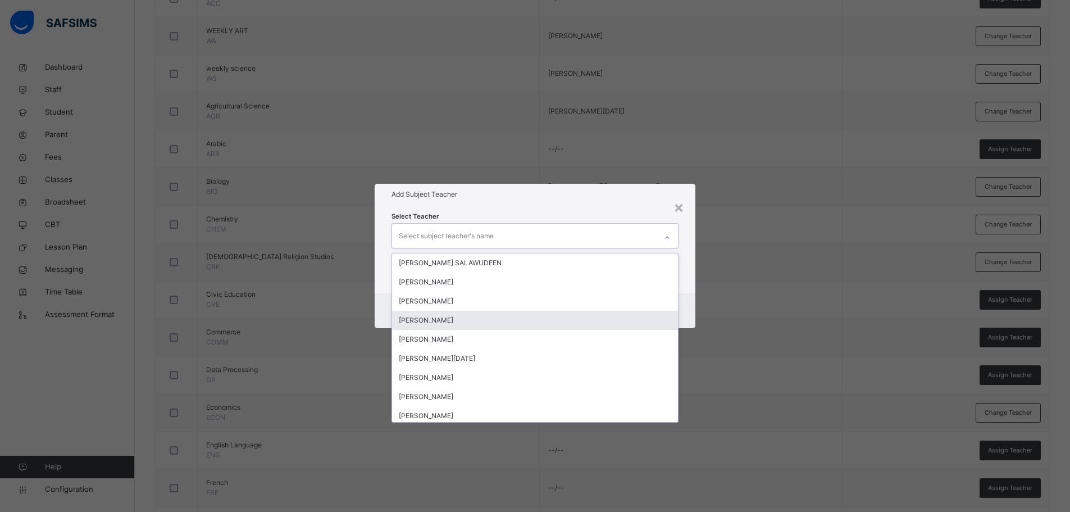
click at [458, 317] on div "[PERSON_NAME]" at bounding box center [535, 320] width 286 height 19
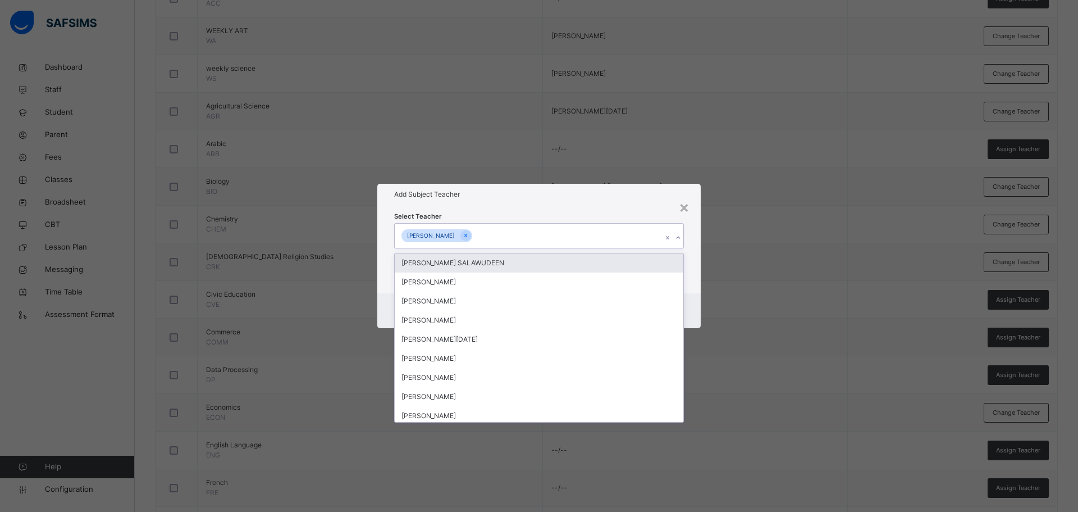
click at [480, 198] on h1 "Add Subject Teacher" at bounding box center [539, 194] width 290 height 10
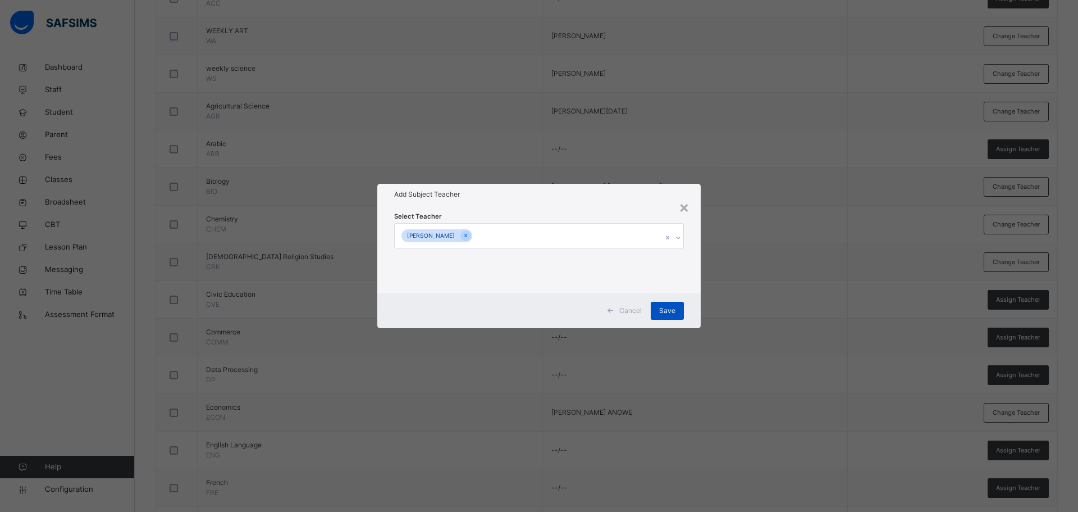
click at [672, 308] on span "Save" at bounding box center [667, 310] width 16 height 10
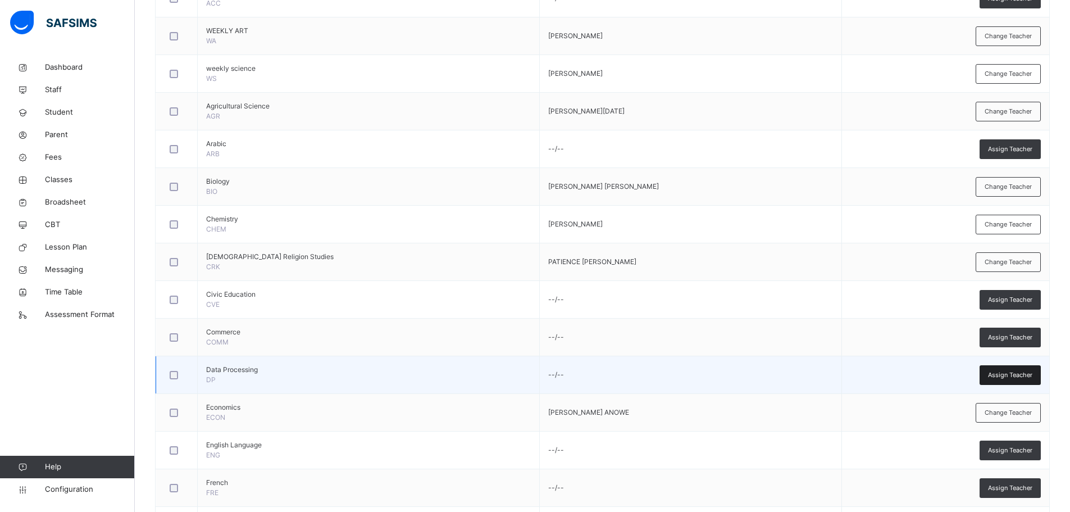
click at [1002, 376] on span "Assign Teacher" at bounding box center [1010, 375] width 44 height 10
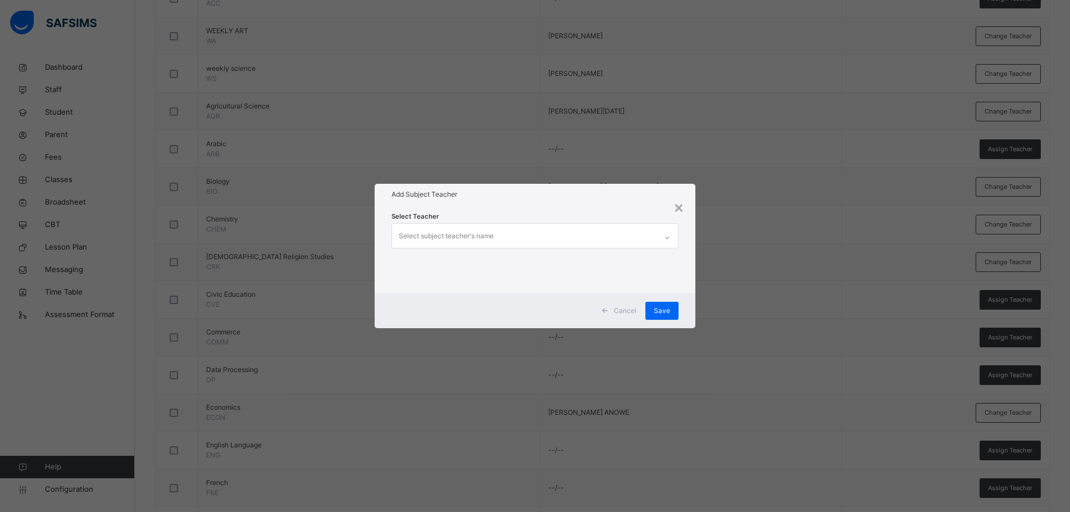
click at [555, 236] on div "Select subject teacher's name" at bounding box center [524, 236] width 265 height 24
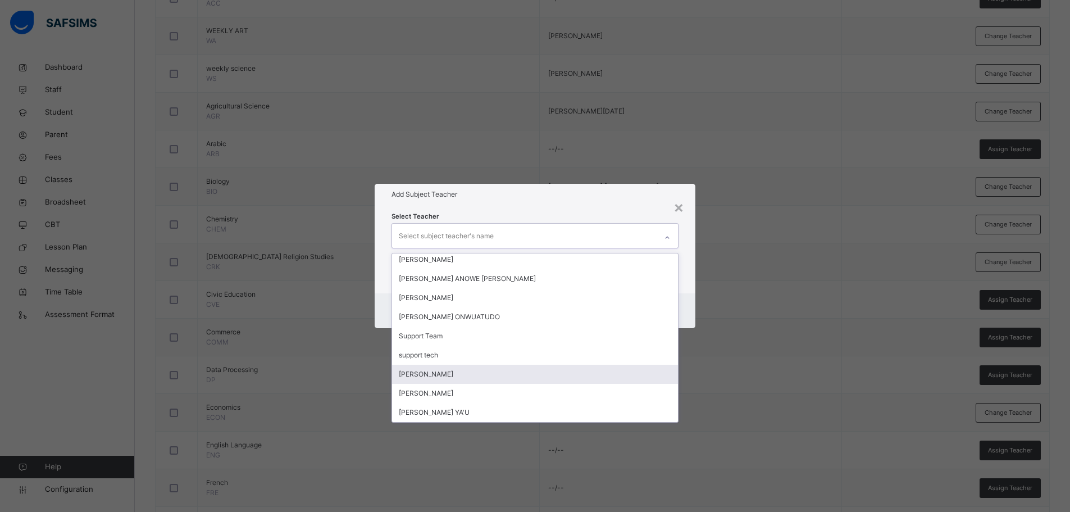
click at [494, 370] on div "[PERSON_NAME]" at bounding box center [535, 373] width 286 height 19
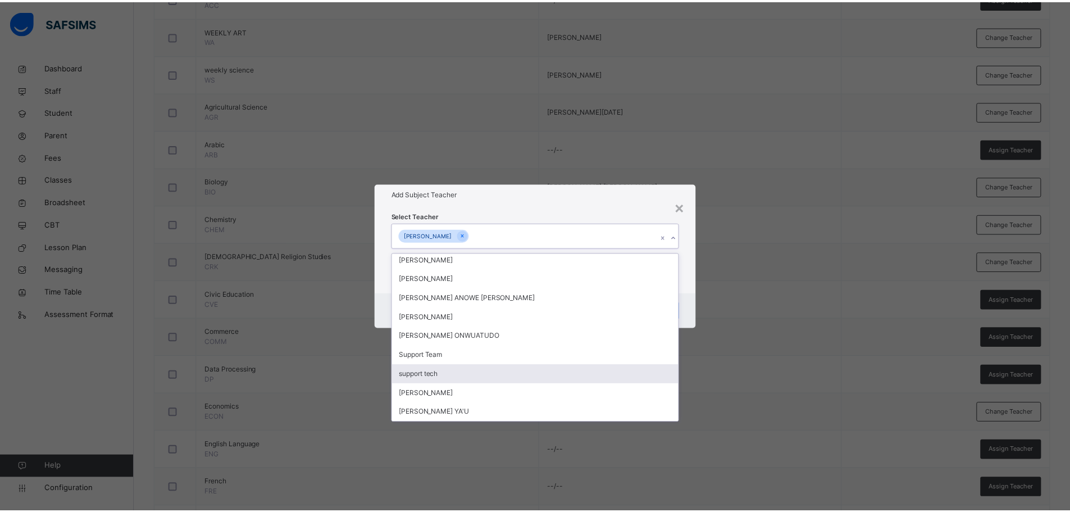
scroll to position [385, 0]
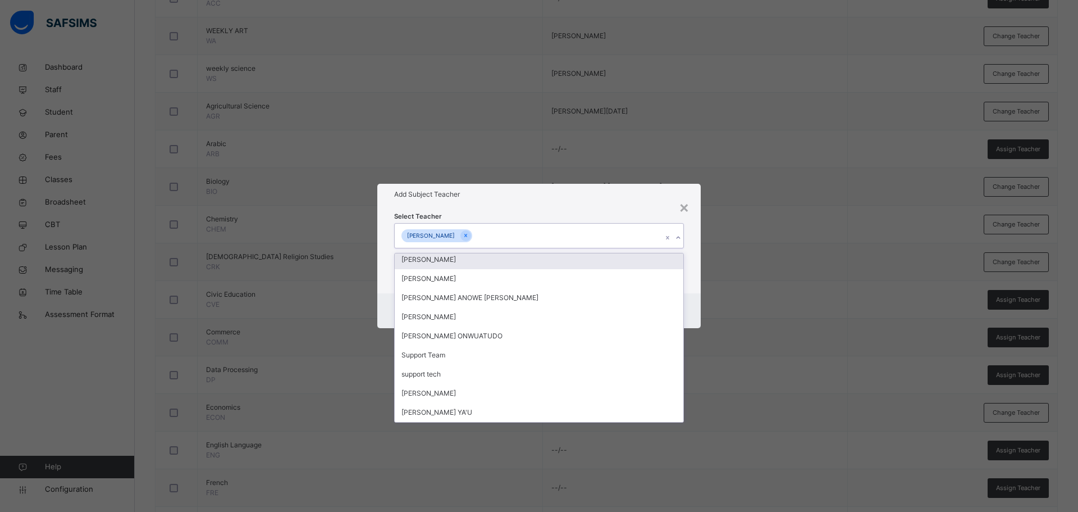
click at [531, 193] on h1 "Add Subject Teacher" at bounding box center [539, 194] width 290 height 10
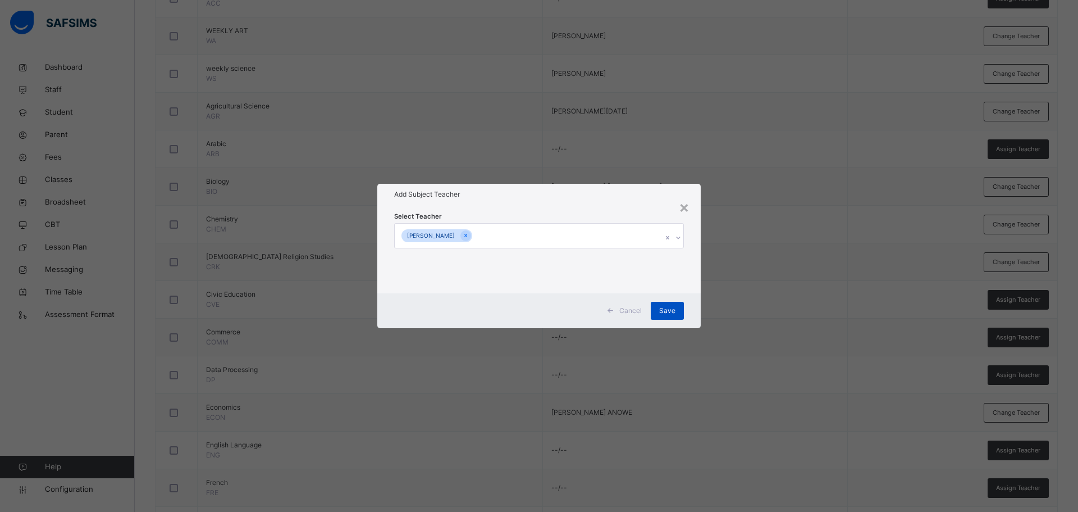
click at [670, 309] on span "Save" at bounding box center [667, 310] width 16 height 10
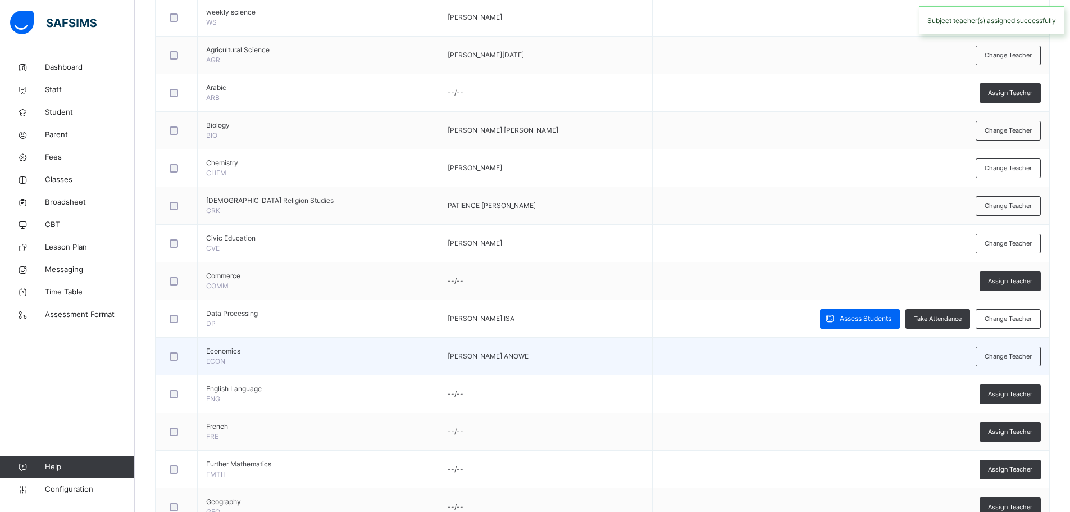
scroll to position [488, 0]
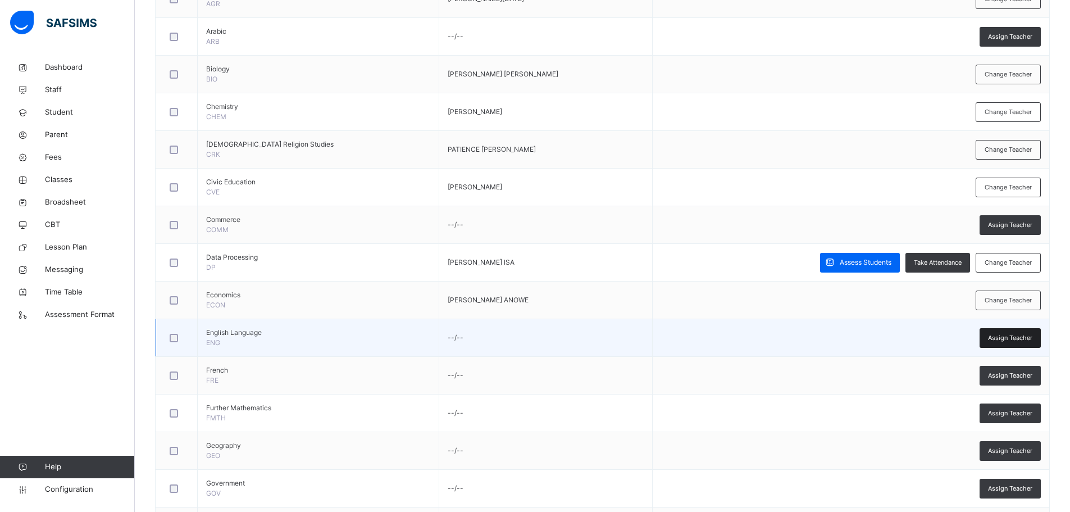
click at [1004, 339] on span "Assign Teacher" at bounding box center [1010, 338] width 44 height 10
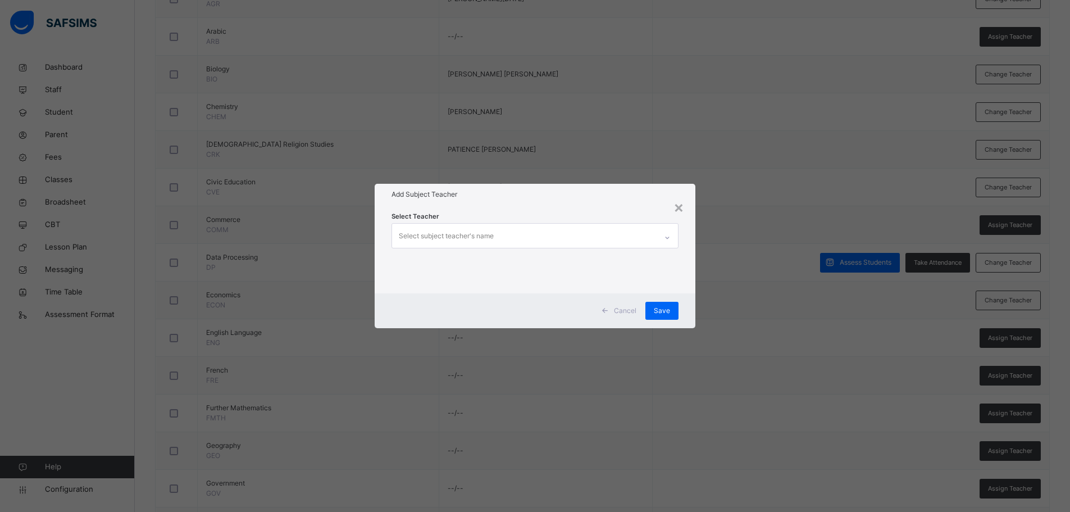
click at [573, 225] on div "Select subject teacher's name" at bounding box center [524, 236] width 265 height 24
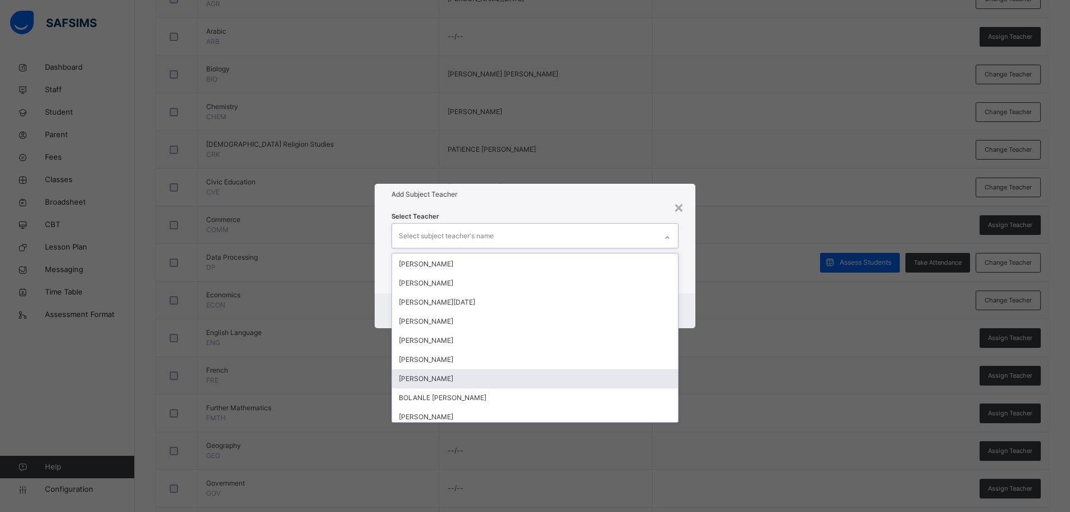
scroll to position [112, 0]
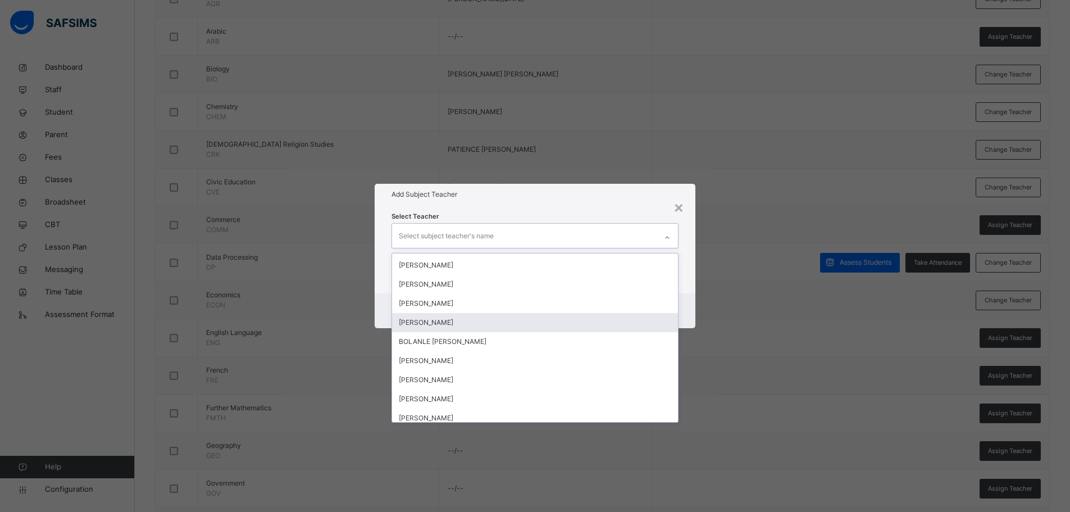
click at [455, 319] on div "BETTY MARKUS" at bounding box center [535, 322] width 286 height 19
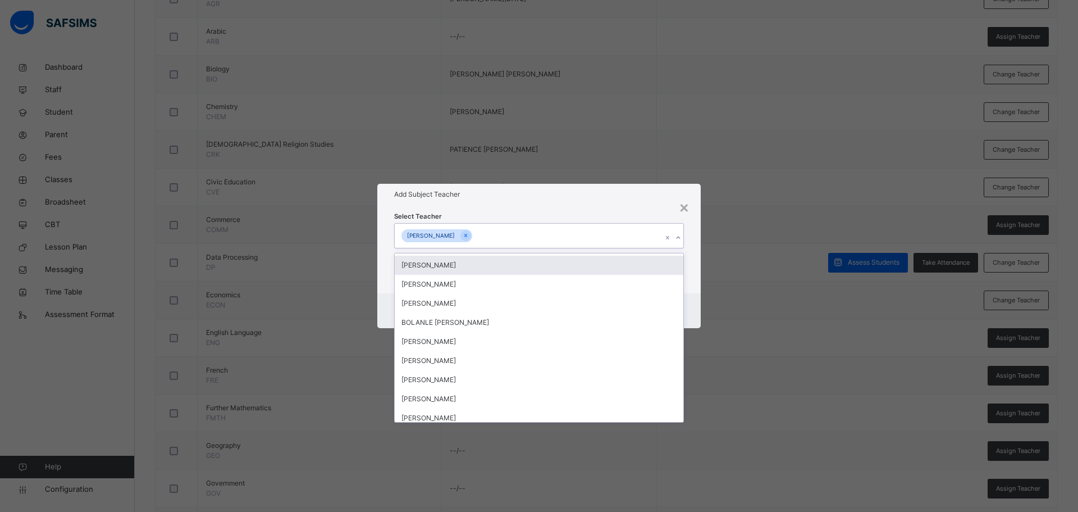
click at [591, 193] on h1 "Add Subject Teacher" at bounding box center [539, 194] width 290 height 10
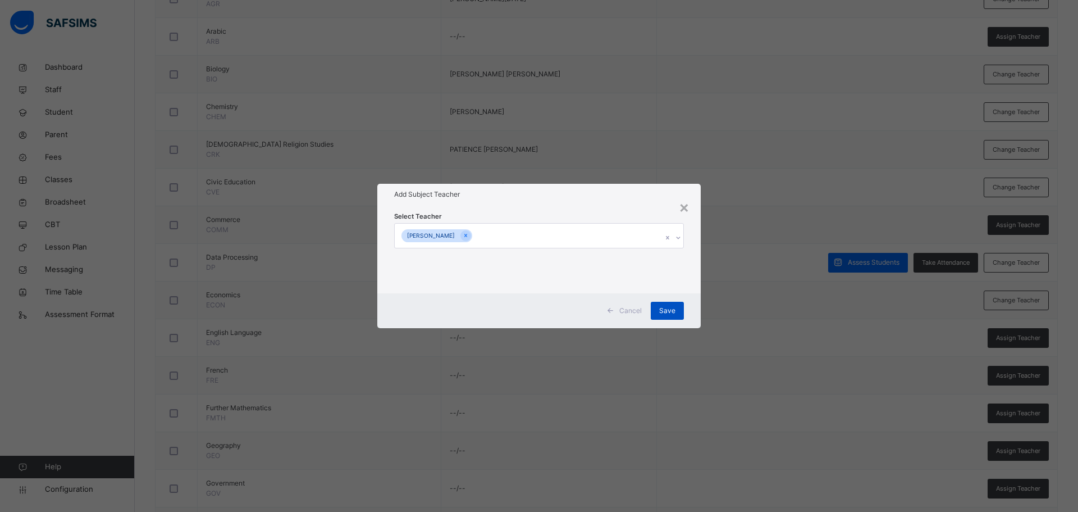
click at [669, 310] on span "Save" at bounding box center [667, 310] width 16 height 10
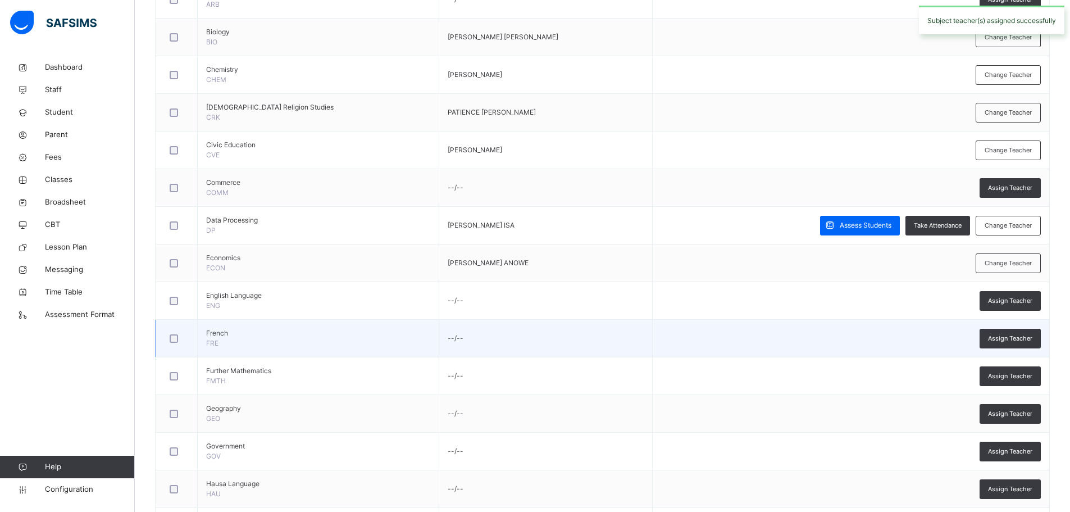
scroll to position [544, 0]
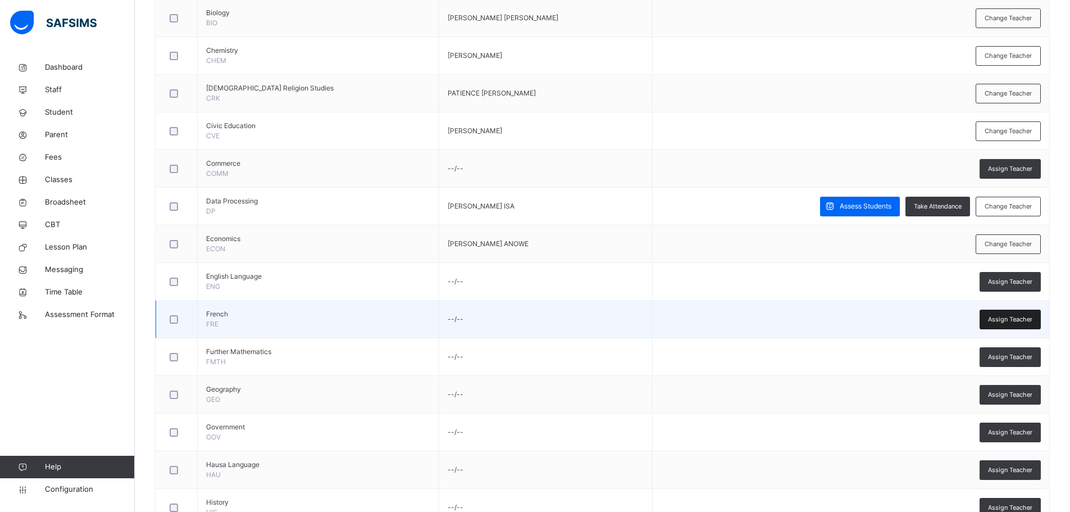
click at [996, 316] on span "Assign Teacher" at bounding box center [1010, 319] width 44 height 10
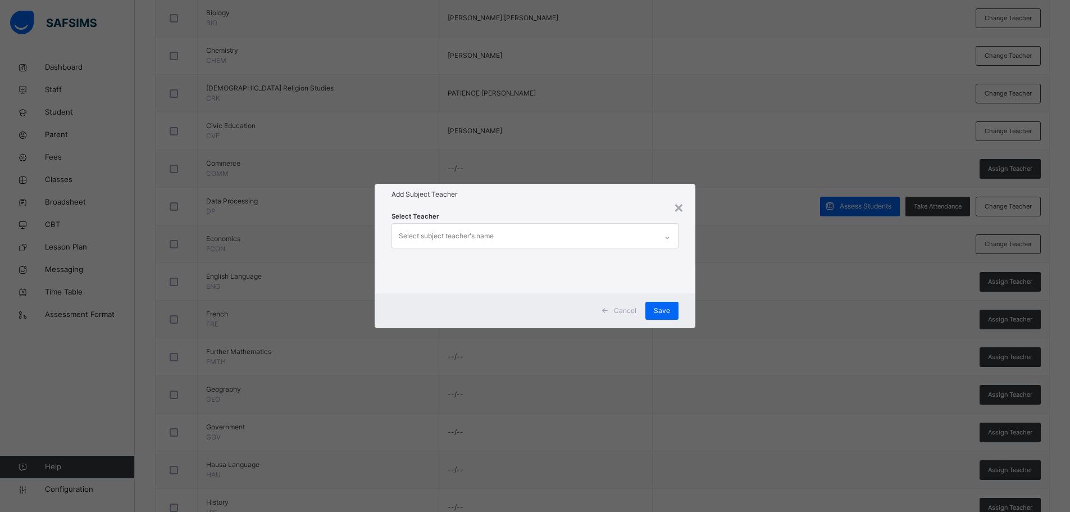
click at [519, 234] on div "Select subject teacher's name" at bounding box center [524, 236] width 265 height 24
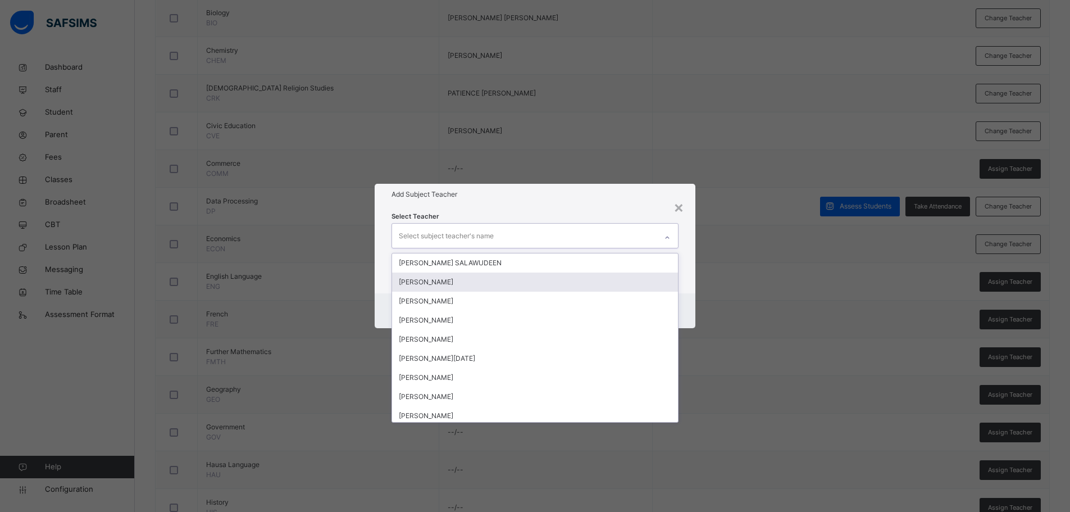
click at [432, 282] on div "[PERSON_NAME]" at bounding box center [535, 281] width 286 height 19
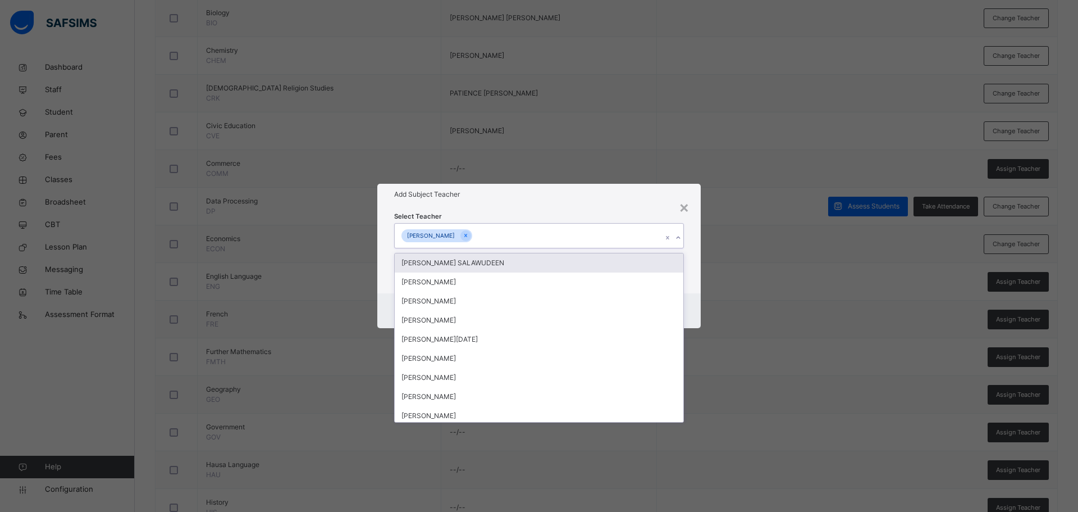
click at [467, 206] on div "Select Teacher option YUSUF RAUFU, selected. option FARUK AFOLABI SALAWUDEEN fo…" at bounding box center [538, 249] width 323 height 88
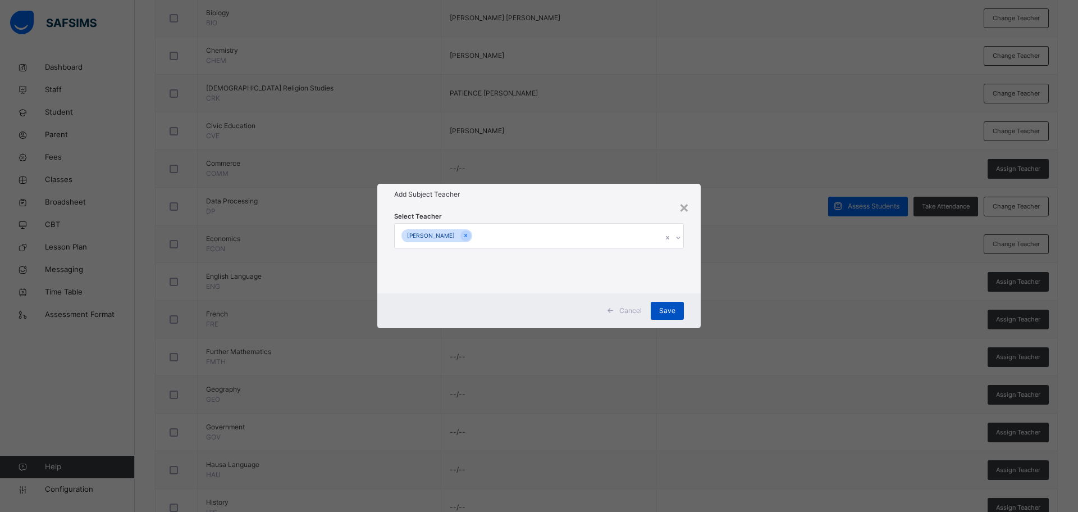
click at [671, 314] on span "Save" at bounding box center [667, 310] width 16 height 10
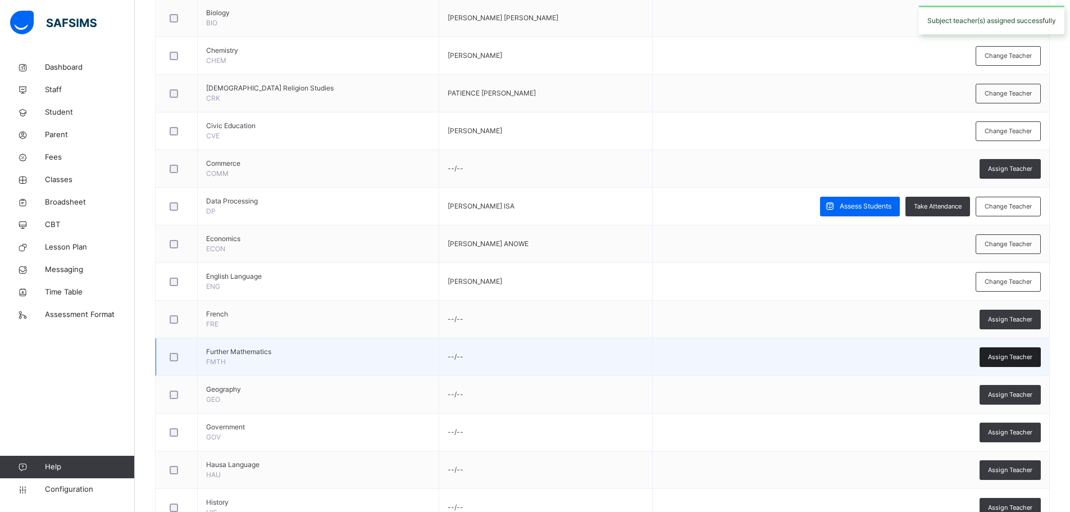
click at [1003, 357] on span "Assign Teacher" at bounding box center [1010, 357] width 44 height 10
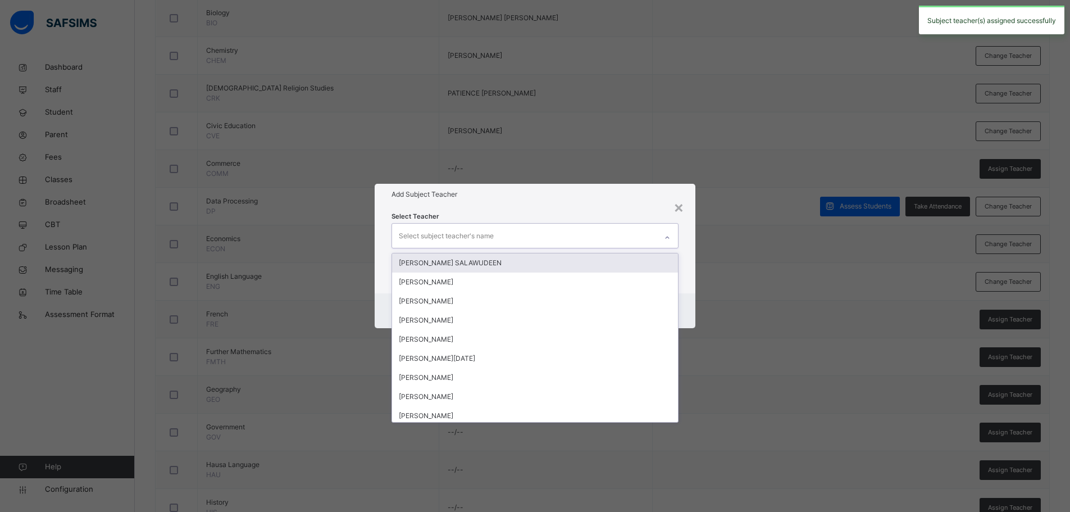
click at [504, 232] on div "Select subject teacher's name" at bounding box center [524, 236] width 265 height 24
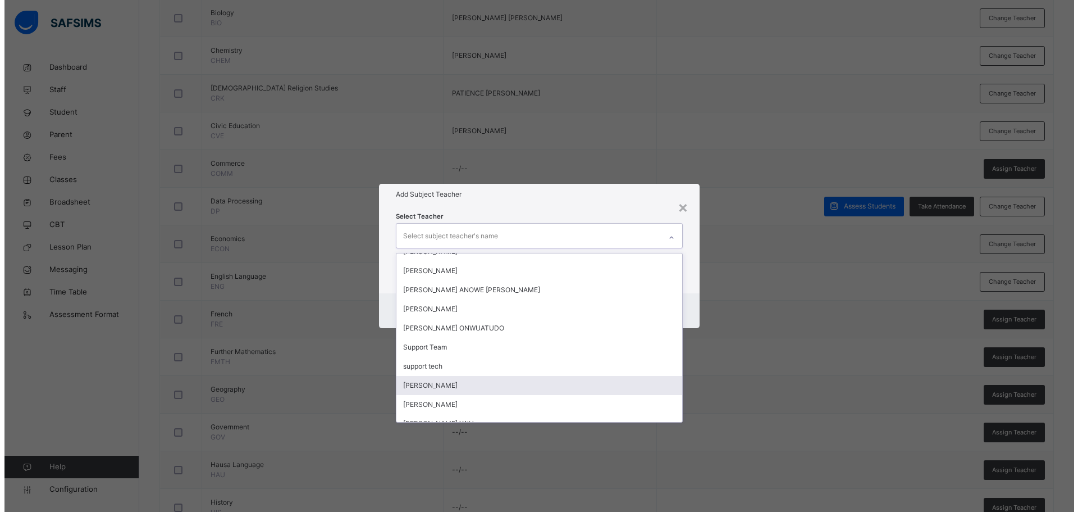
scroll to position [404, 0]
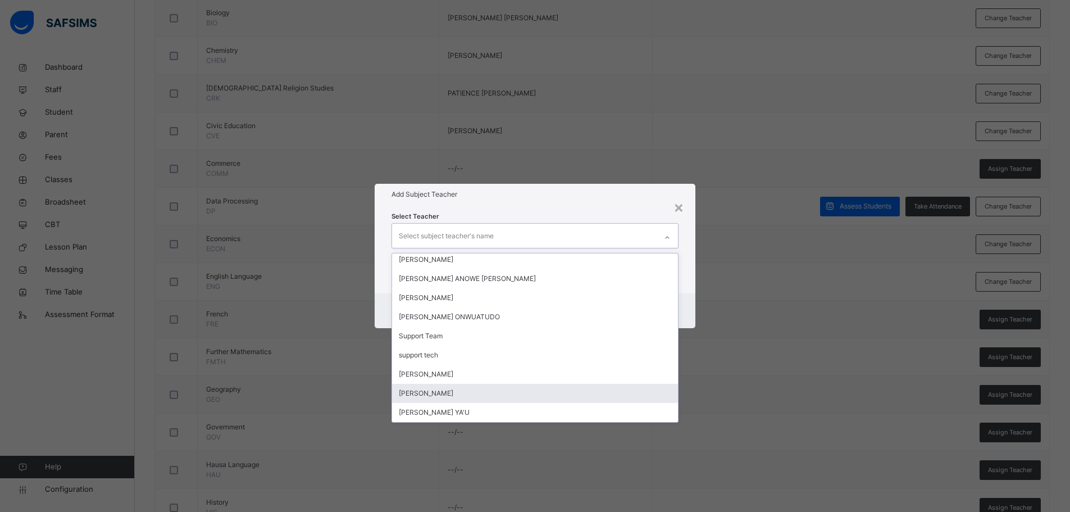
click at [469, 391] on div "[PERSON_NAME]" at bounding box center [535, 393] width 286 height 19
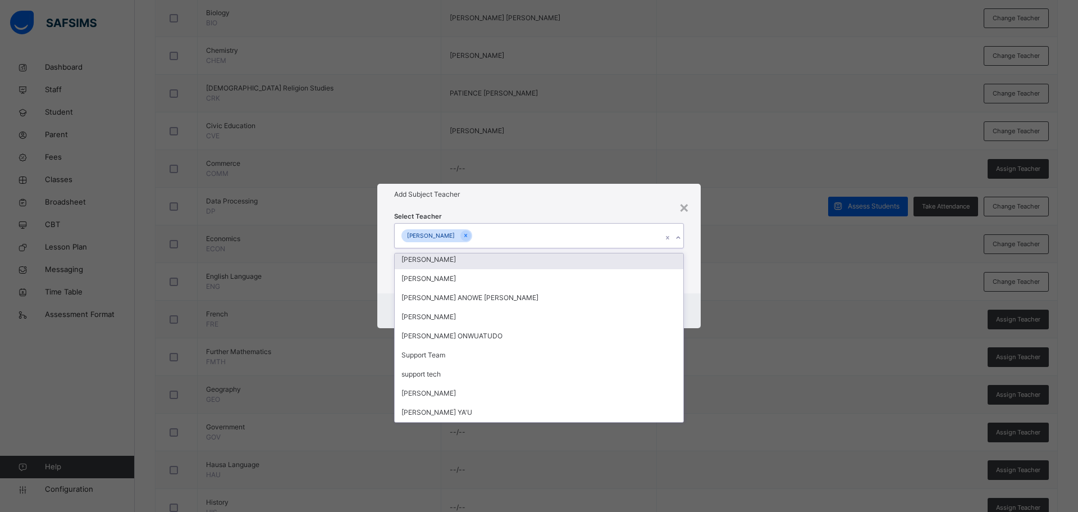
click at [542, 207] on div "Select Teacher option ABUBAKAR UMAR IMRAN, selected. option Hamid Bashir focuse…" at bounding box center [538, 249] width 323 height 88
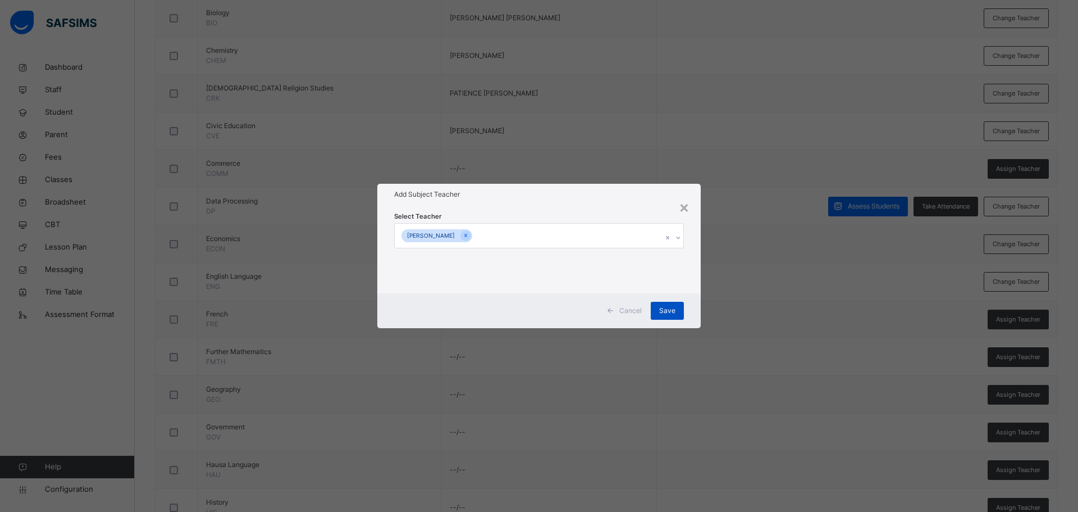
click at [670, 308] on span "Save" at bounding box center [667, 310] width 16 height 10
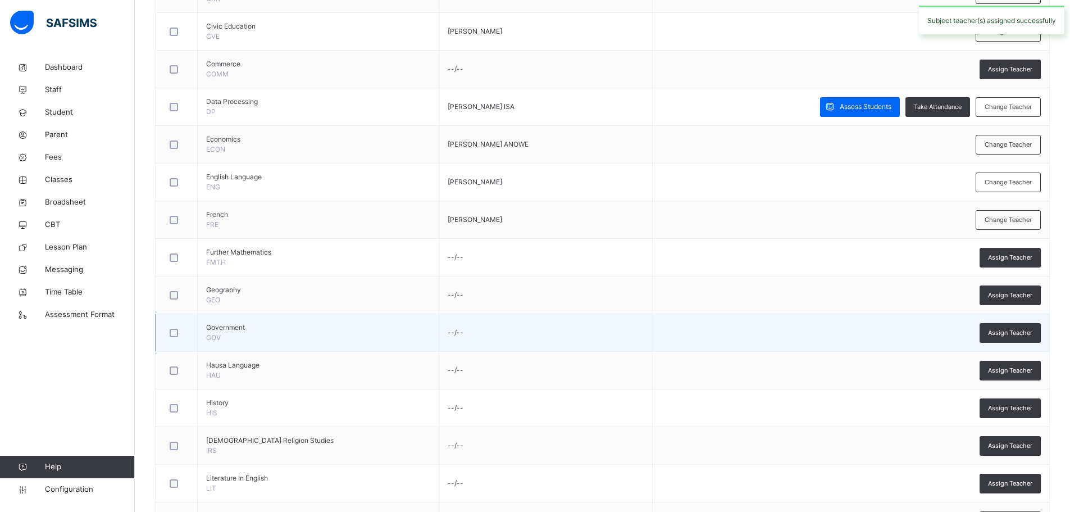
scroll to position [656, 0]
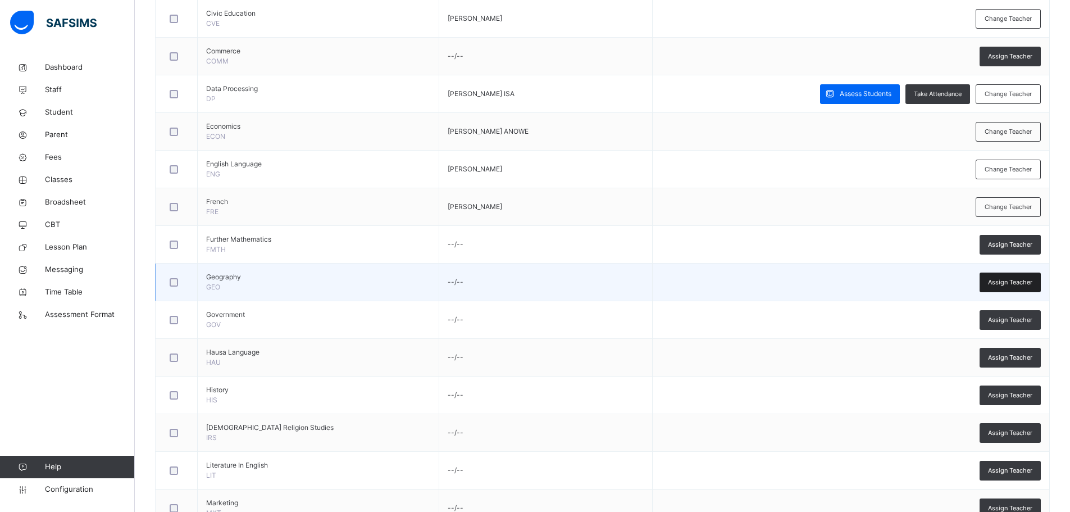
click at [1023, 280] on span "Assign Teacher" at bounding box center [1010, 282] width 44 height 10
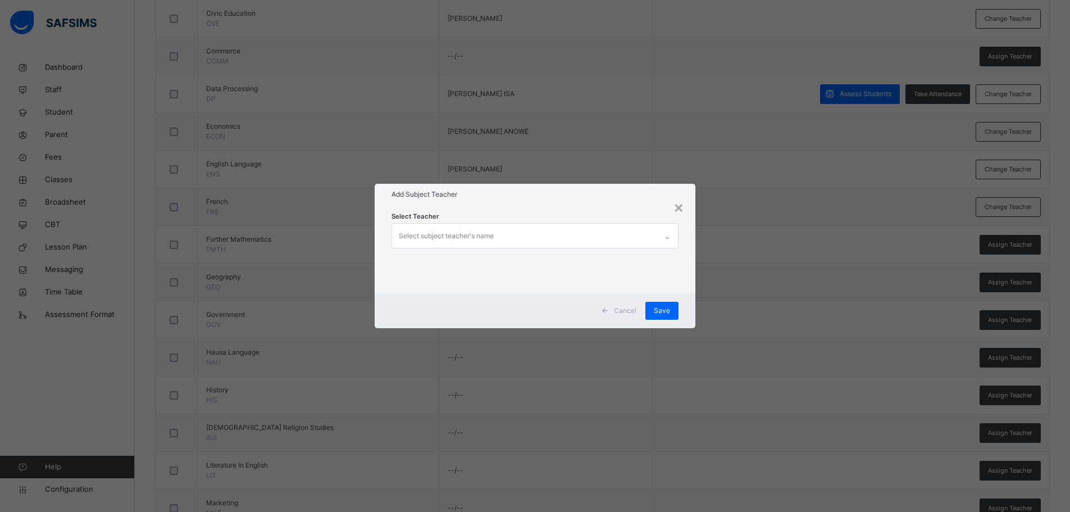
click at [509, 234] on div "Select subject teacher's name" at bounding box center [524, 236] width 265 height 24
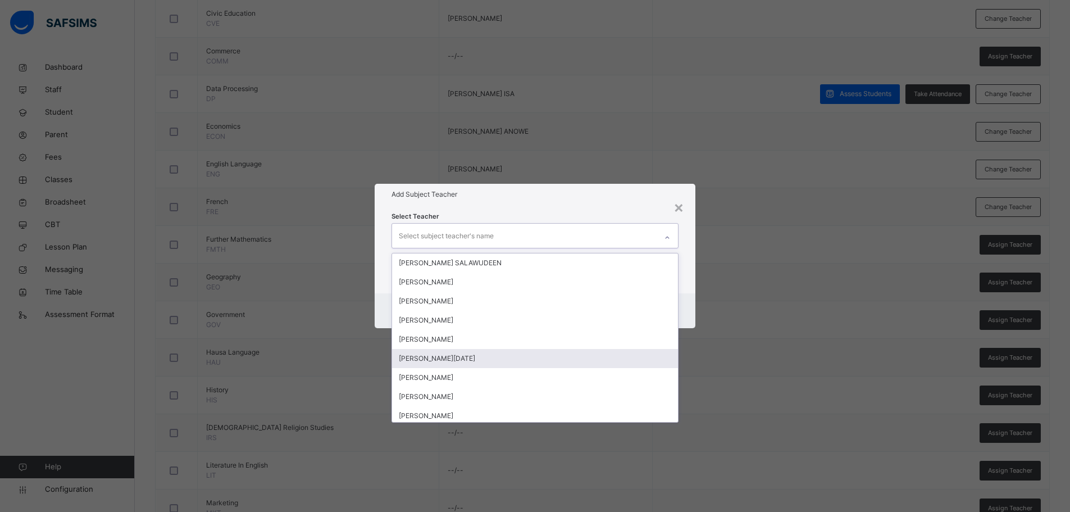
click at [472, 353] on div "PAUL MONDAY ABU" at bounding box center [535, 358] width 286 height 19
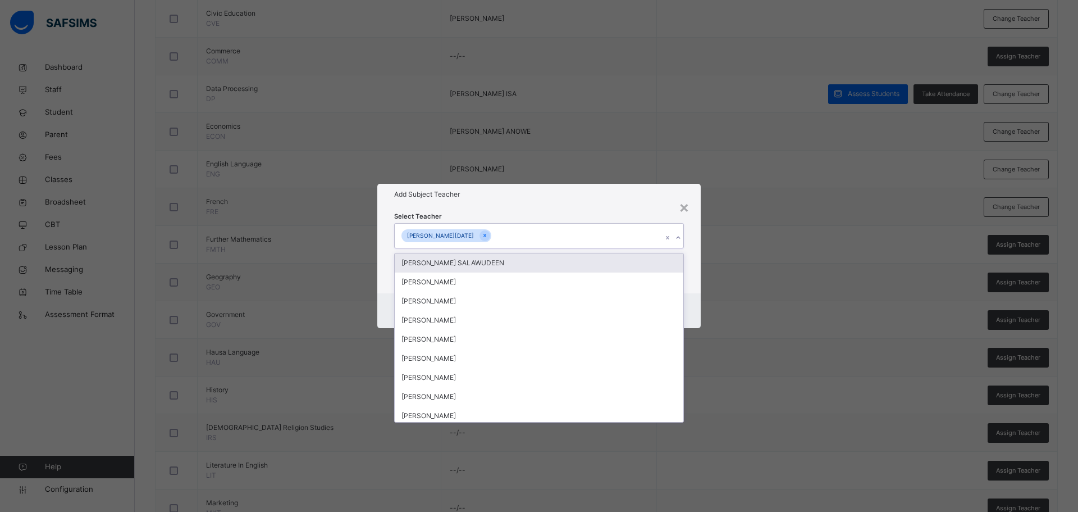
click at [499, 206] on div "Select Teacher option PAUL MONDAY ABU, selected. option FARUK AFOLABI SALAWUDEE…" at bounding box center [538, 249] width 323 height 88
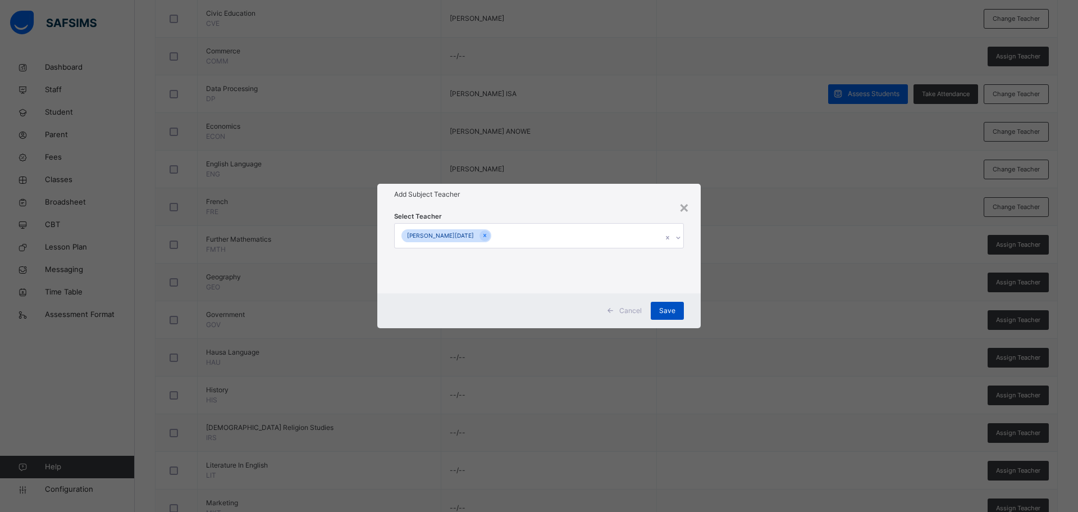
click at [667, 313] on span "Save" at bounding box center [667, 310] width 16 height 10
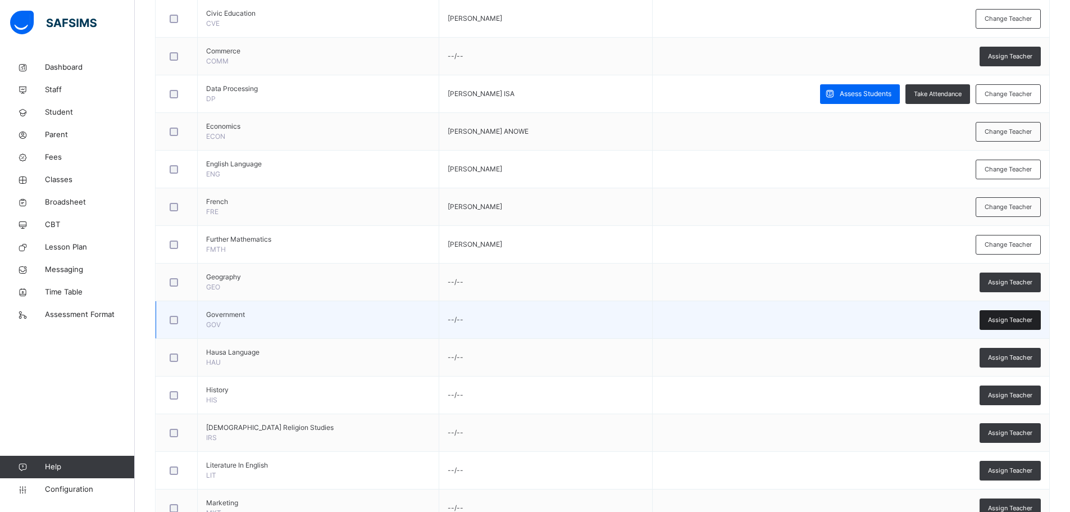
click at [1005, 322] on span "Assign Teacher" at bounding box center [1010, 320] width 44 height 10
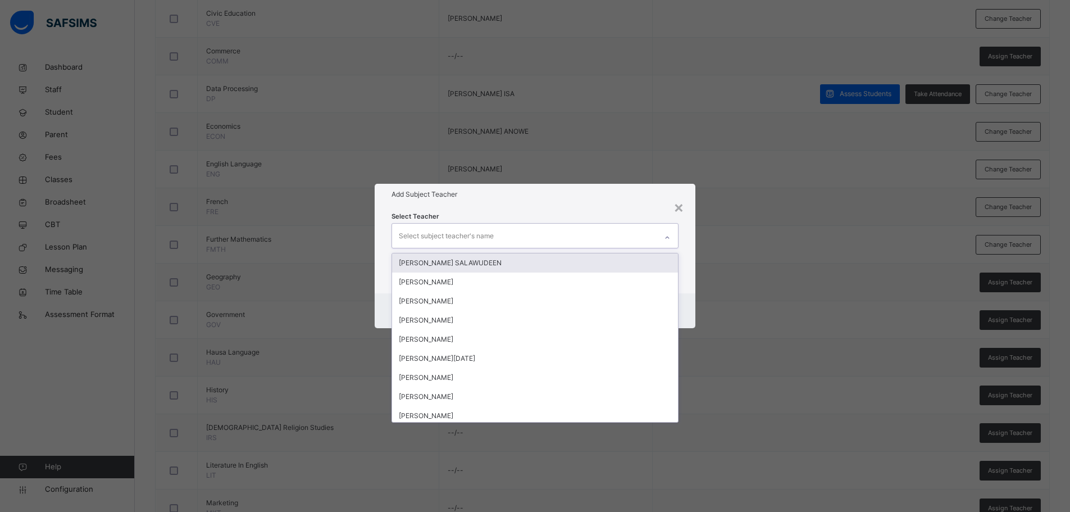
click at [513, 236] on div "Select subject teacher's name" at bounding box center [524, 236] width 265 height 24
click at [418, 281] on div "[PERSON_NAME]" at bounding box center [535, 281] width 286 height 19
click at [463, 234] on icon at bounding box center [466, 235] width 6 height 8
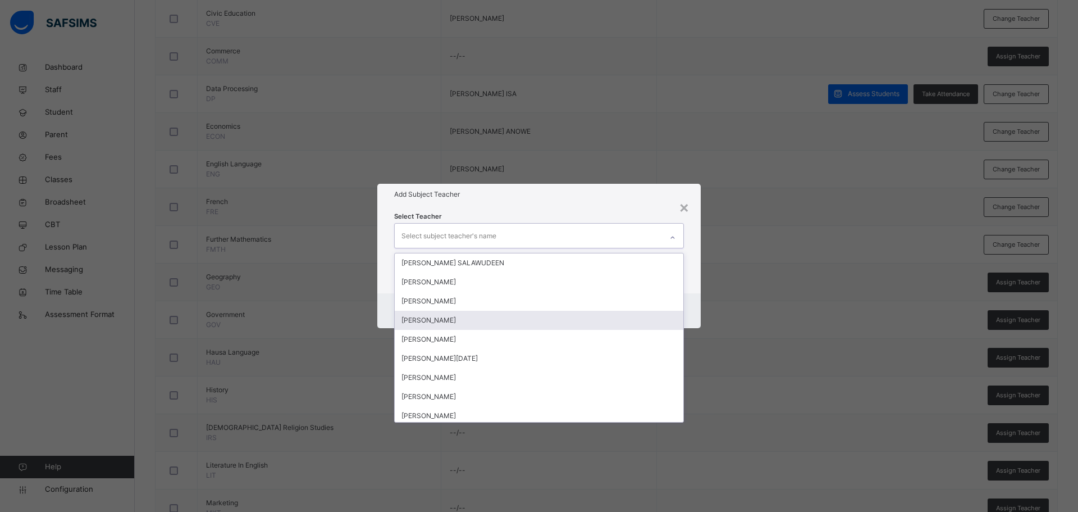
click at [457, 321] on div "[PERSON_NAME]" at bounding box center [539, 320] width 289 height 19
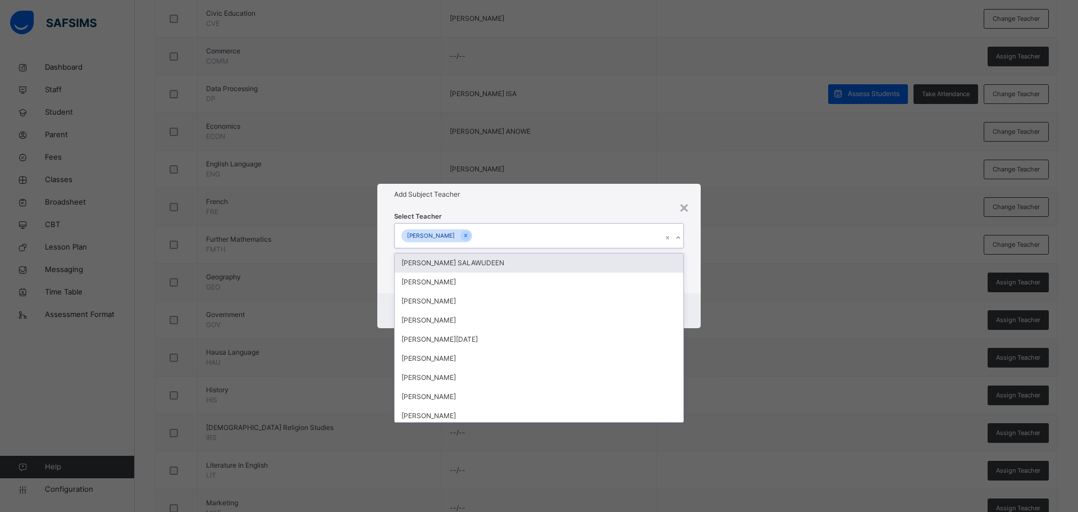
click at [504, 206] on div "Select Teacher option VICTORIA SALIFU, selected. option FARUK AFOLABI SALAWUDEE…" at bounding box center [538, 249] width 323 height 88
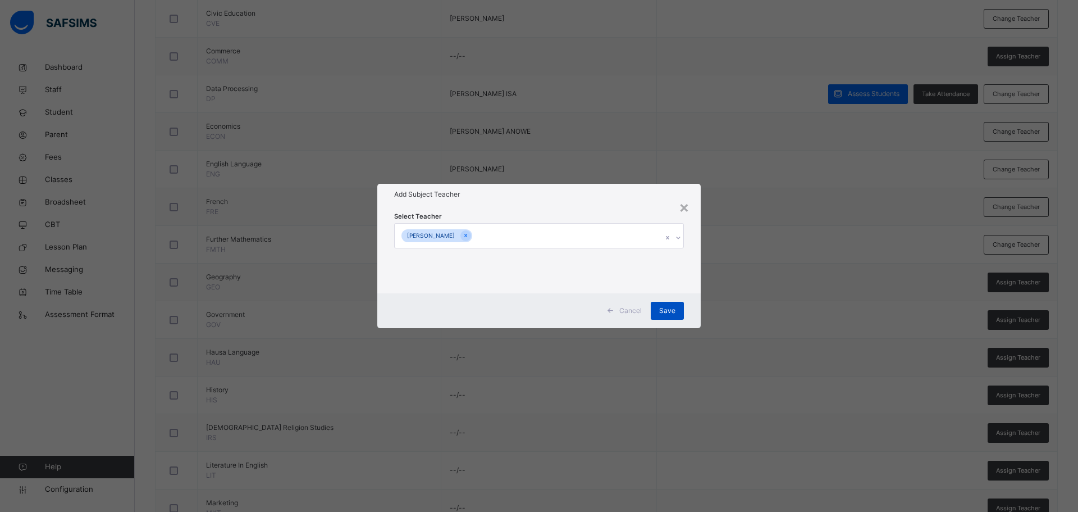
click at [672, 309] on span "Save" at bounding box center [667, 310] width 16 height 10
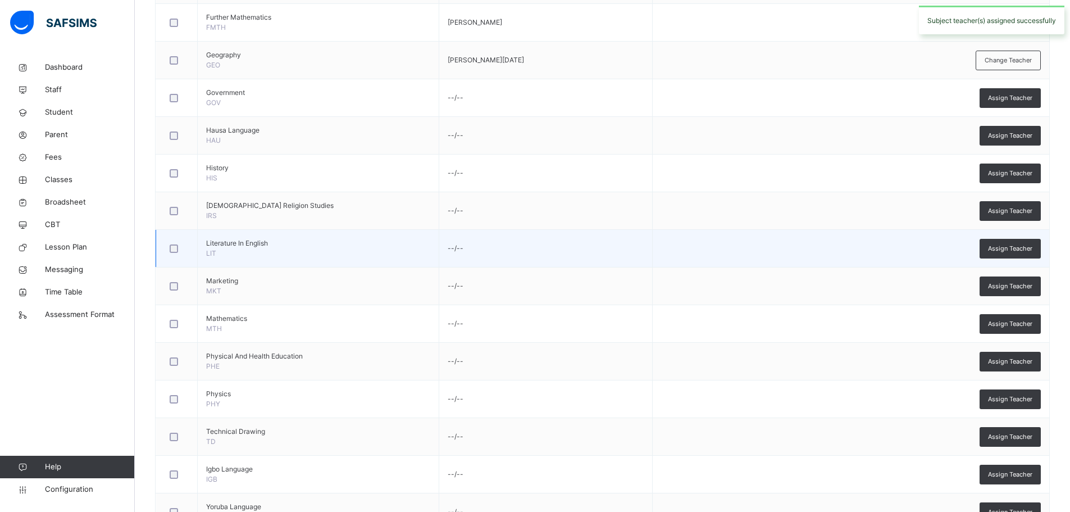
scroll to position [881, 0]
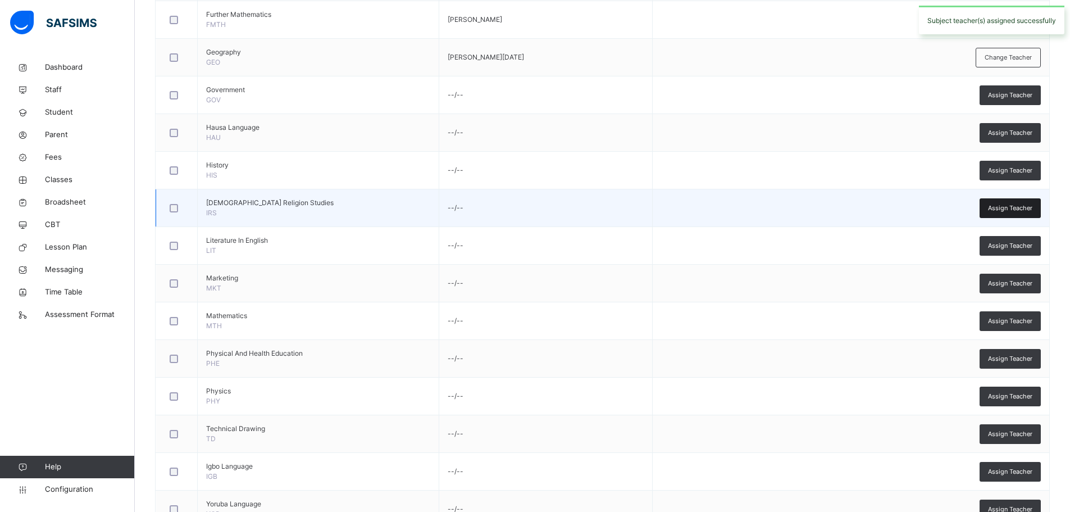
click at [1007, 208] on span "Assign Teacher" at bounding box center [1010, 208] width 44 height 10
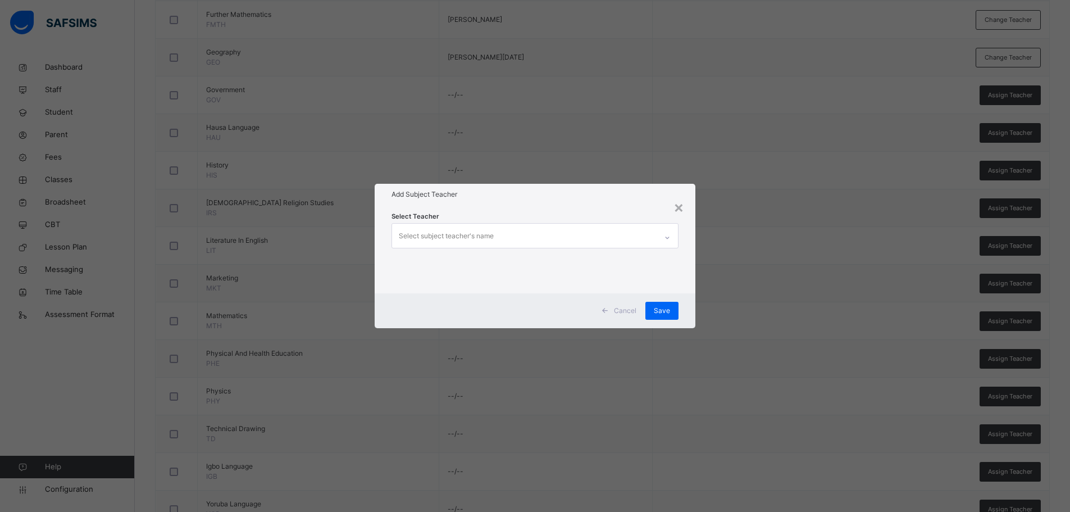
click at [495, 236] on div "Select subject teacher's name" at bounding box center [524, 236] width 265 height 24
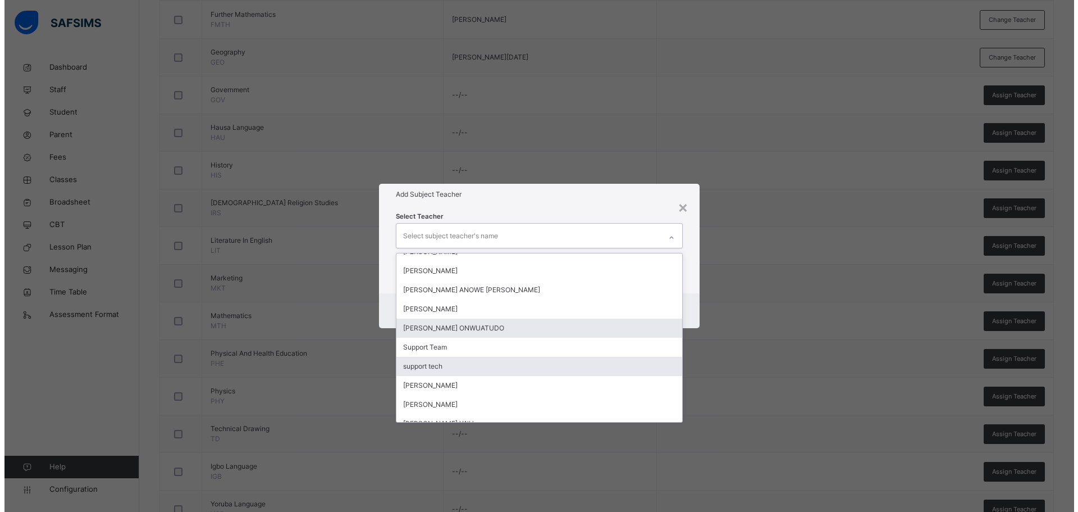
scroll to position [404, 0]
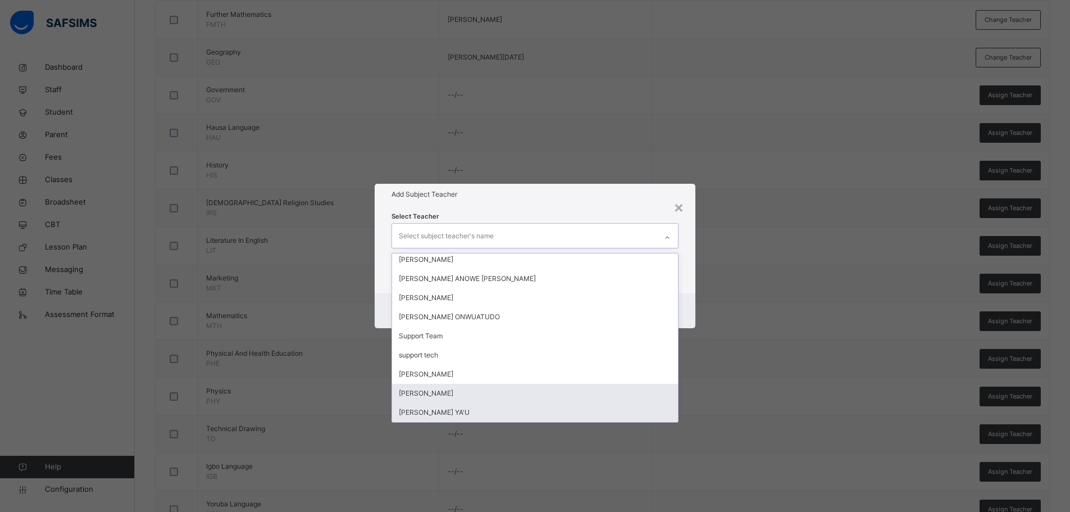
click at [450, 409] on div "[PERSON_NAME] YA'U" at bounding box center [535, 412] width 286 height 19
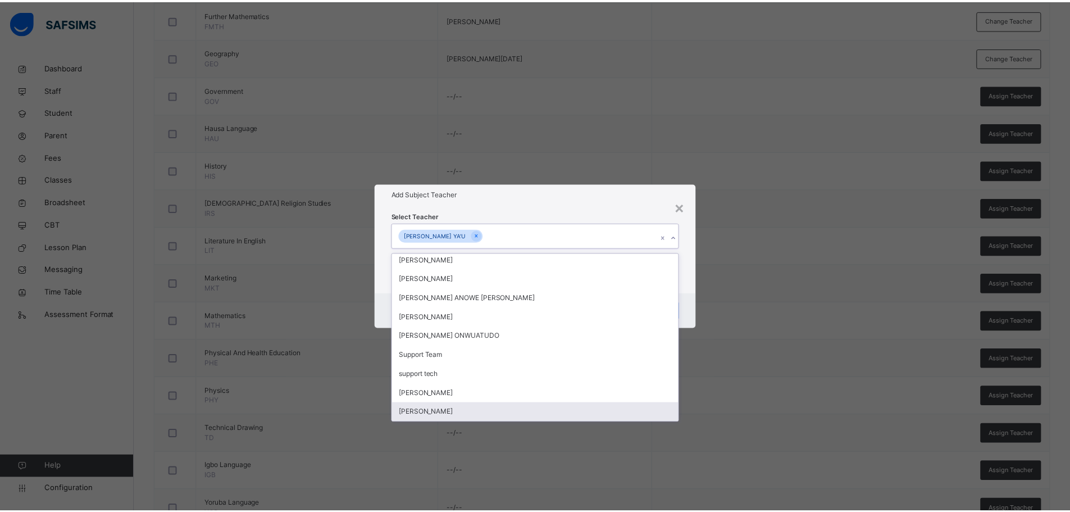
scroll to position [385, 0]
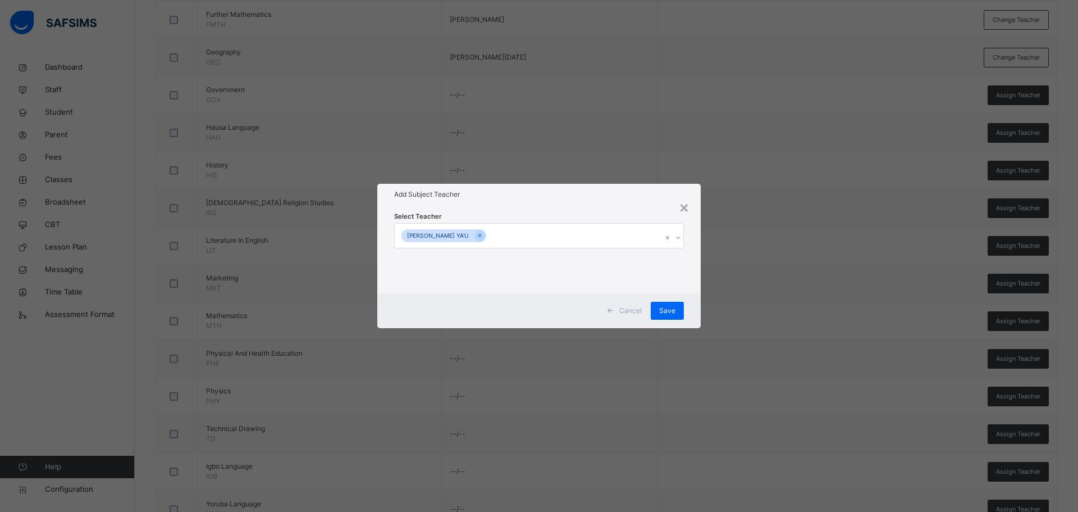
click at [511, 208] on div "Select Teacher ISMAIL ABUAKAR YA'U" at bounding box center [538, 249] width 323 height 88
click at [672, 308] on span "Save" at bounding box center [667, 310] width 16 height 10
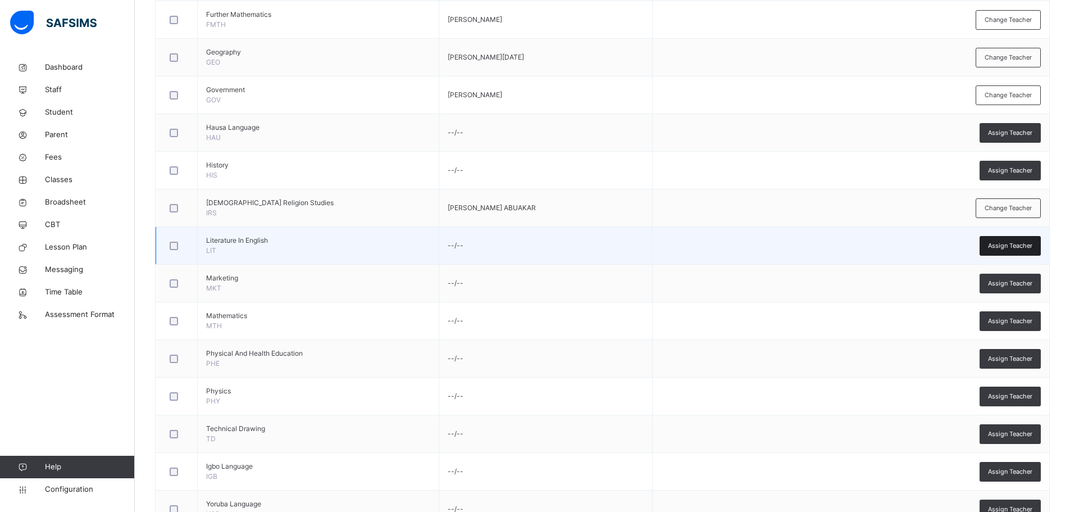
click at [1002, 243] on span "Assign Teacher" at bounding box center [1010, 246] width 44 height 10
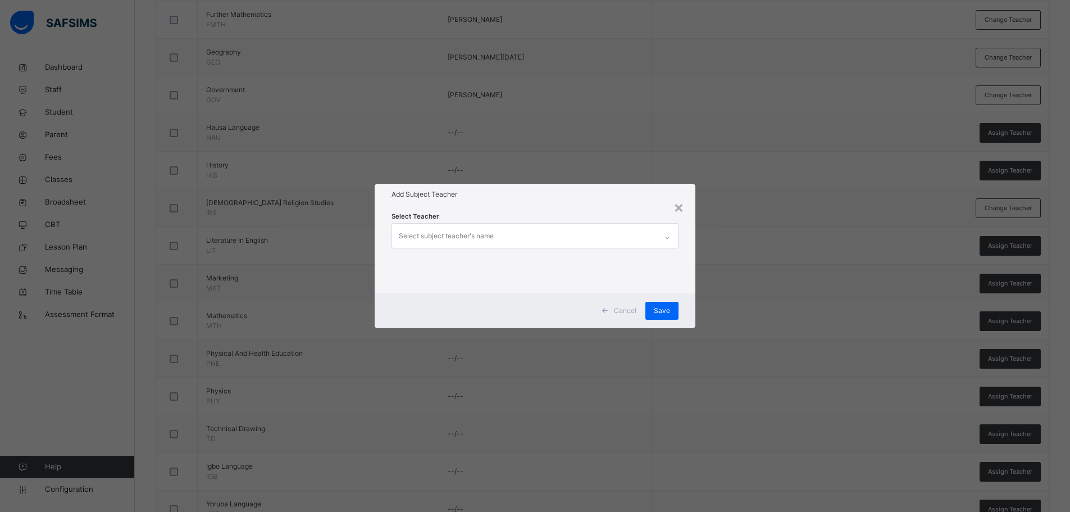
click at [493, 234] on div "Select subject teacher's name" at bounding box center [446, 235] width 95 height 21
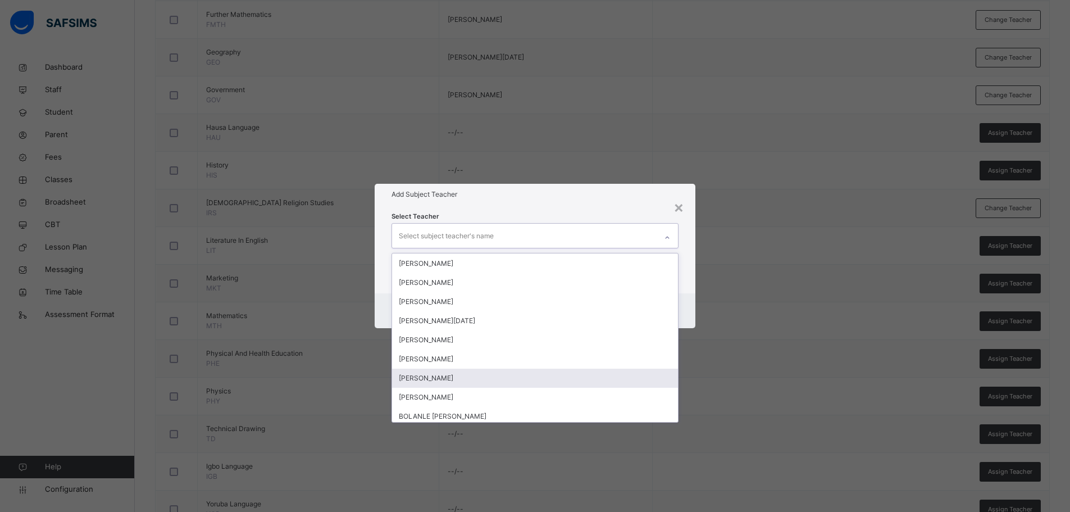
scroll to position [56, 0]
click at [428, 377] on div "BETTY MARKUS" at bounding box center [535, 378] width 286 height 19
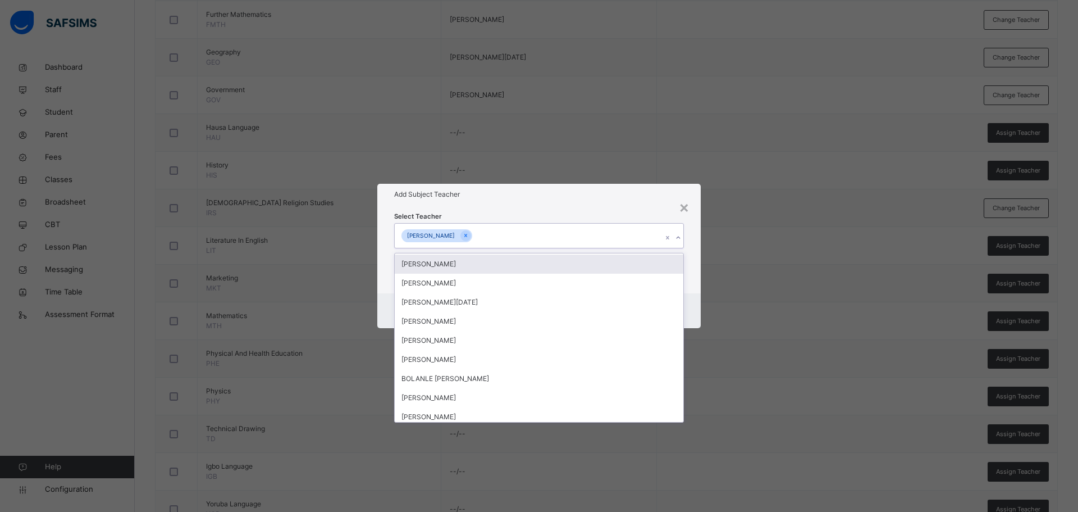
click at [500, 206] on div "Select Teacher option BETTY MARKUS, selected. option VICTORIA SALIFU focused, 4…" at bounding box center [538, 249] width 323 height 88
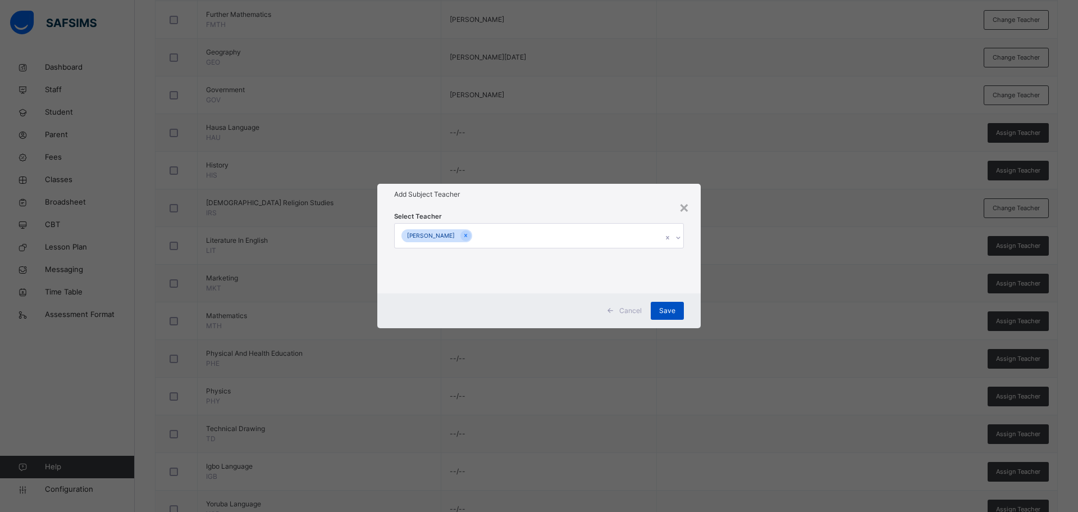
click at [679, 306] on div "Save" at bounding box center [667, 311] width 33 height 18
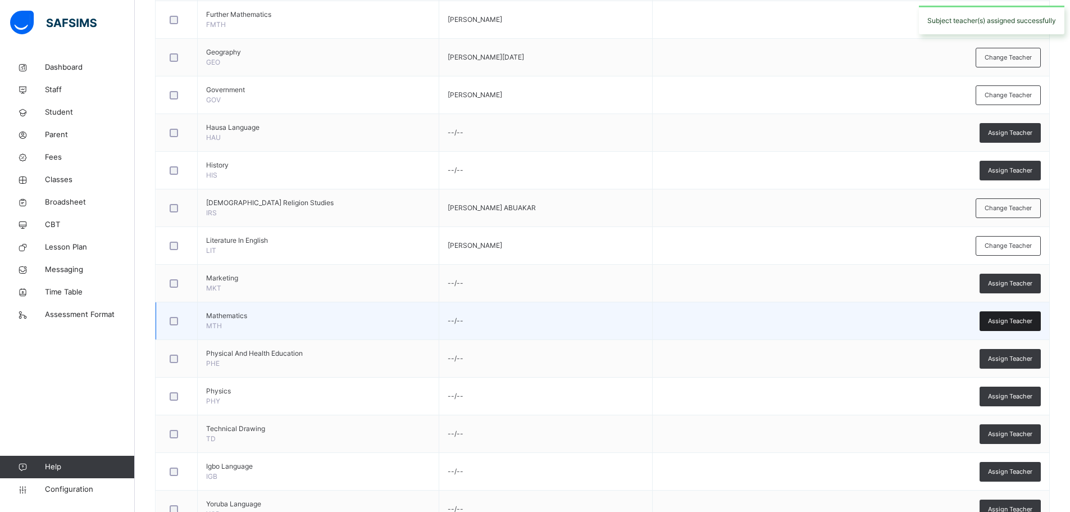
click at [1001, 318] on span "Assign Teacher" at bounding box center [1010, 321] width 44 height 10
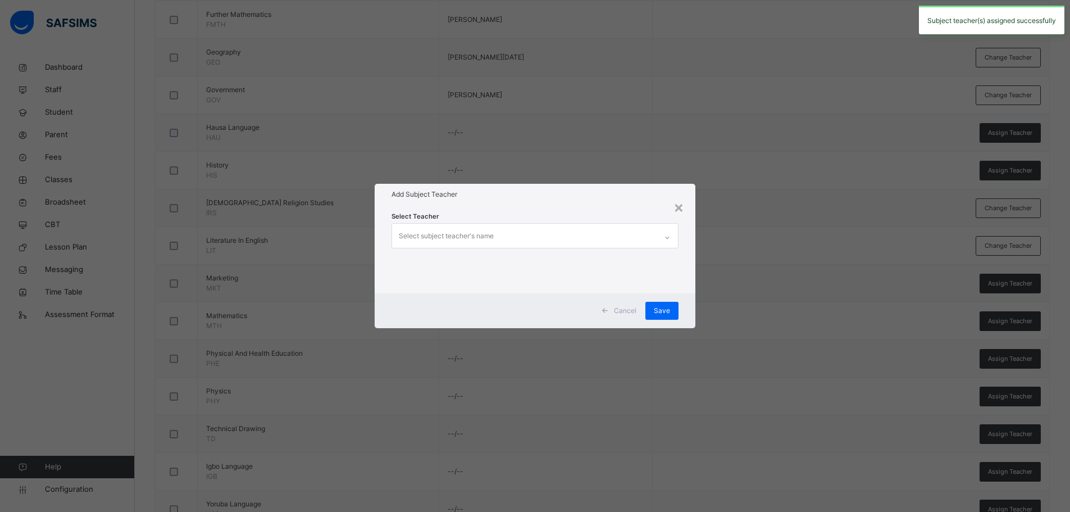
click at [464, 240] on div "Select subject teacher's name" at bounding box center [446, 235] width 95 height 21
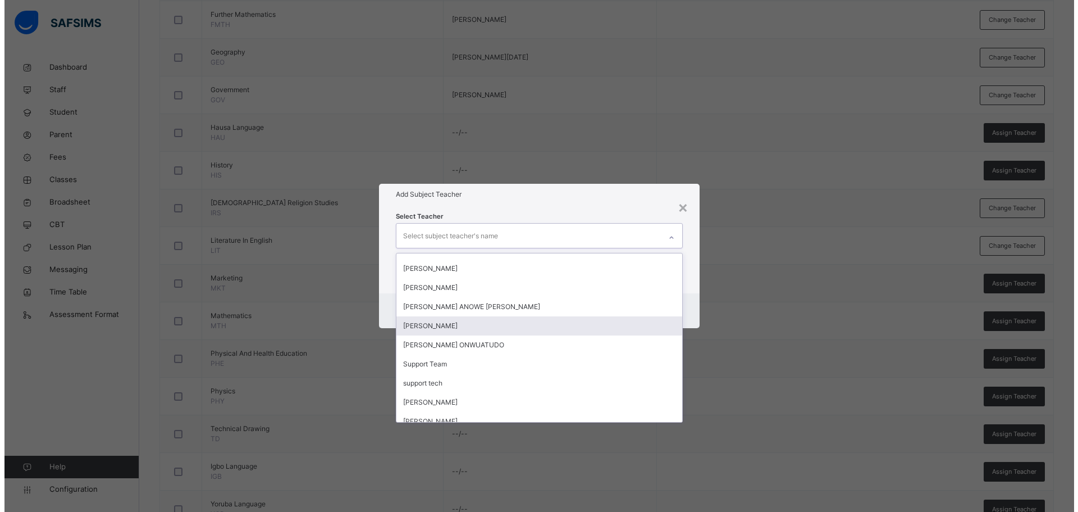
scroll to position [393, 0]
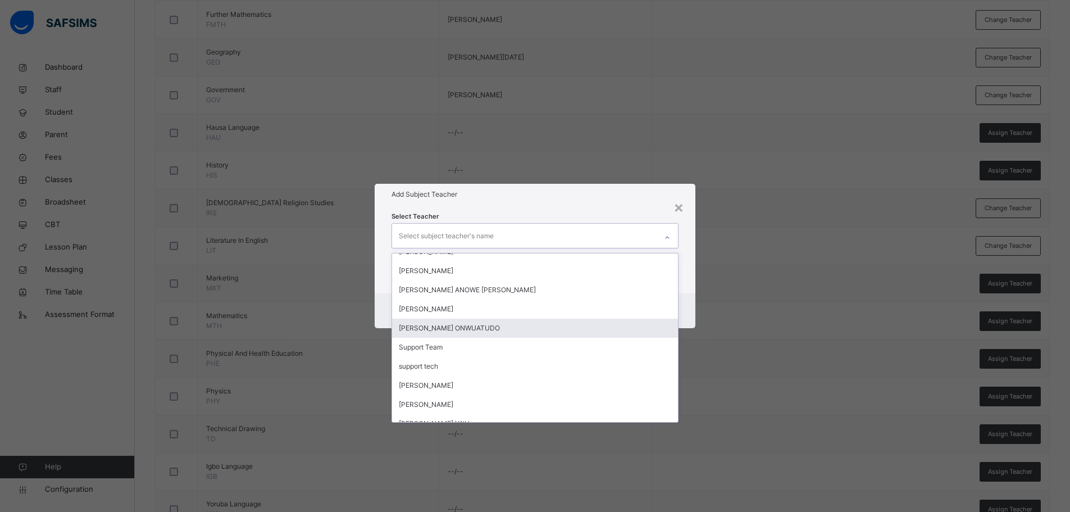
click at [518, 330] on div "OBINNA CHUKWUNONSO ONWUATUDO" at bounding box center [535, 327] width 286 height 19
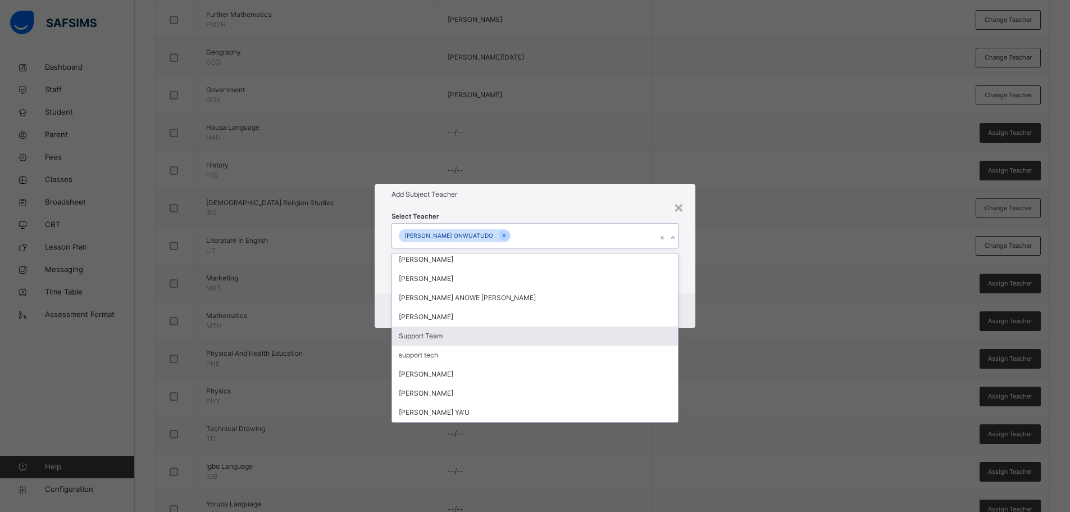
scroll to position [385, 0]
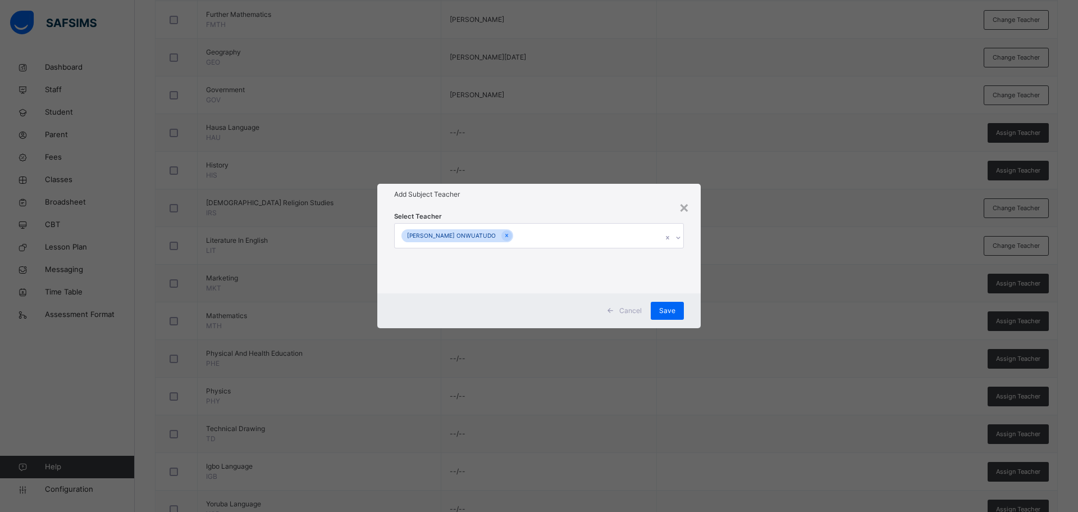
click at [603, 204] on div "Add Subject Teacher" at bounding box center [538, 194] width 323 height 21
click at [667, 307] on span "Save" at bounding box center [667, 310] width 16 height 10
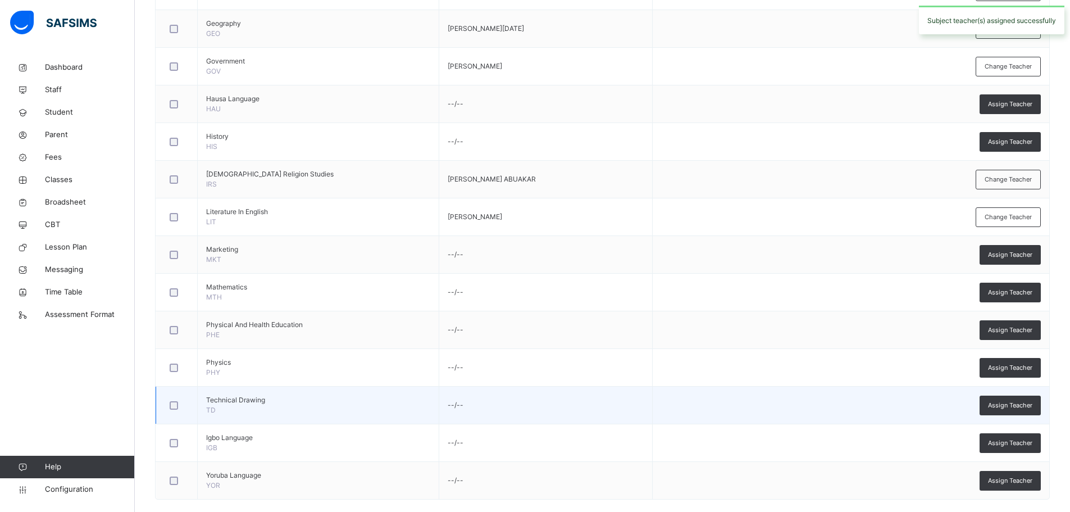
scroll to position [925, 0]
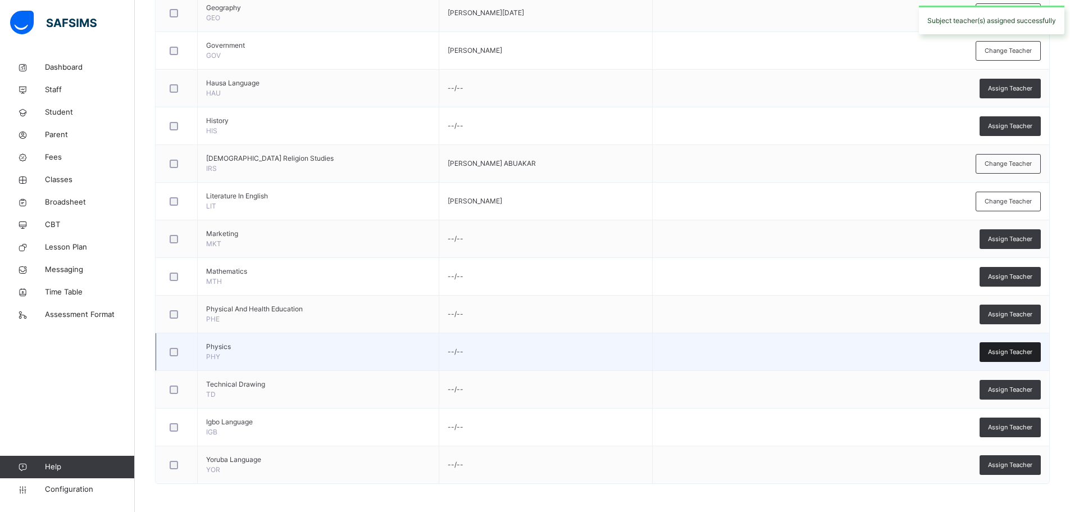
click at [1006, 348] on span "Assign Teacher" at bounding box center [1010, 352] width 44 height 10
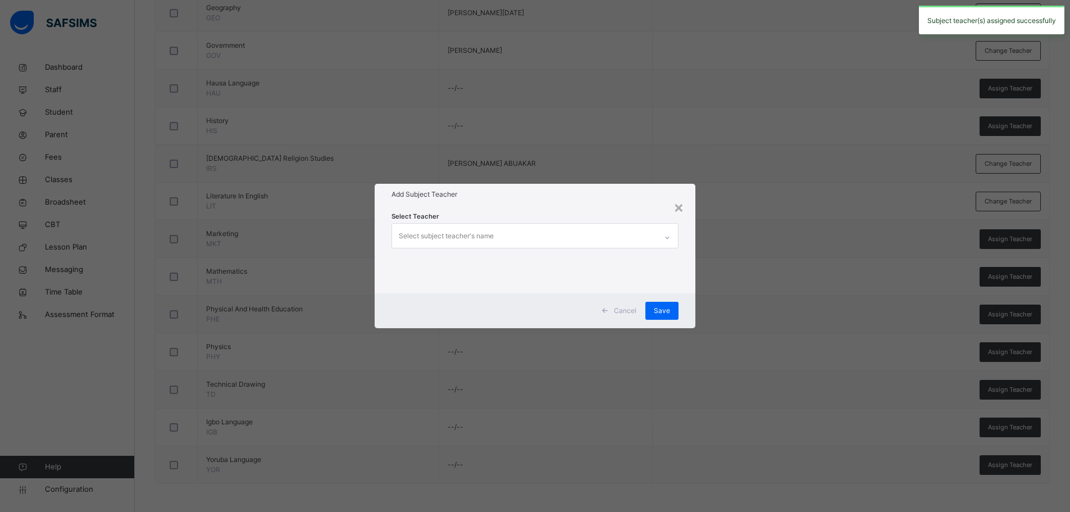
click at [467, 238] on div "Select subject teacher's name" at bounding box center [446, 235] width 95 height 21
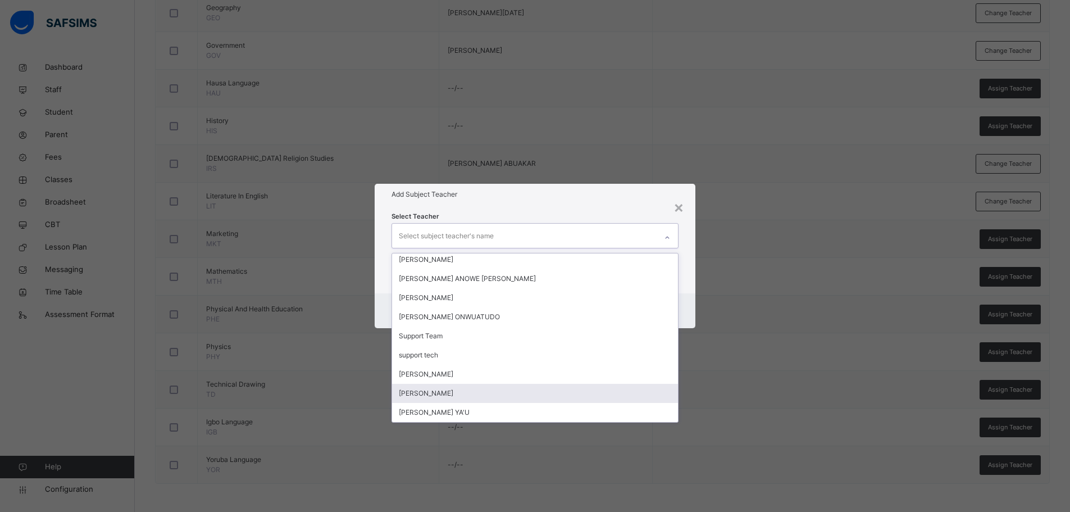
click at [477, 387] on div "[PERSON_NAME]" at bounding box center [535, 393] width 286 height 19
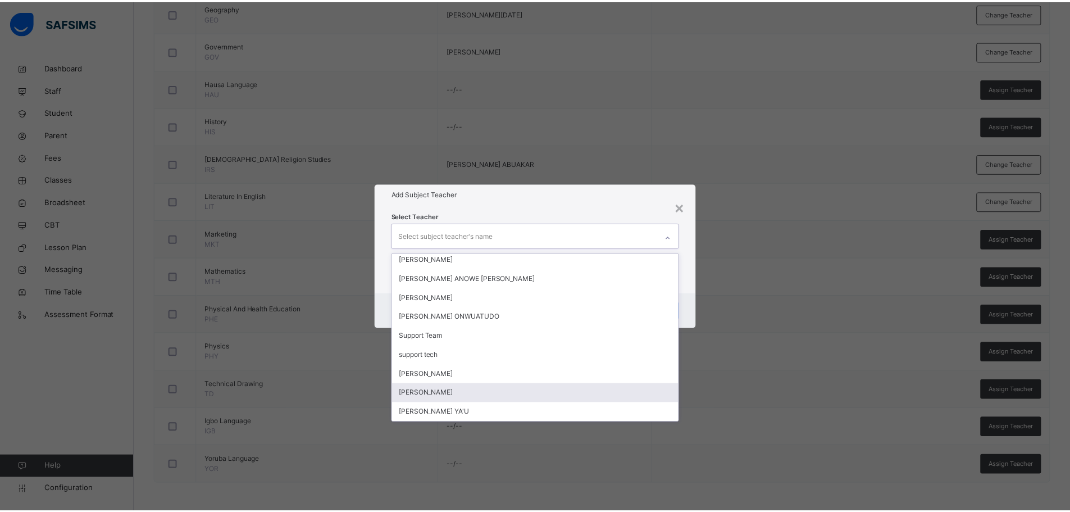
scroll to position [385, 0]
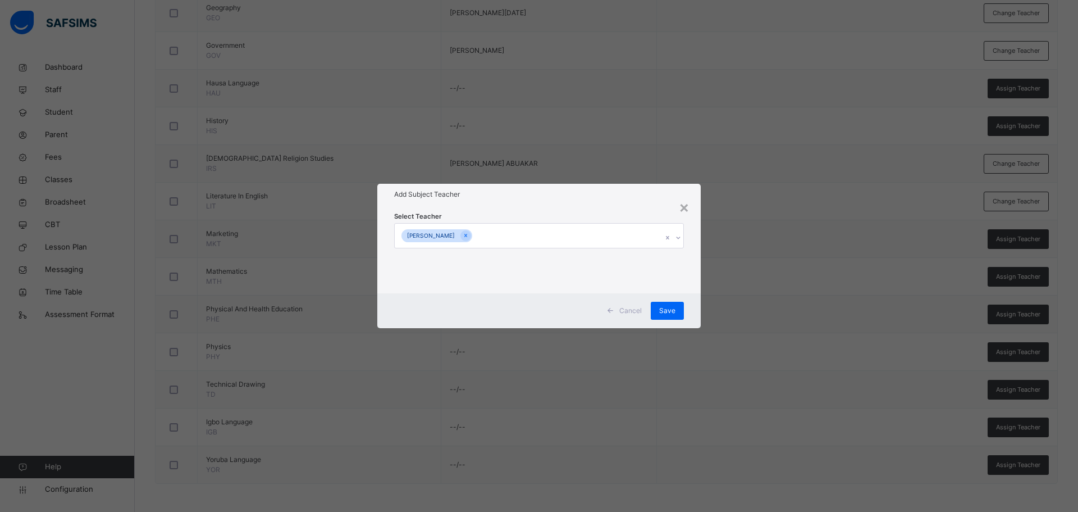
click at [535, 198] on h1 "Add Subject Teacher" at bounding box center [539, 194] width 290 height 10
click at [668, 312] on span "Save" at bounding box center [667, 310] width 16 height 10
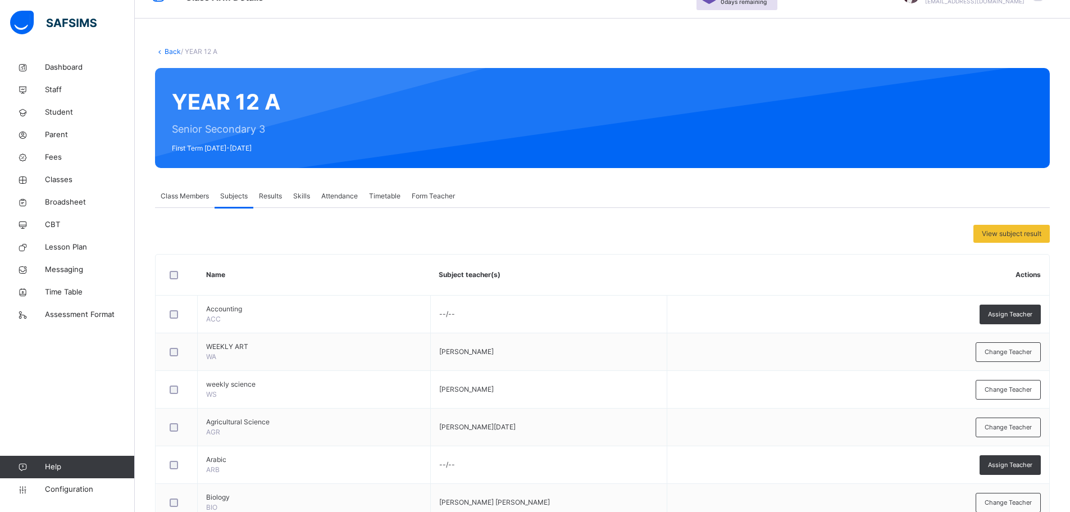
scroll to position [0, 0]
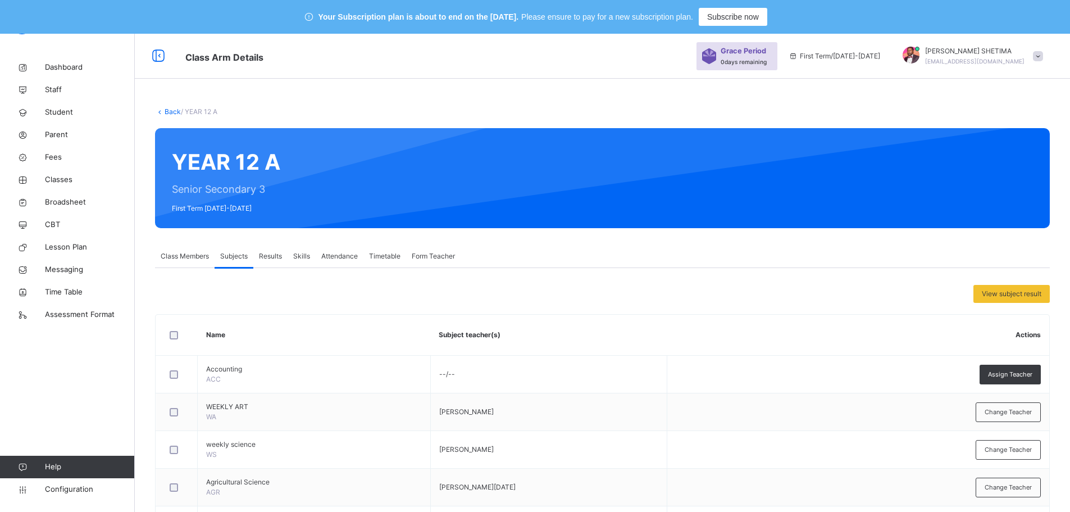
click at [169, 110] on link "Back" at bounding box center [173, 111] width 16 height 8
